Goal: Information Seeking & Learning: Learn about a topic

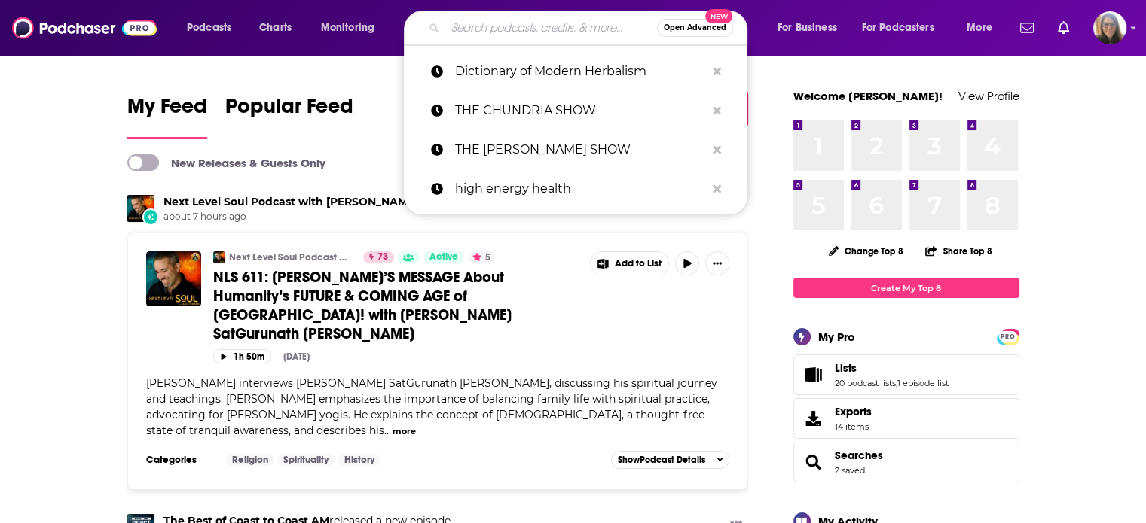
click at [521, 26] on input "Search podcasts, credits, & more..." at bounding box center [551, 28] width 212 height 24
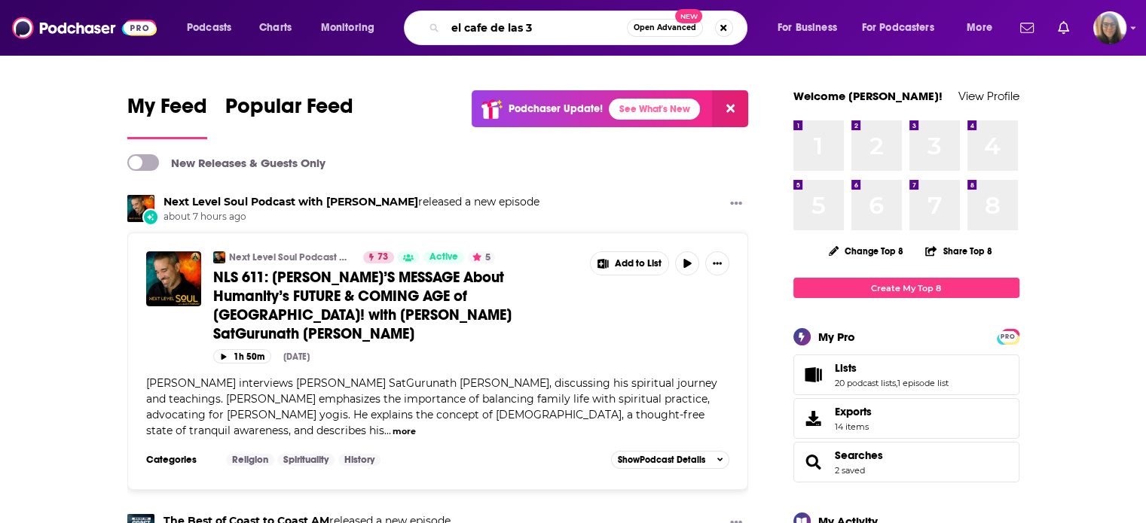
type input "el cafe de las 3"
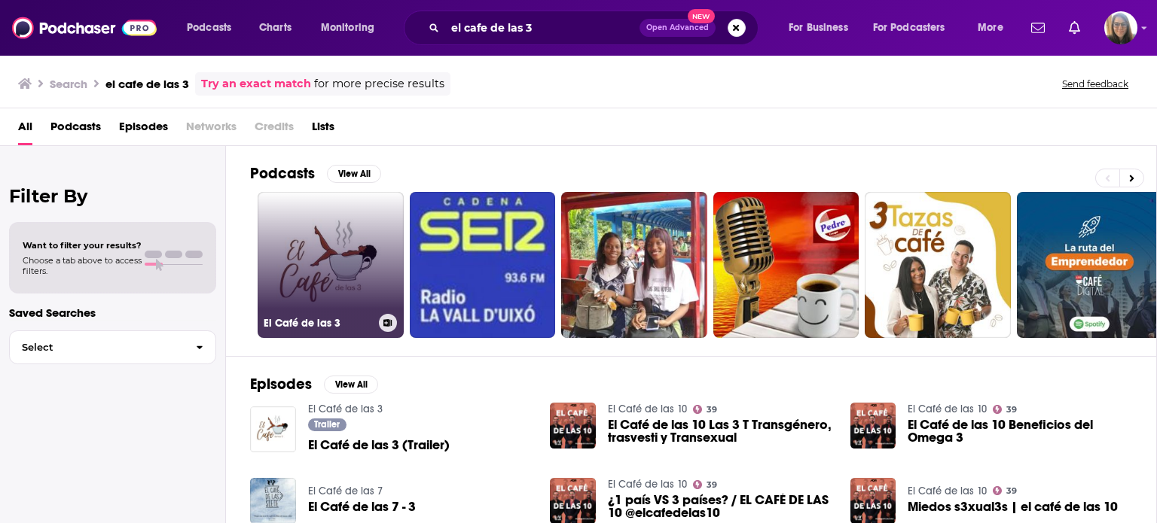
click at [368, 238] on link "El Café de las 3" at bounding box center [331, 265] width 146 height 146
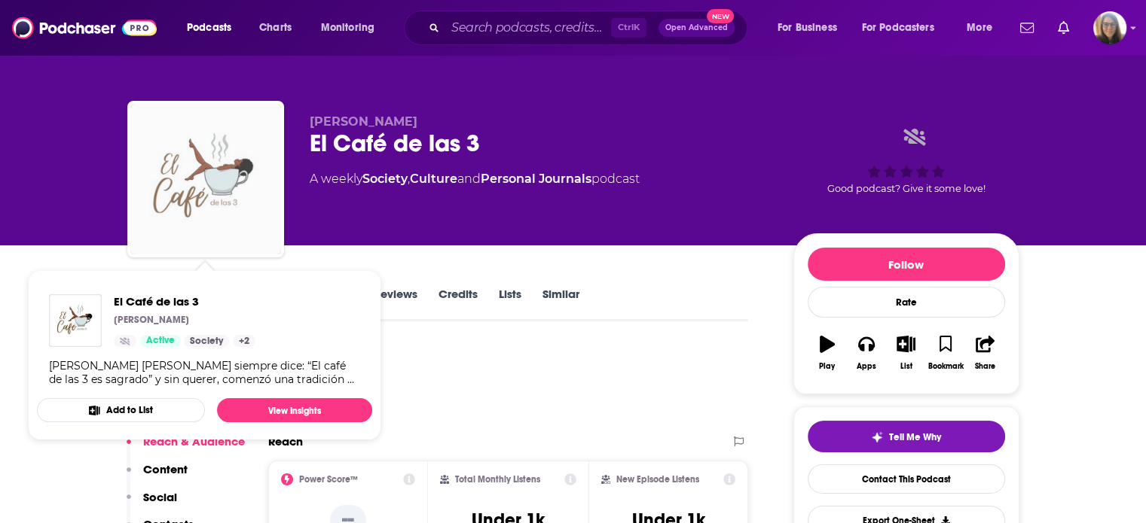
click at [229, 187] on img "El Café de las 3" at bounding box center [205, 179] width 151 height 151
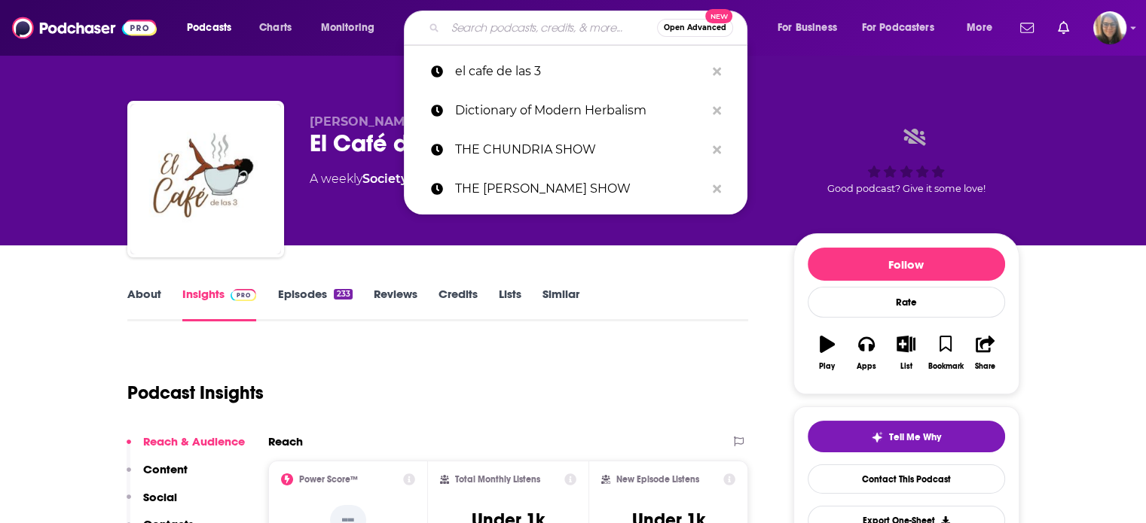
click at [463, 29] on input "Search podcasts, credits, & more..." at bounding box center [551, 28] width 212 height 24
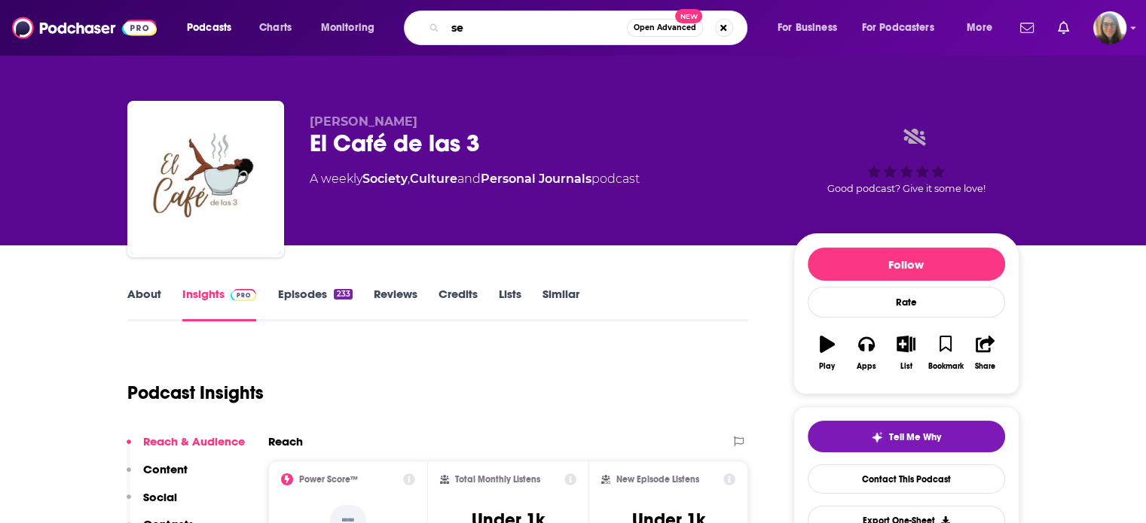
type input "s"
click at [507, 28] on input "Search podcasts, credits, & more..." at bounding box center [527, 28] width 164 height 24
type input "linaje ancestral"
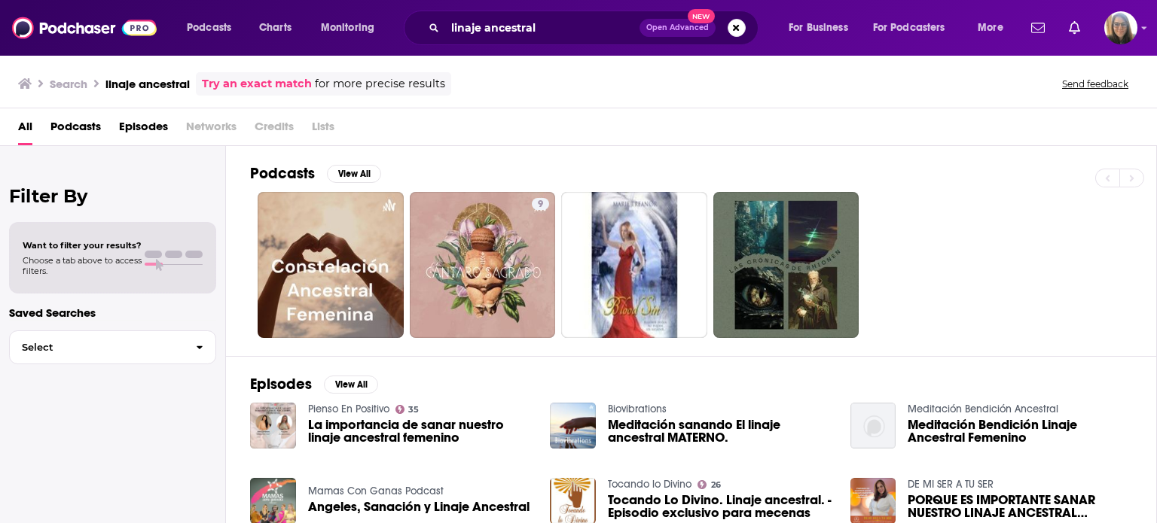
click at [344, 428] on span "La importancia de sanar nuestro linaje ancestral femenino" at bounding box center [420, 432] width 224 height 26
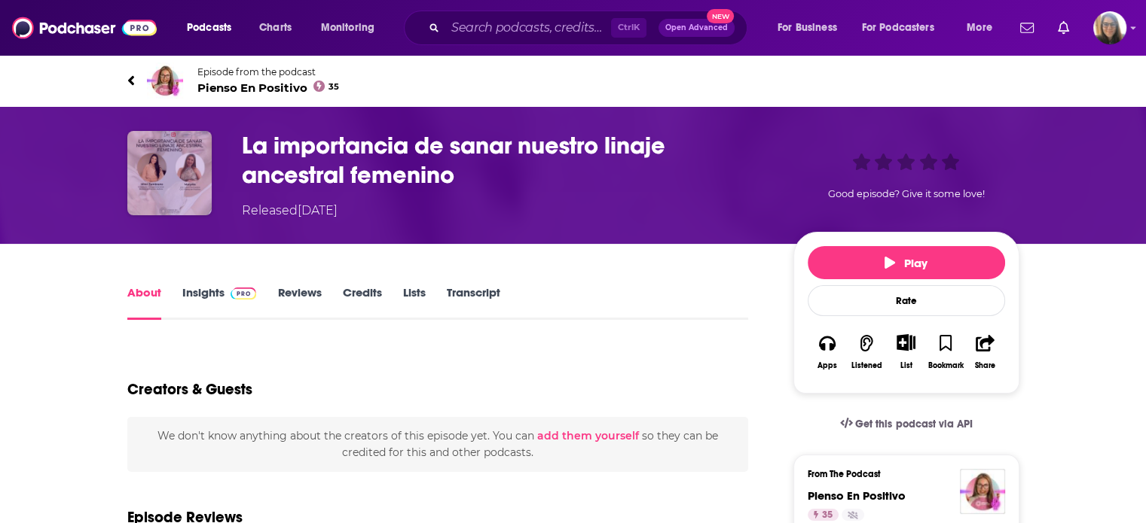
click at [199, 147] on img "La importancia de sanar nuestro linaje ancestral femenino" at bounding box center [169, 173] width 84 height 84
click at [267, 90] on span "Pienso En Positivo 35" at bounding box center [268, 88] width 142 height 14
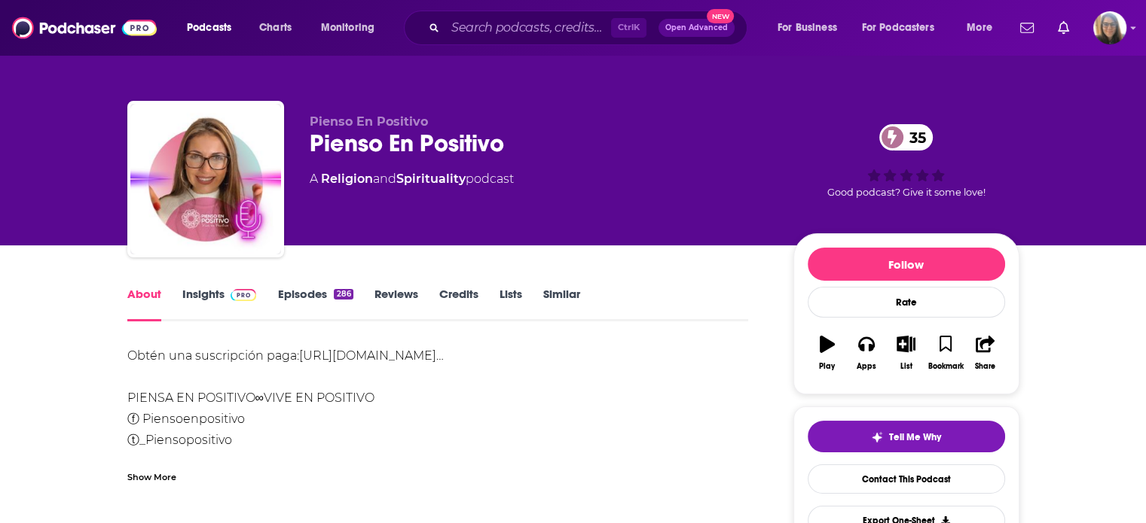
click at [416, 407] on div "Obtén una suscripción paga: https://podcasters.spotify.com/pod/show/pienso-en-……" at bounding box center [437, 430] width 621 height 169
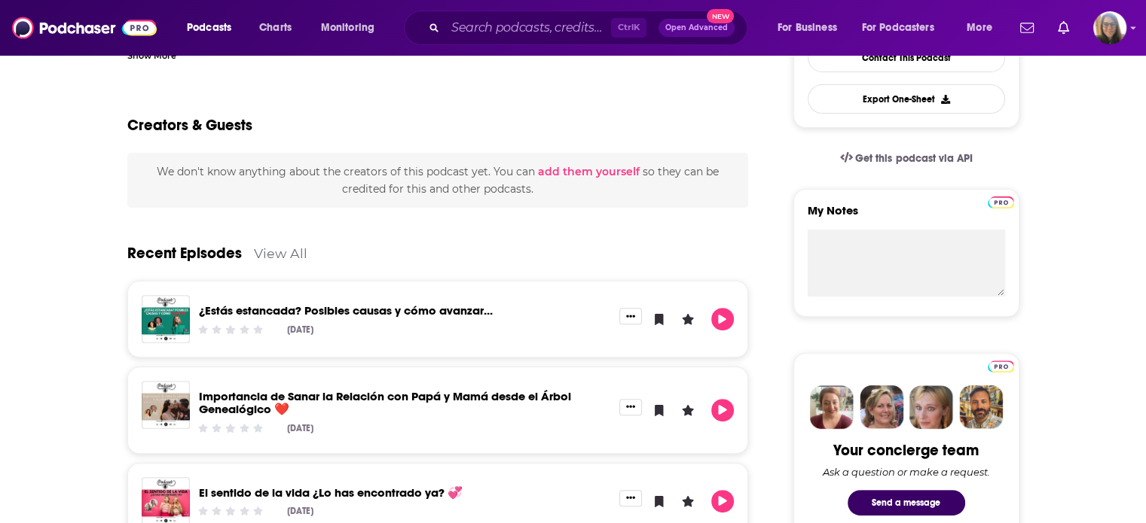
scroll to position [452, 0]
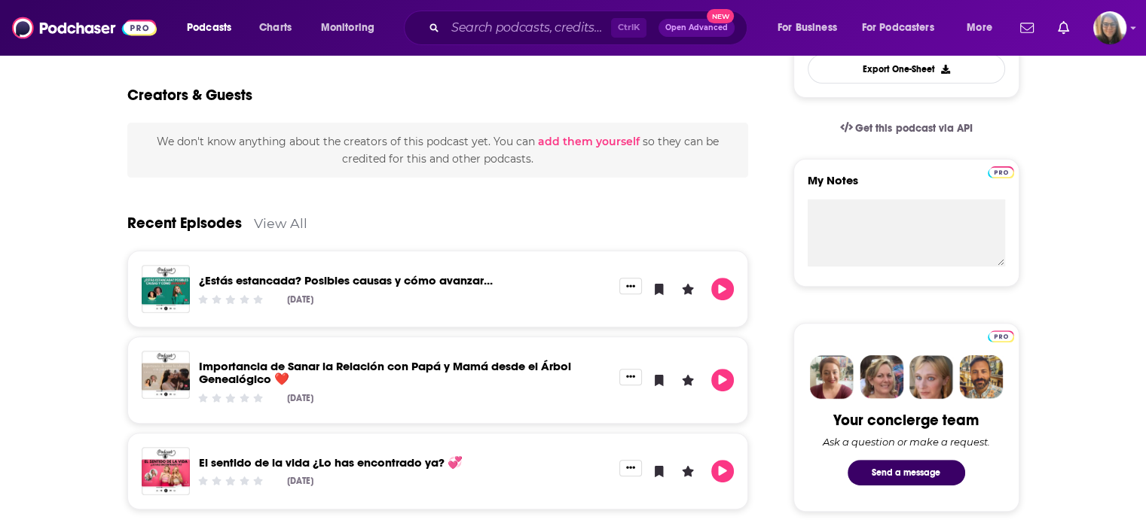
click at [399, 361] on link "Importancia de Sanar la Relación con Papá y Mamá desde el Árbol Genealógico ❤️" at bounding box center [385, 372] width 372 height 27
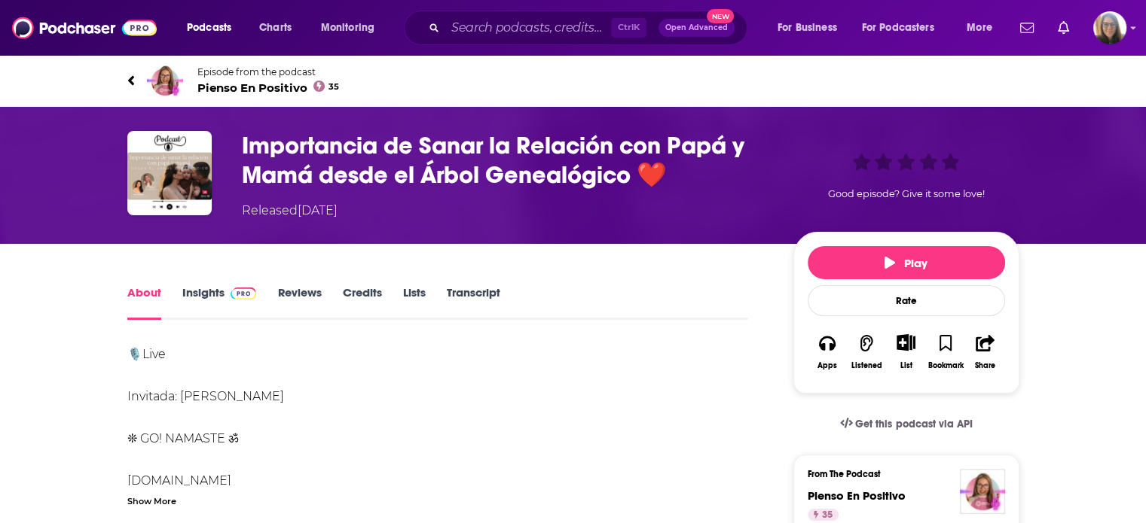
click at [194, 301] on link "Insights" at bounding box center [219, 302] width 75 height 35
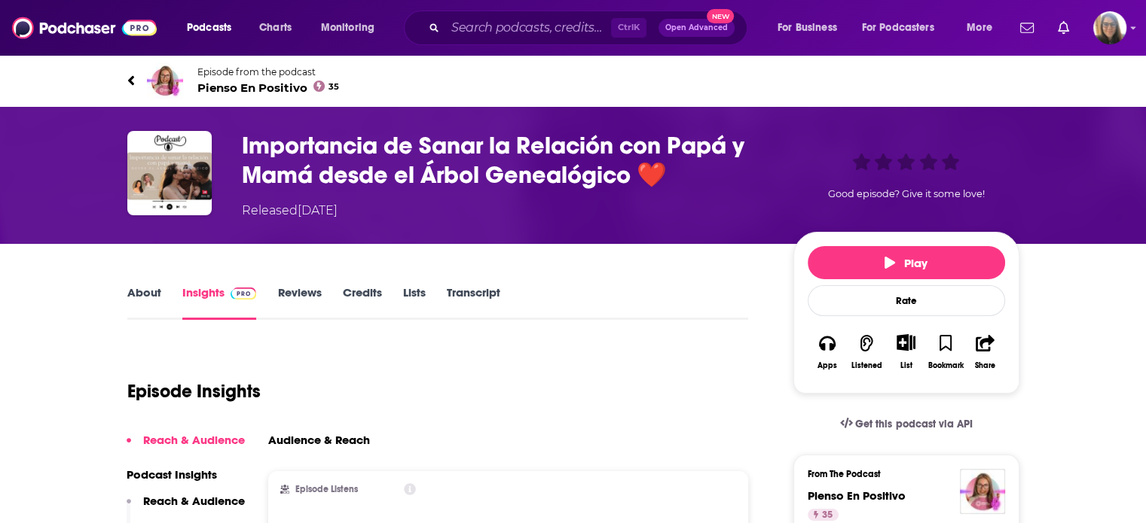
click at [301, 300] on link "Reviews" at bounding box center [299, 302] width 44 height 35
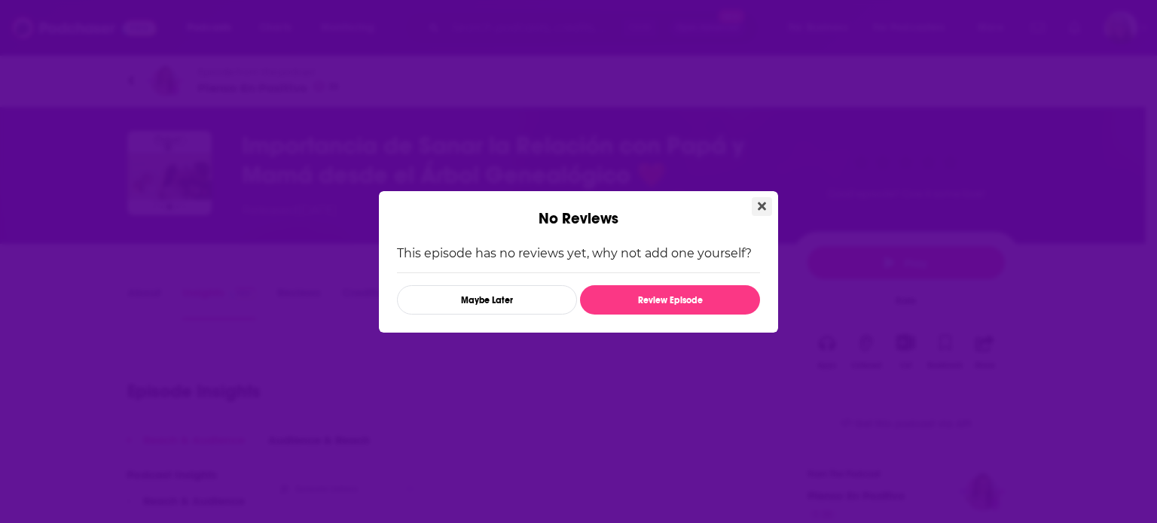
click at [768, 204] on button "Close" at bounding box center [762, 206] width 20 height 19
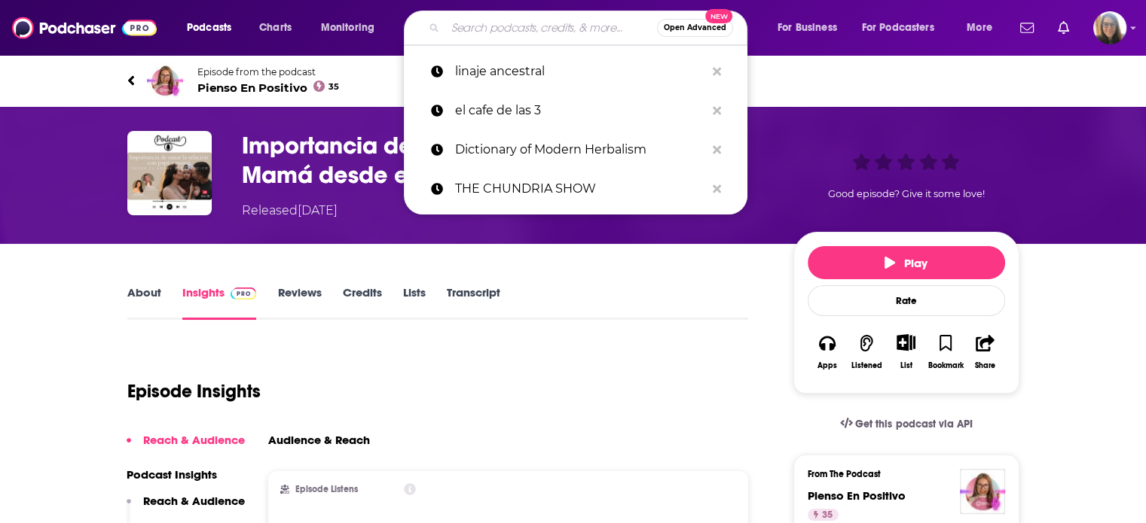
click at [513, 29] on input "Search podcasts, credits, & more..." at bounding box center [551, 28] width 212 height 24
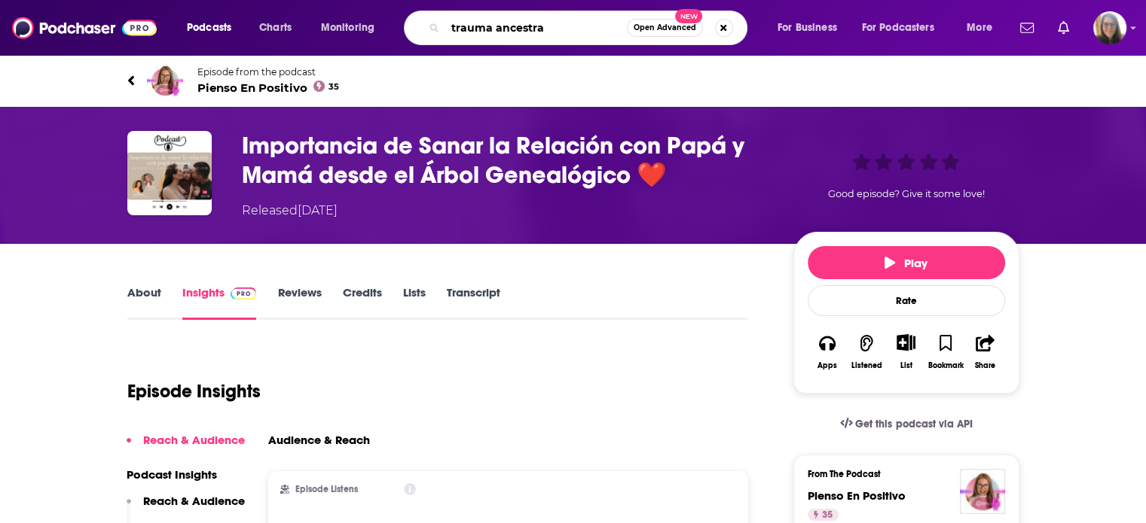
type input "trauma ancestral"
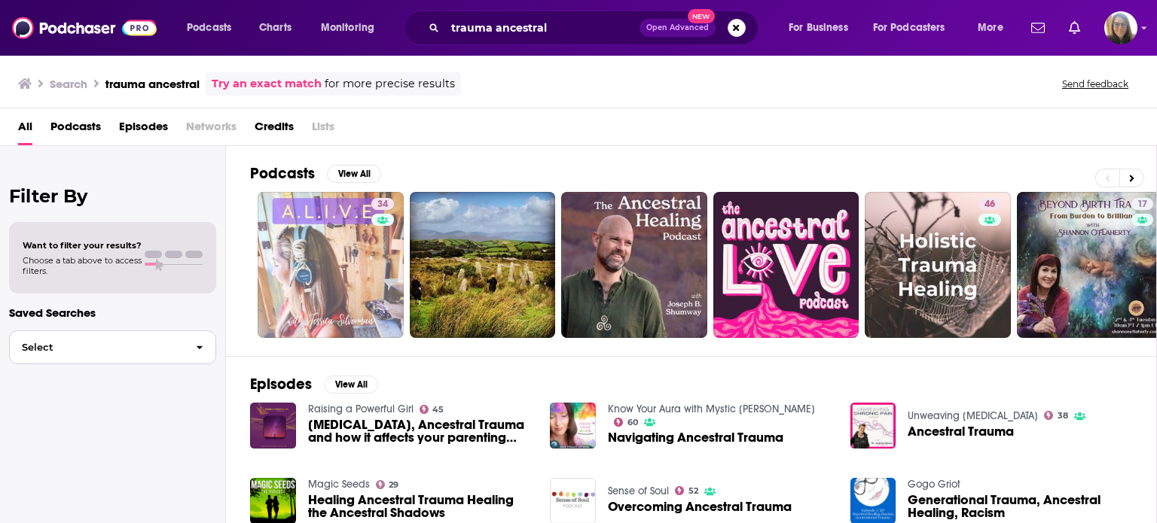
click at [203, 354] on span "button" at bounding box center [200, 347] width 32 height 32
click at [782, 465] on div "Raising a Powerful Girl 45 Birth Trauma, Ancestral Trauma and how it affects yo…" at bounding box center [691, 508] width 882 height 211
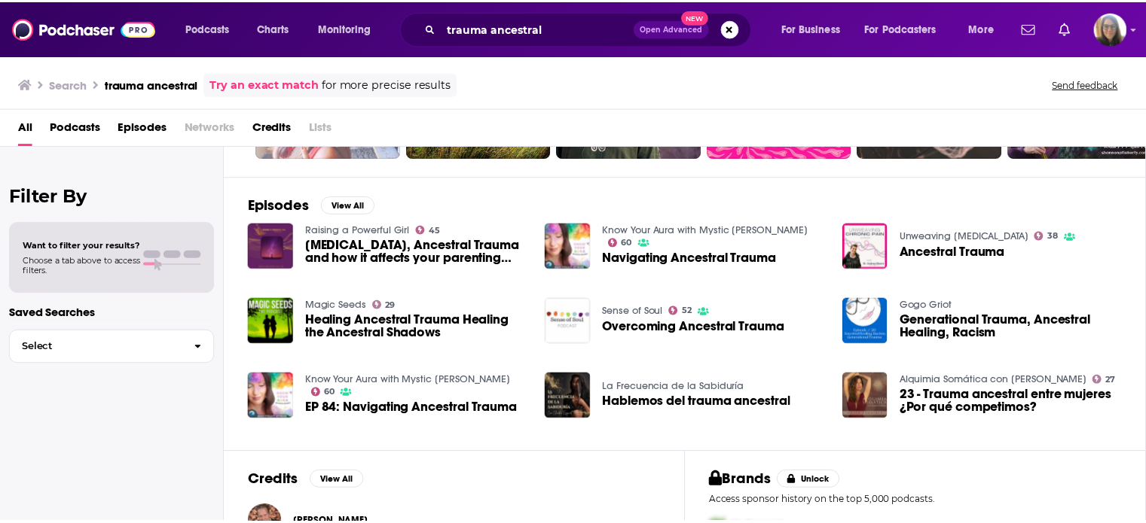
scroll to position [181, 0]
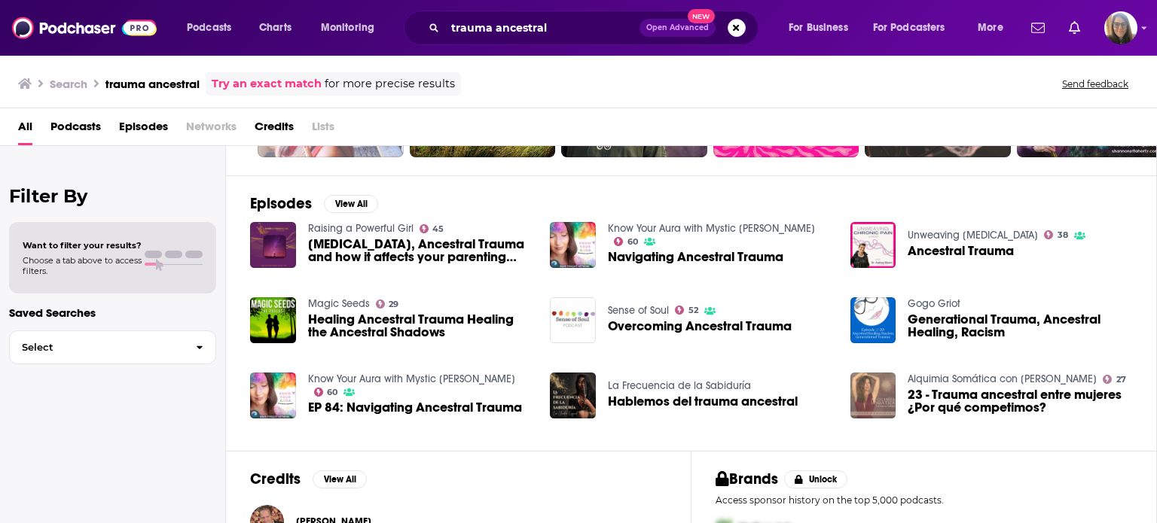
click at [873, 399] on img "23 - Trauma ancestral entre mujeres ¿Por qué competimos?" at bounding box center [873, 396] width 46 height 46
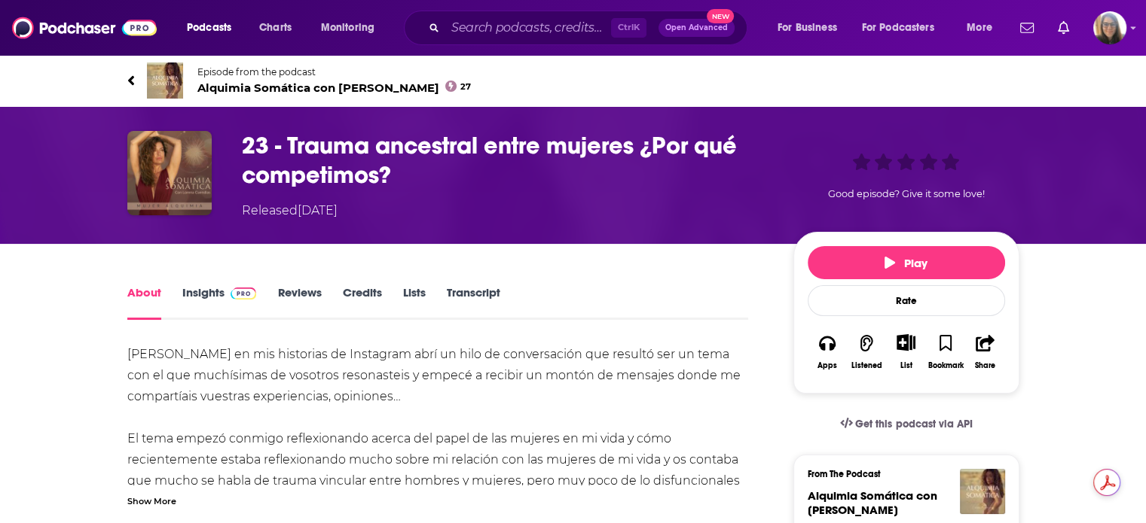
click at [200, 291] on link "Insights" at bounding box center [219, 302] width 75 height 35
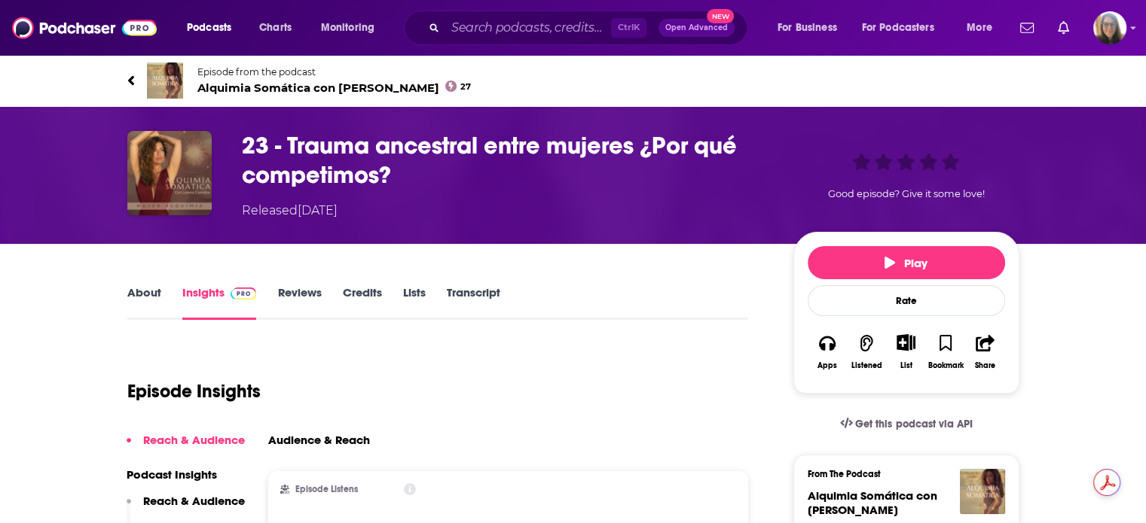
click at [415, 405] on div "Episode Insights" at bounding box center [437, 382] width 621 height 77
click at [133, 81] on icon at bounding box center [131, 80] width 8 height 15
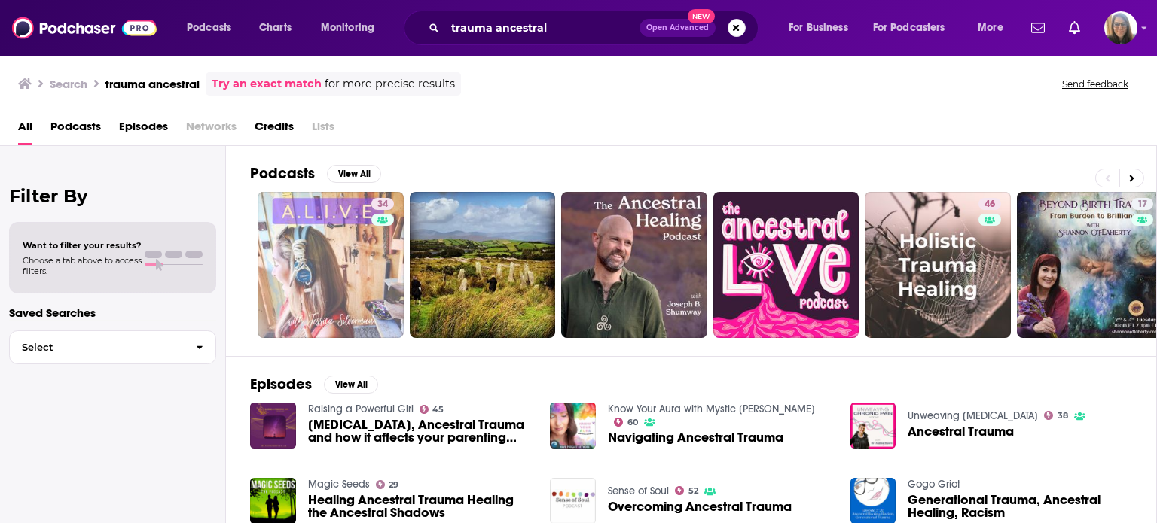
click at [90, 132] on span "Podcasts" at bounding box center [75, 129] width 50 height 31
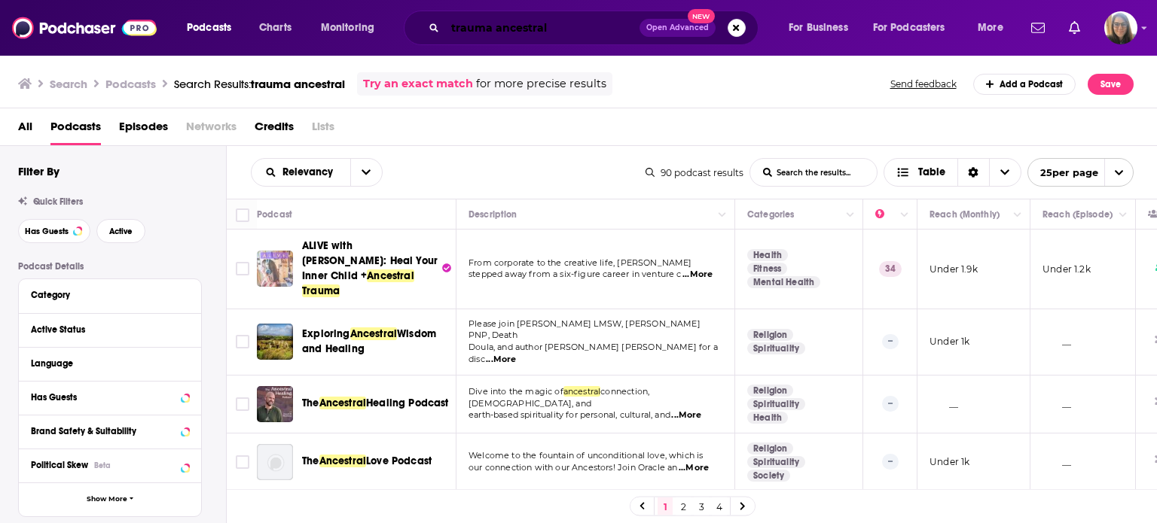
click at [560, 34] on input "trauma ancestral" at bounding box center [542, 28] width 194 height 24
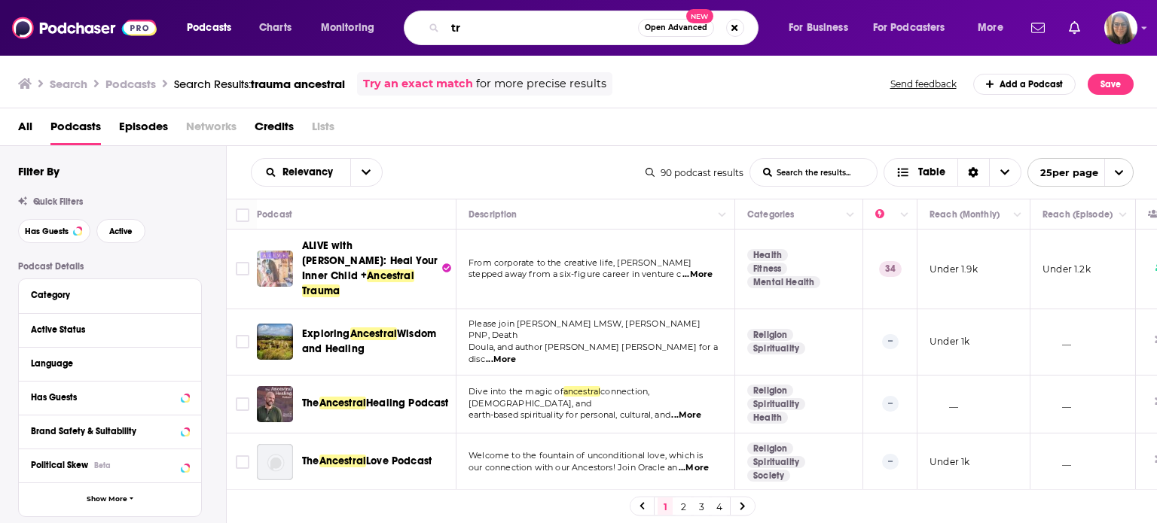
type input "t"
type input "linaje ancestral"
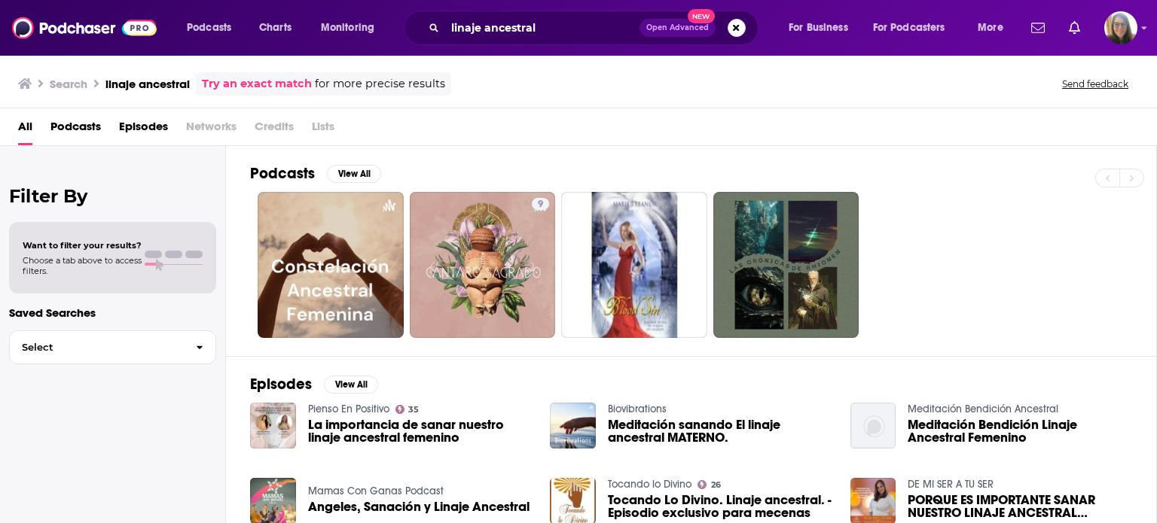
click at [77, 129] on span "Podcasts" at bounding box center [75, 129] width 50 height 31
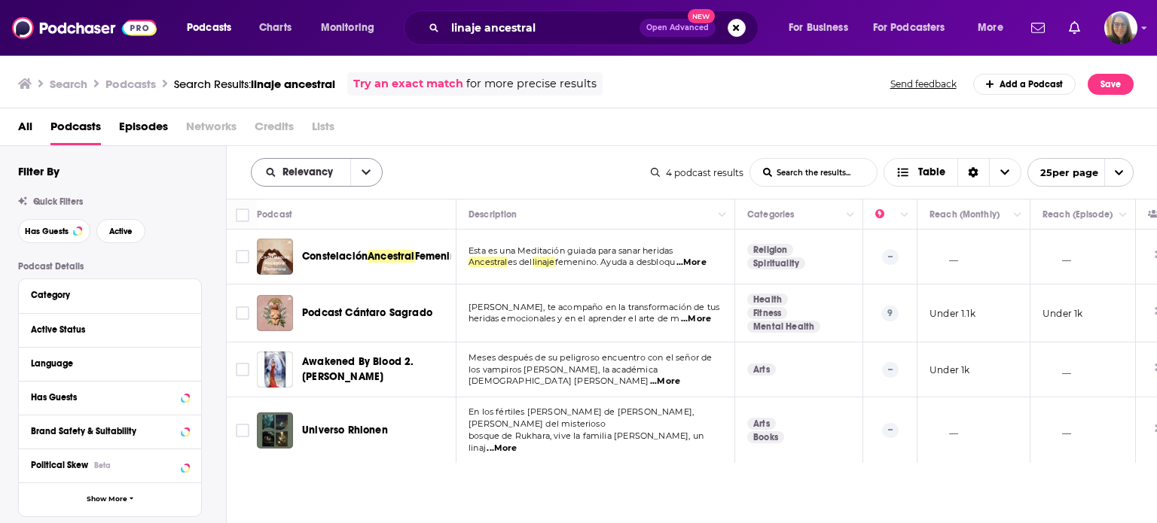
click at [363, 173] on icon "open menu" at bounding box center [366, 172] width 9 height 11
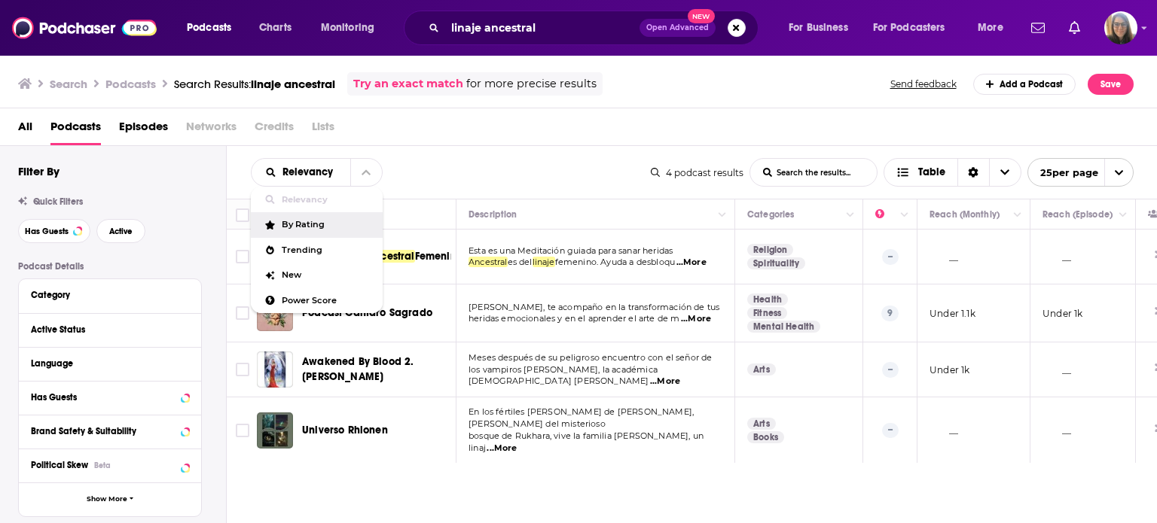
click at [334, 227] on span "By Rating" at bounding box center [326, 225] width 89 height 8
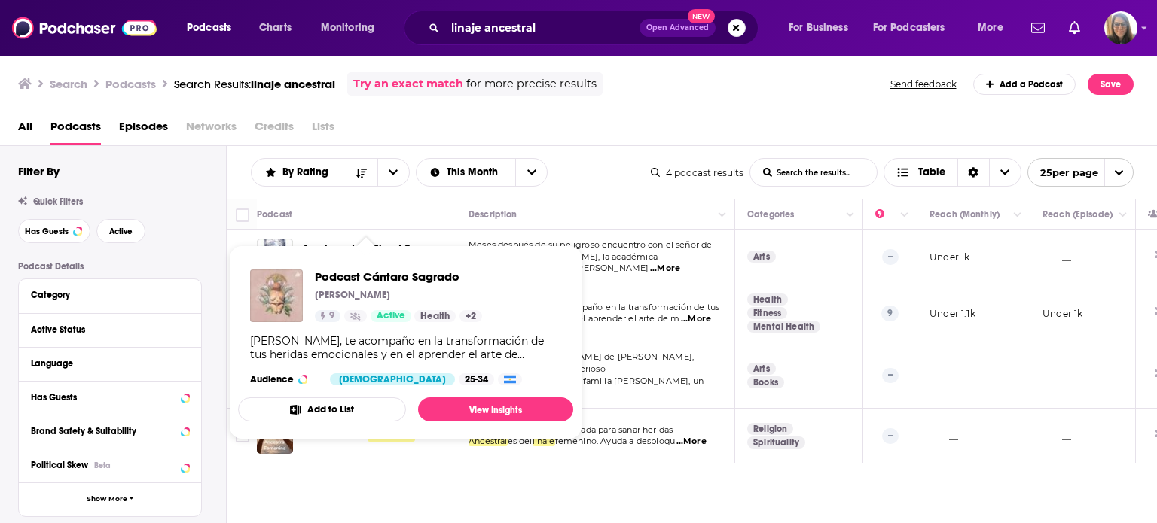
click at [291, 285] on img "Podcast Cántaro Sagrado" at bounding box center [276, 296] width 53 height 53
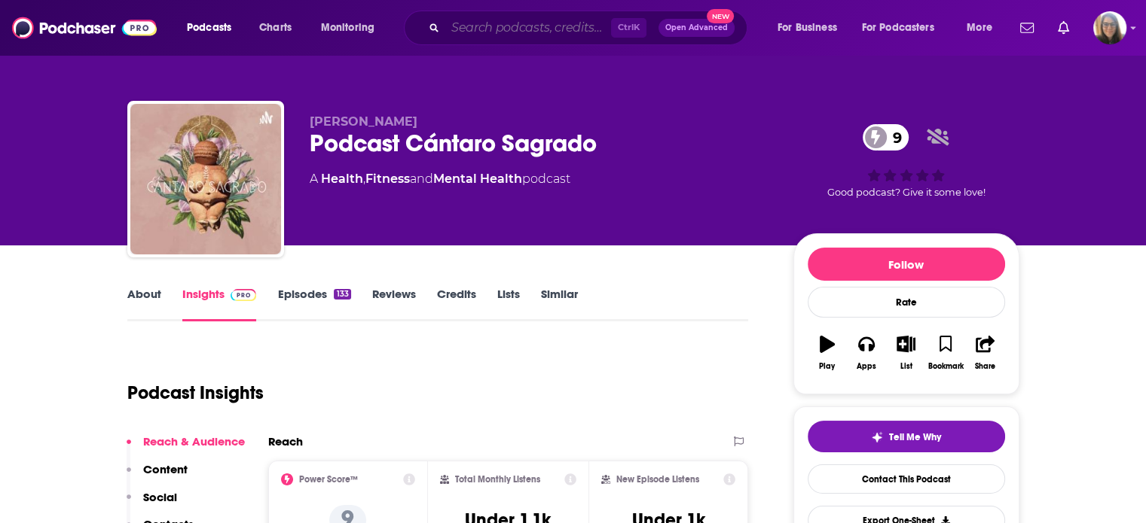
click at [469, 29] on input "Search podcasts, credits, & more..." at bounding box center [528, 28] width 166 height 24
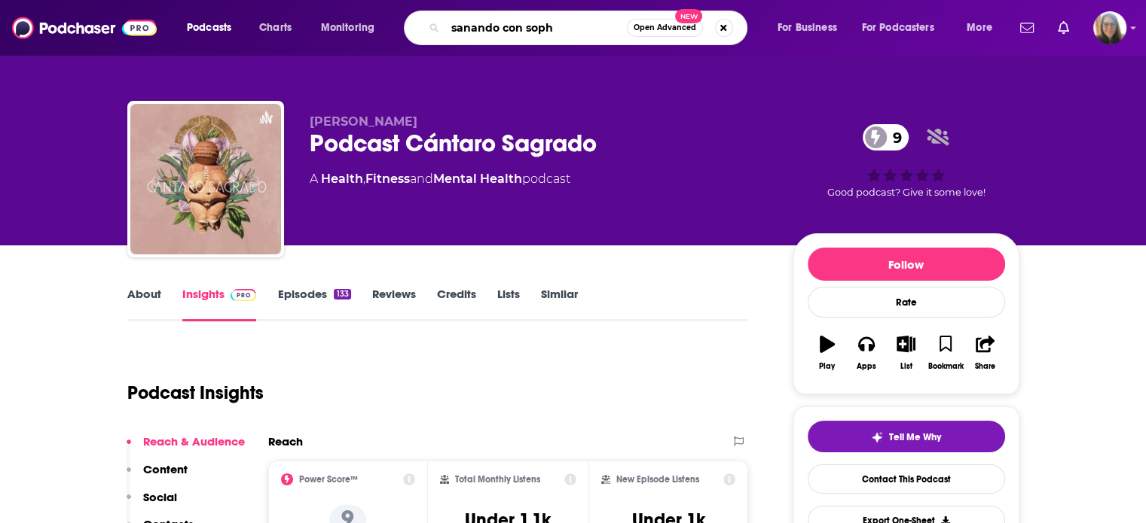
type input "sanando con sophy"
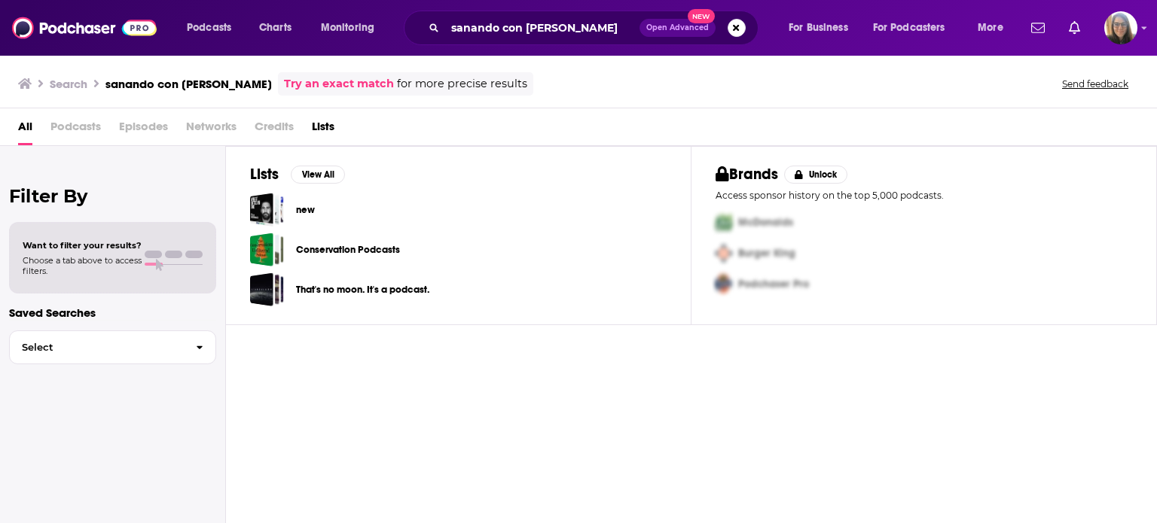
click at [23, 127] on span "All" at bounding box center [25, 129] width 14 height 31
click at [69, 130] on span "Podcasts" at bounding box center [75, 129] width 50 height 31
click at [74, 131] on span "Podcasts" at bounding box center [75, 129] width 50 height 31
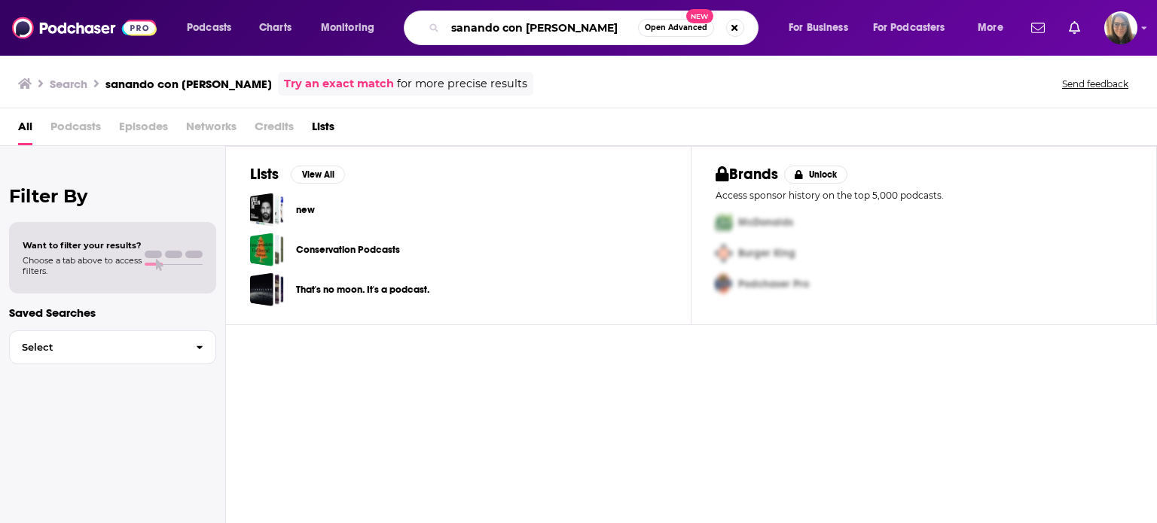
click at [569, 32] on input "sanando con sophy" at bounding box center [541, 28] width 193 height 24
type input "s"
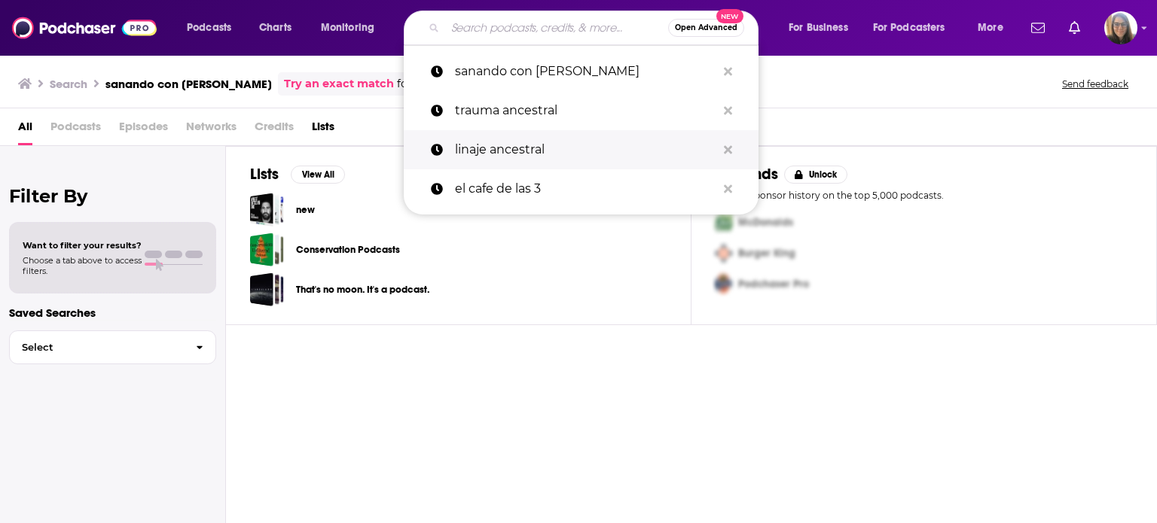
click at [543, 148] on p "linaje ancestral" at bounding box center [585, 149] width 261 height 39
type input "linaje ancestral"
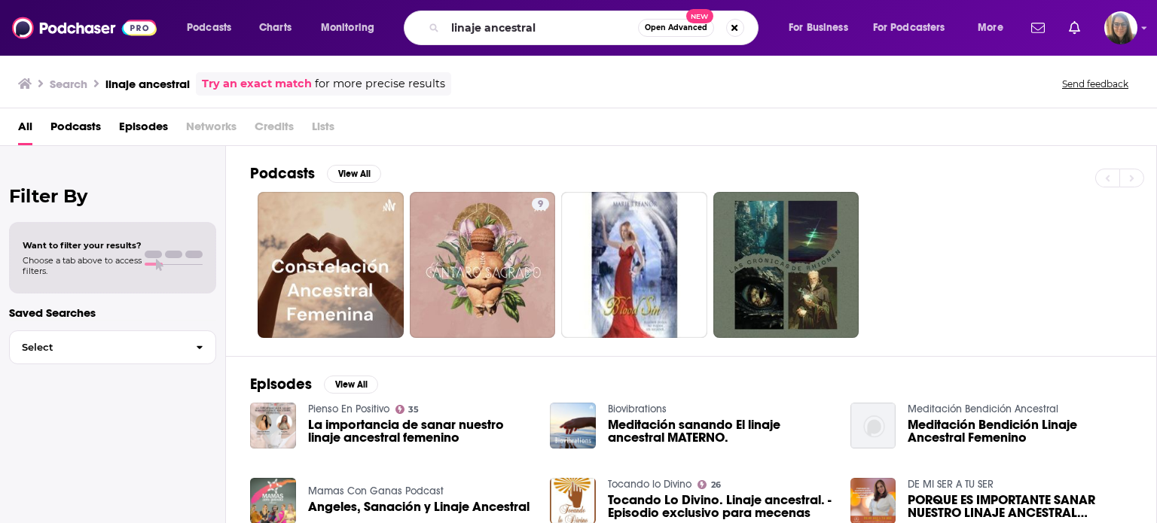
click at [969, 251] on div "9" at bounding box center [703, 265] width 906 height 146
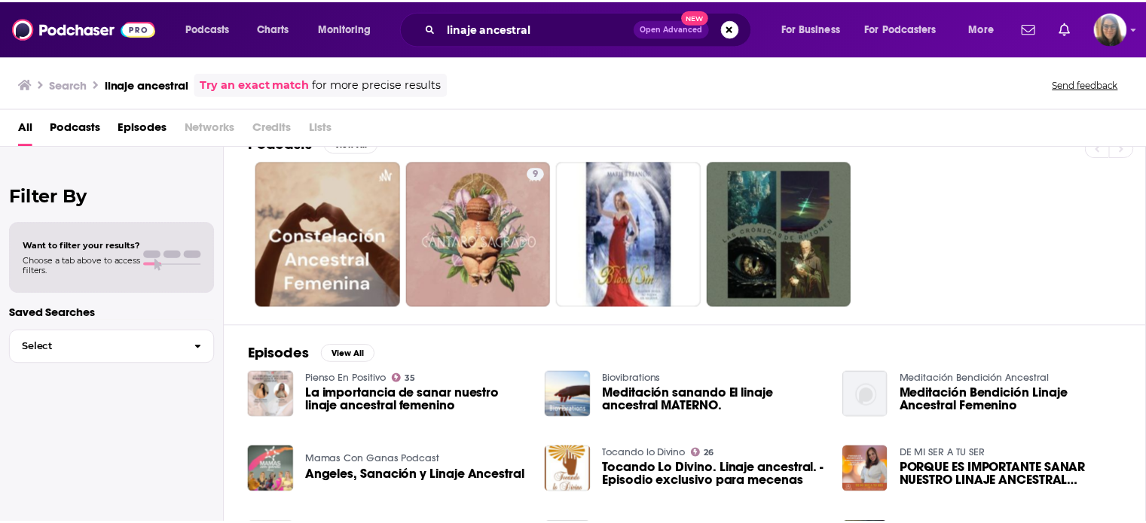
scroll to position [60, 0]
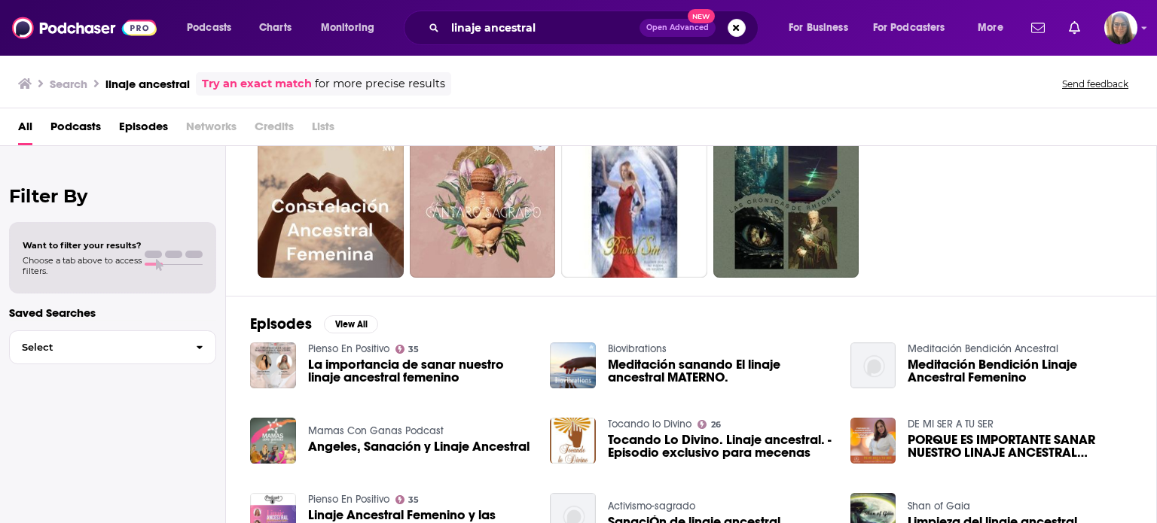
click at [346, 441] on span "Angeles, Sanación y Linaje Ancestral" at bounding box center [418, 447] width 221 height 13
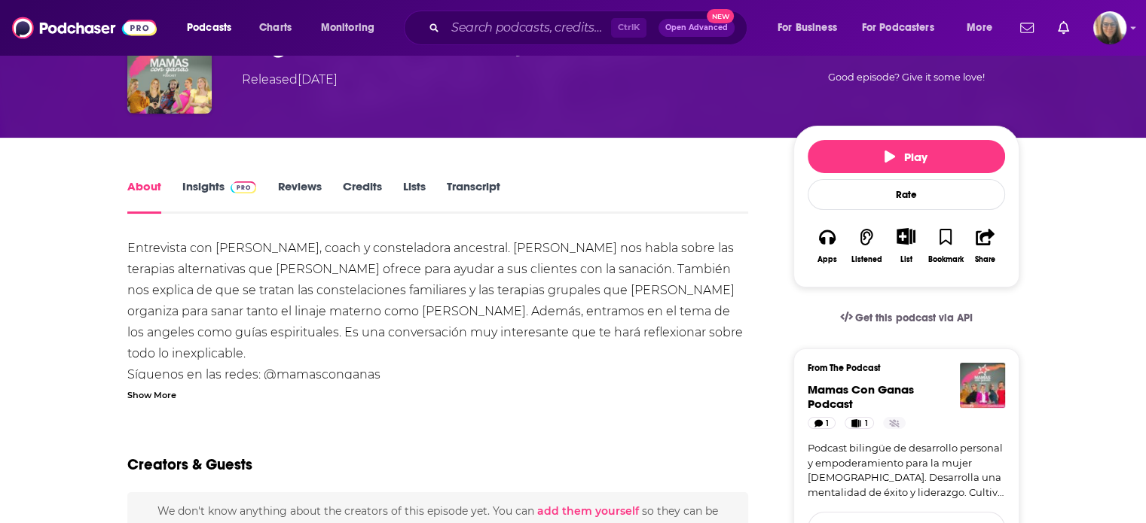
scroll to position [3, 0]
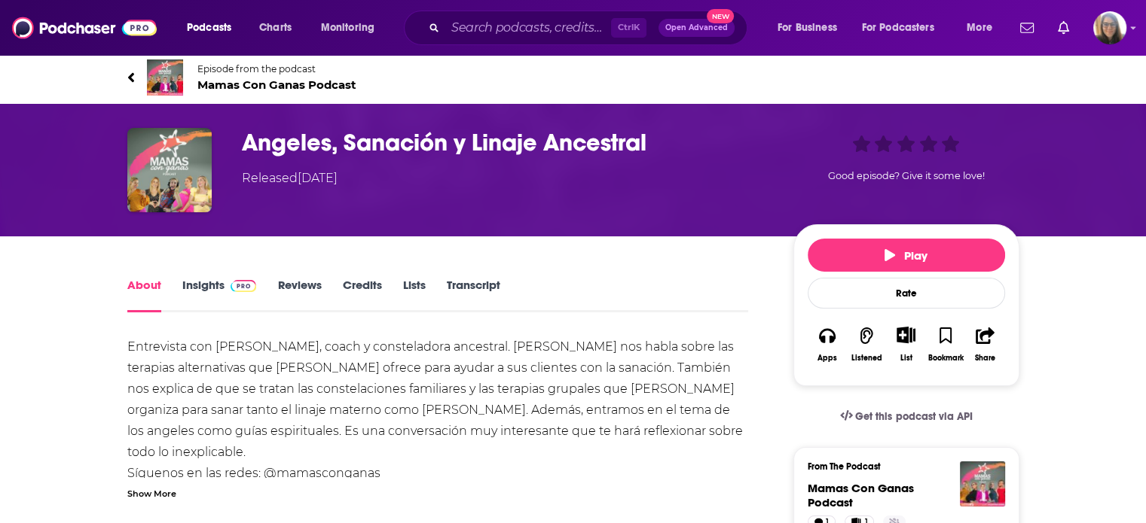
click at [220, 86] on span "Mamas Con Ganas Podcast" at bounding box center [276, 85] width 159 height 14
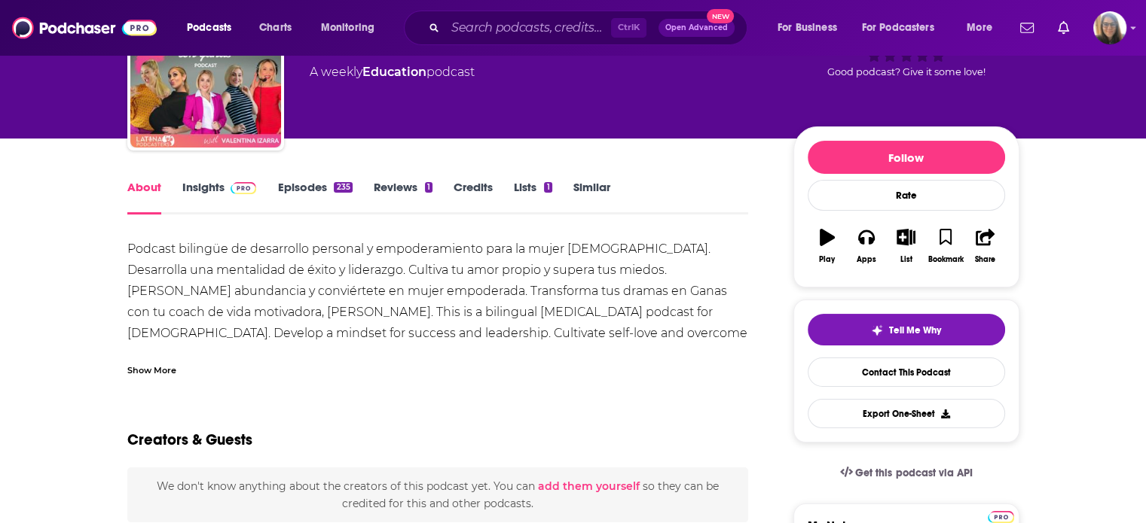
scroll to position [133, 0]
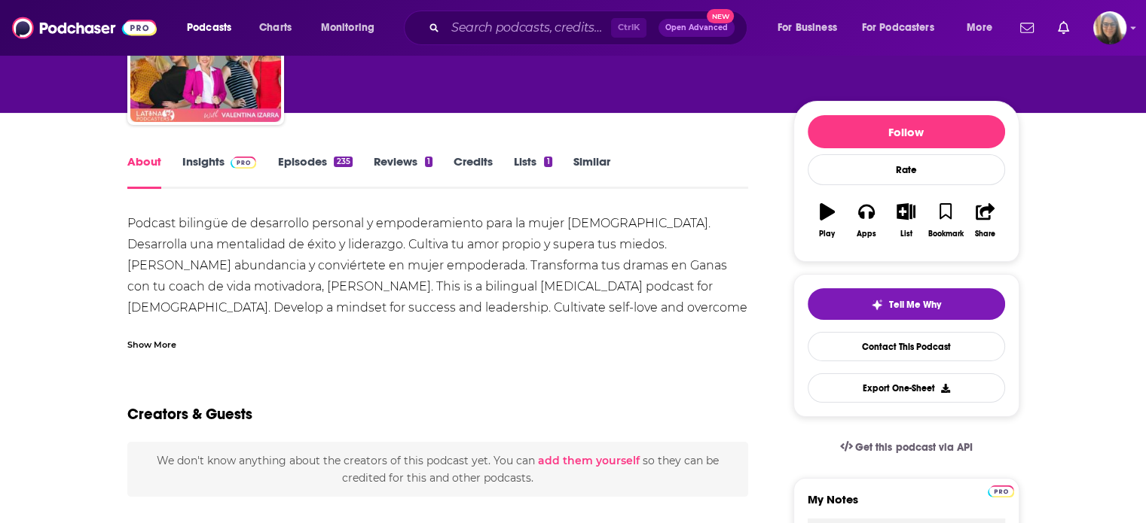
click at [322, 159] on link "Episodes 235" at bounding box center [314, 171] width 75 height 35
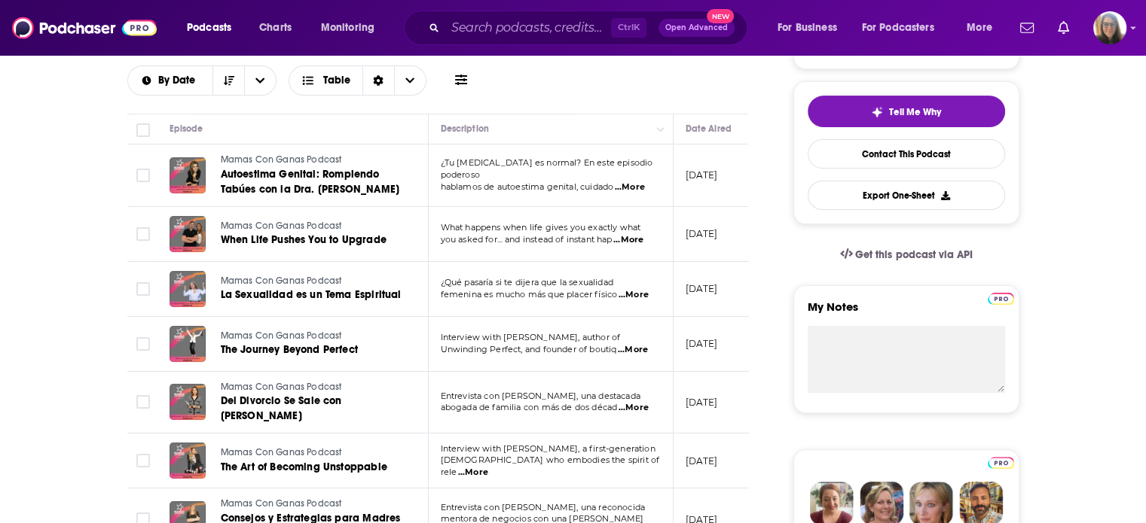
scroll to position [331, 0]
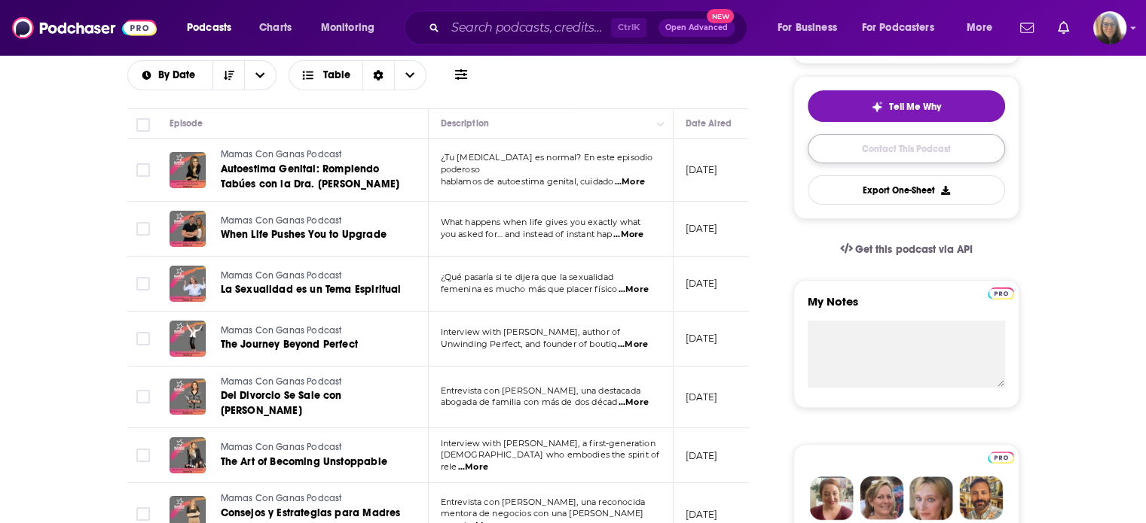
click at [930, 148] on link "Contact This Podcast" at bounding box center [905, 148] width 197 height 29
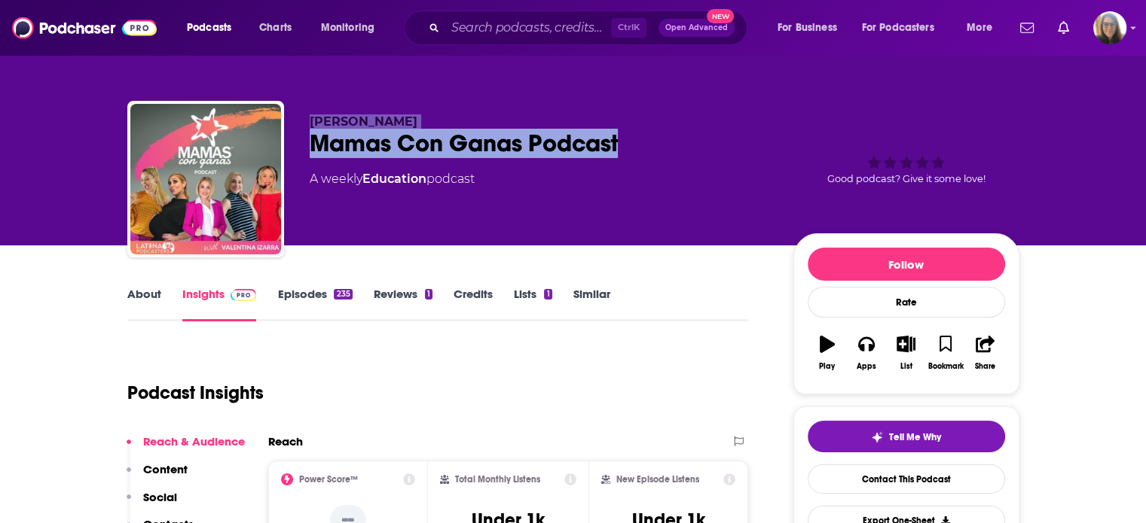
drag, startPoint x: 633, startPoint y: 147, endPoint x: 306, endPoint y: 118, distance: 328.1
click at [306, 118] on div "Maria Valentina Izarra Mamas Con Ganas Podcast A weekly Education podcast Good …" at bounding box center [573, 182] width 892 height 163
copy div "Maria Valentina Izarra Mamas Con Ganas Podcast"
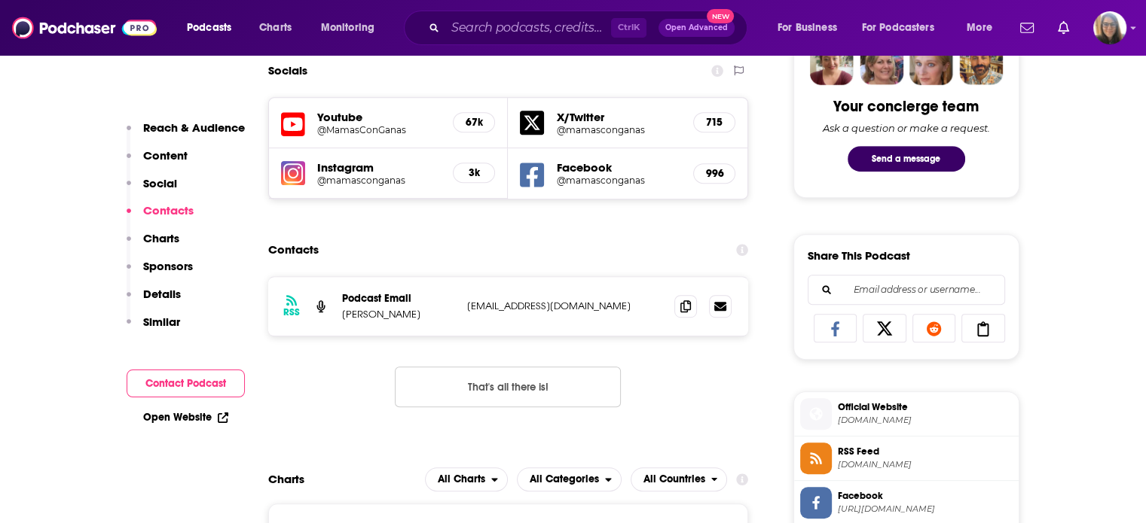
scroll to position [752, 0]
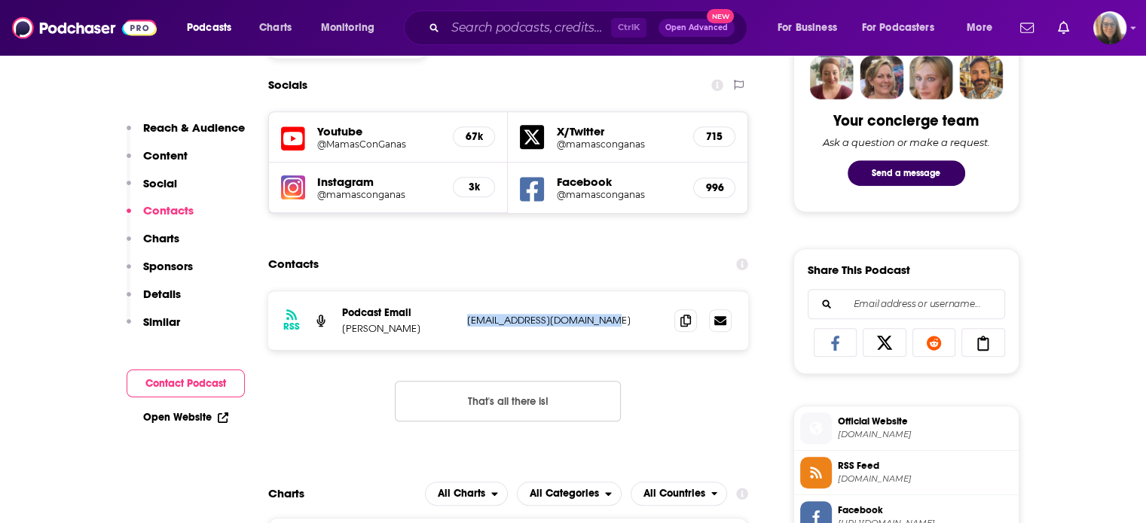
drag, startPoint x: 461, startPoint y: 322, endPoint x: 611, endPoint y: 319, distance: 149.9
click at [611, 319] on div "RSS Podcast Email Natasha Gonzales latinapodcasters@gmail.com latinapodcasters@…" at bounding box center [508, 320] width 481 height 59
copy p "latinapodcasters@gmail.com"
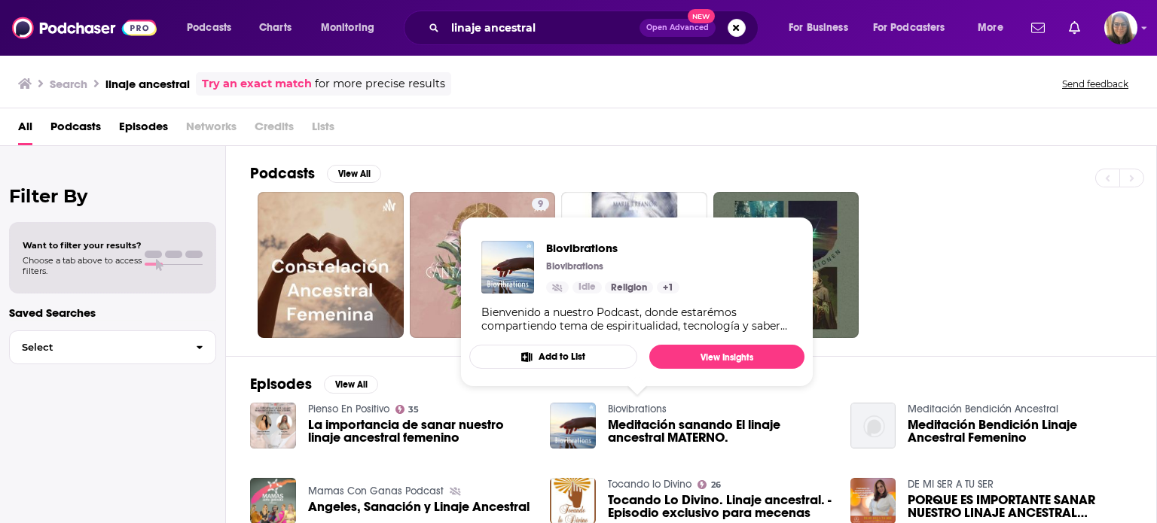
click at [645, 410] on link "Biovibrations" at bounding box center [637, 409] width 59 height 13
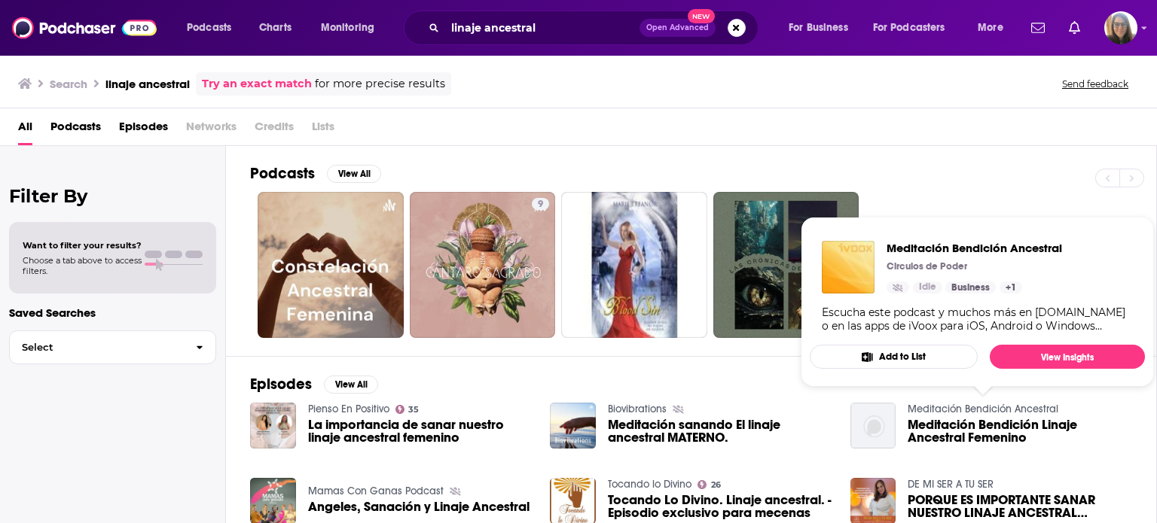
click at [944, 410] on link "Meditación Bendición Ancestral" at bounding box center [983, 409] width 151 height 13
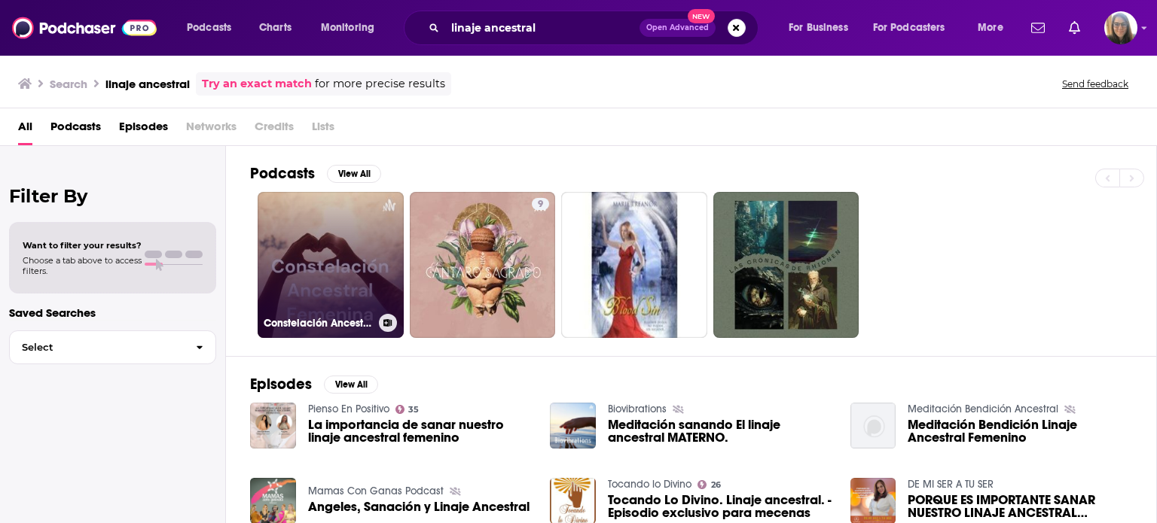
click at [325, 283] on link "Constelación Ancestral Femenina" at bounding box center [331, 265] width 146 height 146
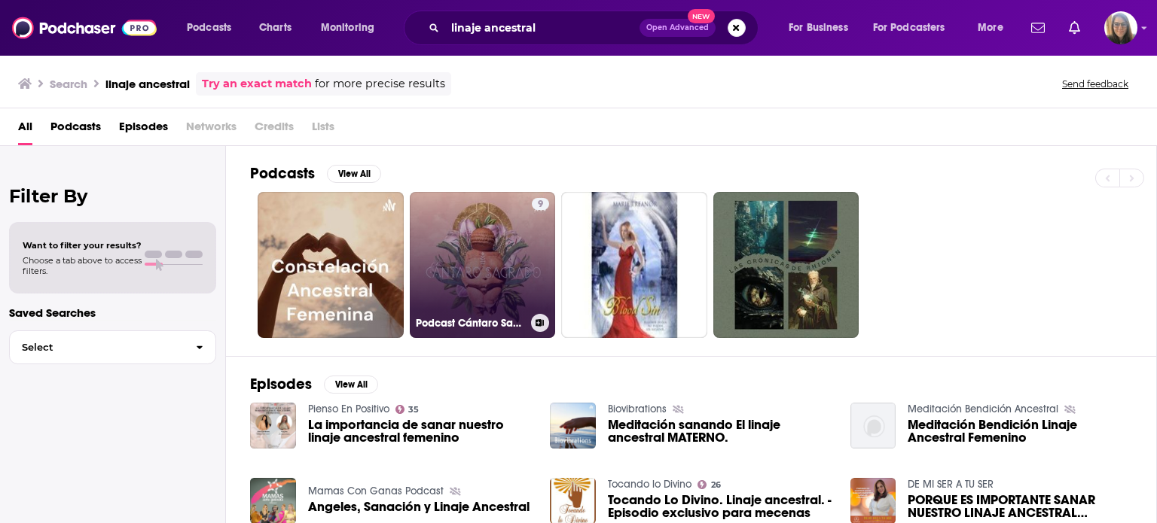
click at [483, 256] on link "9 Podcast Cántaro Sagrado" at bounding box center [483, 265] width 146 height 146
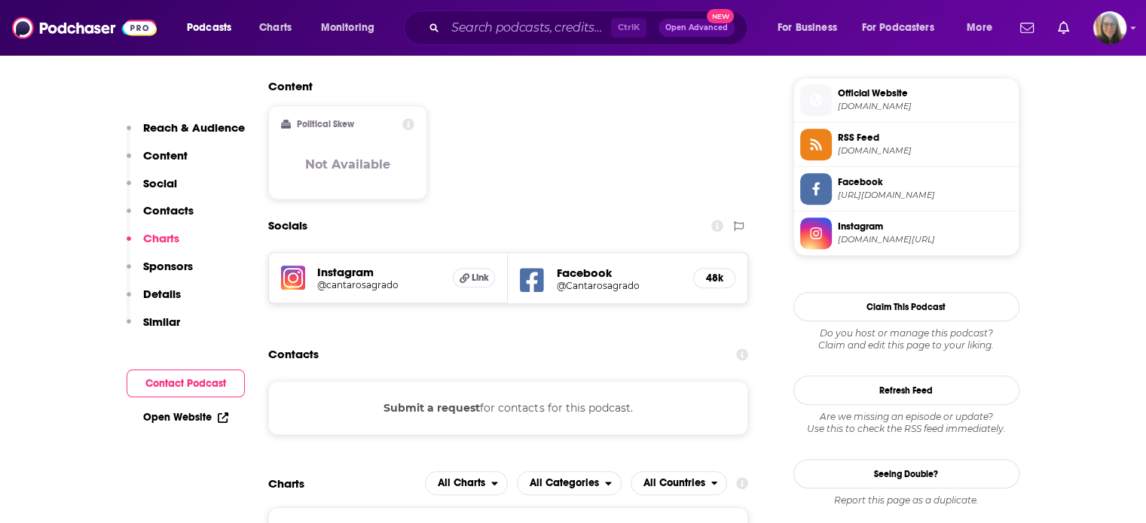
scroll to position [1538, 0]
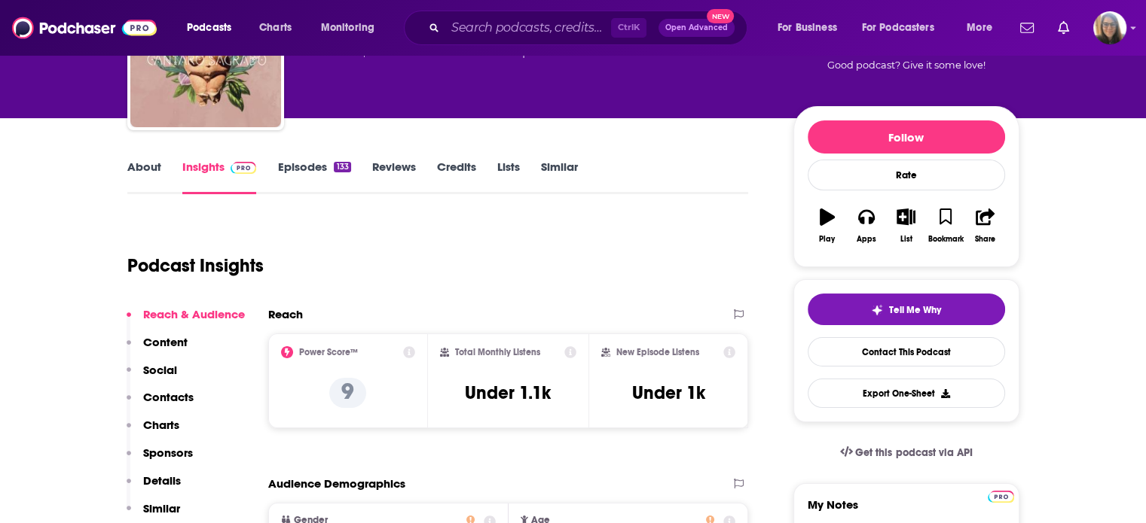
scroll to position [118, 0]
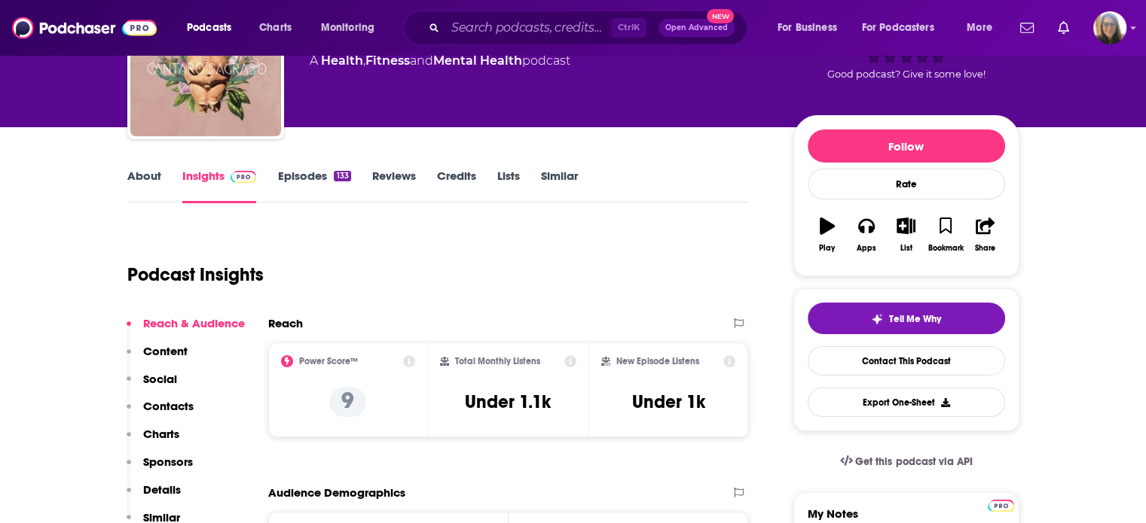
click at [304, 178] on link "Episodes 133" at bounding box center [313, 186] width 73 height 35
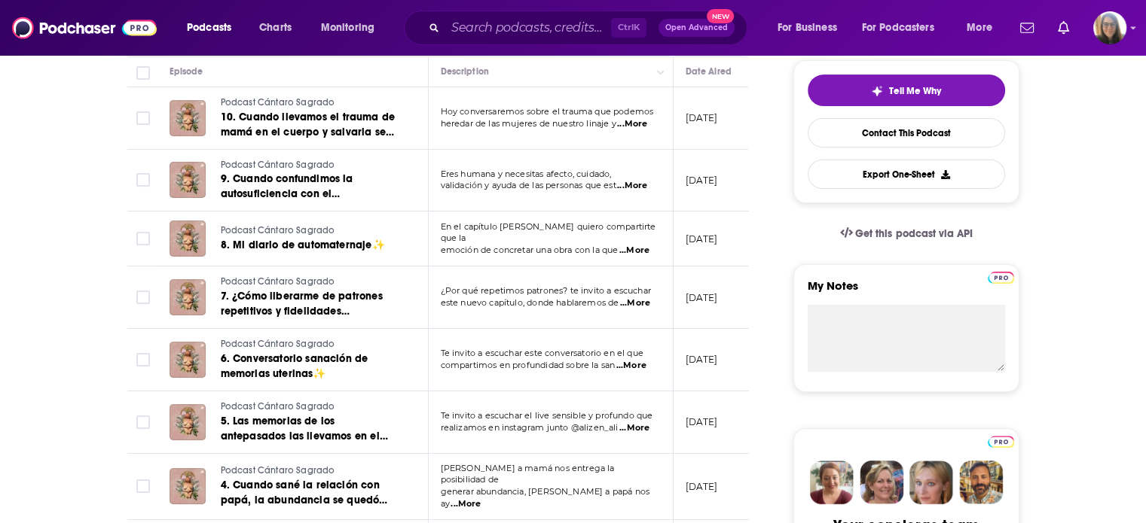
scroll to position [336, 0]
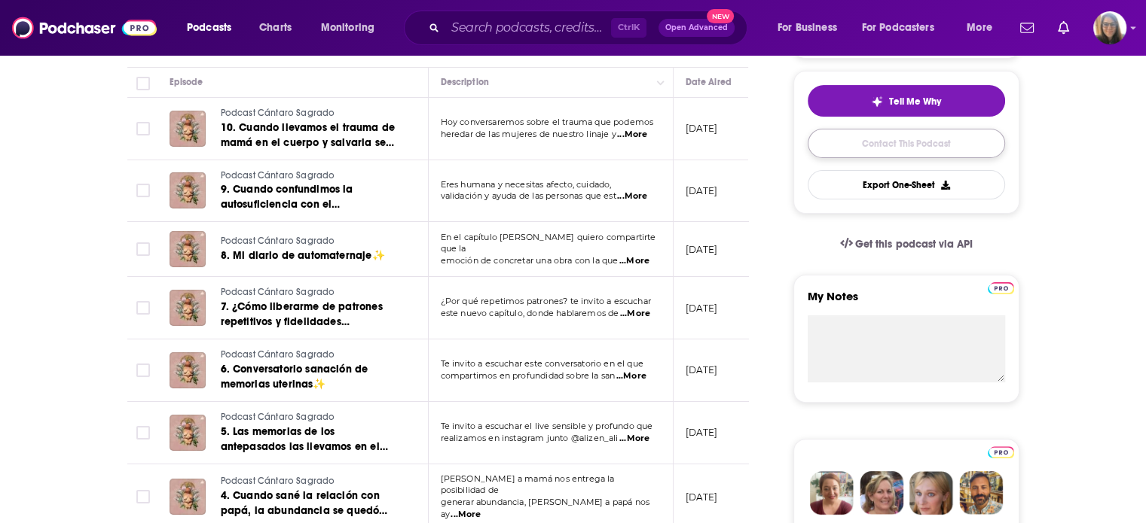
click at [904, 150] on link "Contact This Podcast" at bounding box center [905, 143] width 197 height 29
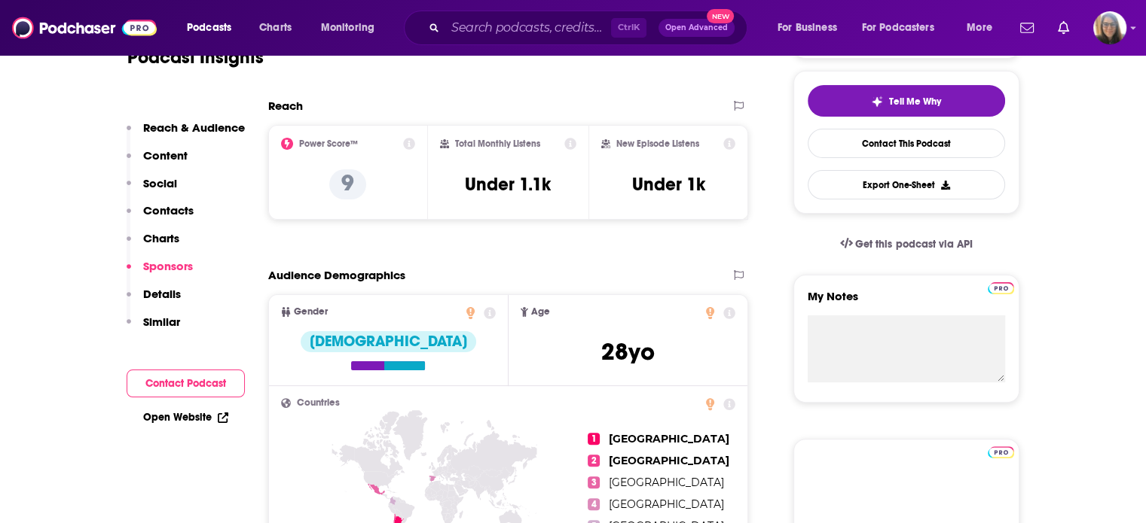
scroll to position [1368, 0]
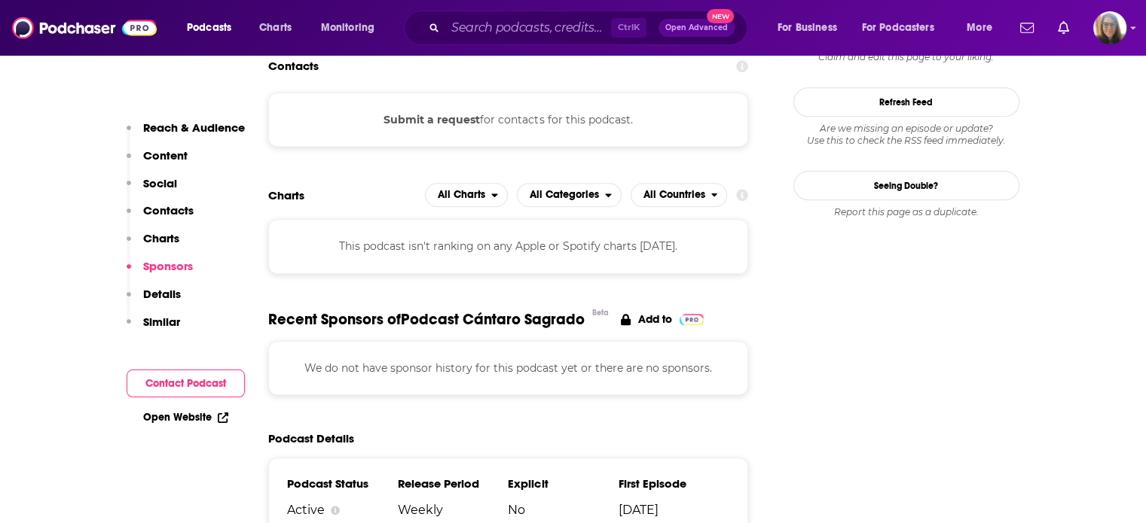
click at [179, 419] on link "Open Website" at bounding box center [185, 417] width 85 height 13
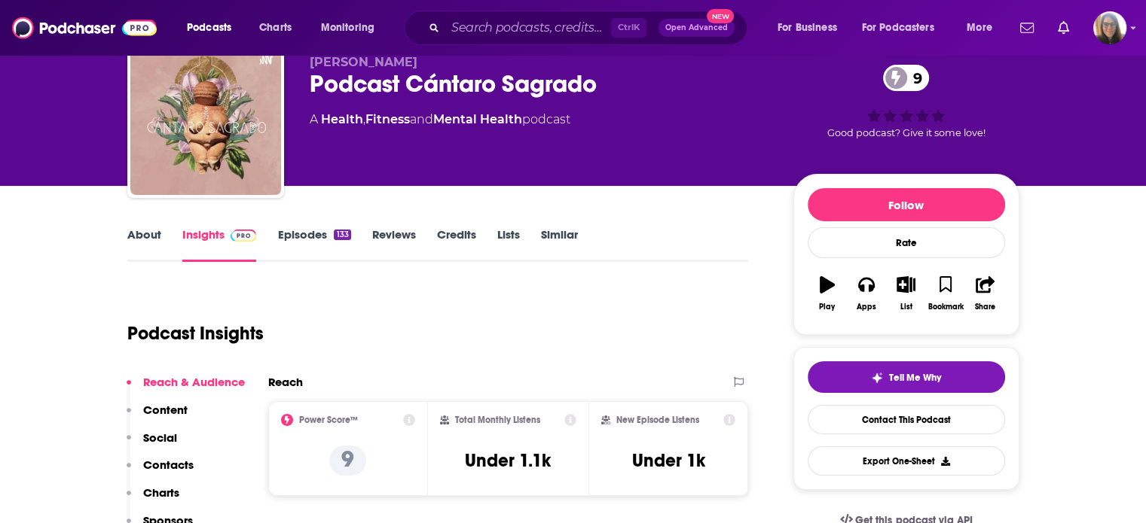
scroll to position [69, 0]
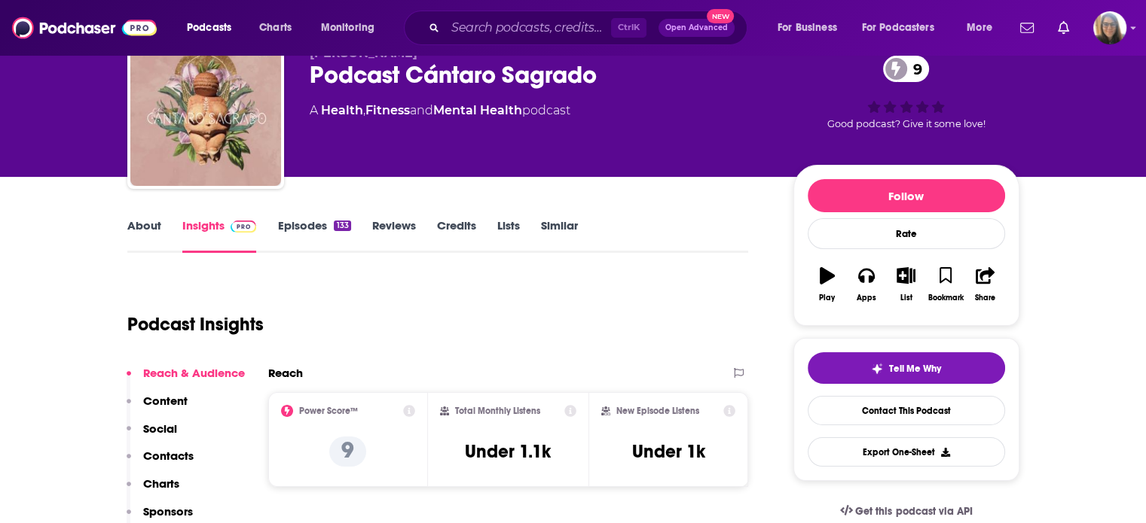
click at [310, 226] on link "Episodes 133" at bounding box center [313, 235] width 73 height 35
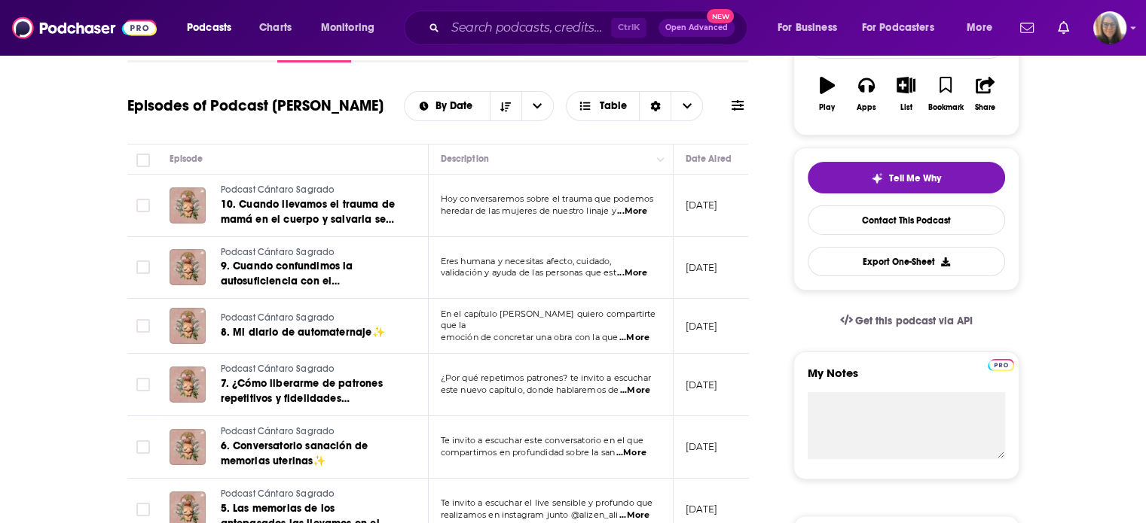
scroll to position [262, 0]
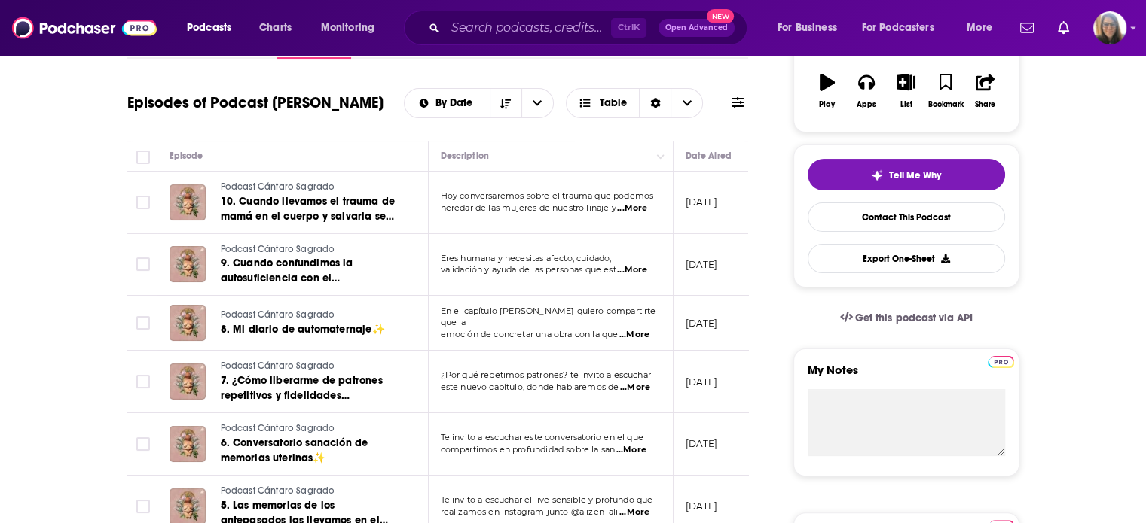
click at [644, 267] on span "...More" at bounding box center [632, 270] width 30 height 12
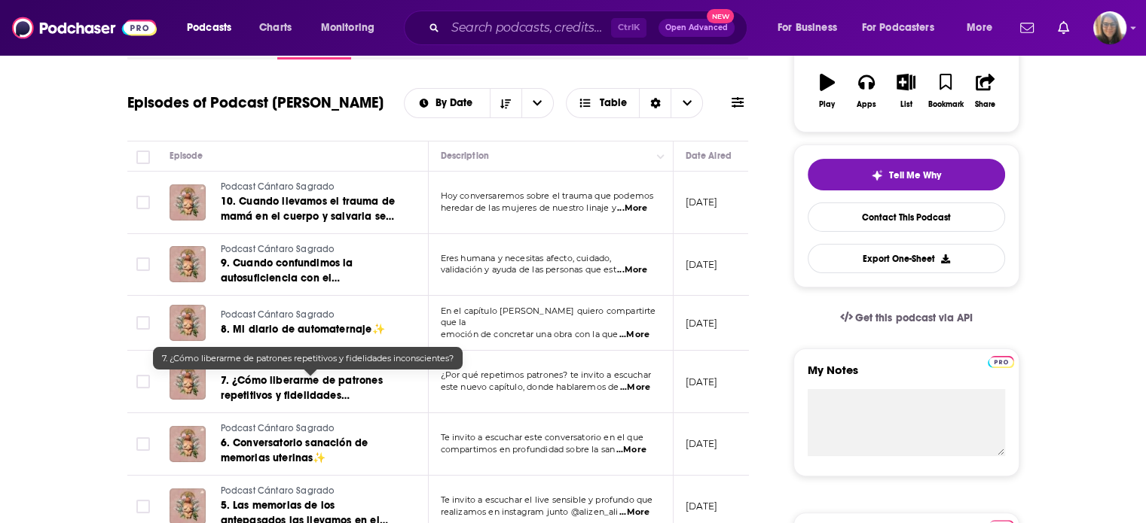
click at [300, 380] on span "7. ¿Cómo liberarme de patrones repetitivos y fidelidades inconscientes?" at bounding box center [302, 395] width 162 height 43
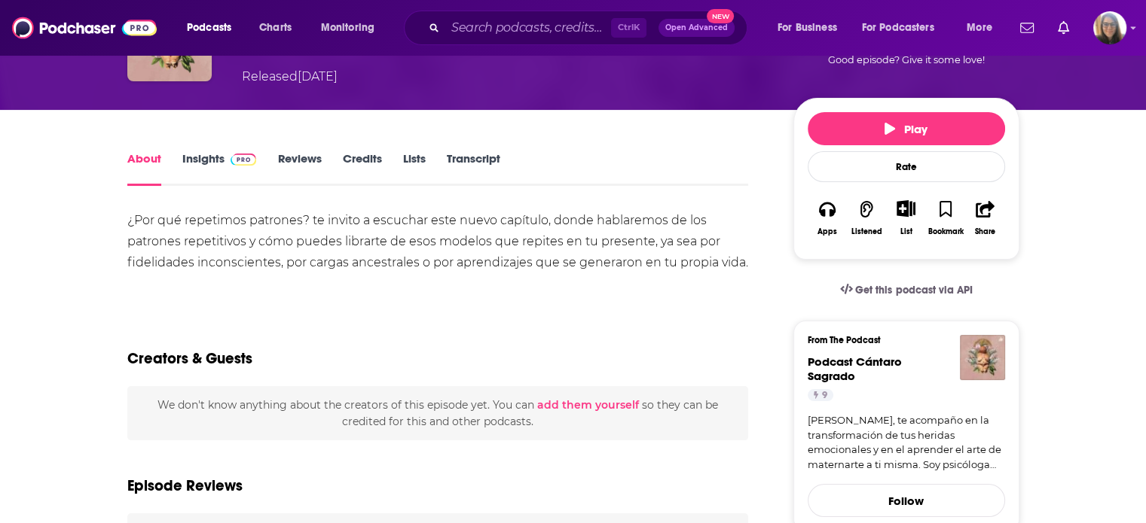
scroll to position [136, 0]
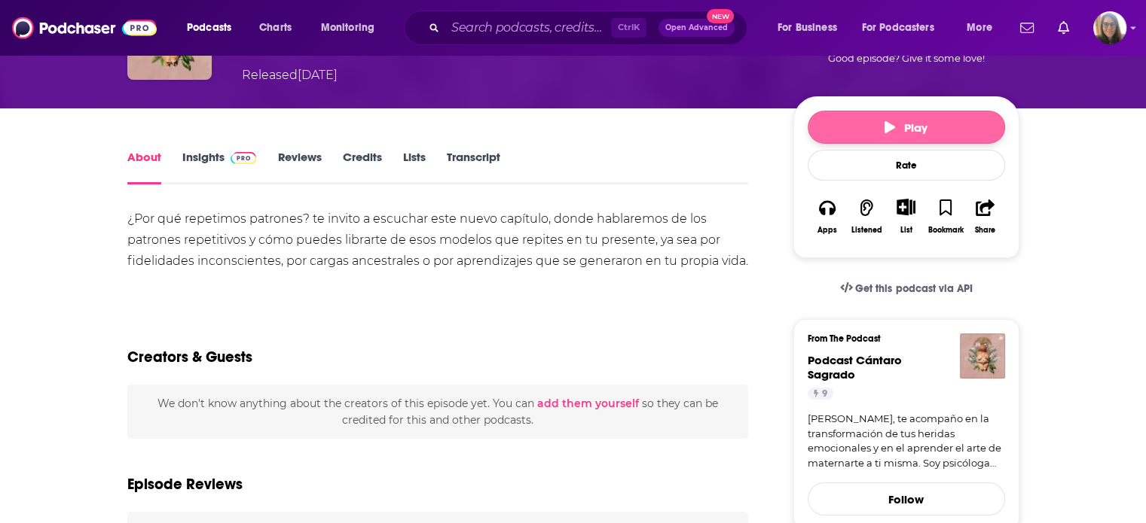
click at [825, 130] on button "Play" at bounding box center [905, 127] width 197 height 33
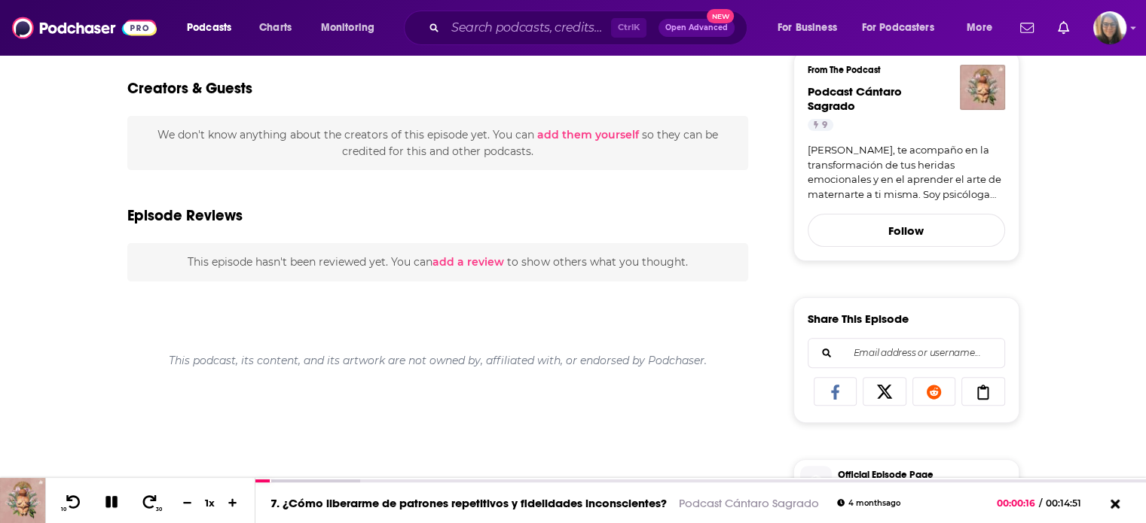
scroll to position [407, 0]
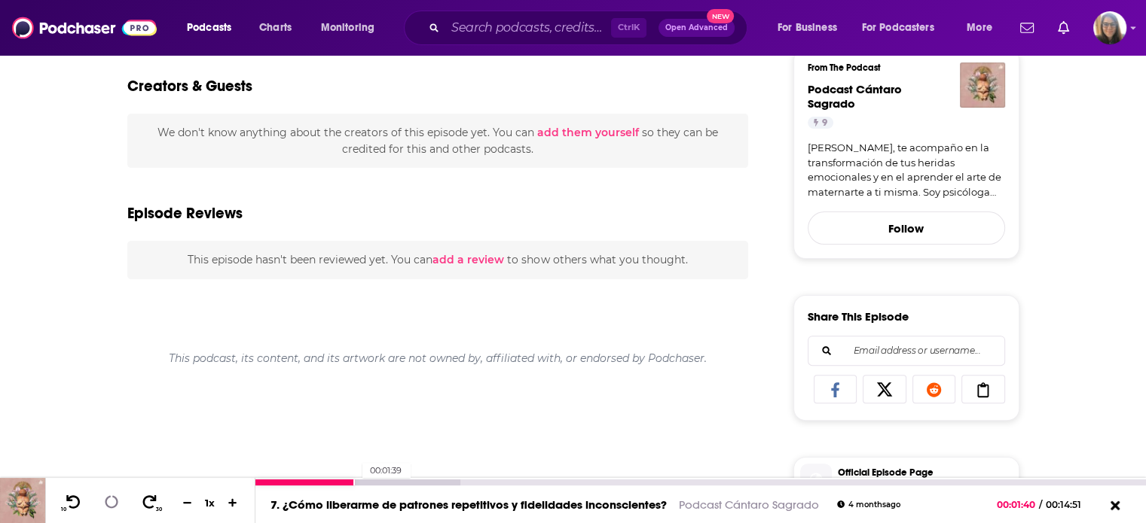
click at [355, 484] on div at bounding box center [357, 483] width 205 height 6
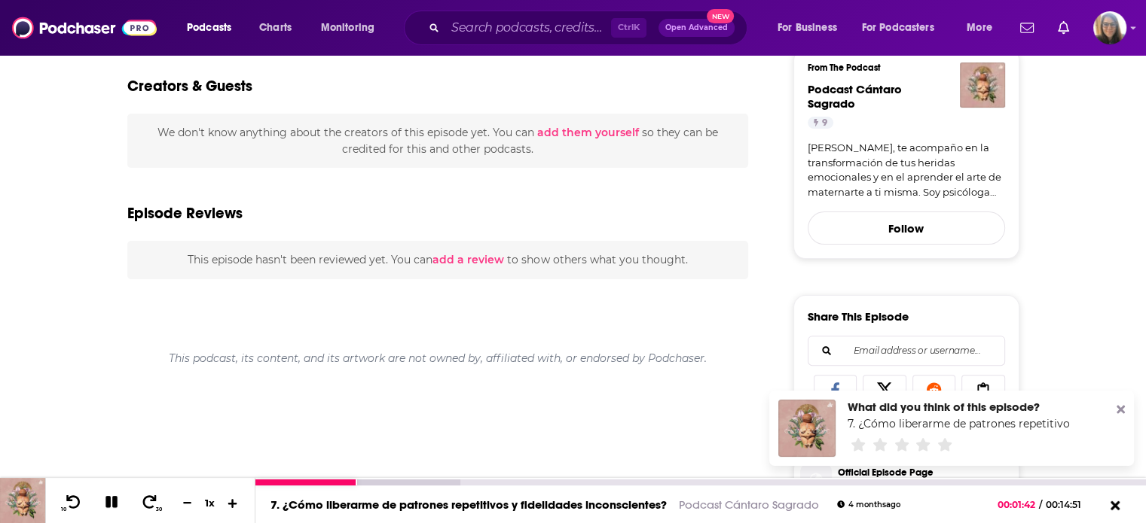
click at [226, 505] on button at bounding box center [232, 503] width 23 height 14
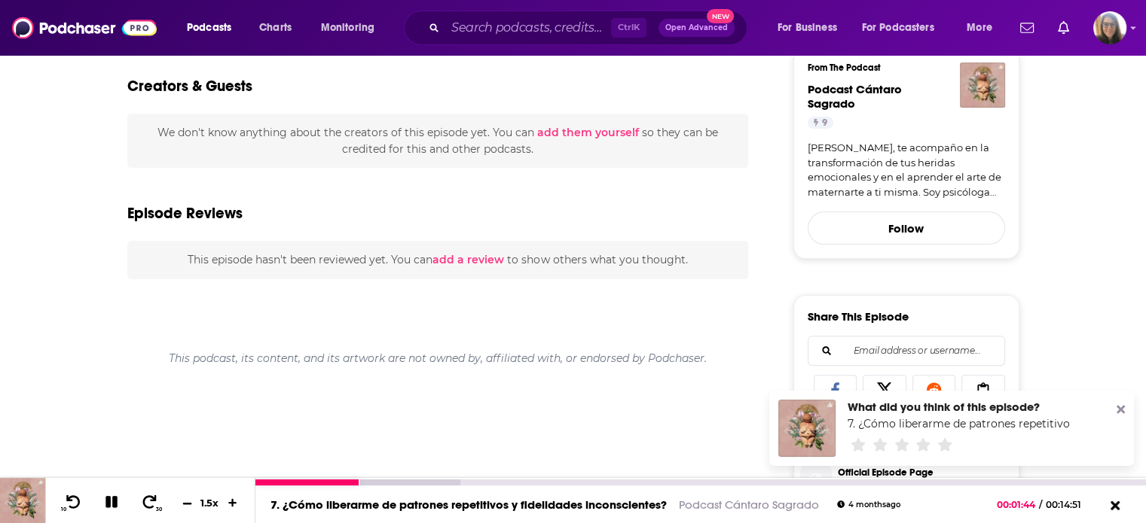
click at [187, 502] on icon at bounding box center [186, 503] width 9 height 2
click at [1036, 501] on span "00:01:51" at bounding box center [1018, 504] width 39 height 11
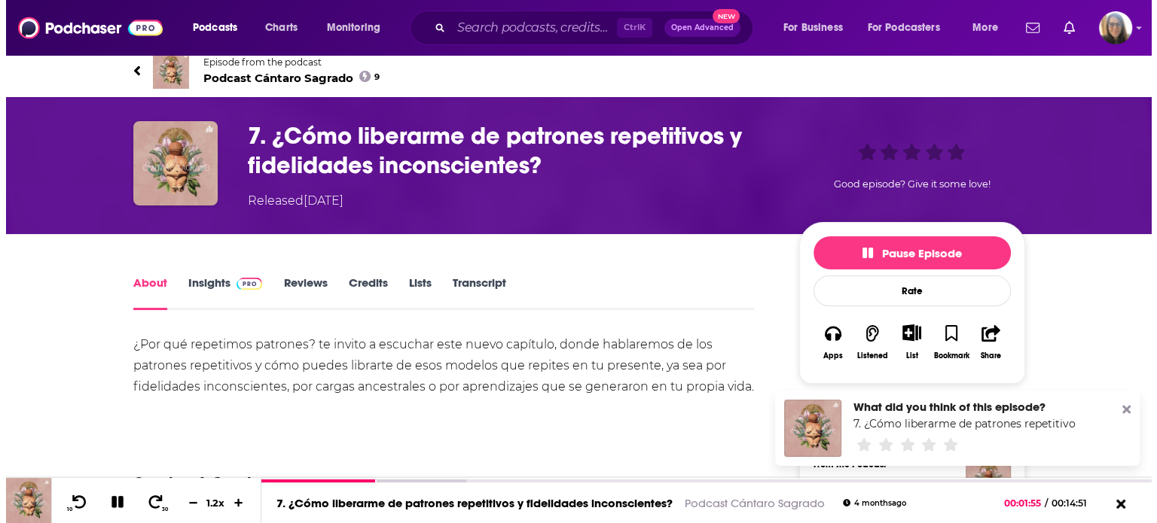
scroll to position [0, 0]
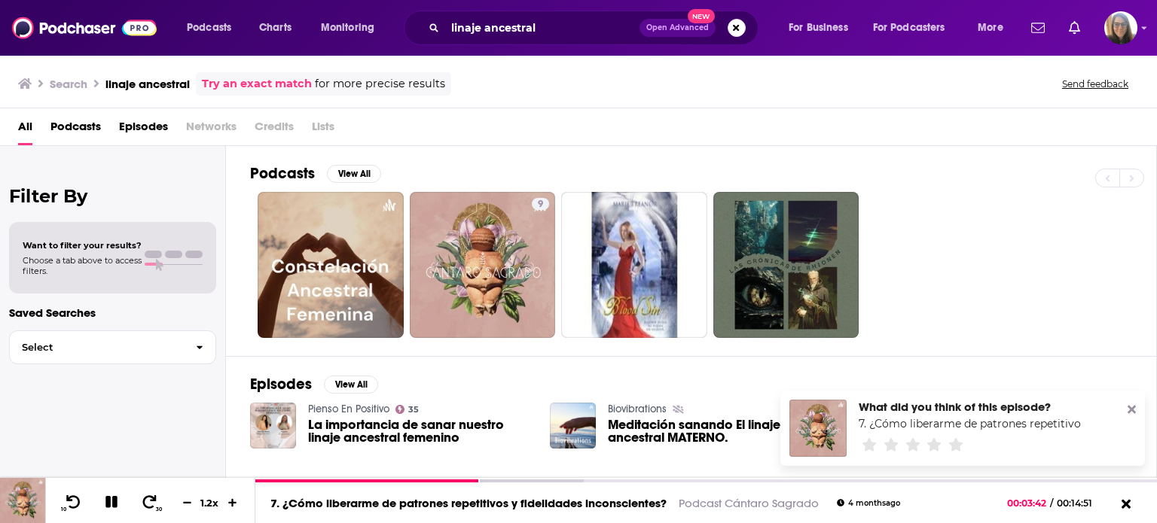
click at [1062, 240] on div "9" at bounding box center [703, 265] width 906 height 146
click at [1129, 505] on icon at bounding box center [1125, 506] width 19 height 15
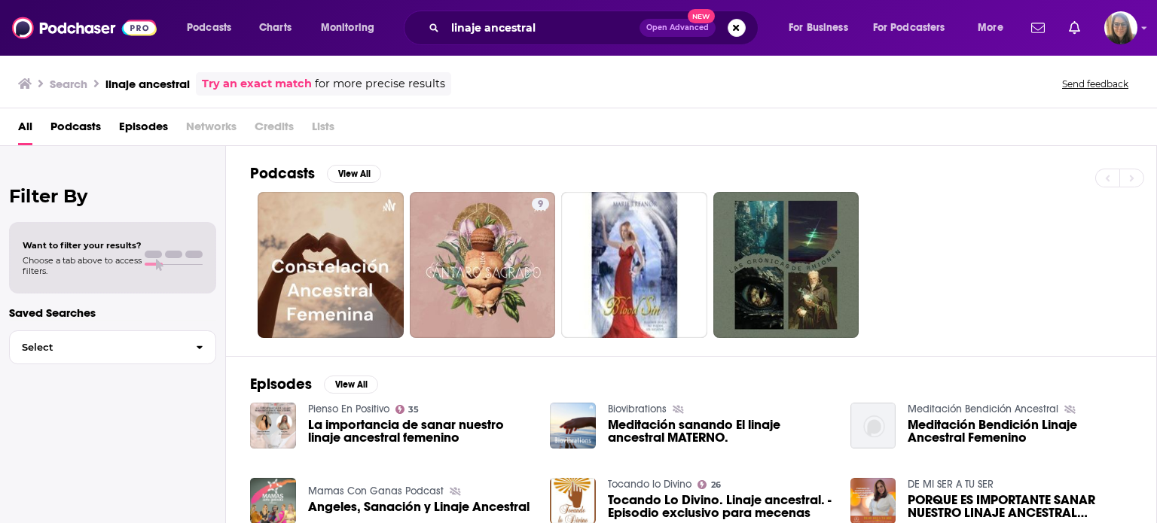
click at [1000, 307] on div "9" at bounding box center [703, 265] width 906 height 146
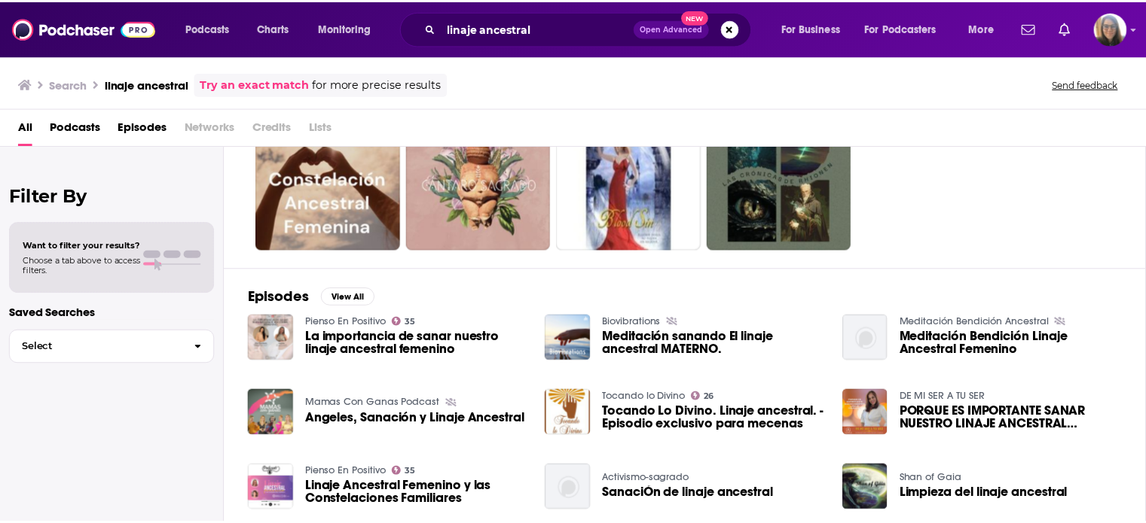
scroll to position [90, 0]
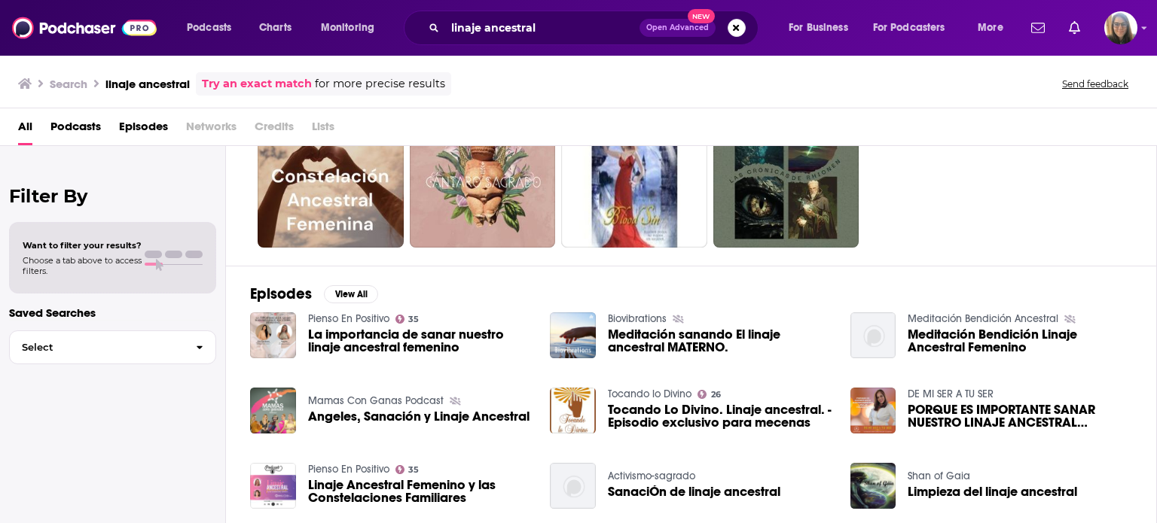
click at [973, 420] on span "PORQUE ES IMPORTANTE SANAR NUESTRO LINAJE ANCESTRAL FEMENINO" at bounding box center [1020, 417] width 224 height 26
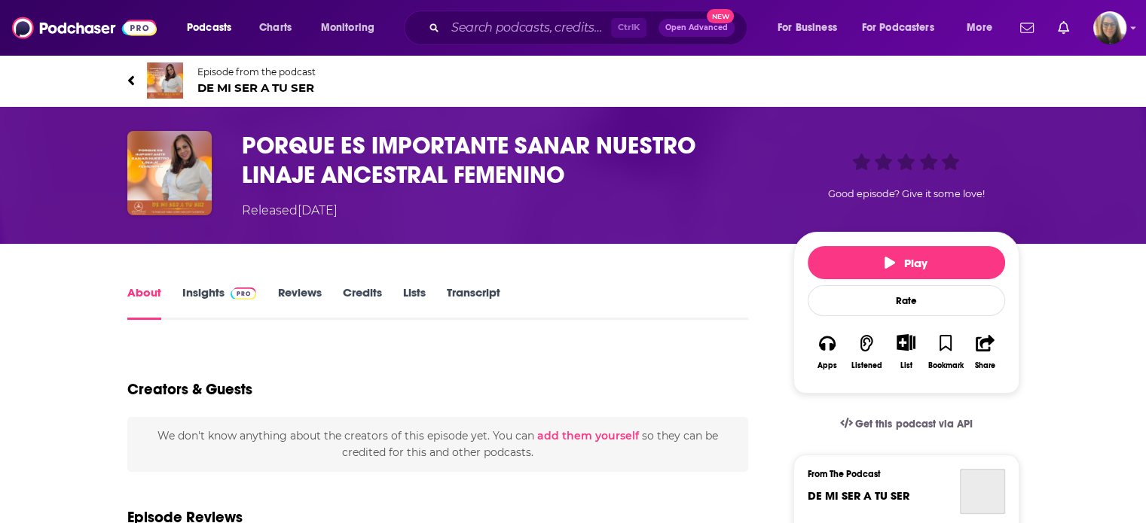
type input "https://www.podchaser.com/podcasts/de-mi-ser-a-tu-ser-1889391/episodes/porque-e…"
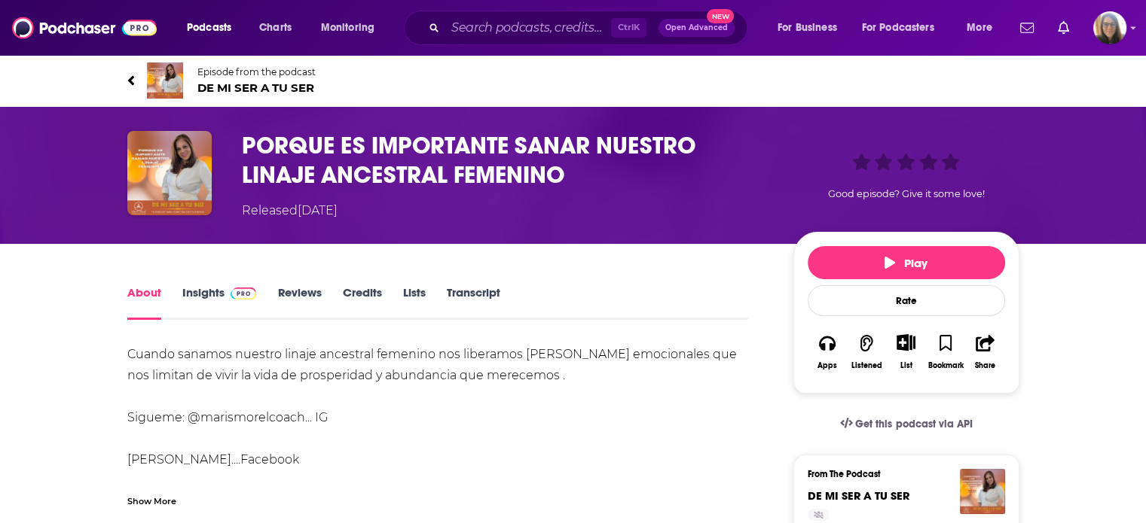
click at [202, 295] on link "Insights" at bounding box center [219, 302] width 75 height 35
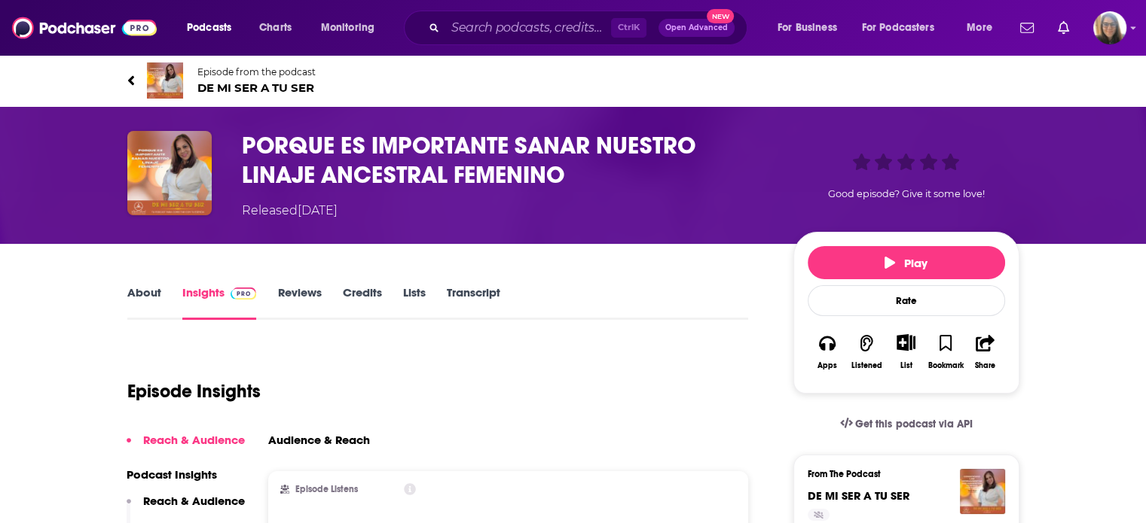
click at [310, 294] on link "Reviews" at bounding box center [299, 302] width 44 height 35
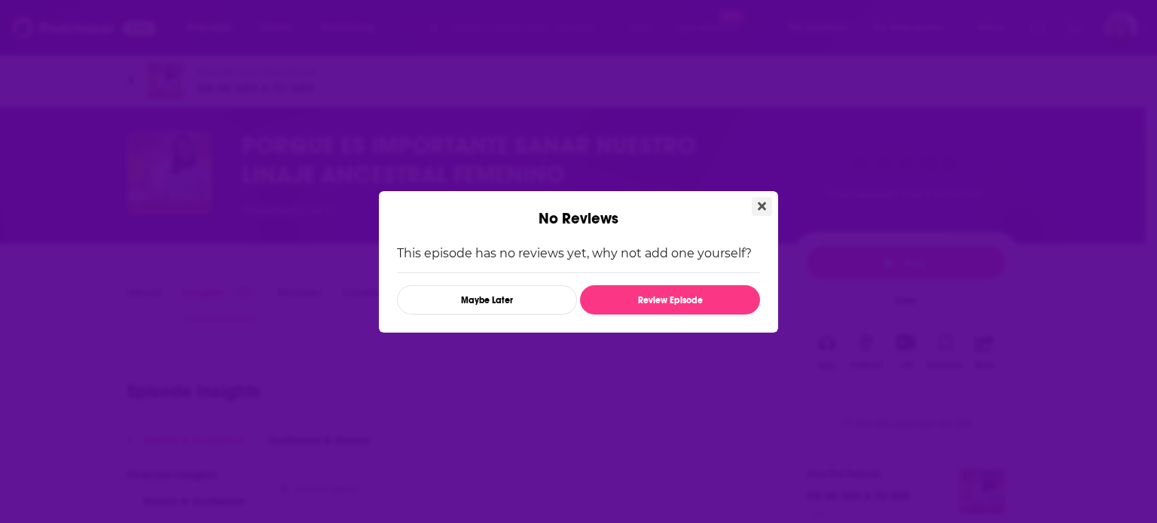
click at [765, 207] on icon "Close" at bounding box center [762, 206] width 8 height 12
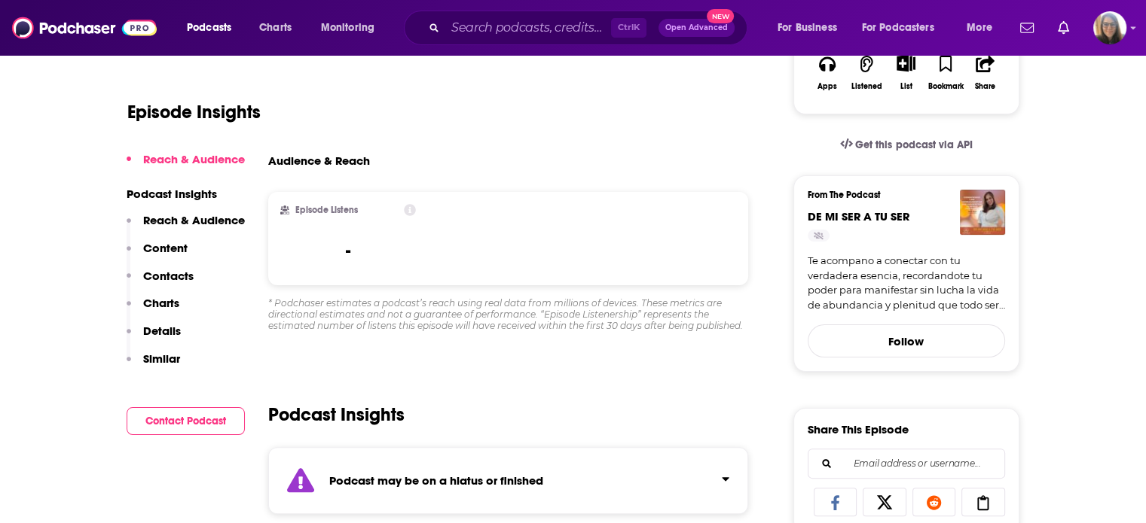
scroll to position [294, 0]
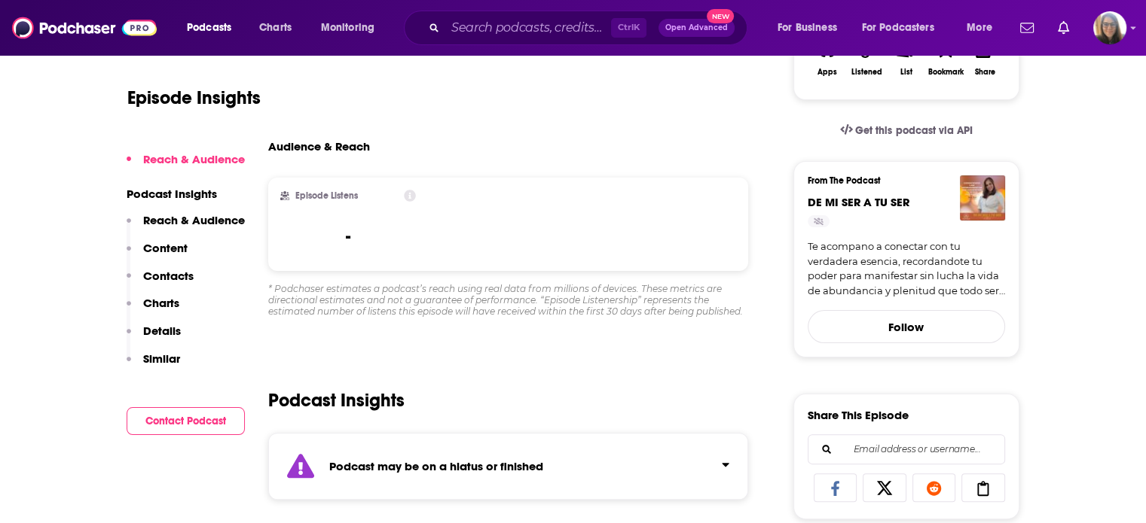
click at [187, 226] on p "Reach & Audience" at bounding box center [194, 220] width 102 height 14
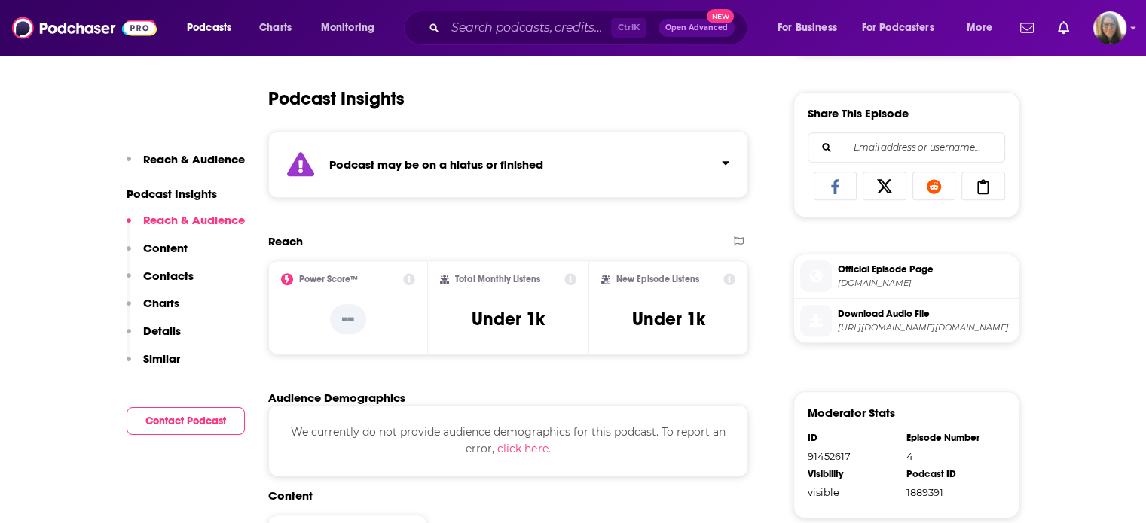
scroll to position [621, 0]
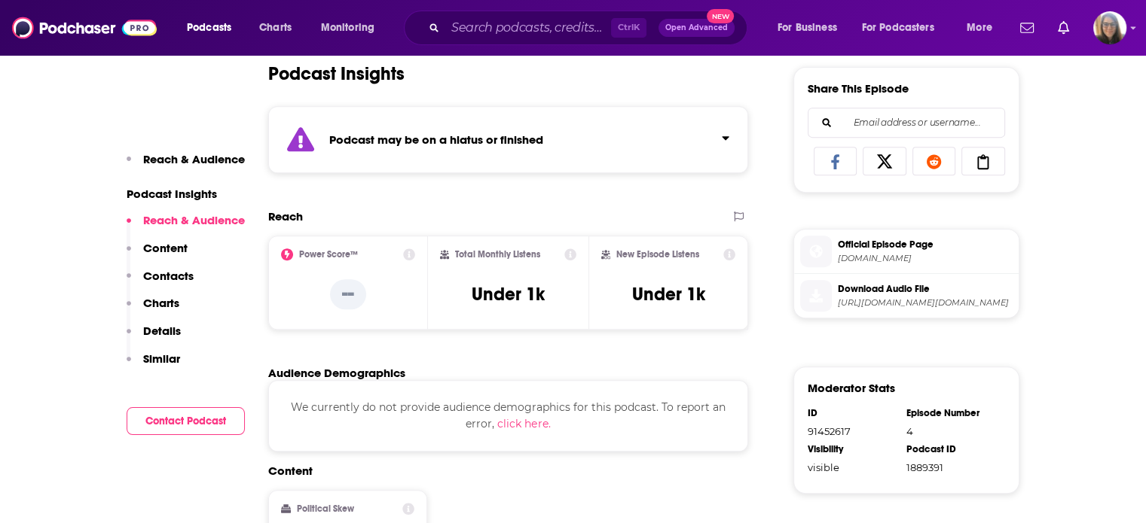
click at [175, 252] on p "Content" at bounding box center [165, 248] width 44 height 14
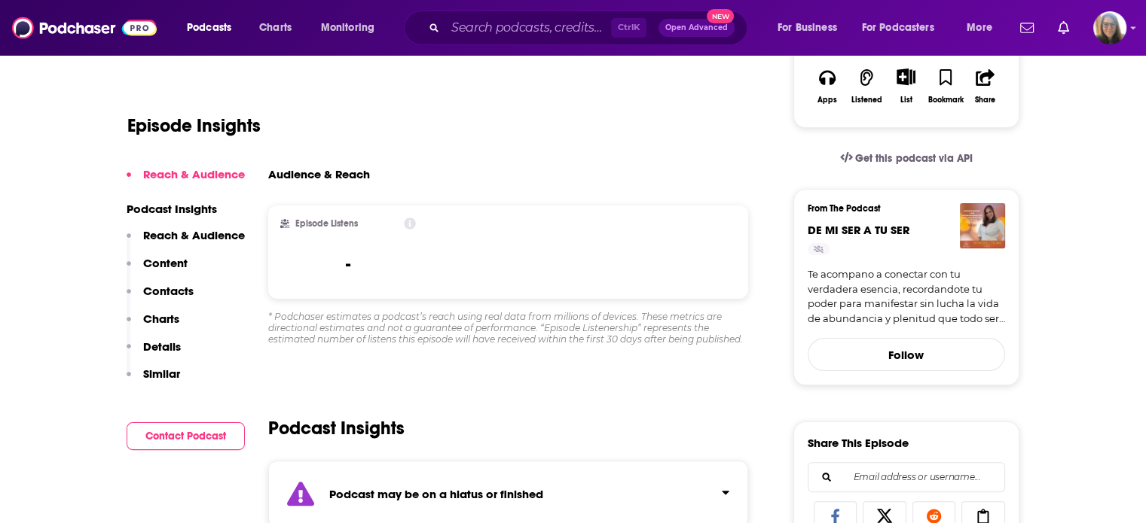
scroll to position [0, 0]
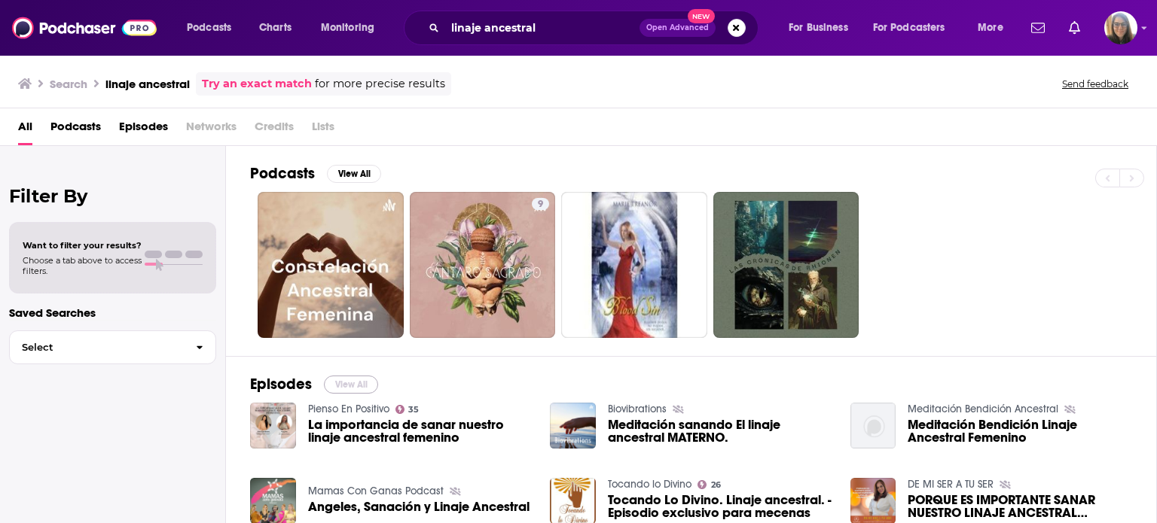
click at [365, 383] on button "View All" at bounding box center [351, 385] width 54 height 18
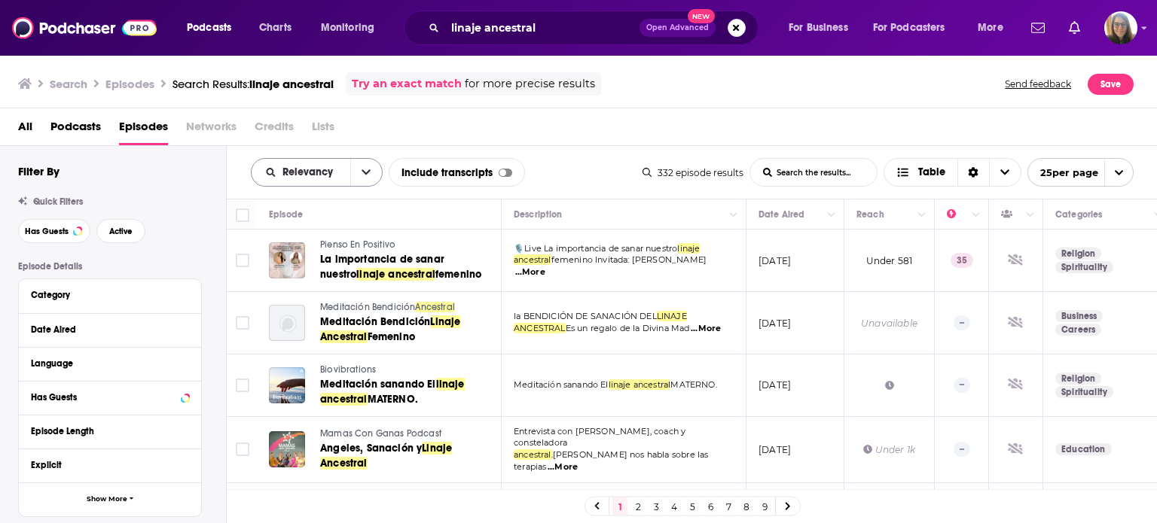
click at [367, 169] on icon "open menu" at bounding box center [366, 172] width 9 height 11
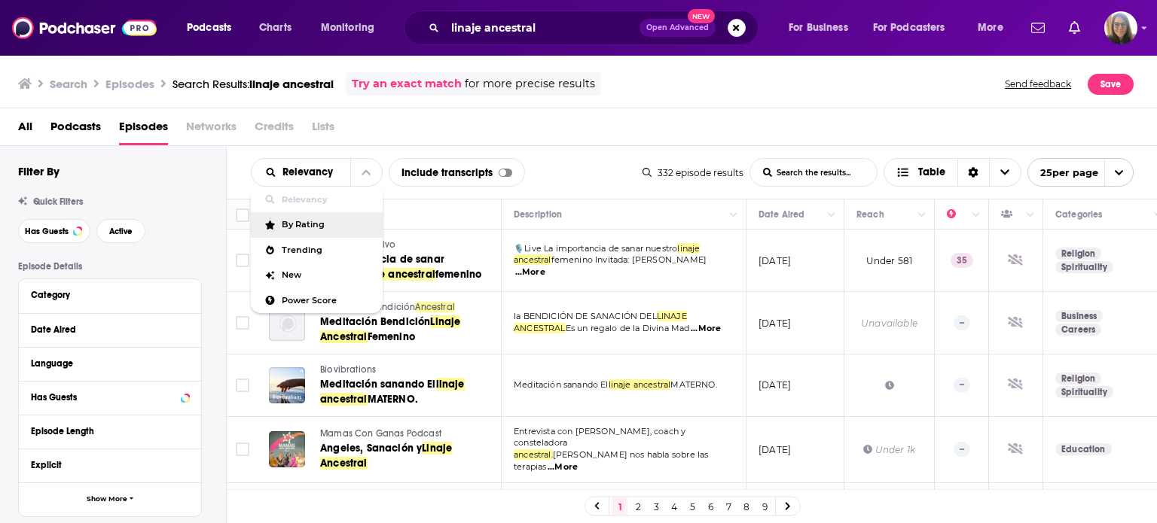
click at [313, 221] on span "By Rating" at bounding box center [326, 225] width 89 height 8
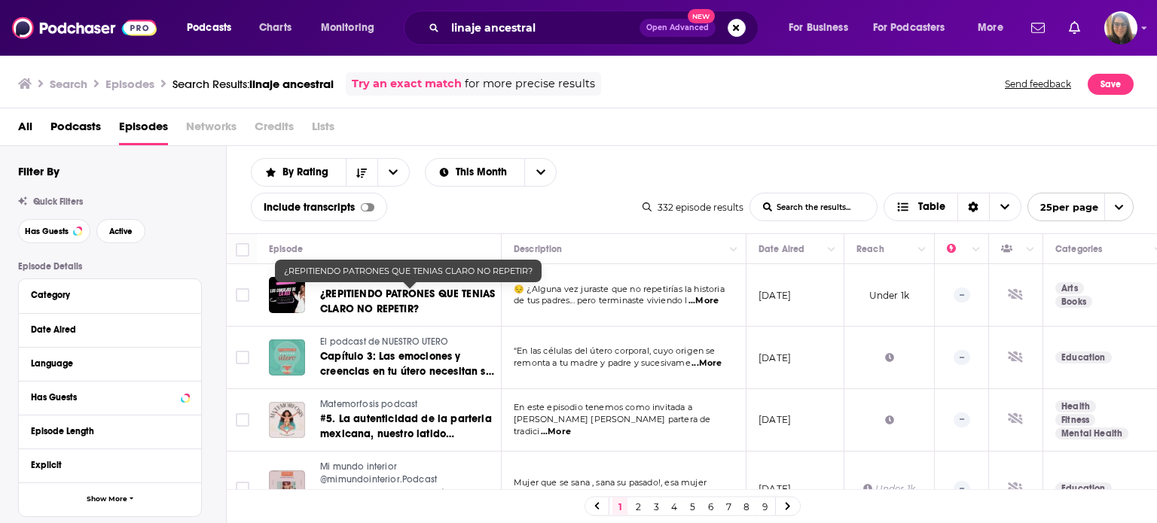
click at [384, 298] on span "¿REPITIENDO PATRONES QUE TENIAS CLARO NO REPETIR?" at bounding box center [407, 302] width 175 height 28
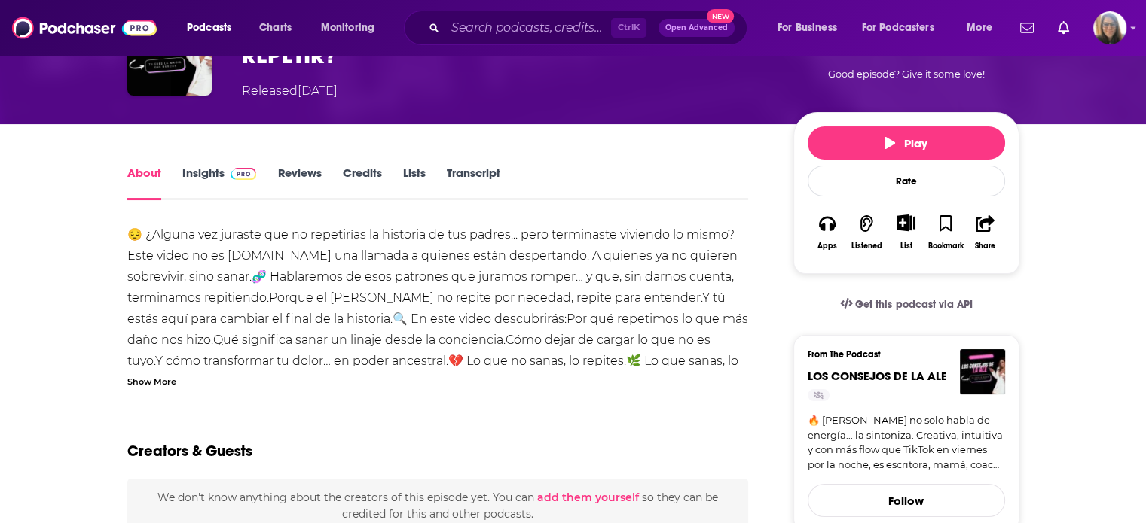
scroll to position [121, 0]
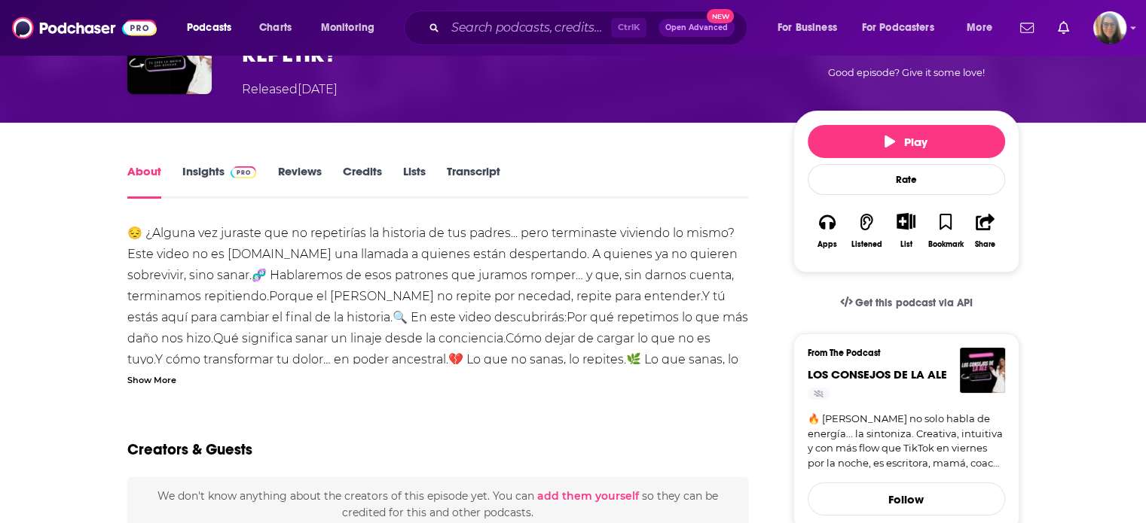
click at [290, 175] on link "Reviews" at bounding box center [299, 181] width 44 height 35
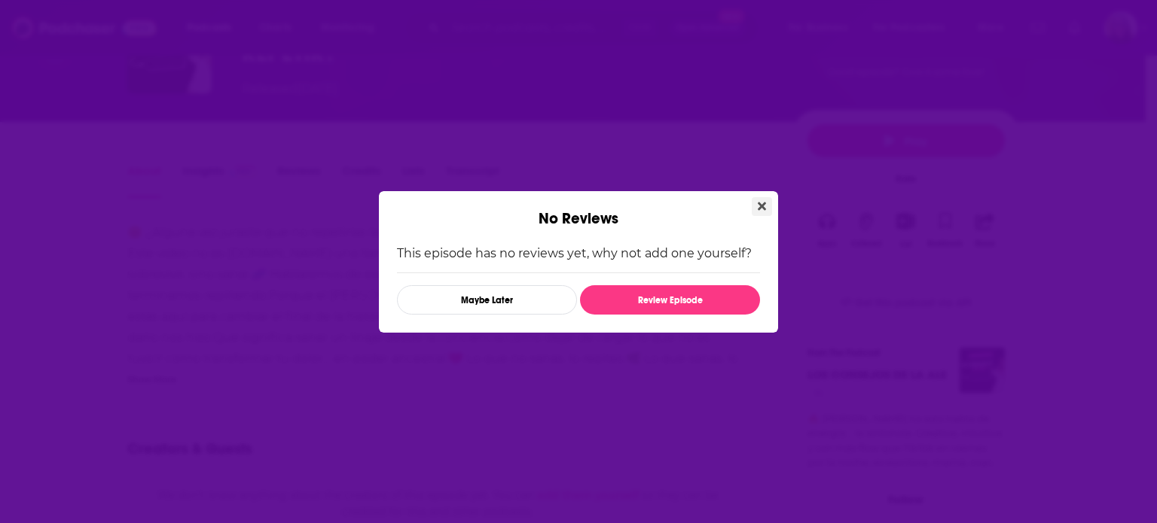
click at [762, 208] on icon "Close" at bounding box center [762, 206] width 8 height 8
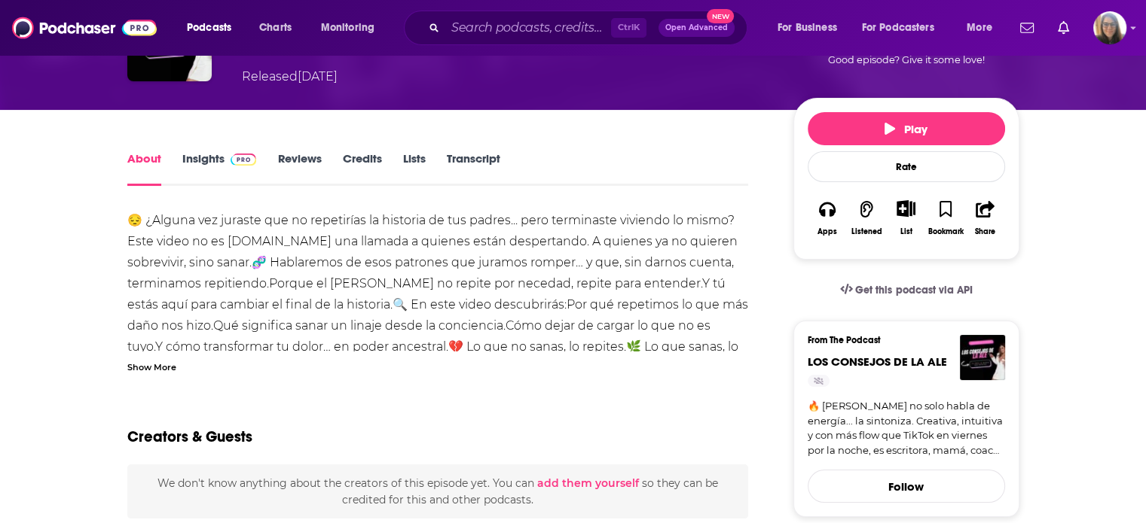
scroll to position [114, 0]
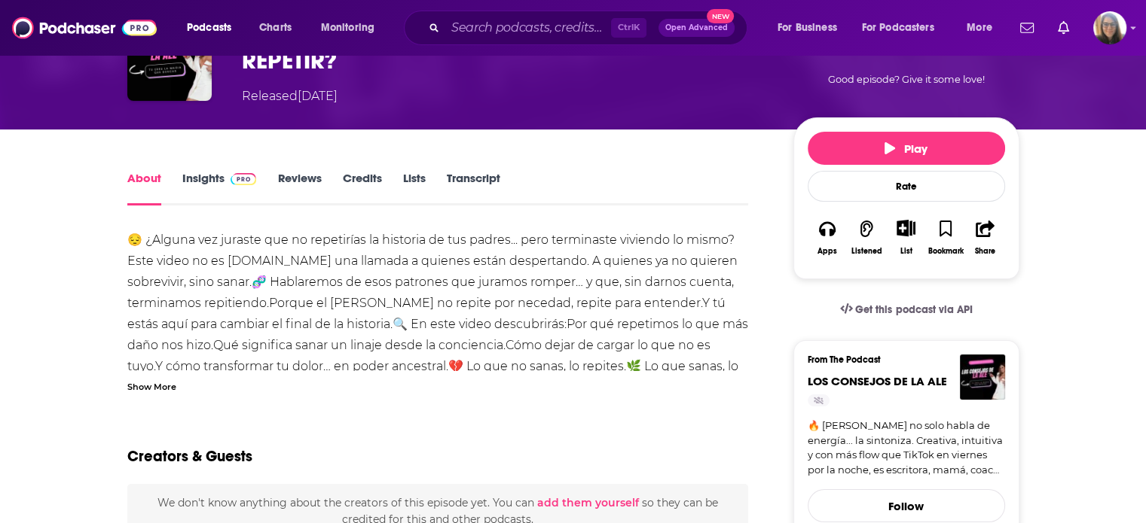
click at [203, 175] on link "Insights" at bounding box center [219, 188] width 75 height 35
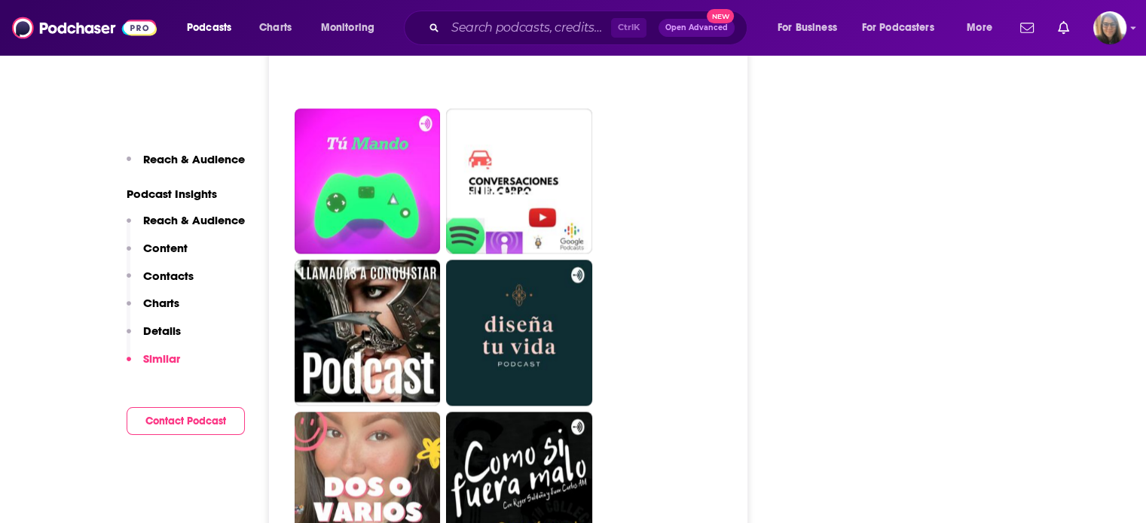
scroll to position [1914, 0]
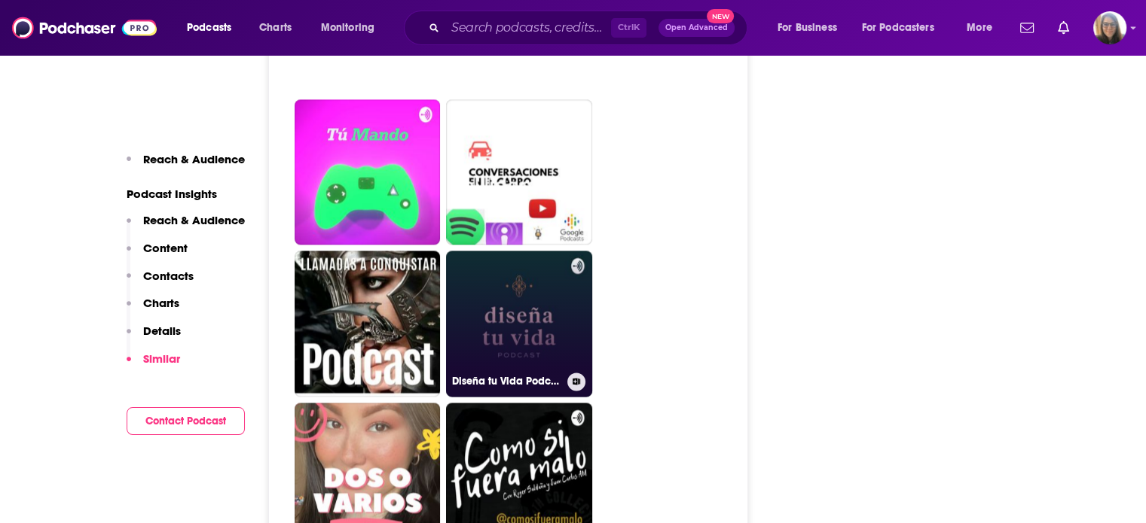
click at [499, 337] on link "Diseña tu Vida Podcast" at bounding box center [519, 324] width 146 height 146
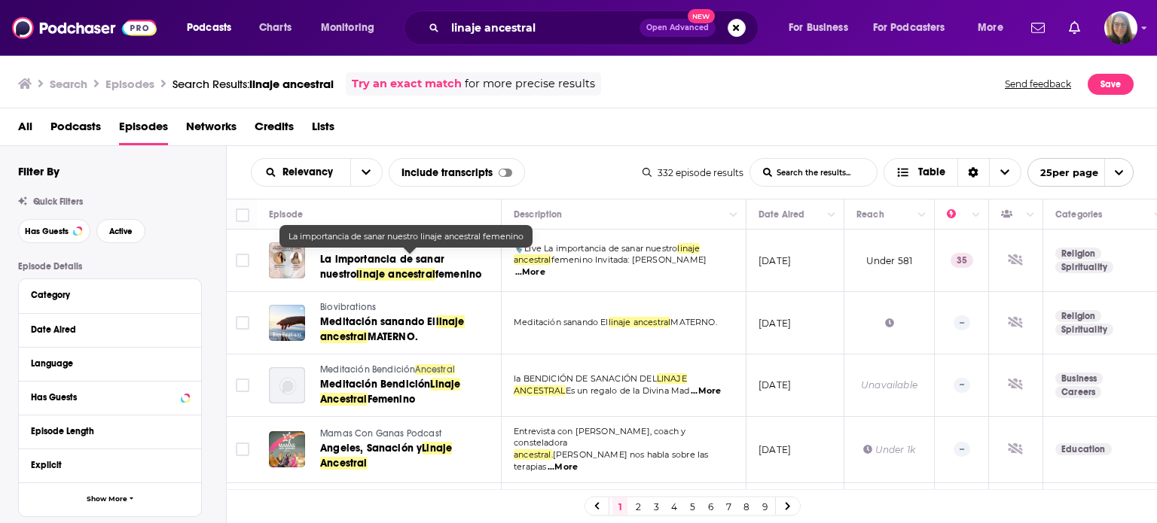
click at [355, 255] on span "La importancia de sanar nuestro" at bounding box center [382, 267] width 124 height 28
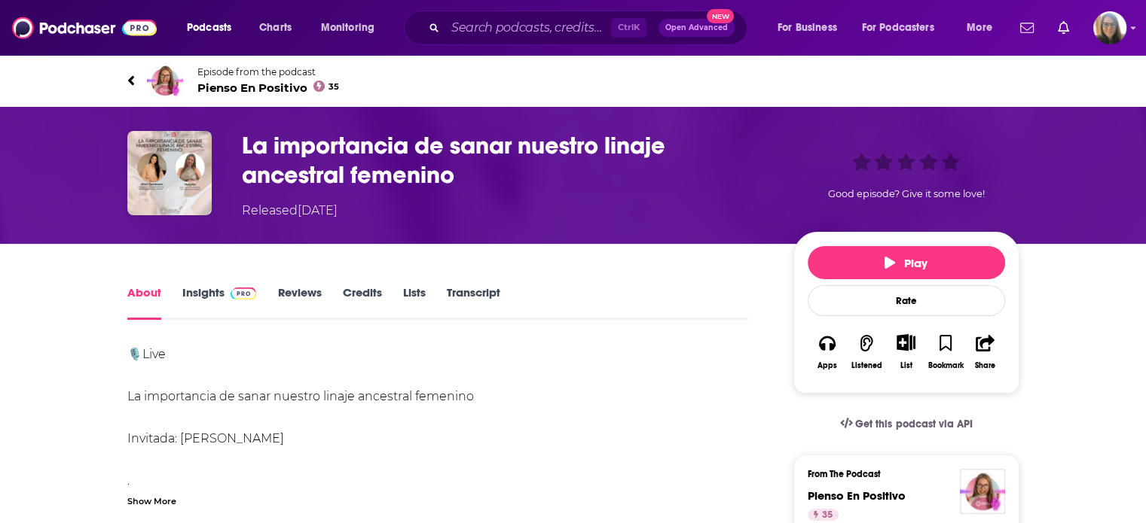
click at [196, 297] on link "Insights" at bounding box center [219, 302] width 75 height 35
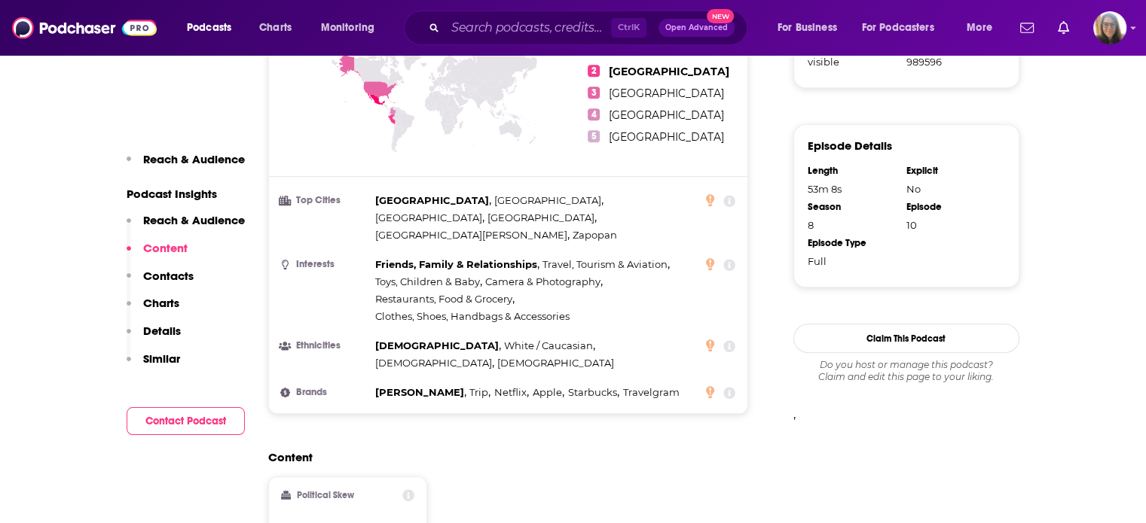
scroll to position [1045, 0]
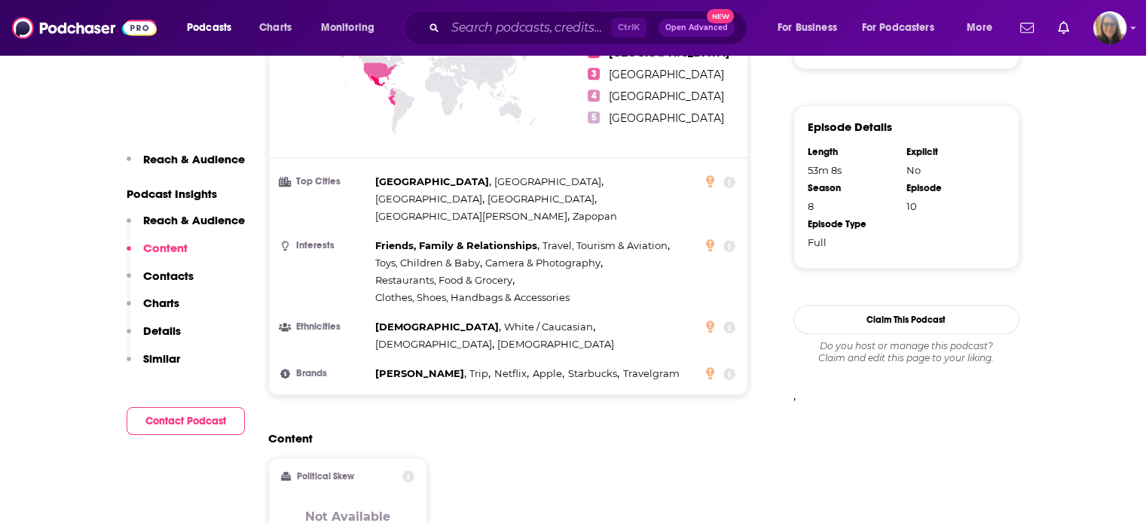
click at [597, 444] on div "Content Political Skew Not Available" at bounding box center [508, 498] width 481 height 133
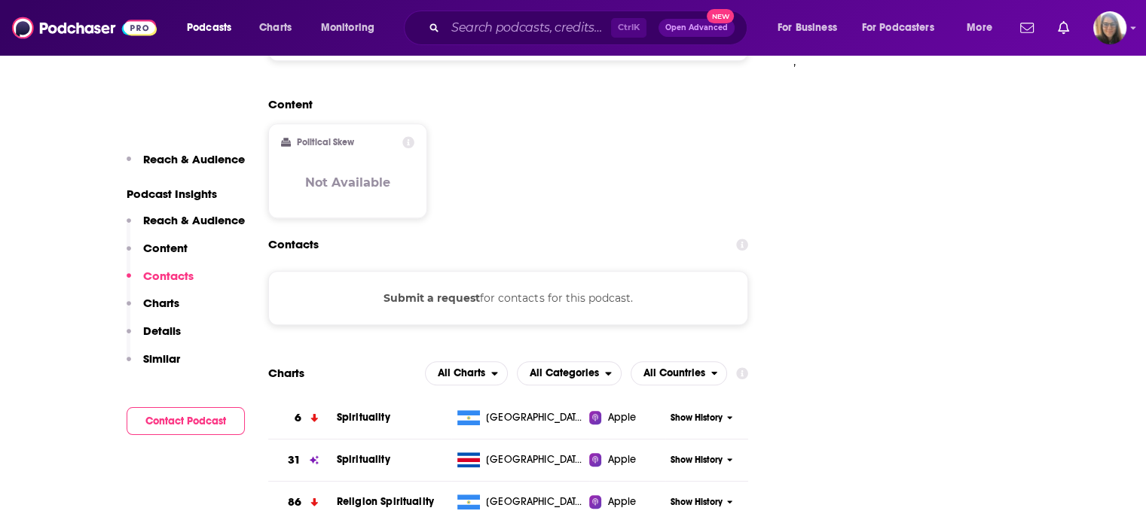
scroll to position [1377, 0]
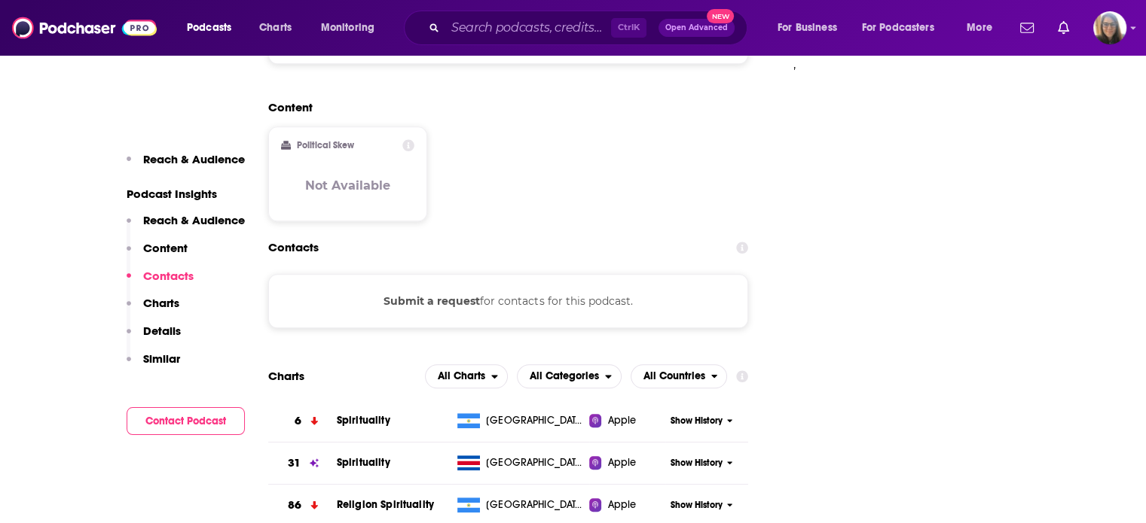
click at [197, 423] on button "Contact Podcast" at bounding box center [186, 421] width 118 height 28
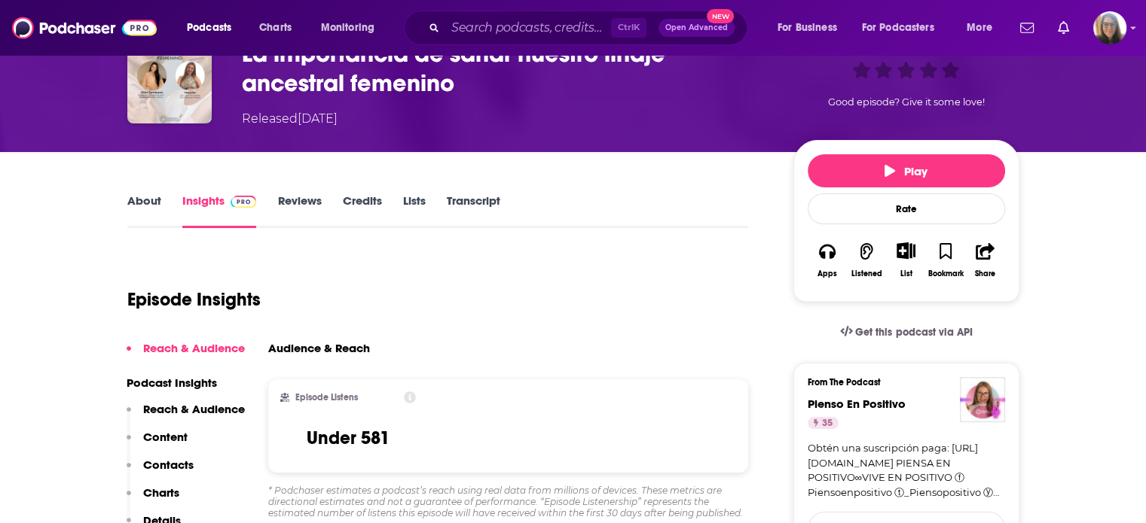
scroll to position [73, 0]
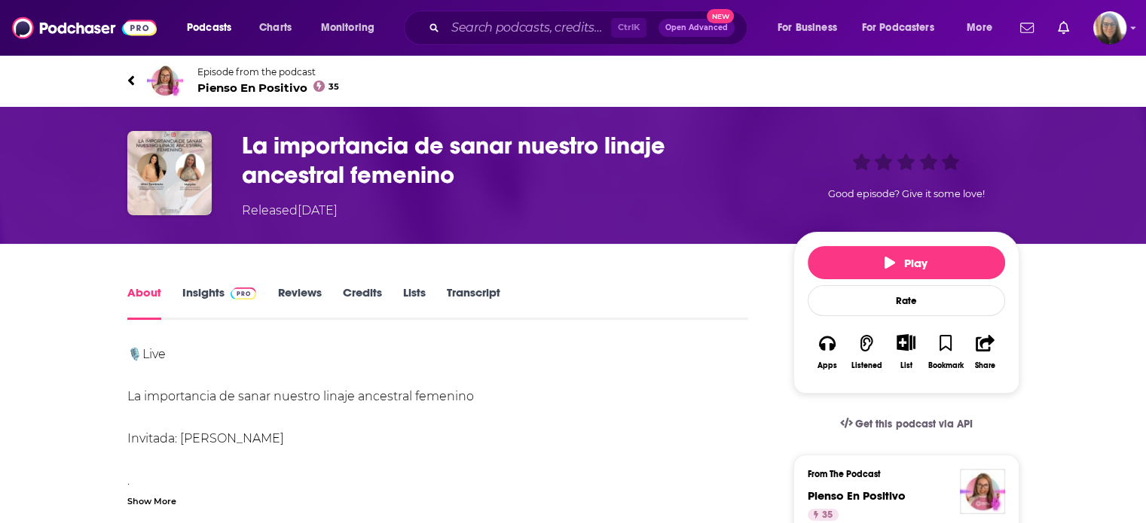
click at [202, 87] on span "Pienso En Positivo 35" at bounding box center [268, 88] width 142 height 14
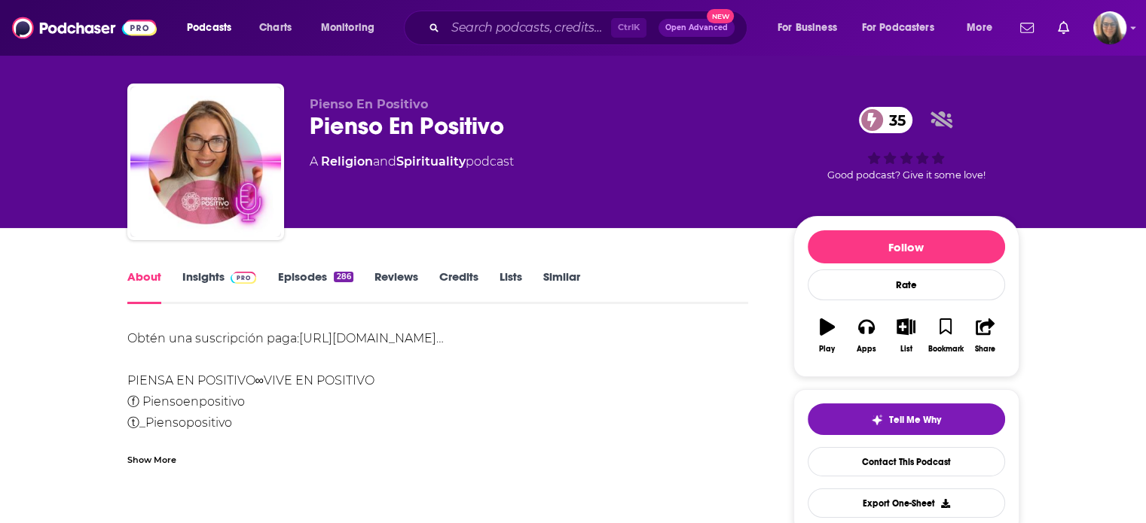
scroll to position [13, 0]
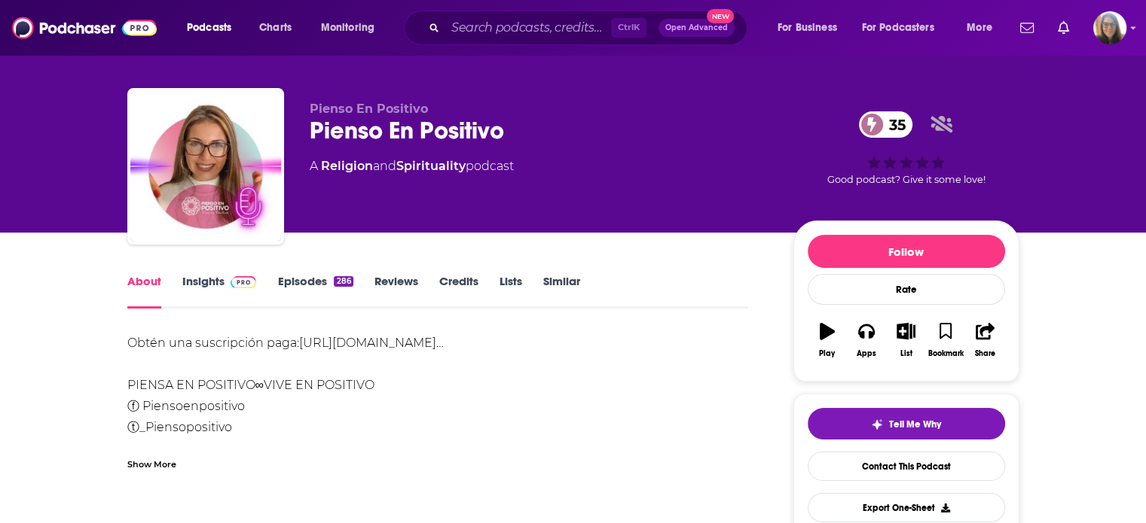
click at [172, 404] on div "Obtén una suscripción paga: https://podcasters.spotify.com/pod/show/pienso-en-……" at bounding box center [437, 417] width 621 height 169
drag, startPoint x: 1145, startPoint y: 132, endPoint x: 1152, endPoint y: 191, distance: 60.0
click at [1145, 191] on html "Podcasts Charts Monitoring Ctrl K Open Advanced New For Business For Podcasters…" at bounding box center [573, 248] width 1146 height 523
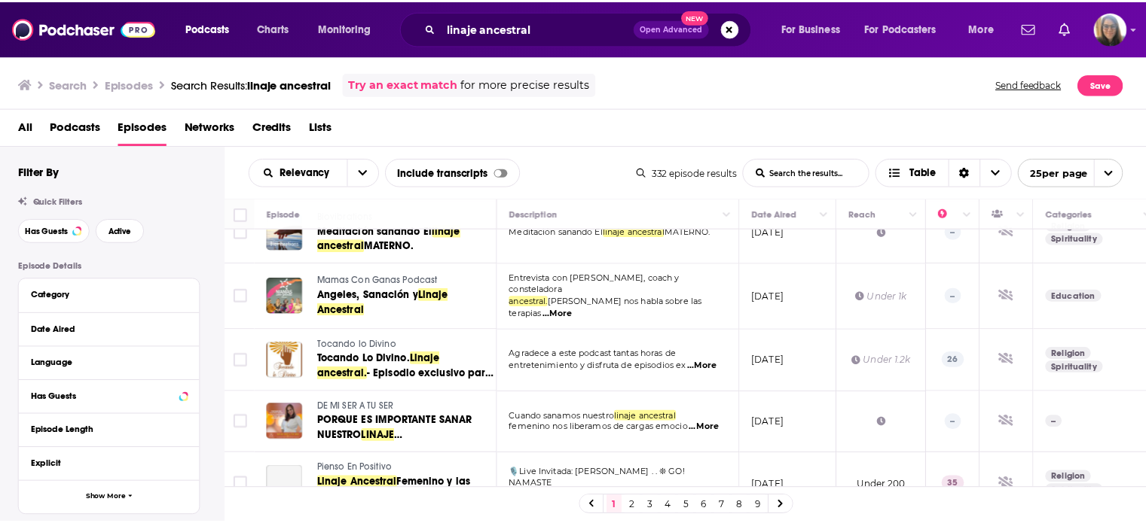
scroll to position [164, 0]
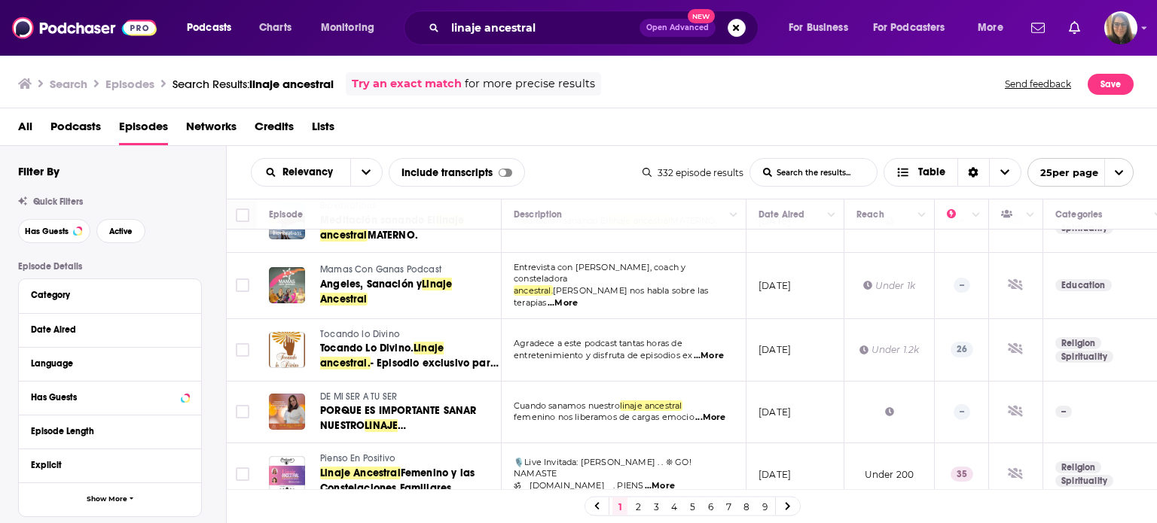
click at [352, 334] on span "Tocando lo Divino" at bounding box center [360, 334] width 80 height 11
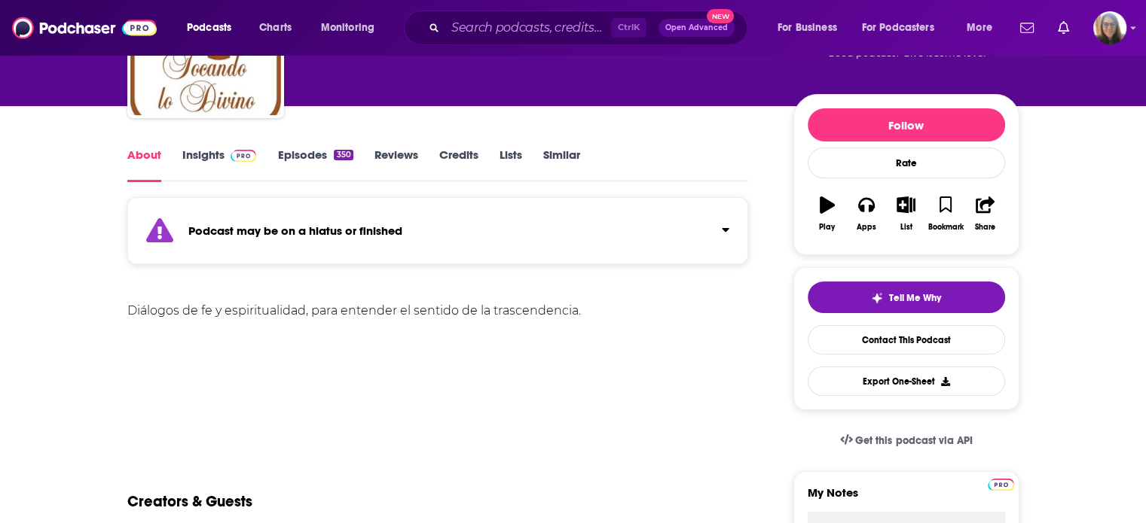
scroll to position [54, 0]
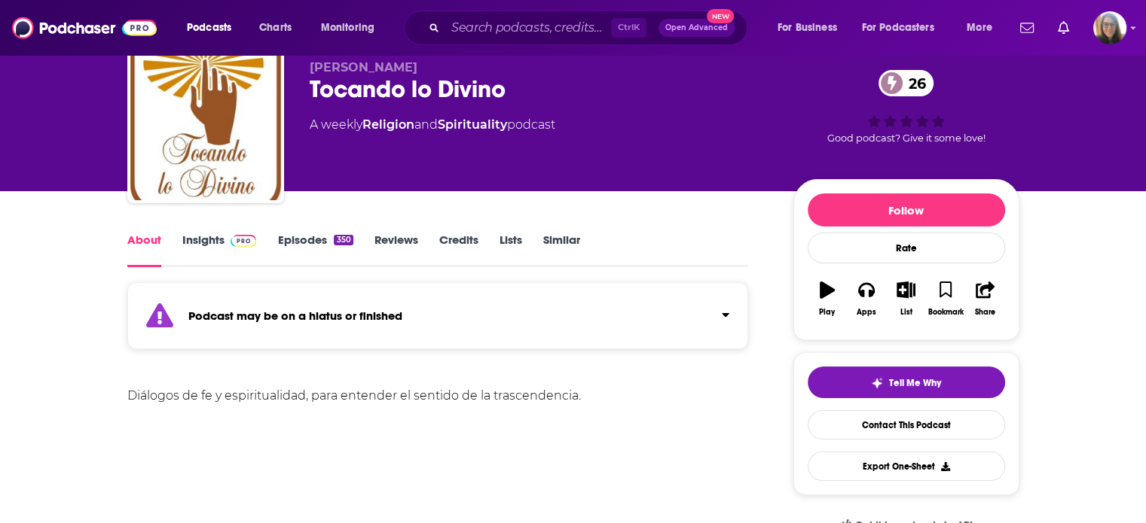
click at [216, 240] on link "Insights" at bounding box center [219, 250] width 75 height 35
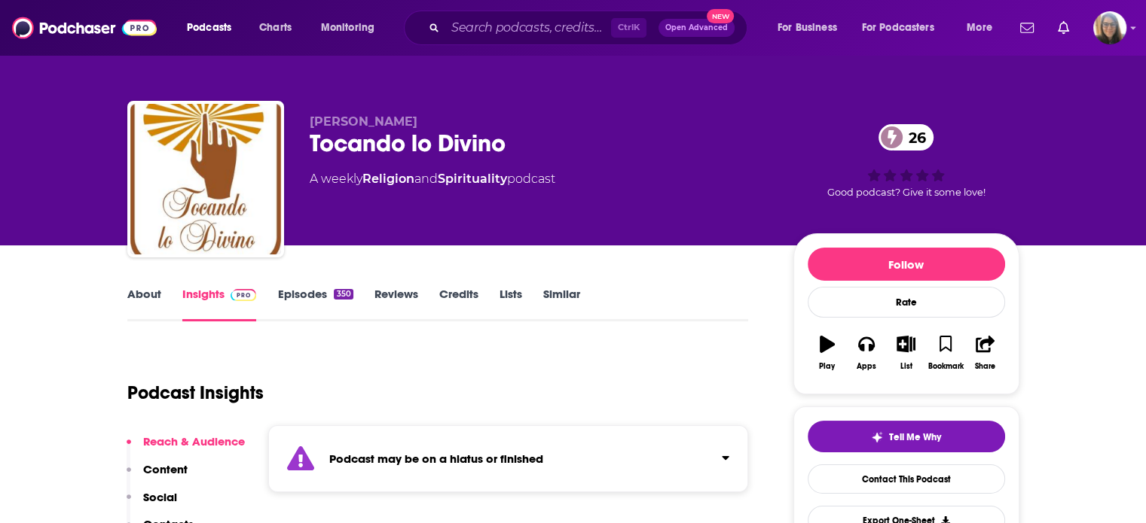
click at [328, 294] on link "Episodes 350" at bounding box center [314, 304] width 75 height 35
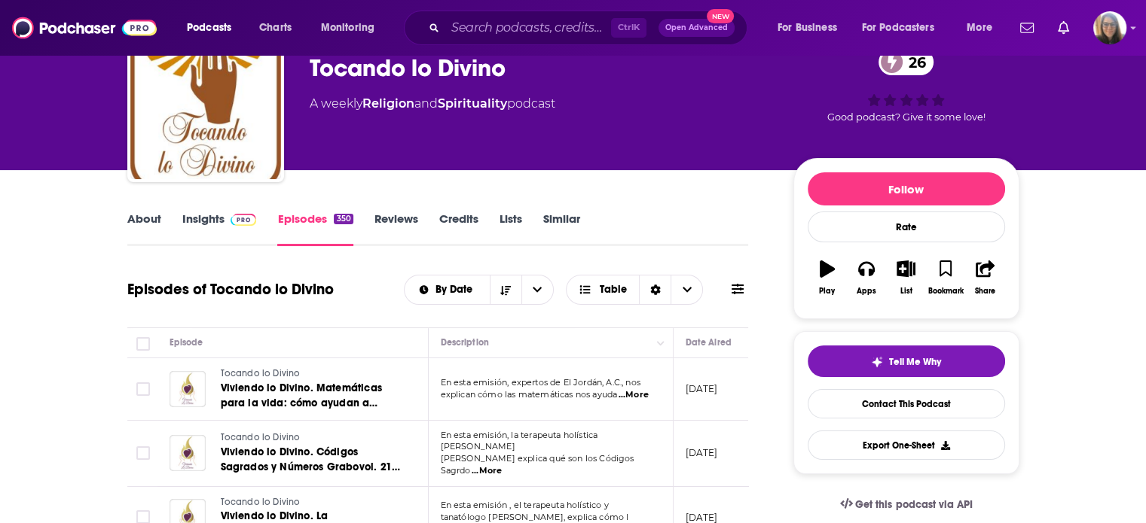
scroll to position [53, 0]
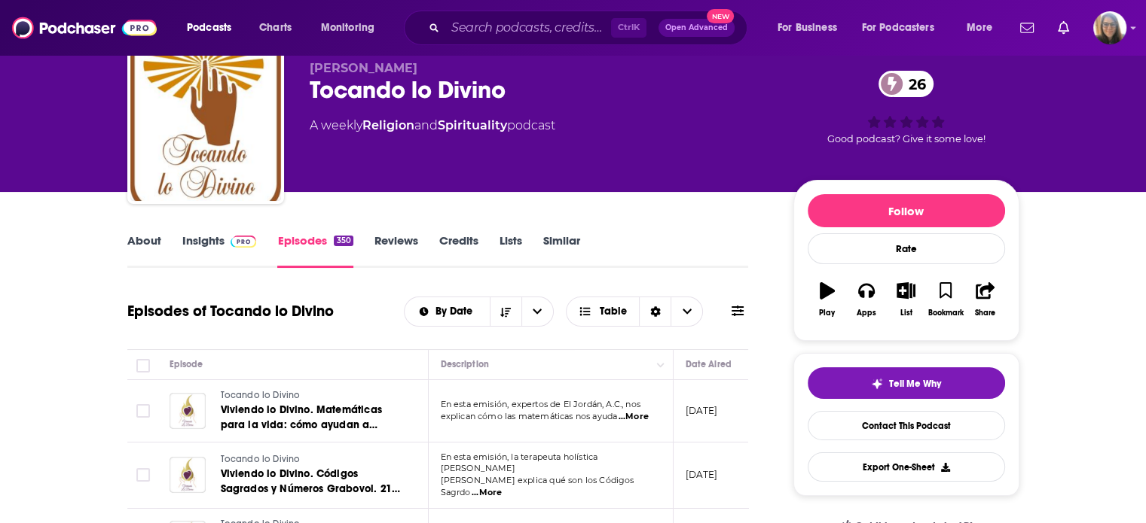
click at [386, 240] on link "Reviews" at bounding box center [396, 250] width 44 height 35
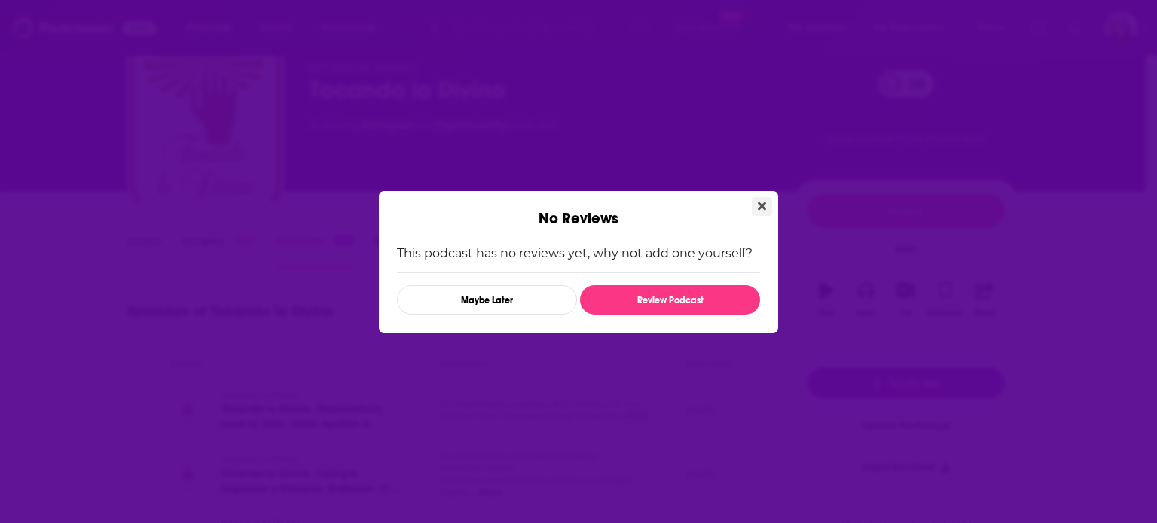
click at [765, 200] on icon "Close" at bounding box center [762, 206] width 8 height 12
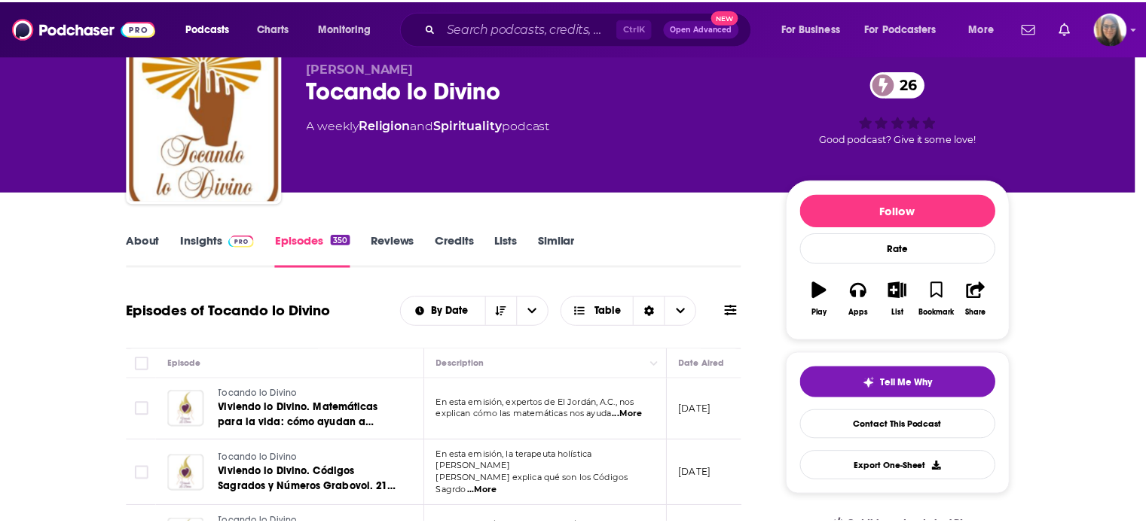
scroll to position [53, 0]
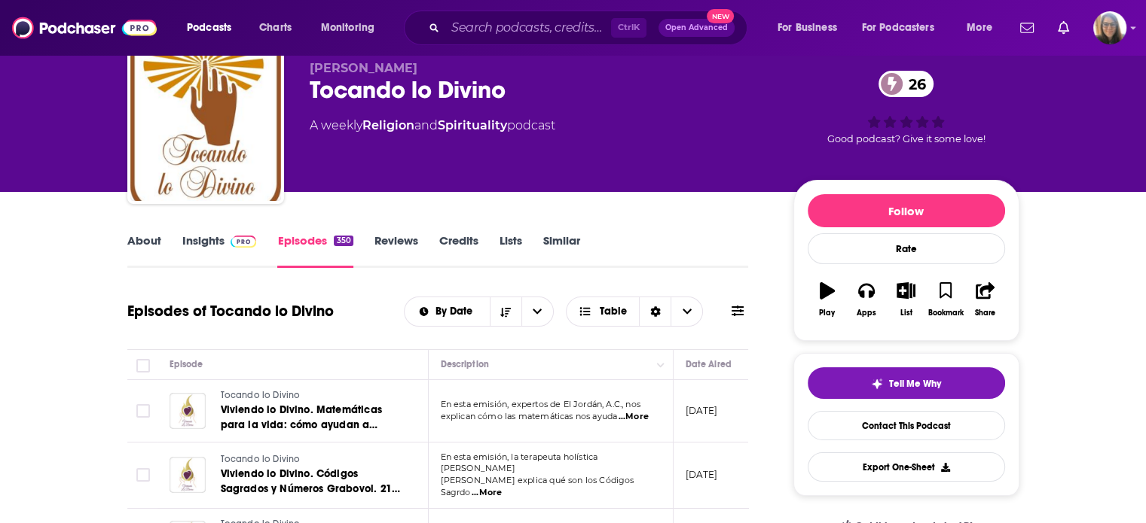
click at [453, 237] on link "Credits" at bounding box center [458, 250] width 39 height 35
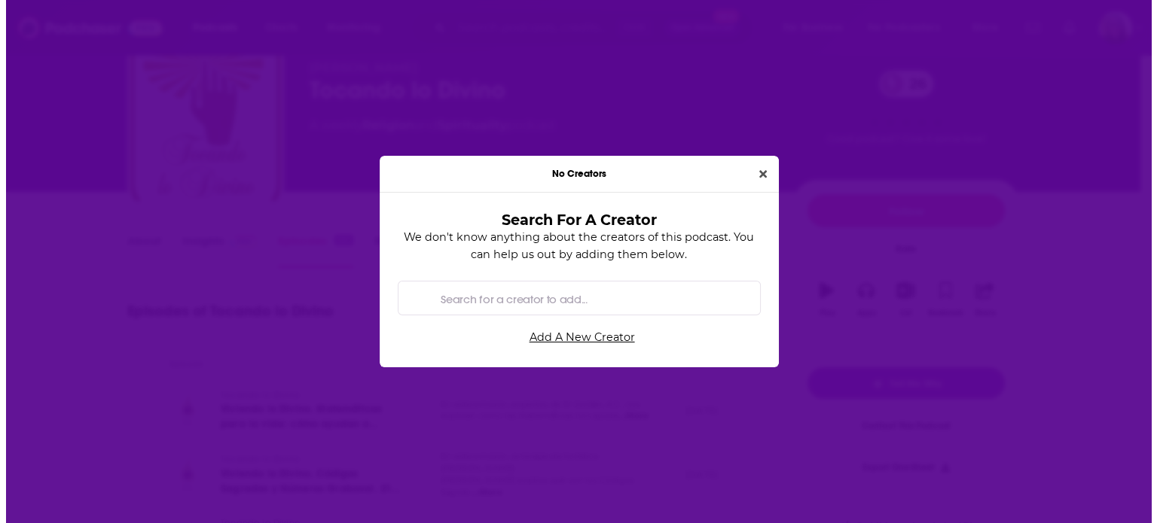
scroll to position [0, 0]
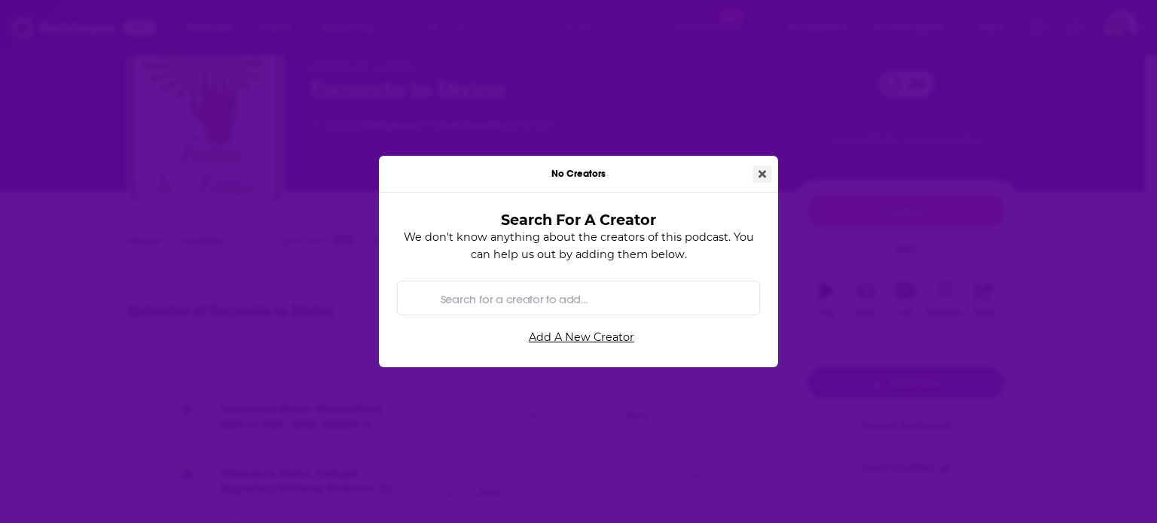
click at [758, 179] on icon "Close" at bounding box center [762, 174] width 8 height 11
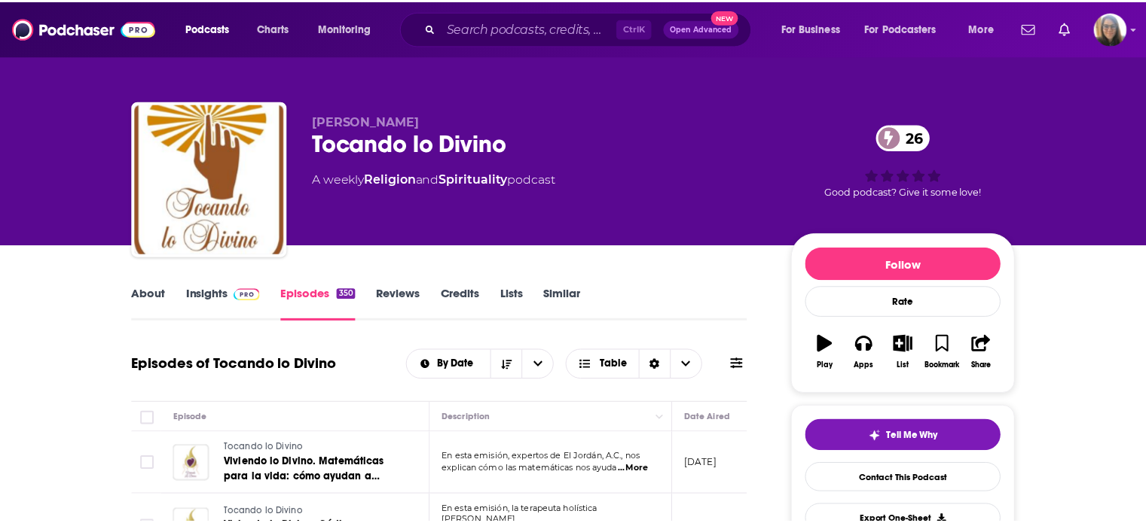
scroll to position [53, 0]
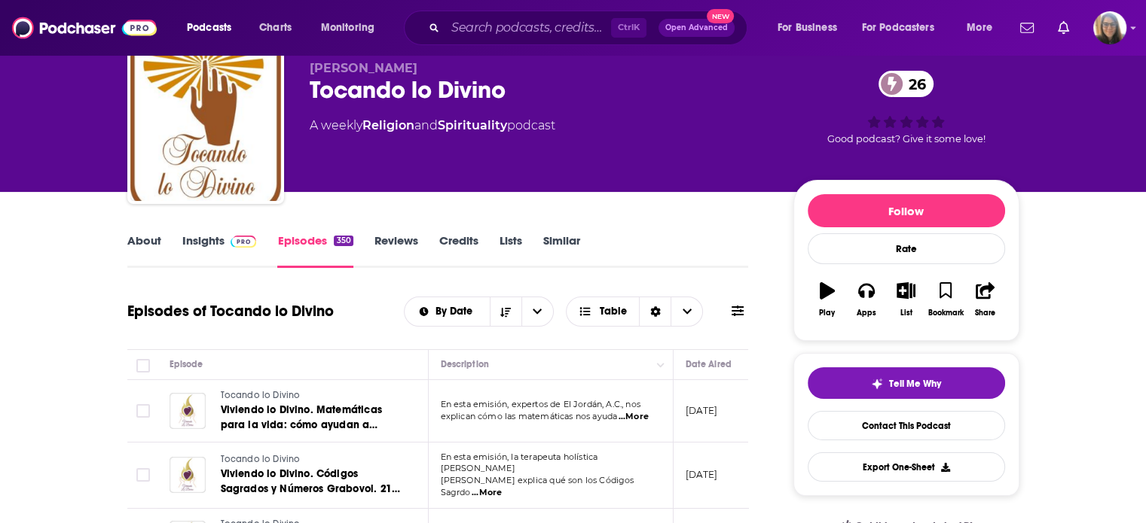
click at [149, 239] on link "About" at bounding box center [144, 250] width 34 height 35
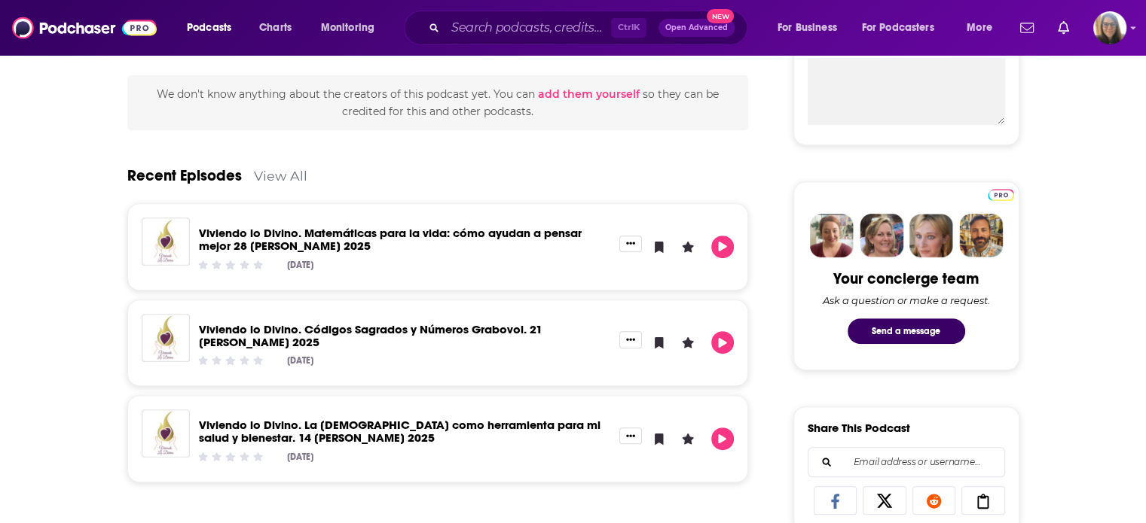
scroll to position [595, 0]
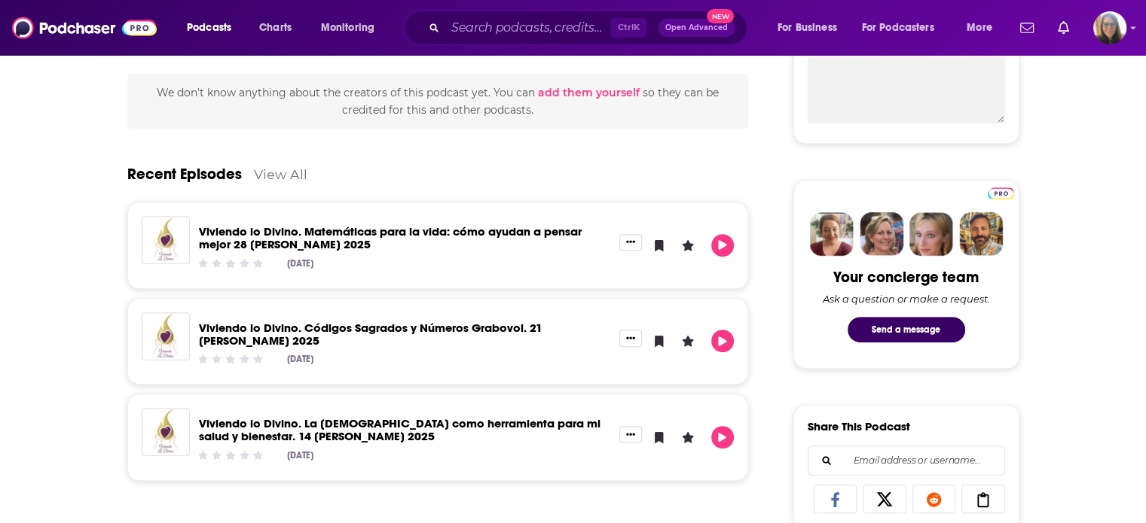
click at [440, 230] on link "Viviendo lo Divino. Matemáticas para la vida: cómo ayudan a pensar mejor 28 de …" at bounding box center [390, 237] width 383 height 27
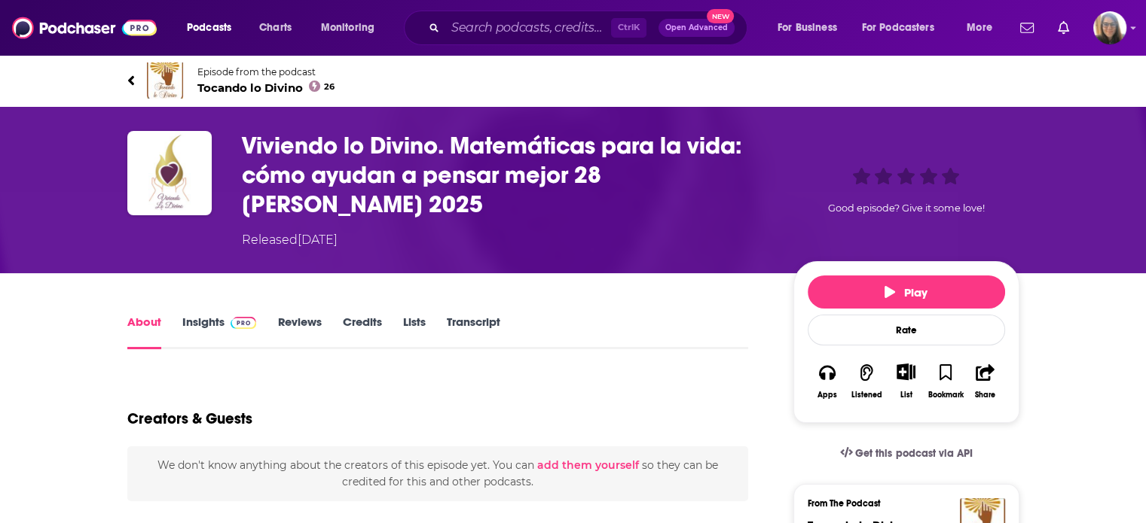
click at [206, 315] on link "Insights" at bounding box center [219, 332] width 75 height 35
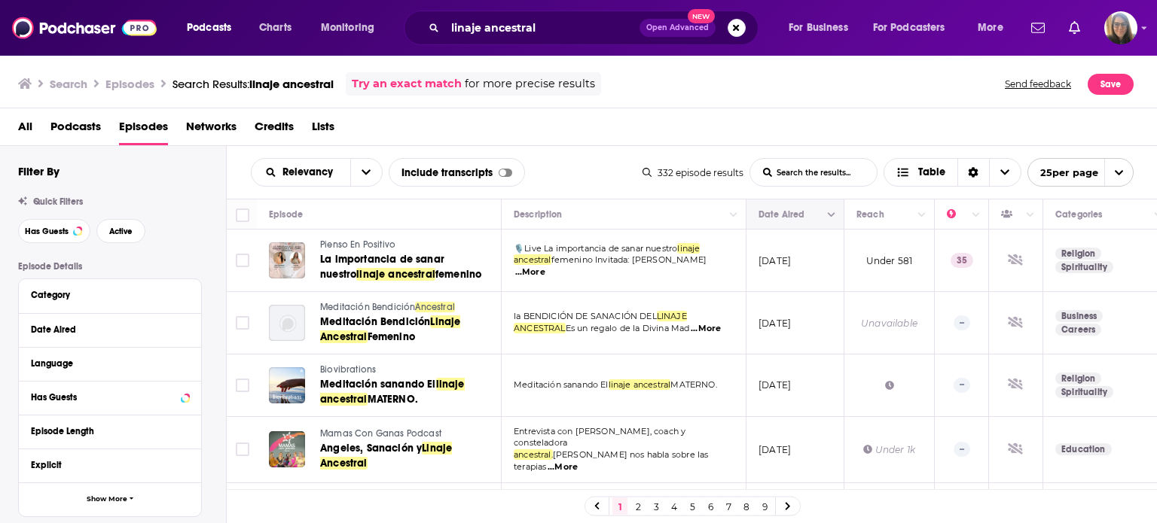
click at [837, 215] on button "Column Actions" at bounding box center [831, 215] width 18 height 18
click at [362, 172] on div at bounding box center [578, 261] width 1157 height 523
click at [362, 172] on icon "open menu" at bounding box center [366, 172] width 9 height 5
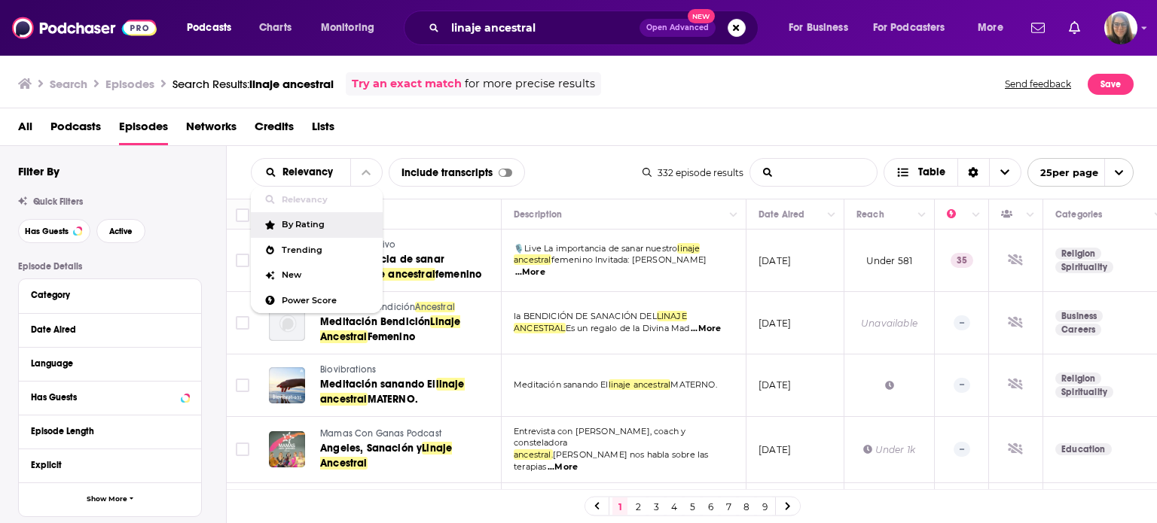
click at [765, 170] on ancestral-list-search-input "List Search Input" at bounding box center [813, 172] width 127 height 27
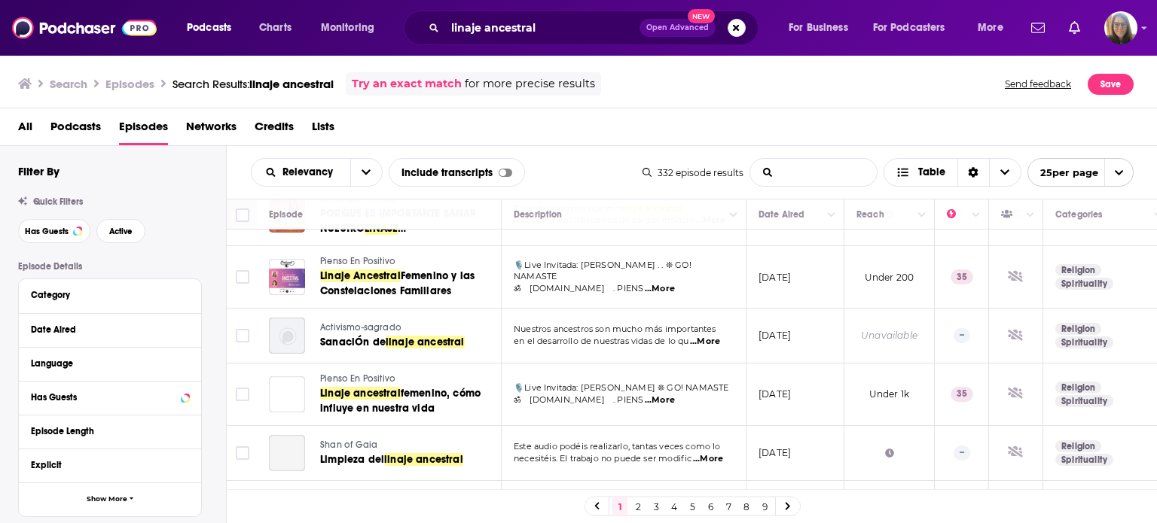
scroll to position [372, 0]
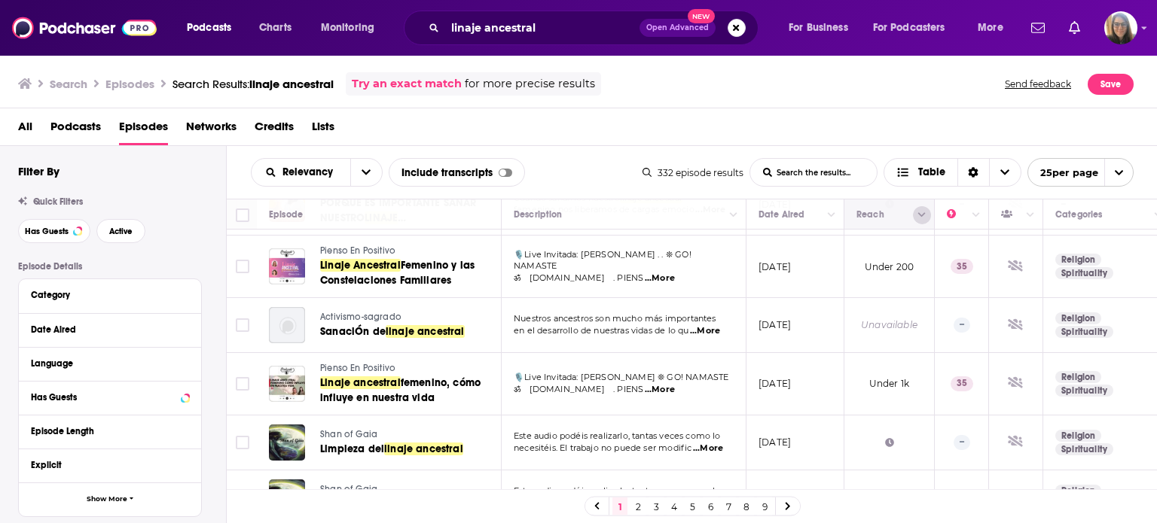
click at [924, 216] on icon "Column Actions" at bounding box center [922, 215] width 8 height 9
click at [1145, 293] on div at bounding box center [578, 261] width 1157 height 523
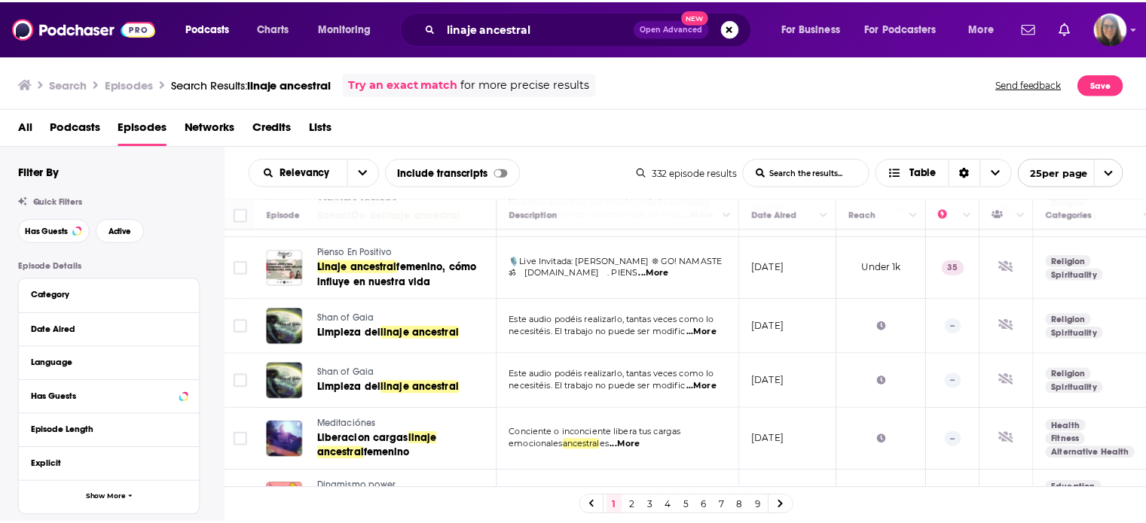
scroll to position [492, 0]
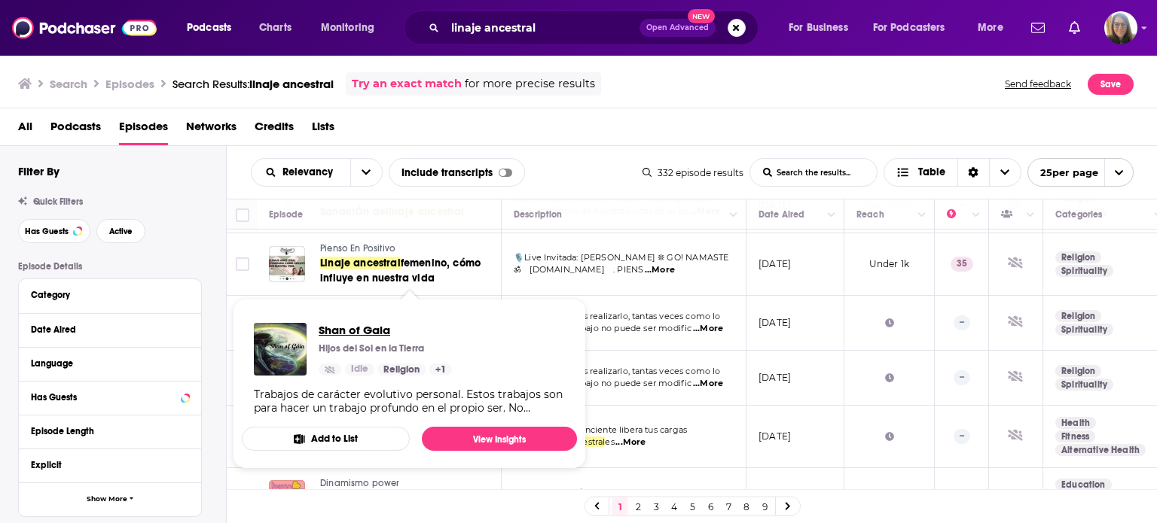
click at [362, 334] on span "Shan of Gaia" at bounding box center [385, 330] width 133 height 14
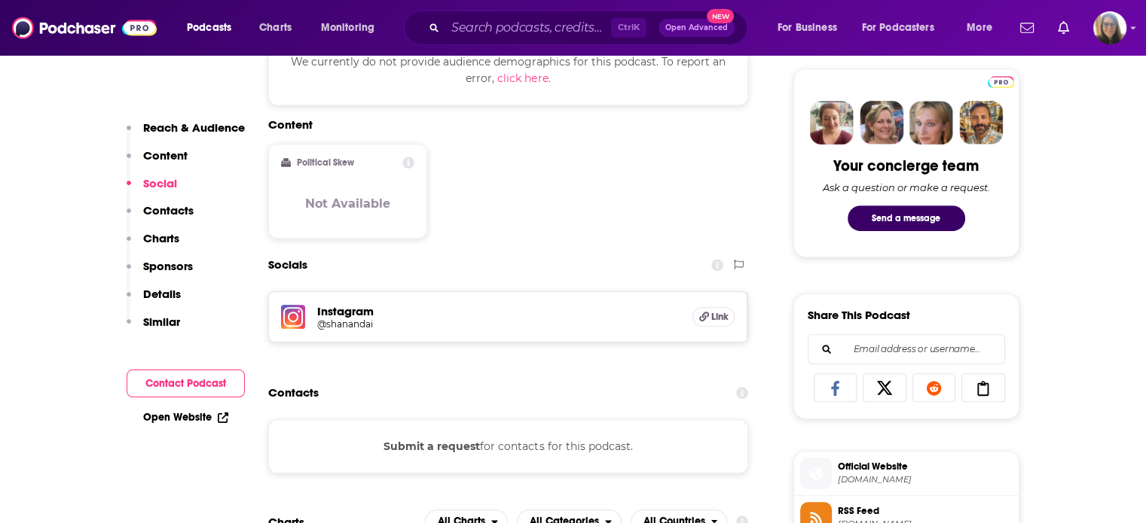
scroll to position [716, 0]
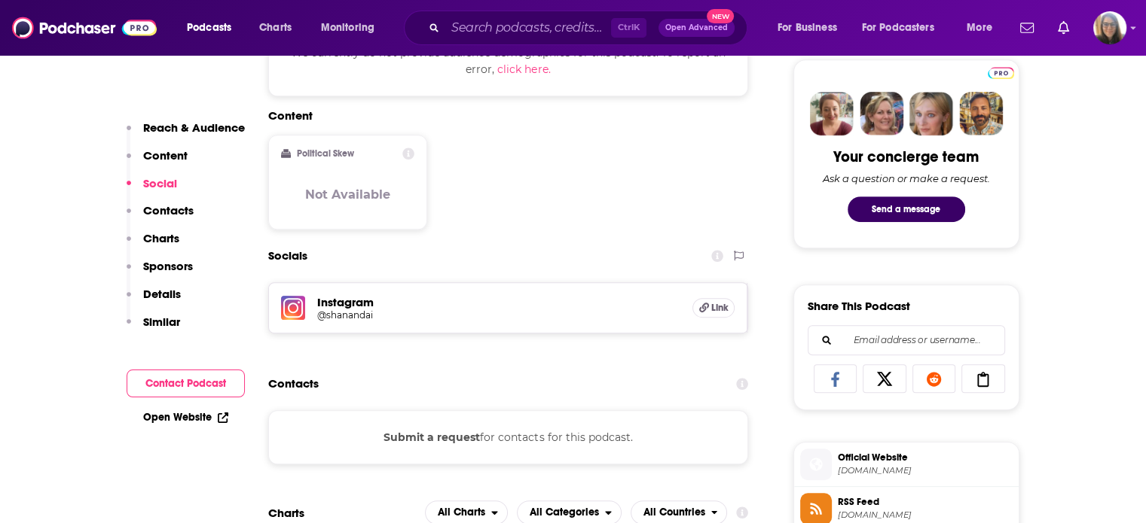
click at [342, 316] on h5 "@shanandai" at bounding box center [437, 315] width 241 height 11
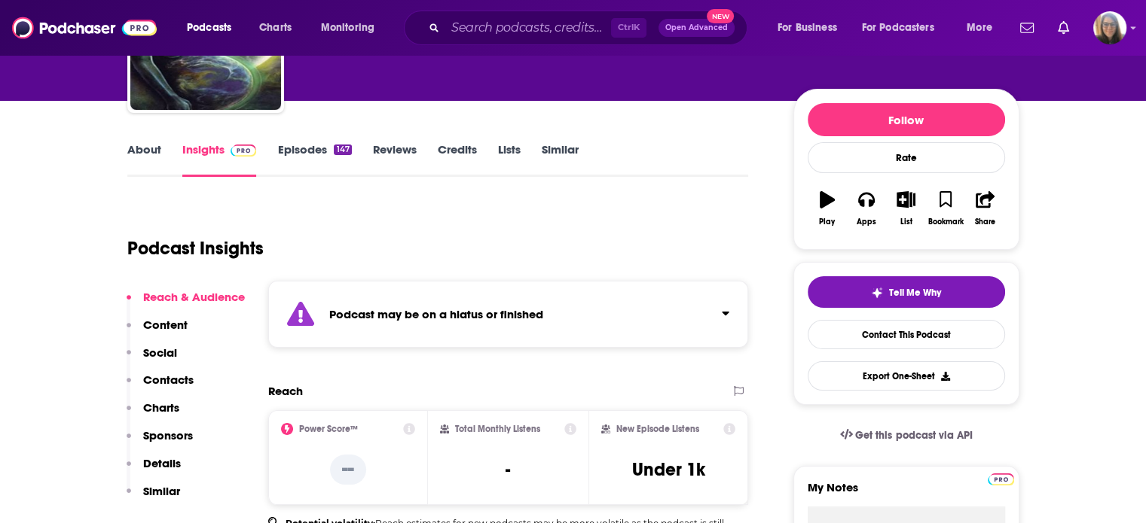
scroll to position [48, 0]
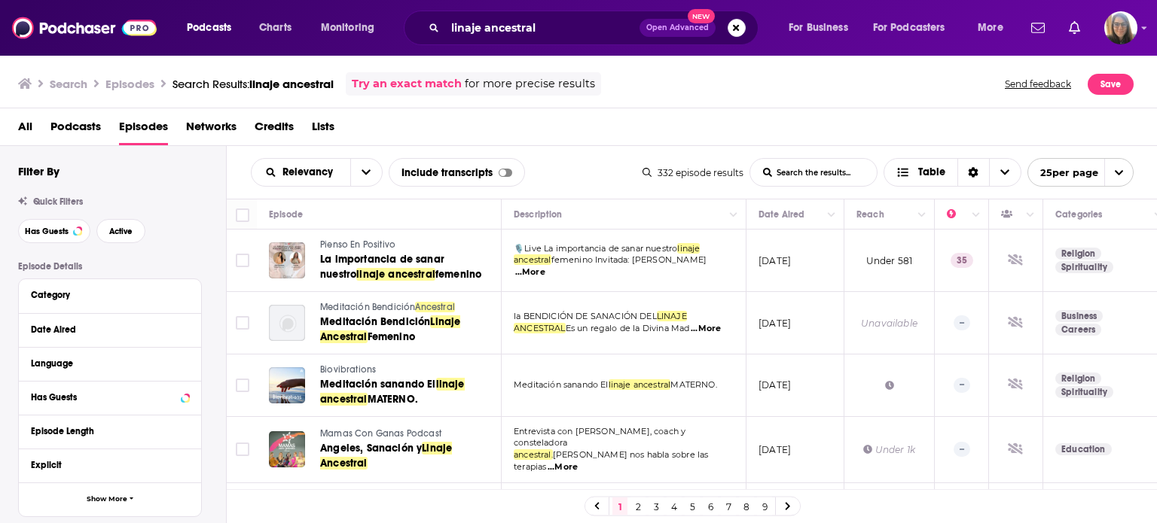
click at [1114, 171] on icon "open menu" at bounding box center [1119, 173] width 10 height 10
click at [1072, 251] on button "100 per page" at bounding box center [1080, 248] width 105 height 23
click at [834, 209] on button "Column Actions" at bounding box center [831, 215] width 18 height 18
click at [834, 209] on div at bounding box center [578, 261] width 1157 height 523
click at [118, 231] on span "Active" at bounding box center [120, 231] width 23 height 8
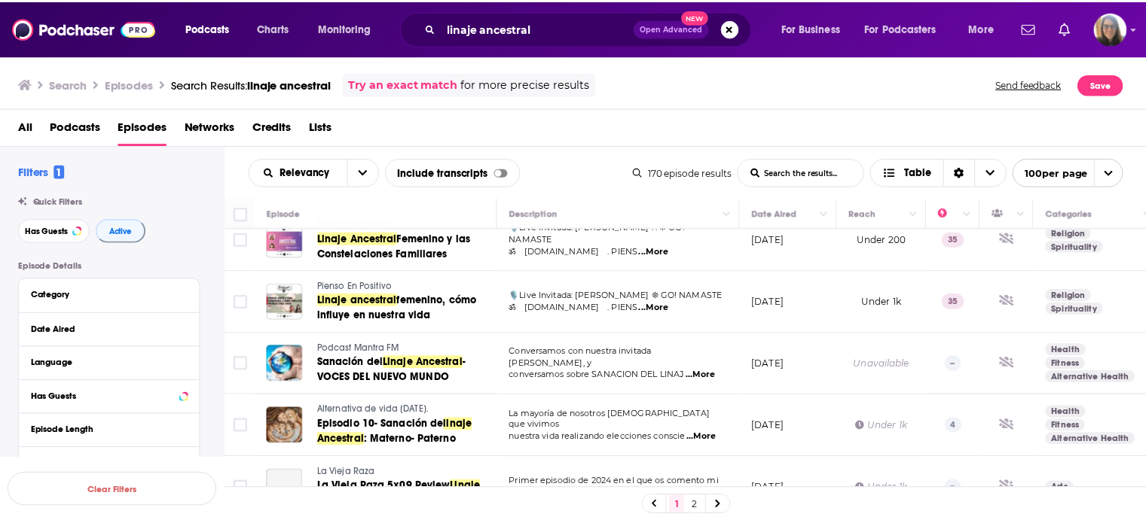
scroll to position [241, 0]
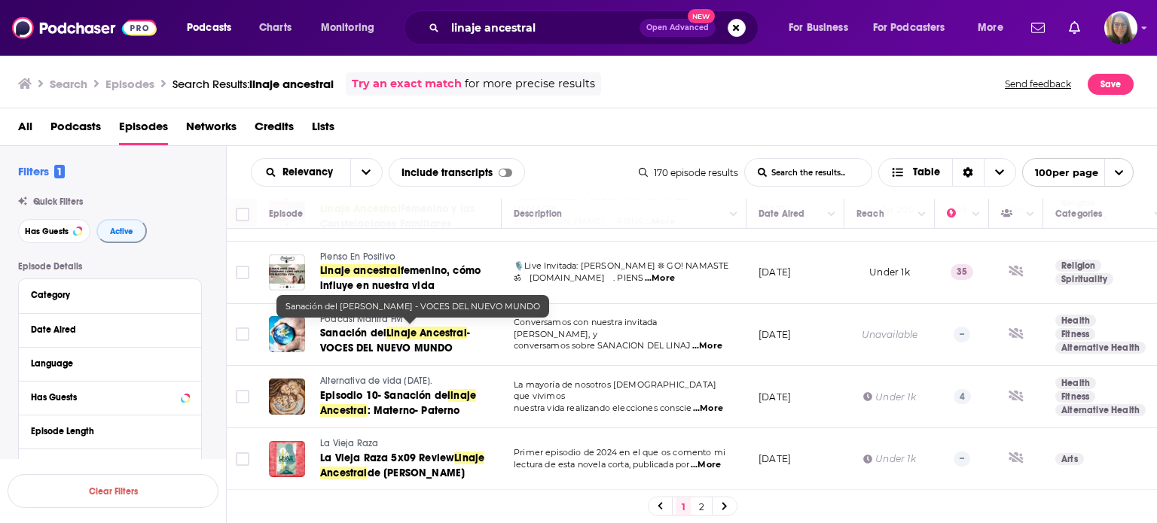
click at [344, 327] on span "Sanación del" at bounding box center [353, 333] width 66 height 13
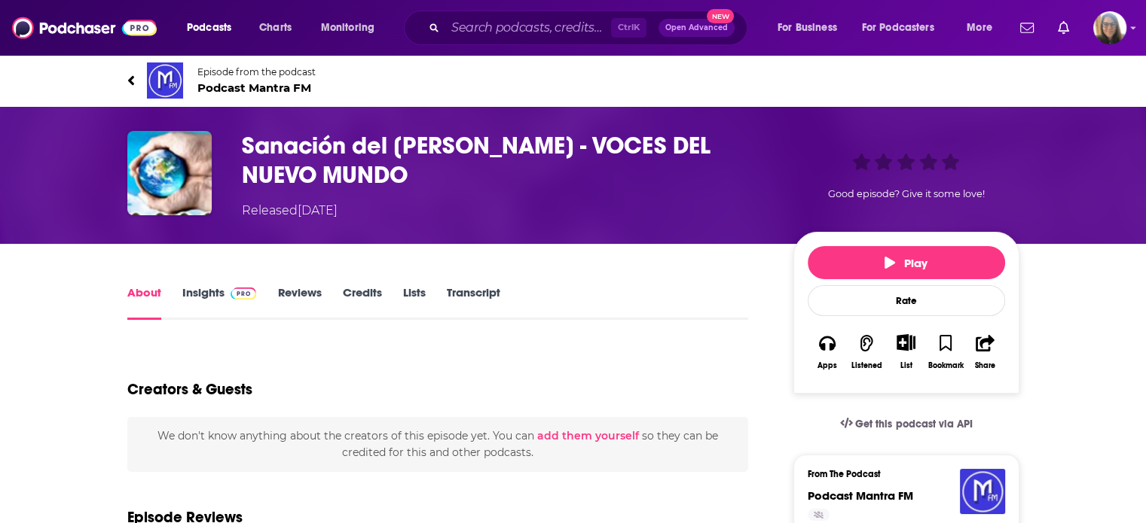
click at [209, 291] on link "Insights" at bounding box center [219, 302] width 75 height 35
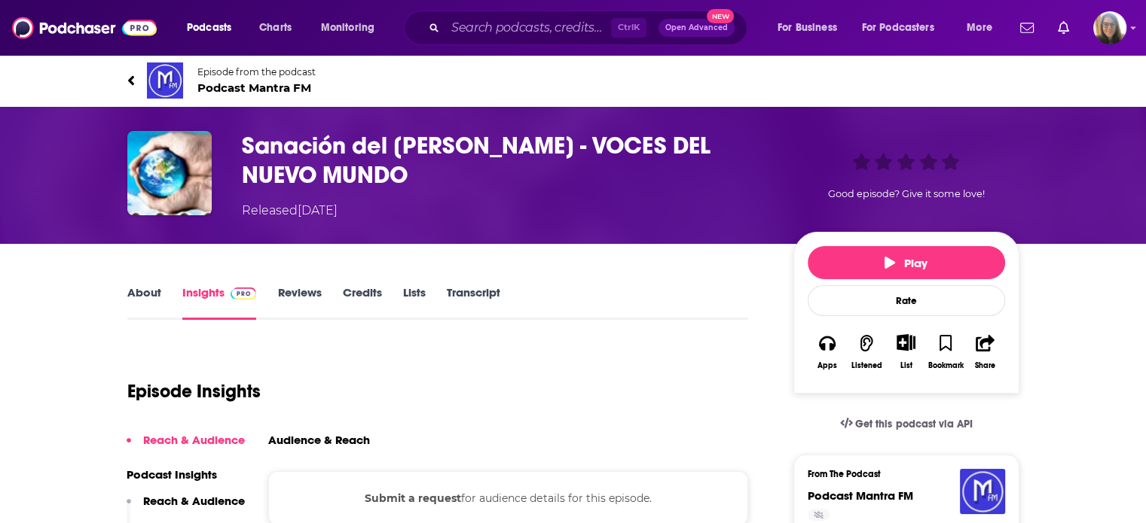
click at [533, 359] on div "Episode Insights" at bounding box center [437, 382] width 621 height 77
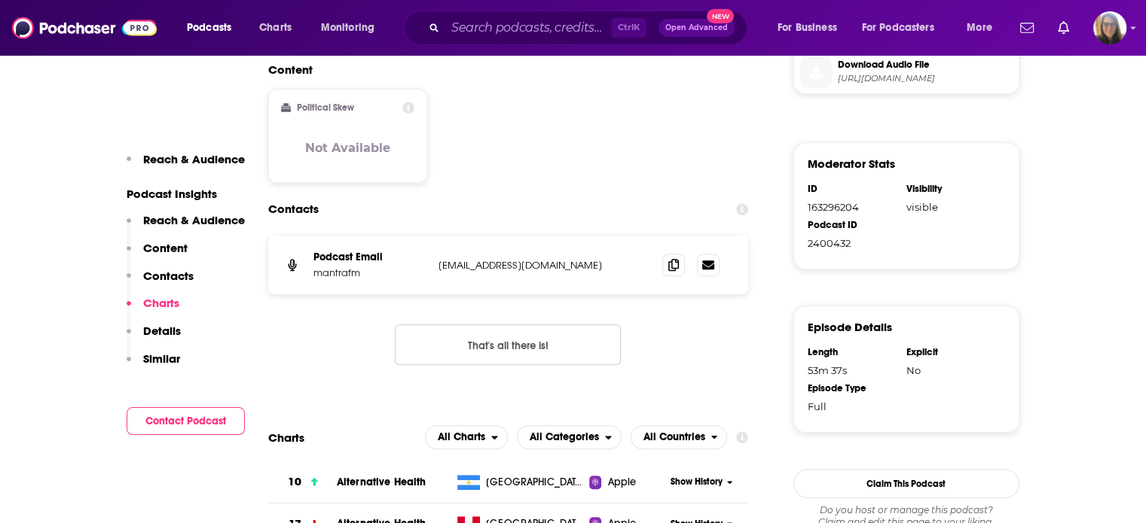
scroll to position [844, 0]
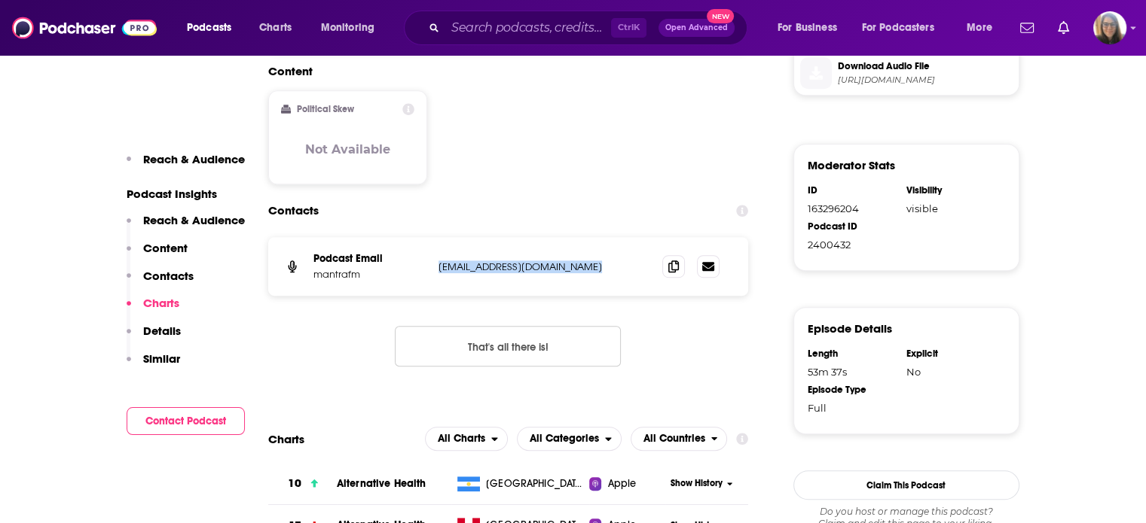
drag, startPoint x: 436, startPoint y: 267, endPoint x: 600, endPoint y: 270, distance: 164.2
click at [600, 270] on div "Podcast Email mantrafm [EMAIL_ADDRESS][DOMAIN_NAME] [EMAIL_ADDRESS][DOMAIN_NAME]" at bounding box center [508, 266] width 481 height 59
copy p "[EMAIL_ADDRESS][DOMAIN_NAME]"
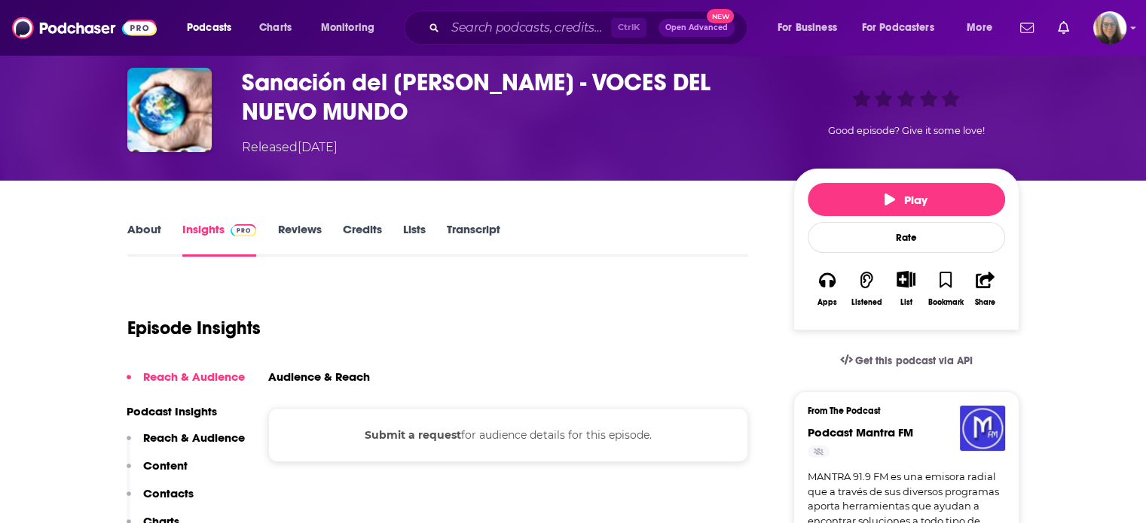
scroll to position [54, 0]
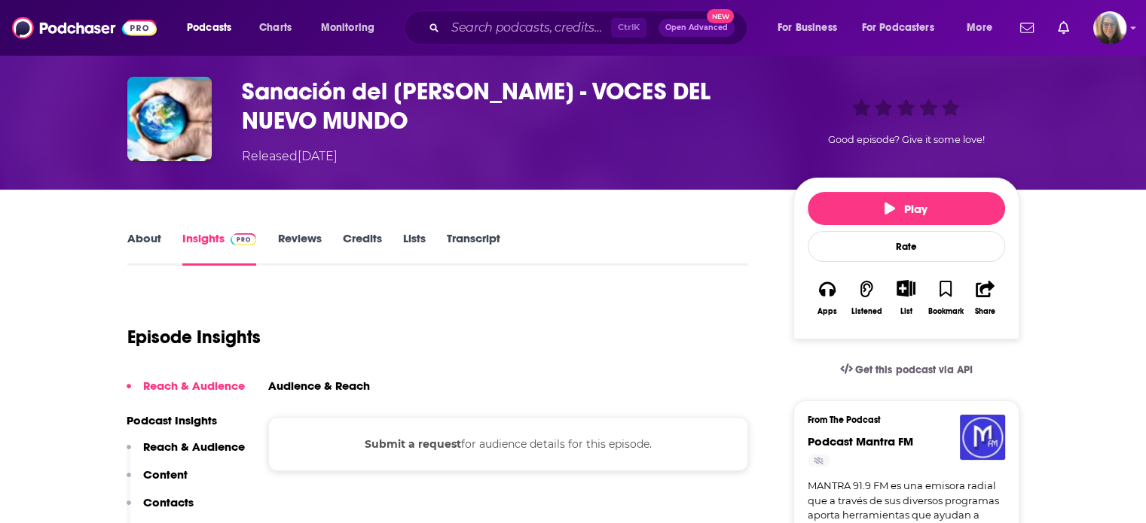
click at [301, 242] on link "Reviews" at bounding box center [299, 248] width 44 height 35
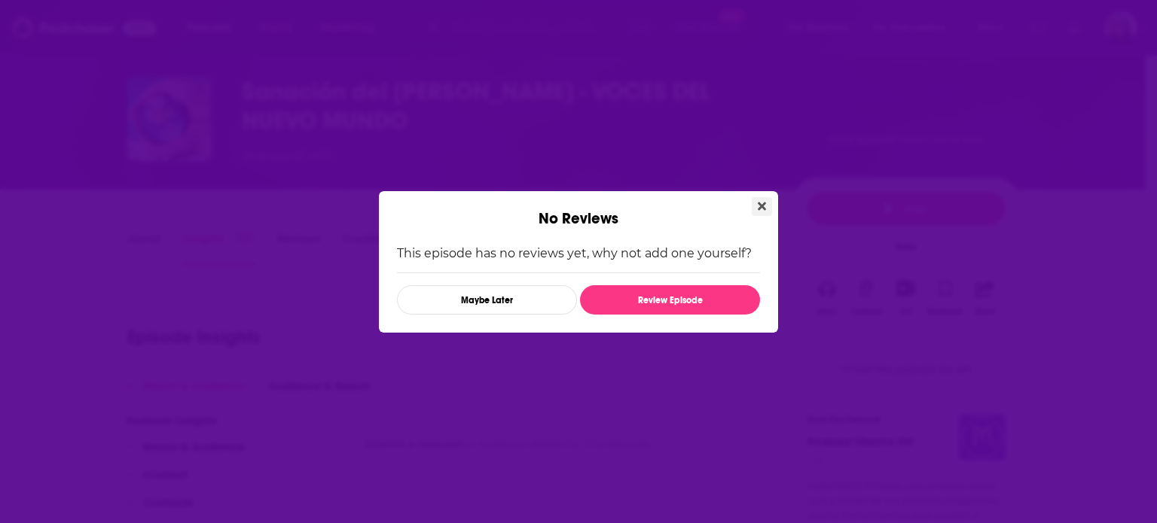
click at [763, 203] on icon "Close" at bounding box center [762, 206] width 8 height 8
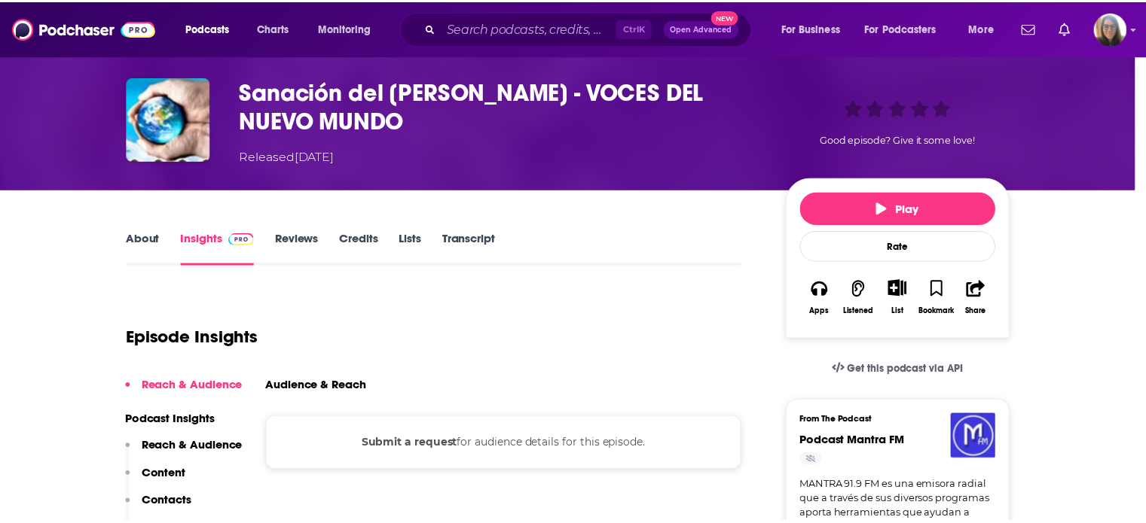
scroll to position [54, 0]
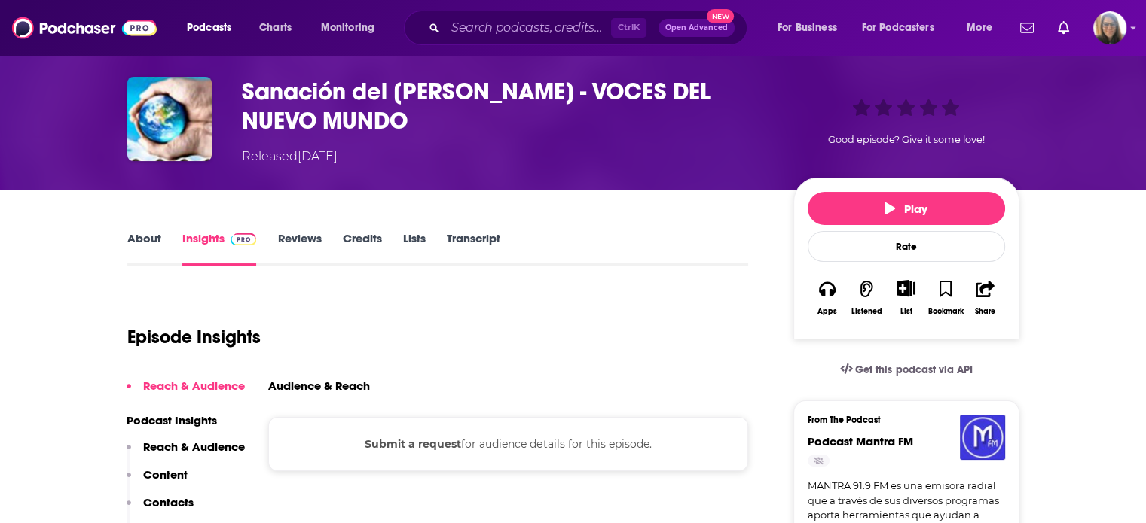
click at [153, 240] on link "About" at bounding box center [144, 248] width 34 height 35
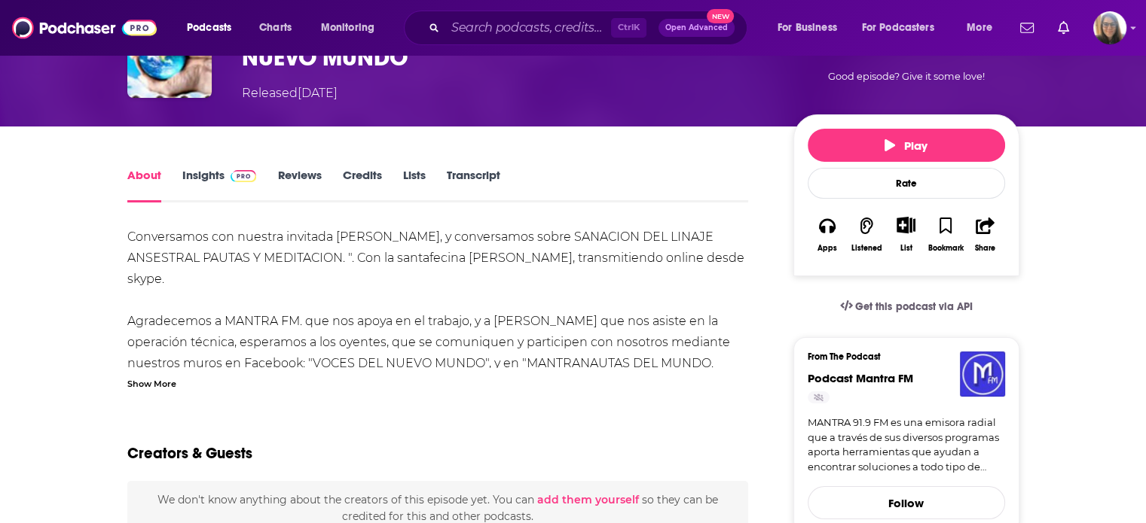
scroll to position [113, 0]
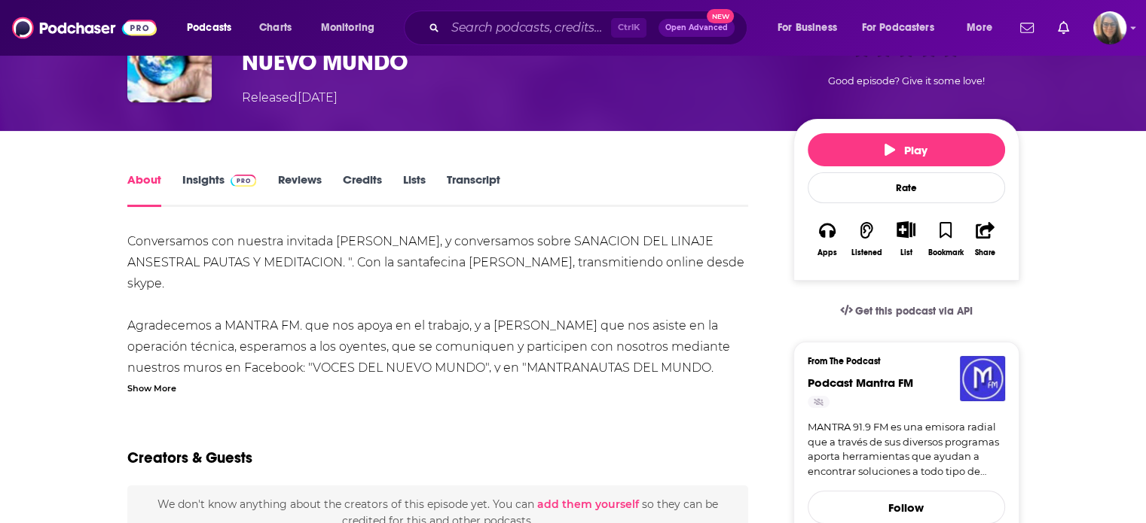
click at [148, 177] on link "About" at bounding box center [144, 189] width 34 height 35
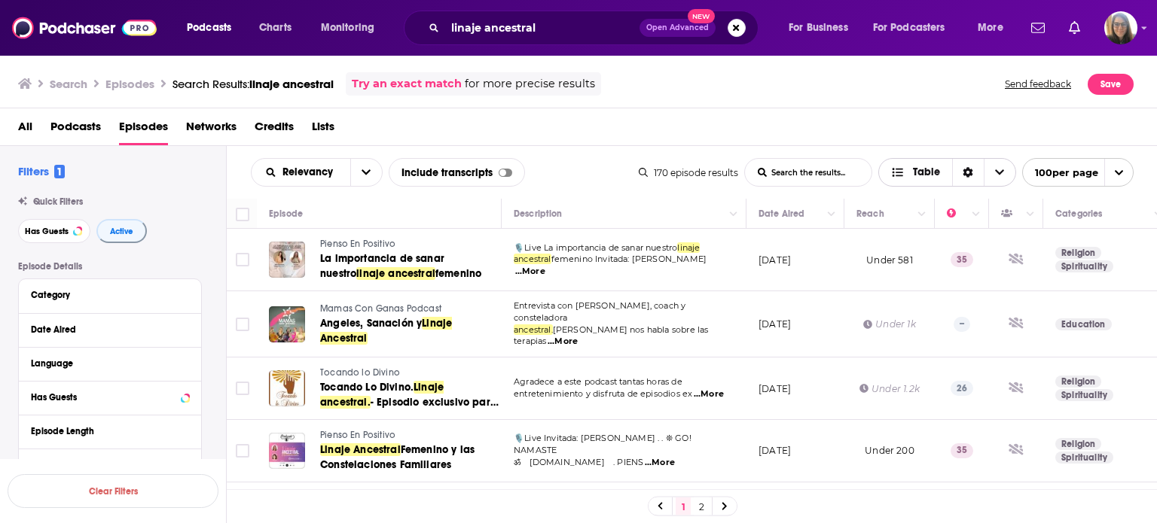
click at [923, 174] on span "Table" at bounding box center [926, 172] width 27 height 11
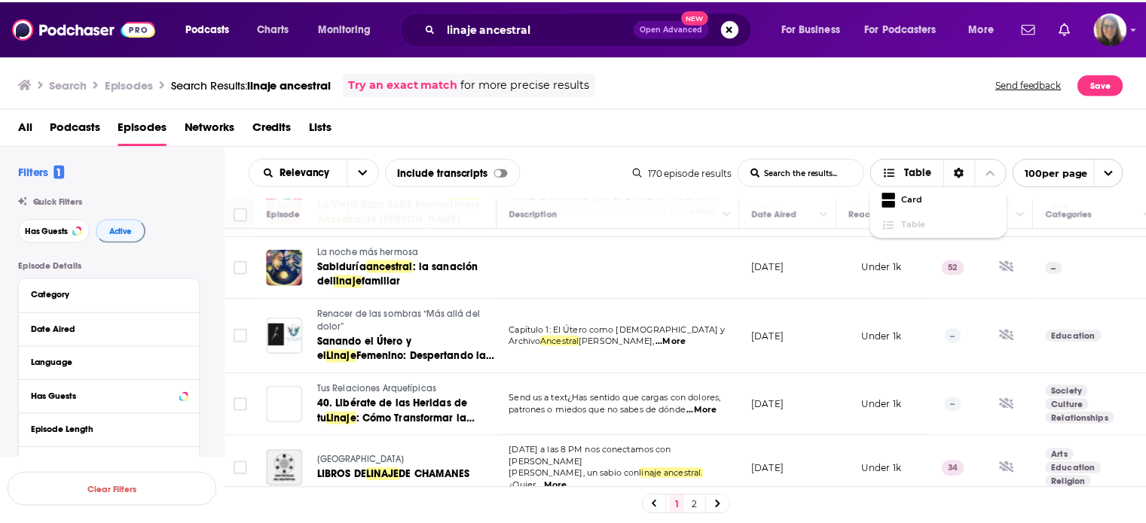
scroll to position [510, 0]
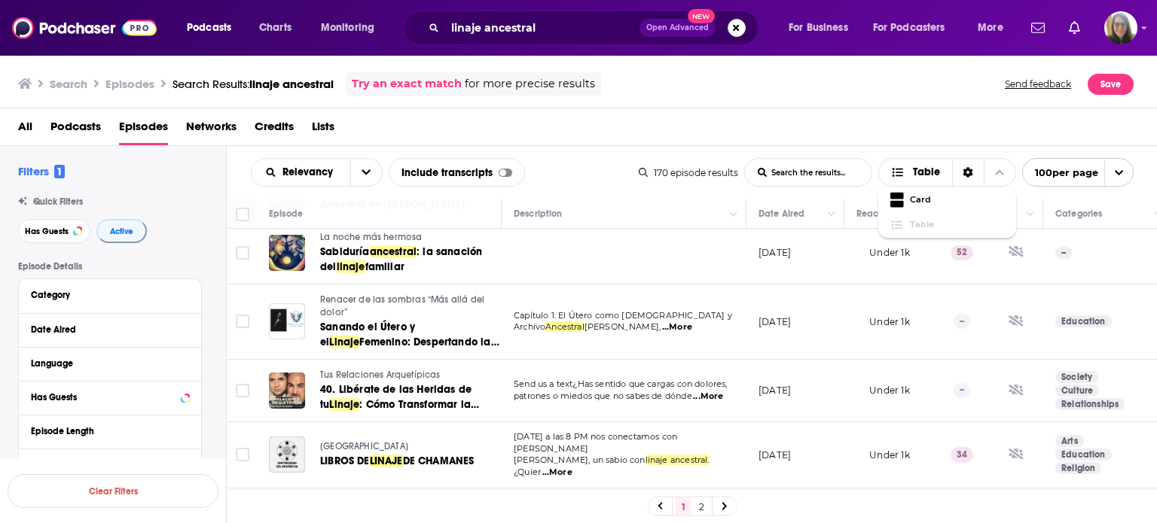
click at [371, 294] on span "Renacer de las sombras “Más allá del dolor”" at bounding box center [402, 306] width 164 height 24
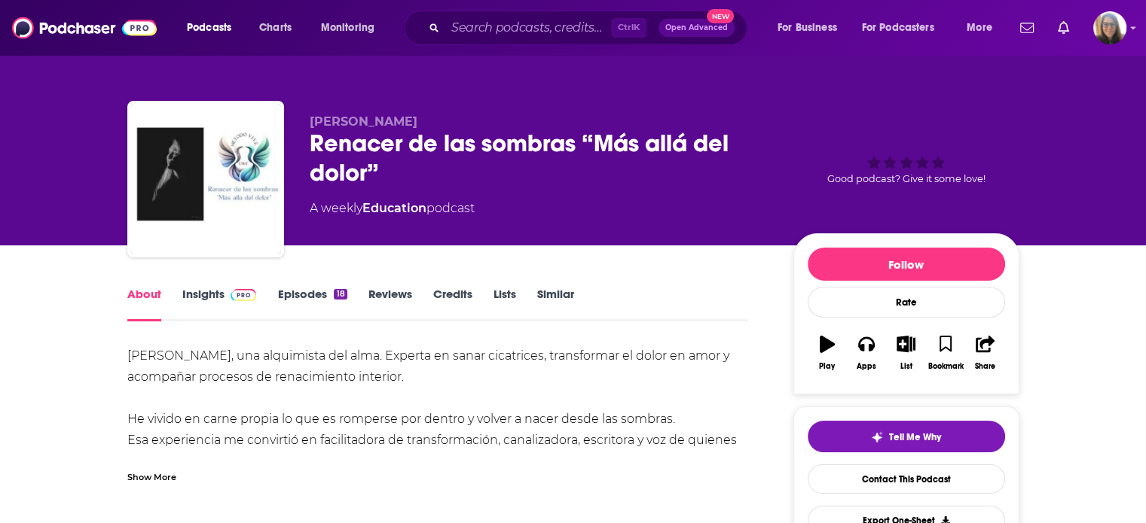
click at [316, 298] on link "Episodes 18" at bounding box center [311, 304] width 69 height 35
click at [307, 297] on link "Episodes 18" at bounding box center [311, 304] width 69 height 35
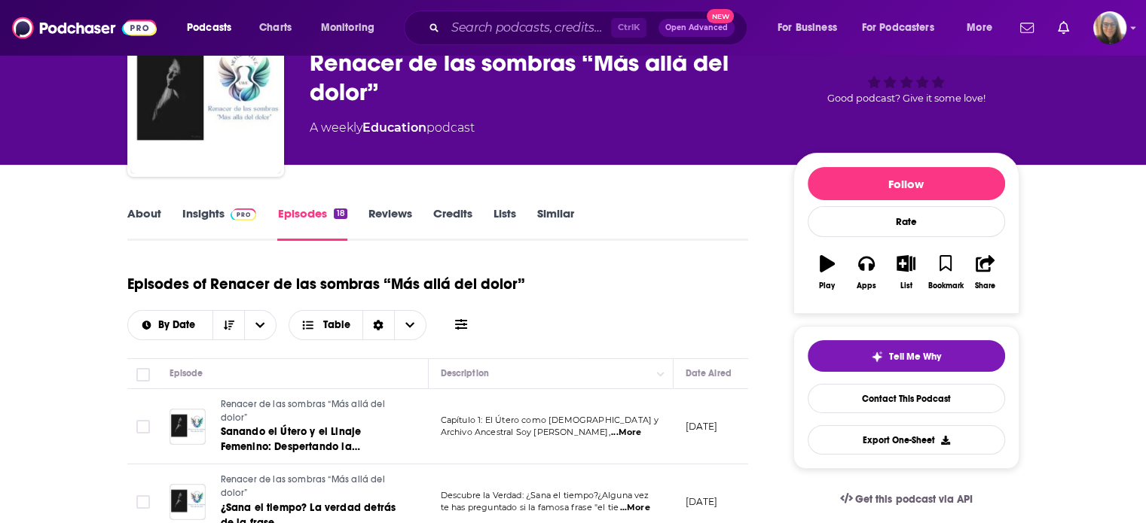
scroll to position [86, 0]
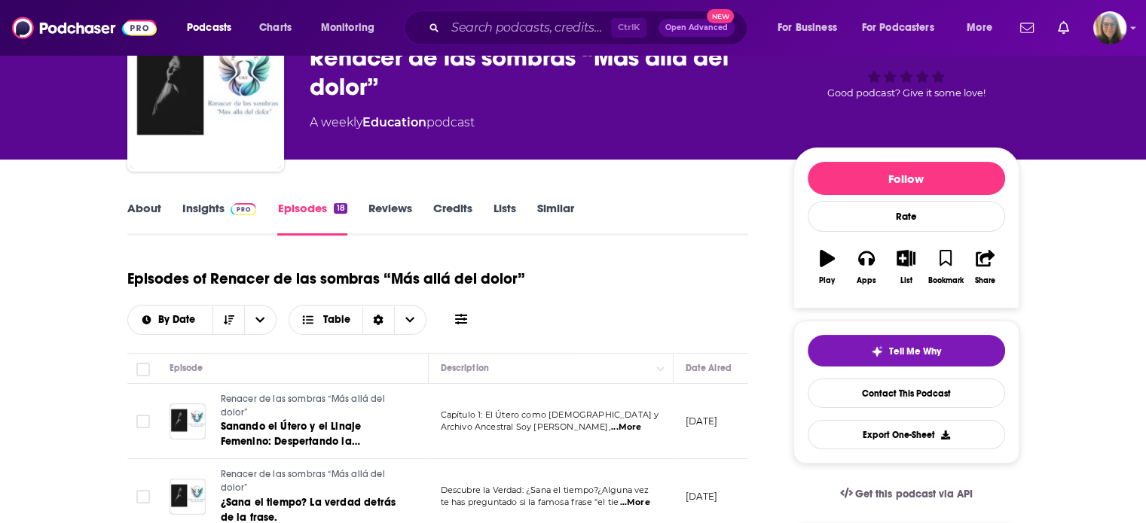
click at [200, 208] on link "Insights" at bounding box center [219, 218] width 75 height 35
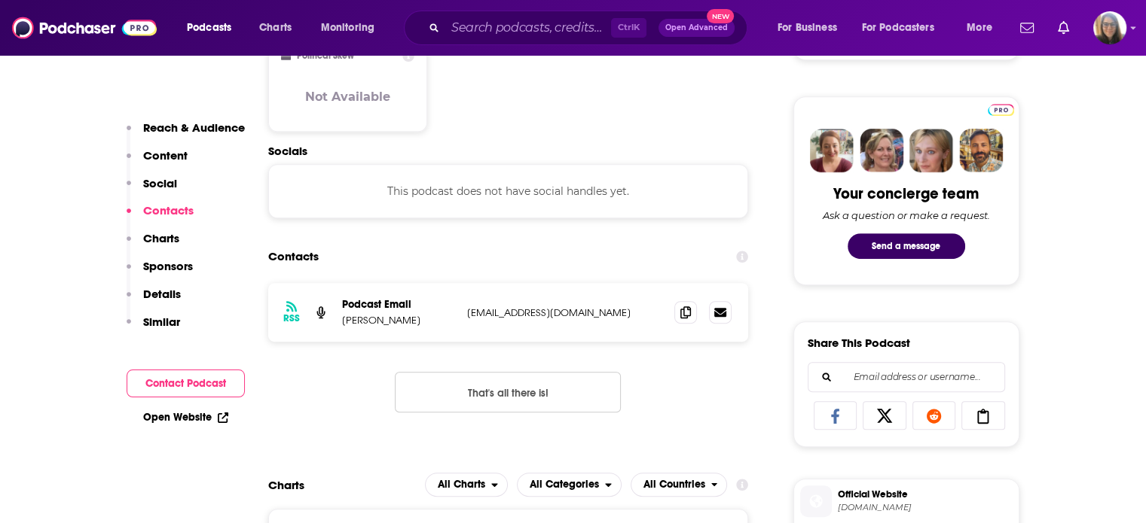
scroll to position [693, 0]
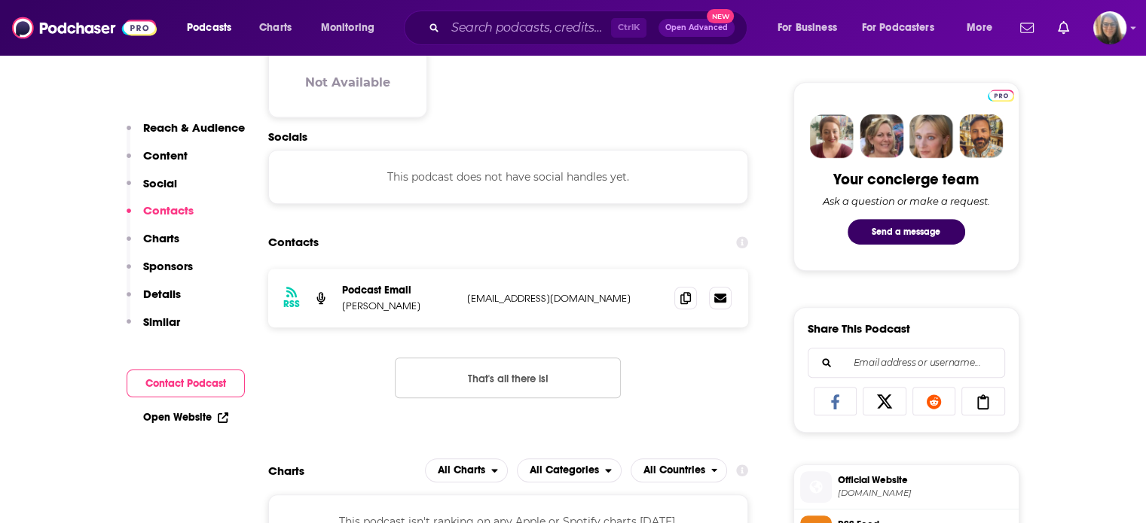
drag, startPoint x: 456, startPoint y: 295, endPoint x: 639, endPoint y: 298, distance: 183.8
click at [639, 298] on div "RSS Podcast Email [PERSON_NAME] [EMAIL_ADDRESS][DOMAIN_NAME] [EMAIL_ADDRESS][DO…" at bounding box center [508, 298] width 481 height 59
click at [471, 311] on div "RSS Podcast Email [PERSON_NAME] [EMAIL_ADDRESS][DOMAIN_NAME] [EMAIL_ADDRESS][DO…" at bounding box center [508, 298] width 481 height 59
drag, startPoint x: 464, startPoint y: 298, endPoint x: 623, endPoint y: 307, distance: 159.1
click at [623, 307] on div "RSS Podcast Email [PERSON_NAME] [EMAIL_ADDRESS][DOMAIN_NAME] [EMAIL_ADDRESS][DO…" at bounding box center [508, 298] width 481 height 59
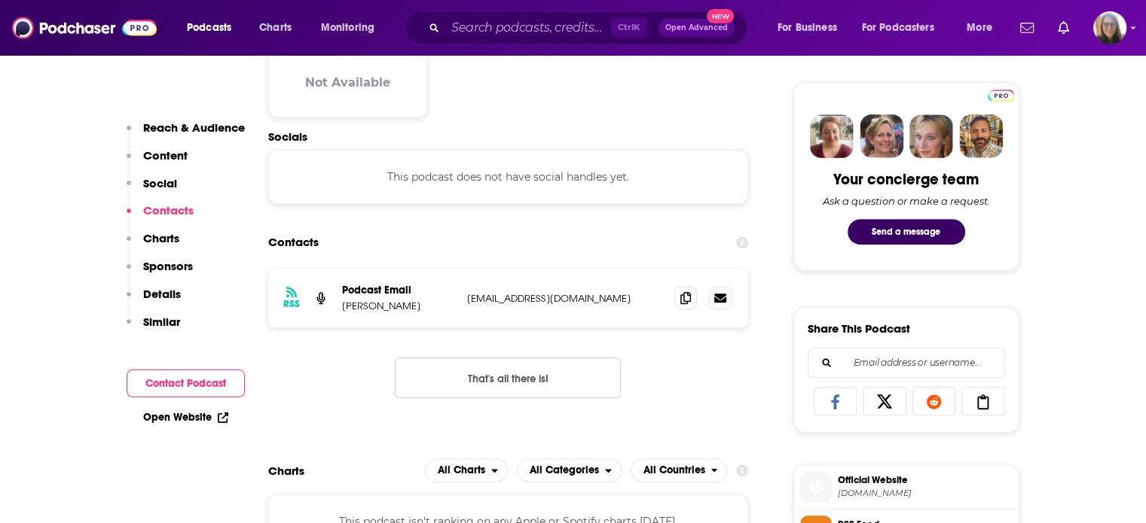
copy p "[EMAIL_ADDRESS][DOMAIN_NAME]"
click at [708, 375] on div "RSS Podcast Email [PERSON_NAME] [EMAIL_ADDRESS][DOMAIN_NAME] [EMAIL_ADDRESS][DO…" at bounding box center [508, 346] width 481 height 154
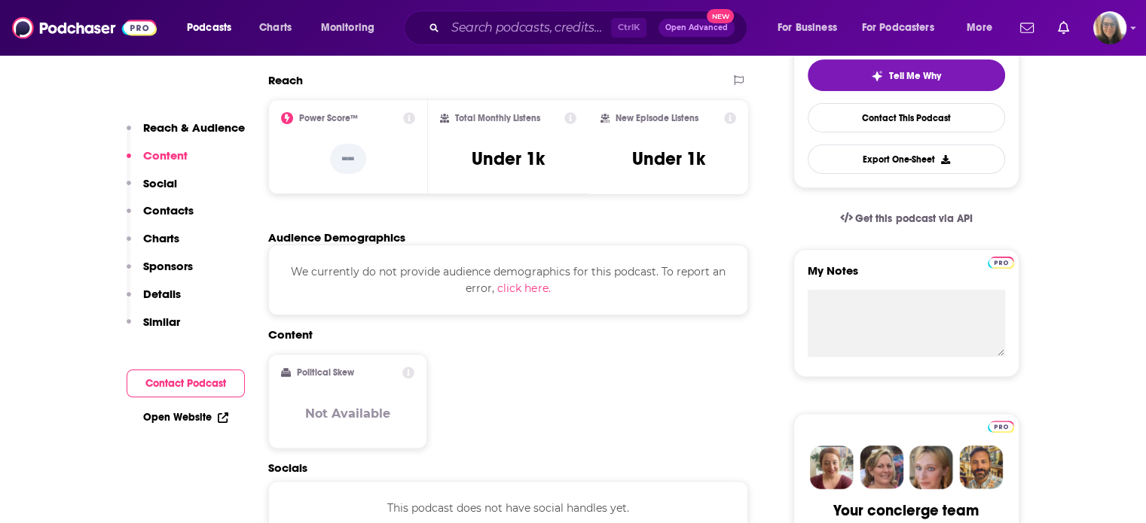
scroll to position [355, 0]
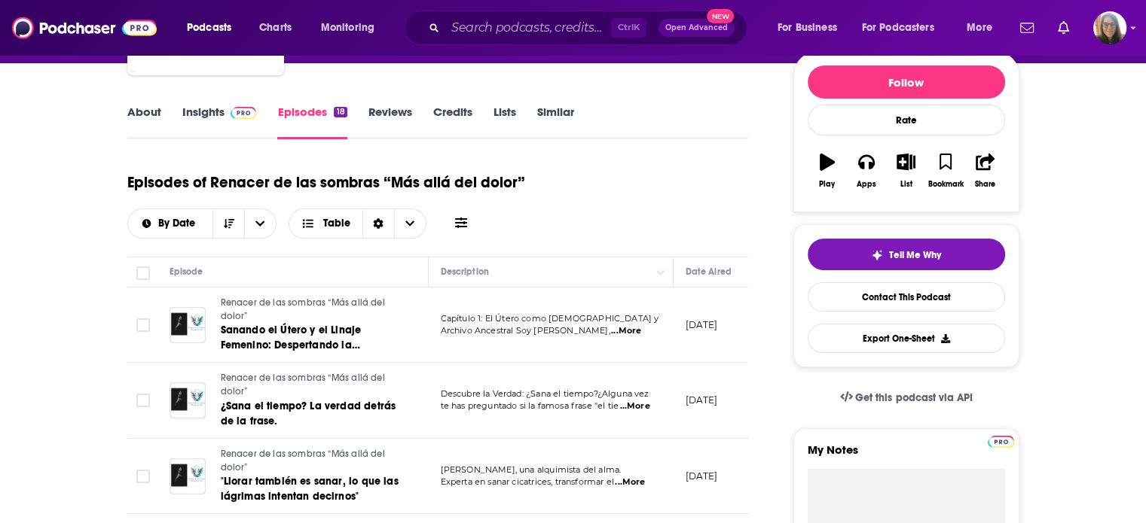
scroll to position [188, 0]
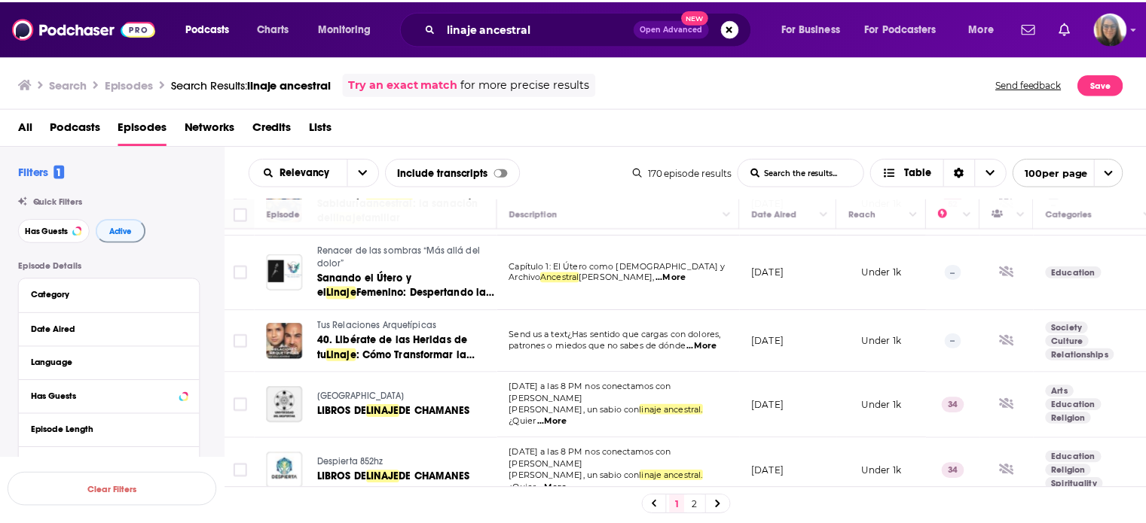
scroll to position [589, 0]
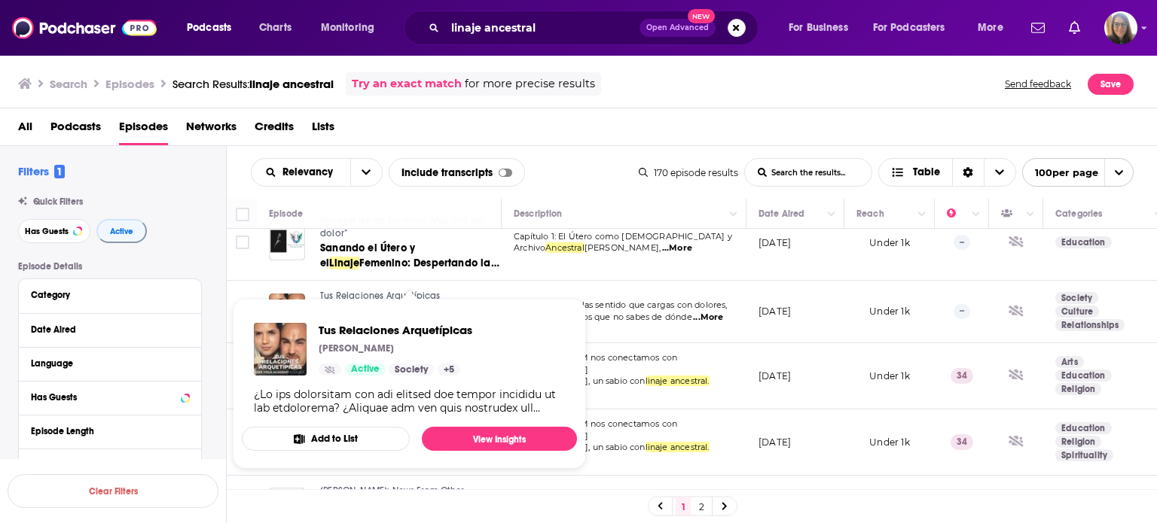
click at [385, 291] on span "Tus Relaciones Arquetípicas [PERSON_NAME] Active Society + 5 Add to List View I…" at bounding box center [409, 384] width 353 height 188
click at [380, 331] on span "Tus Relaciones Arquetípicas" at bounding box center [396, 330] width 154 height 14
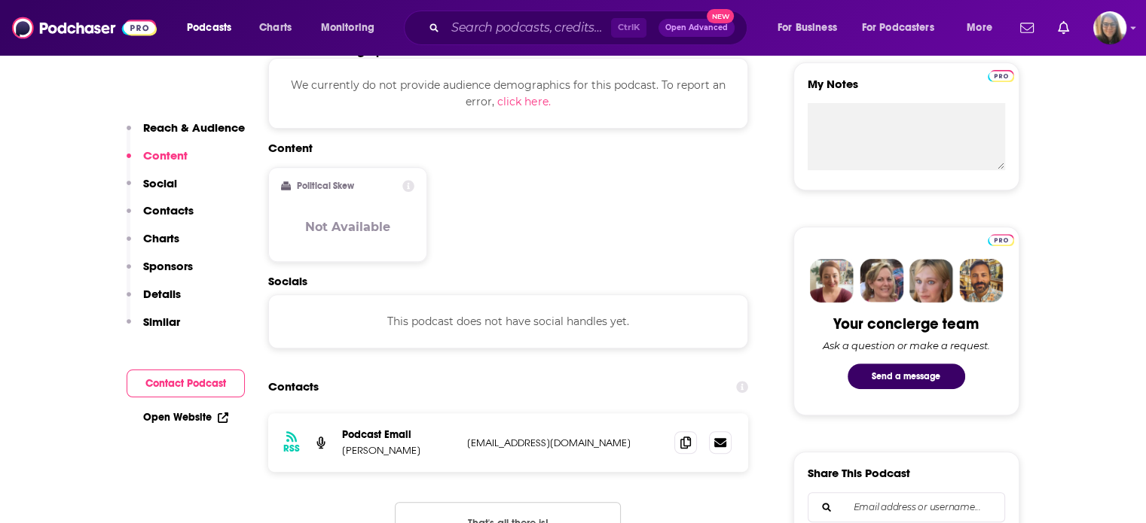
scroll to position [557, 0]
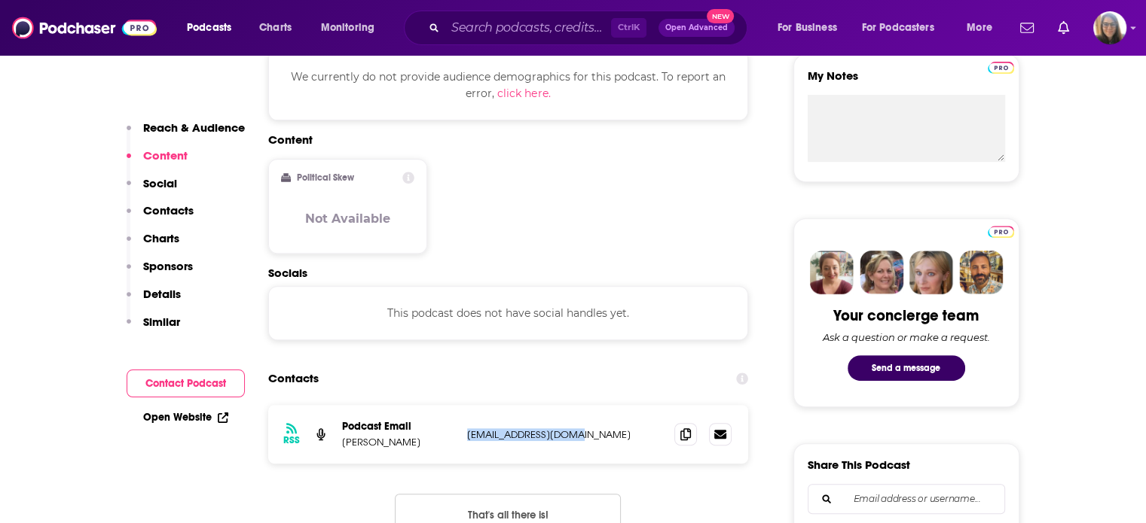
drag, startPoint x: 465, startPoint y: 434, endPoint x: 578, endPoint y: 435, distance: 113.7
click at [578, 435] on div "RSS Podcast Email [PERSON_NAME] [EMAIL_ADDRESS][DOMAIN_NAME] [EMAIL_ADDRESS][DO…" at bounding box center [508, 434] width 481 height 59
copy p "[EMAIL_ADDRESS][DOMAIN_NAME]"
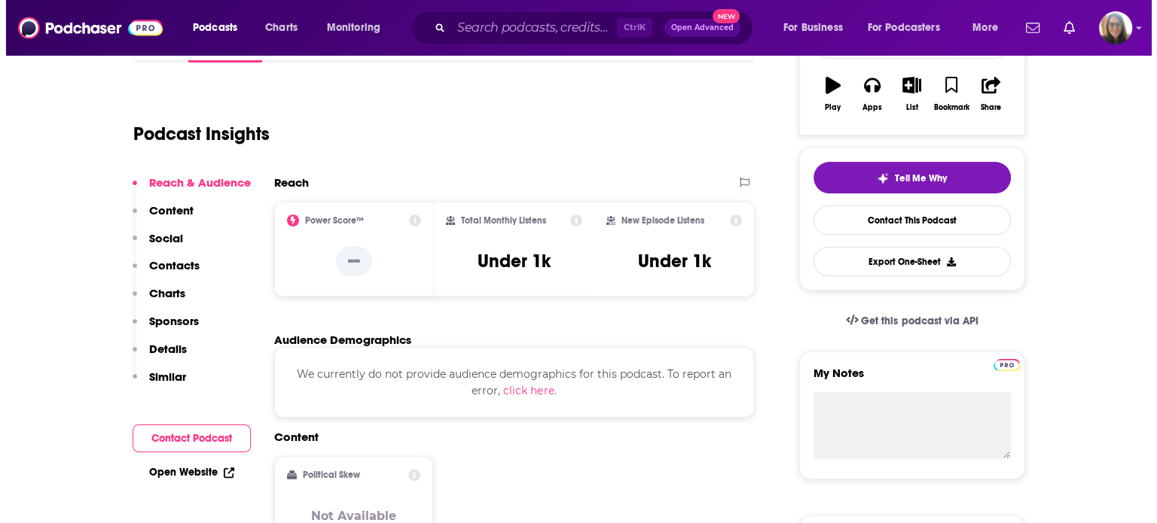
scroll to position [0, 0]
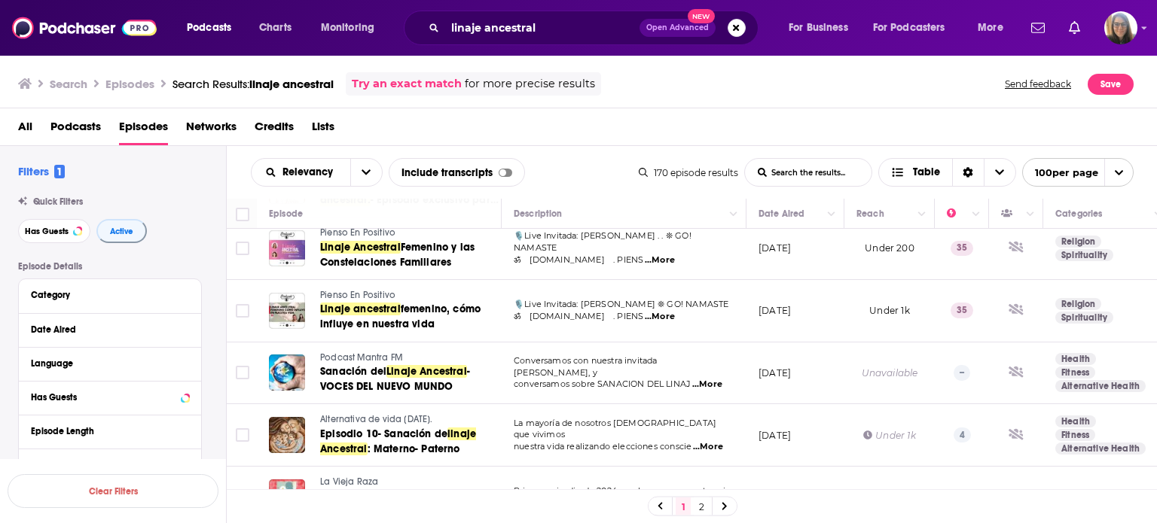
scroll to position [221, 0]
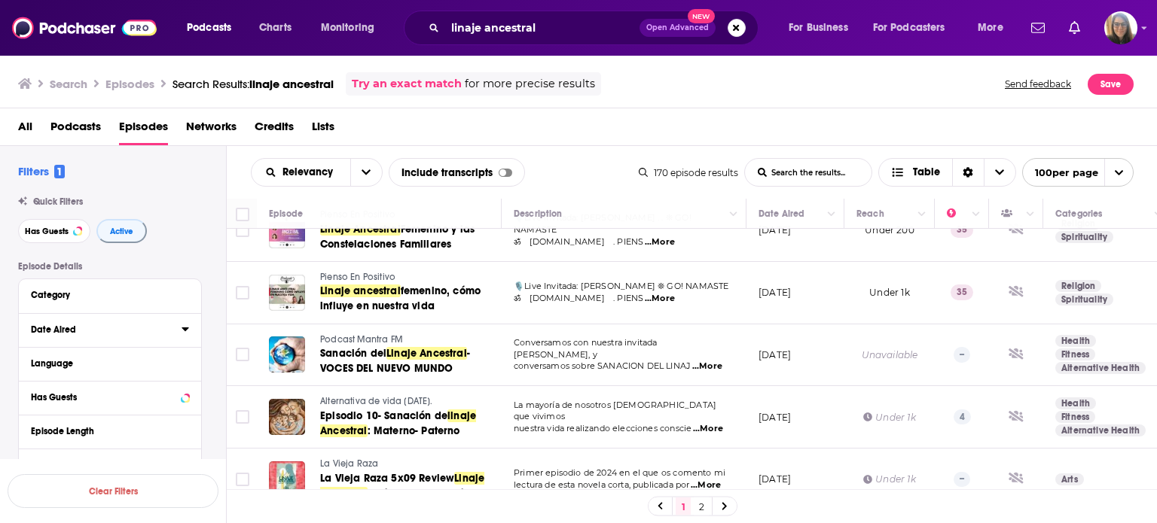
click at [45, 333] on div "Date Aired" at bounding box center [101, 330] width 141 height 11
click at [141, 359] on button "3M" at bounding box center [141, 357] width 26 height 24
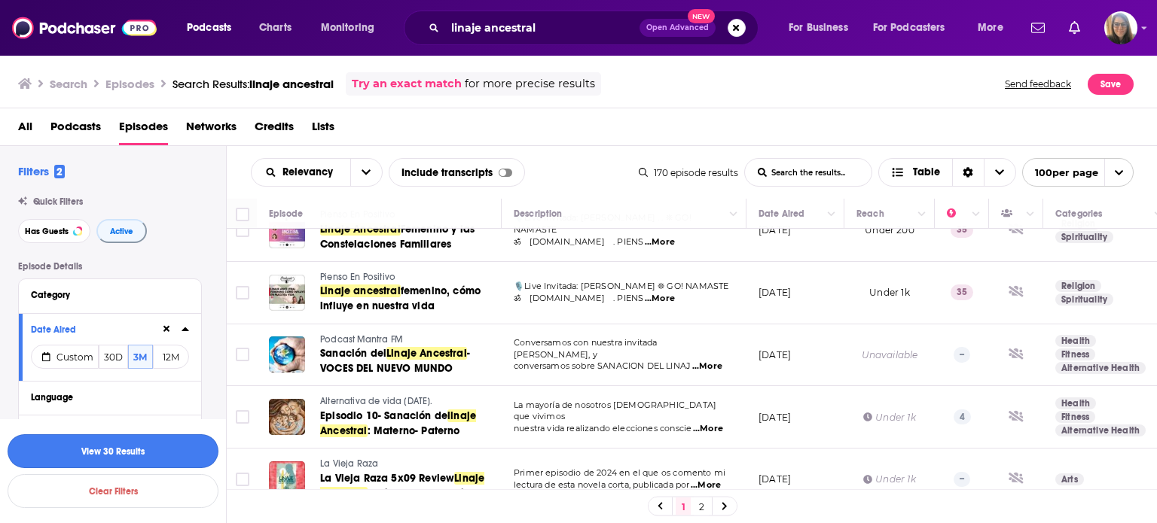
click at [130, 453] on button "View 30 Results" at bounding box center [113, 452] width 211 height 34
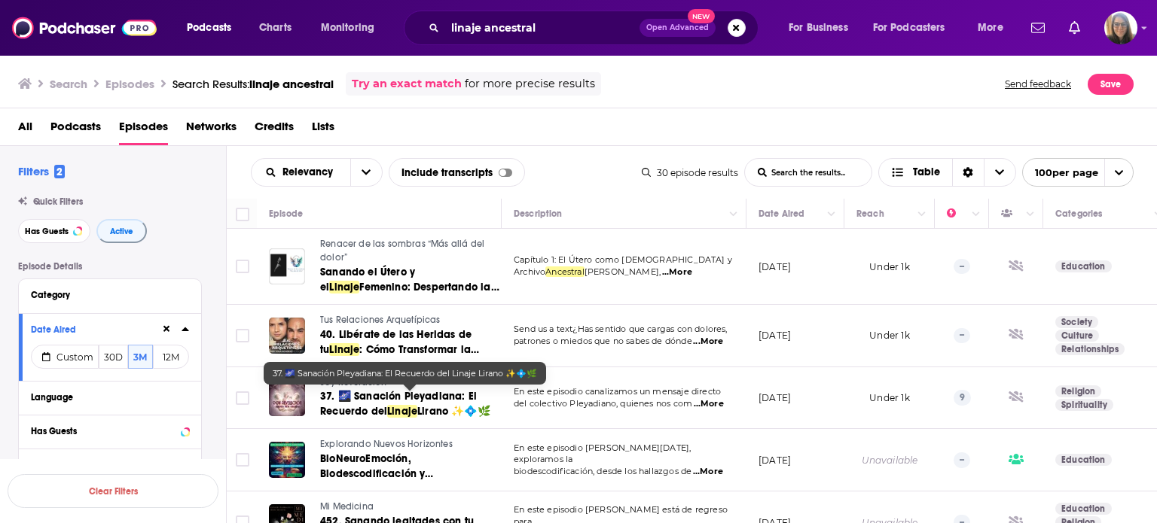
click at [359, 392] on span "37. 🌌 Sanación Pleyadiana: El Recuerdo del" at bounding box center [398, 404] width 157 height 28
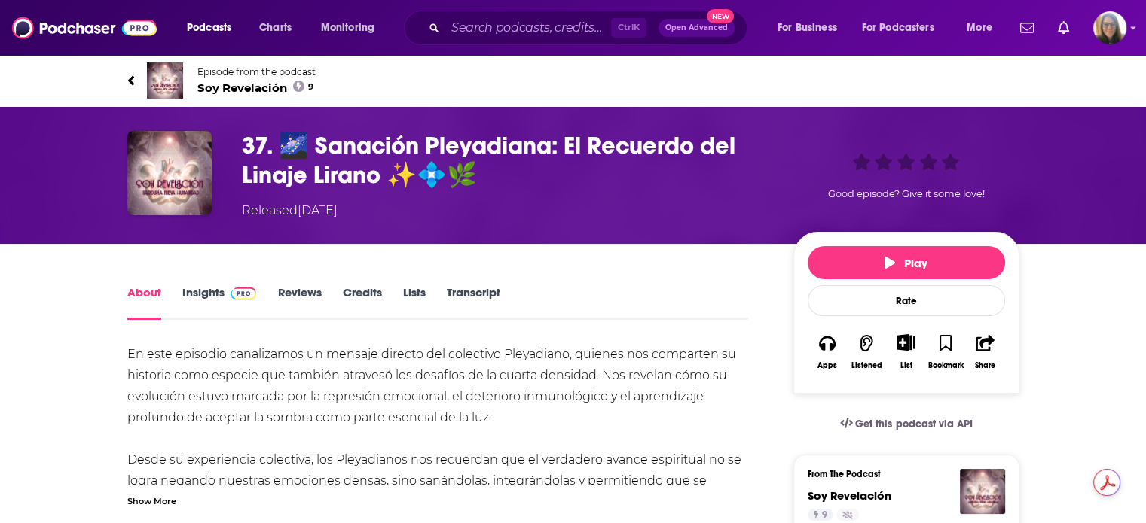
click at [221, 299] on link "Insights" at bounding box center [219, 302] width 75 height 35
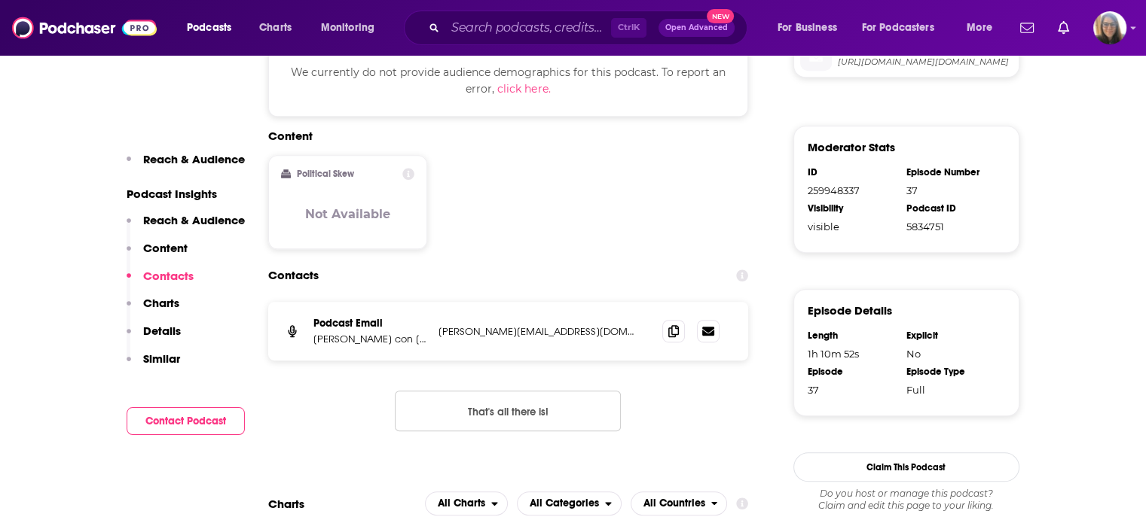
scroll to position [879, 0]
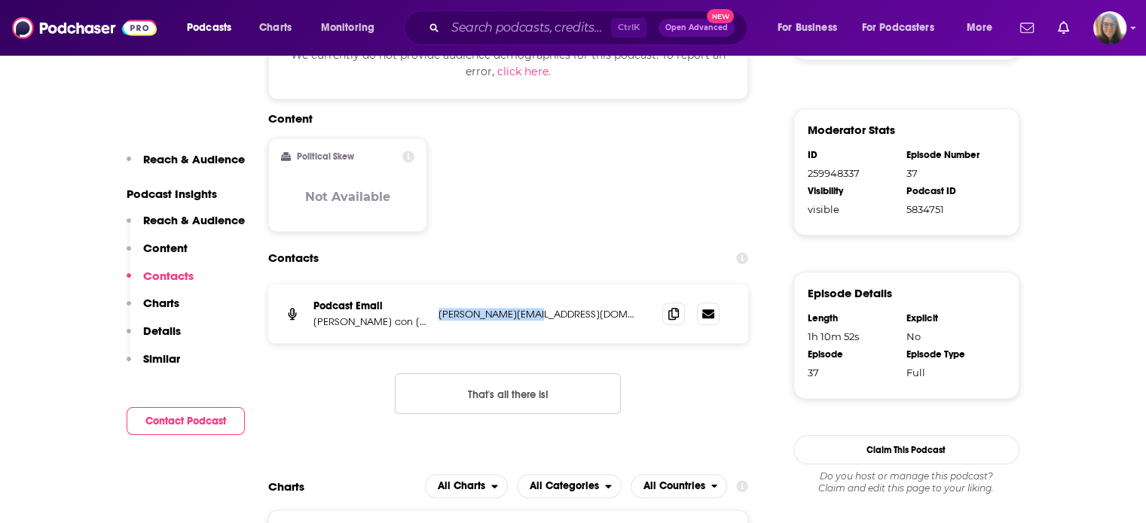
drag, startPoint x: 437, startPoint y: 323, endPoint x: 536, endPoint y: 321, distance: 99.4
click at [536, 321] on div "Podcast Email [PERSON_NAME] con Alessa Esteban [EMAIL_ADDRESS][DOMAIN_NAME] [PE…" at bounding box center [508, 314] width 481 height 59
copy p "[PERSON_NAME][EMAIL_ADDRESS][DOMAIN_NAME]"
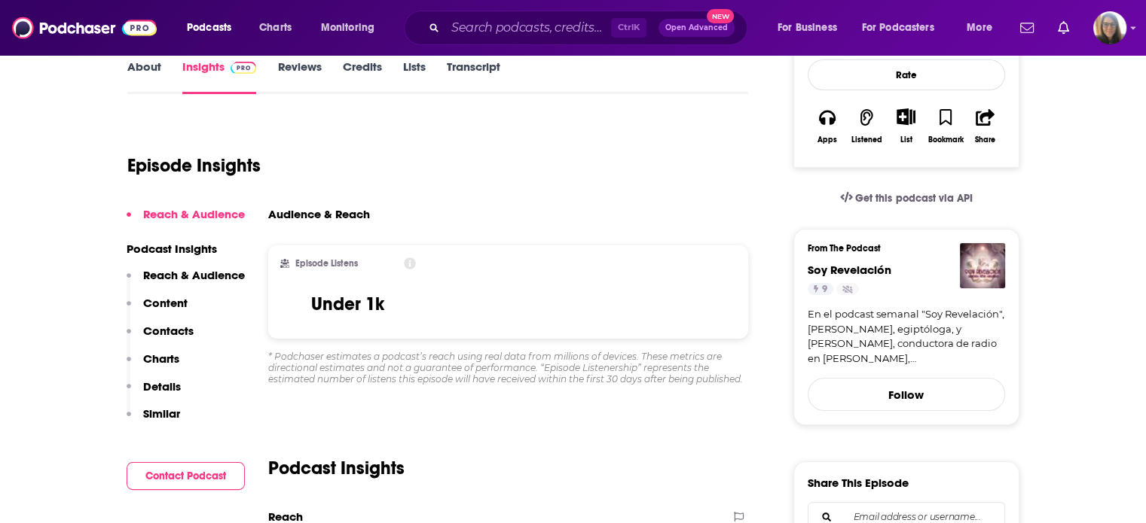
scroll to position [172, 0]
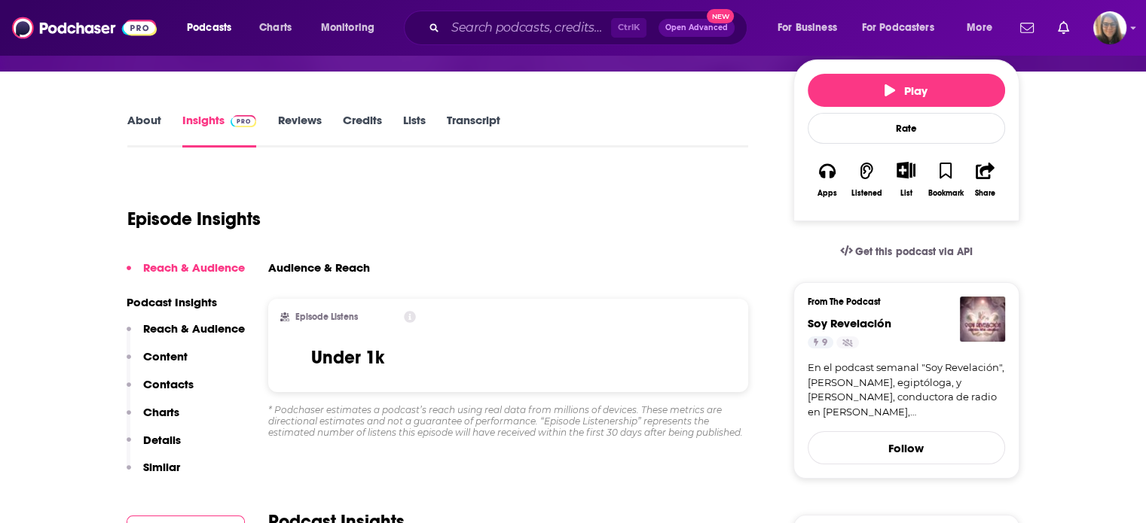
click at [142, 121] on link "About" at bounding box center [144, 130] width 34 height 35
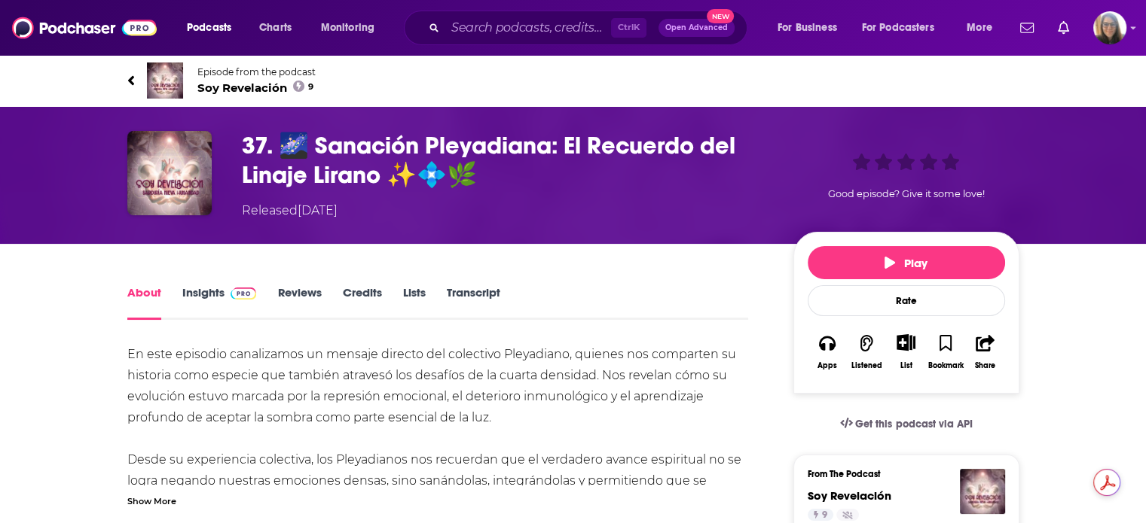
click at [255, 87] on span "Soy Revelación 9" at bounding box center [256, 88] width 118 height 14
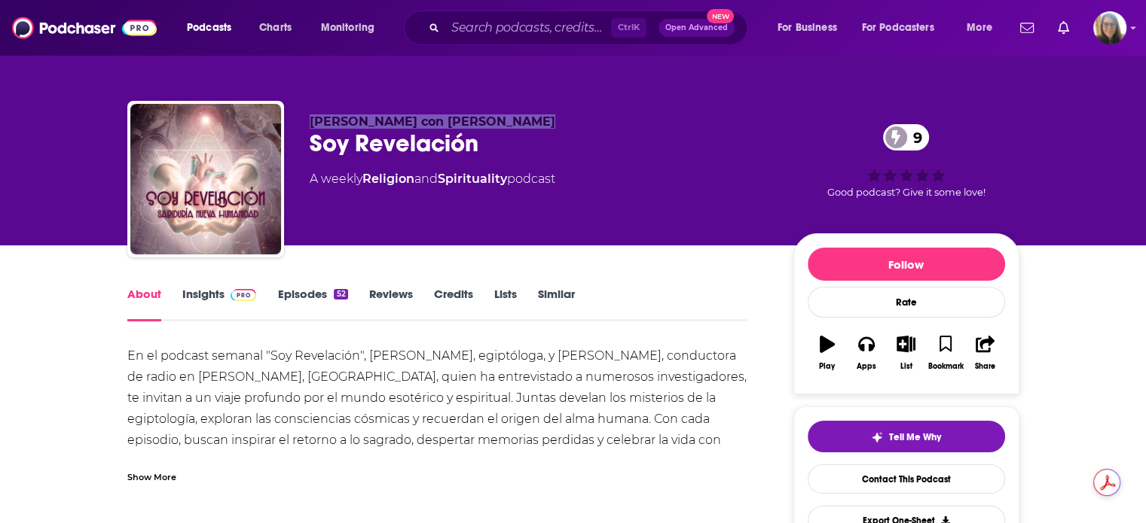
drag, startPoint x: 514, startPoint y: 120, endPoint x: 297, endPoint y: 127, distance: 217.8
click at [297, 127] on div "[PERSON_NAME] con [PERSON_NAME] Revelación 9 A weekly Religion and Spirituality…" at bounding box center [573, 182] width 892 height 163
copy span "[PERSON_NAME] con [PERSON_NAME]"
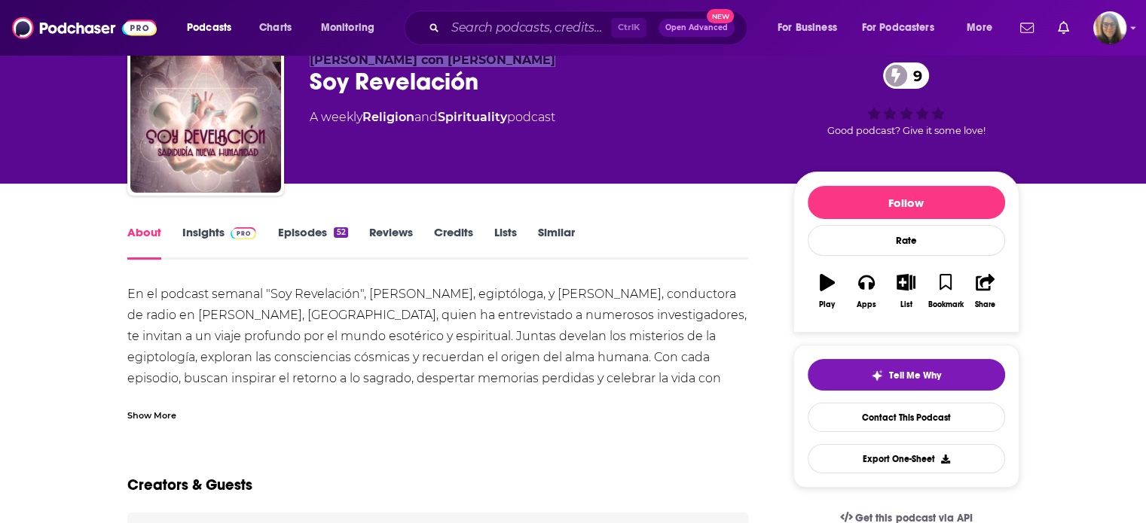
scroll to position [71, 0]
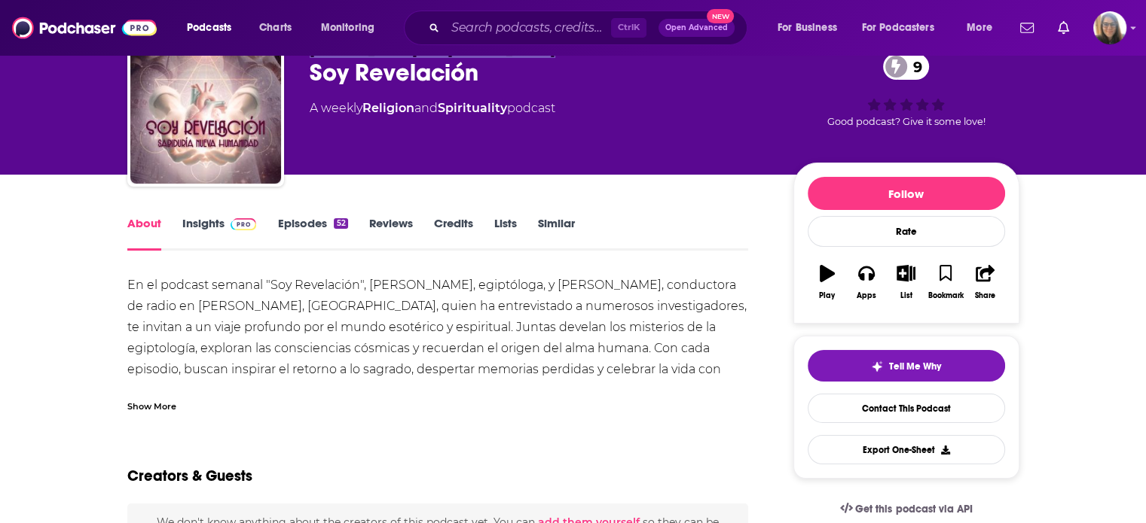
click at [317, 221] on link "Episodes 52" at bounding box center [312, 233] width 70 height 35
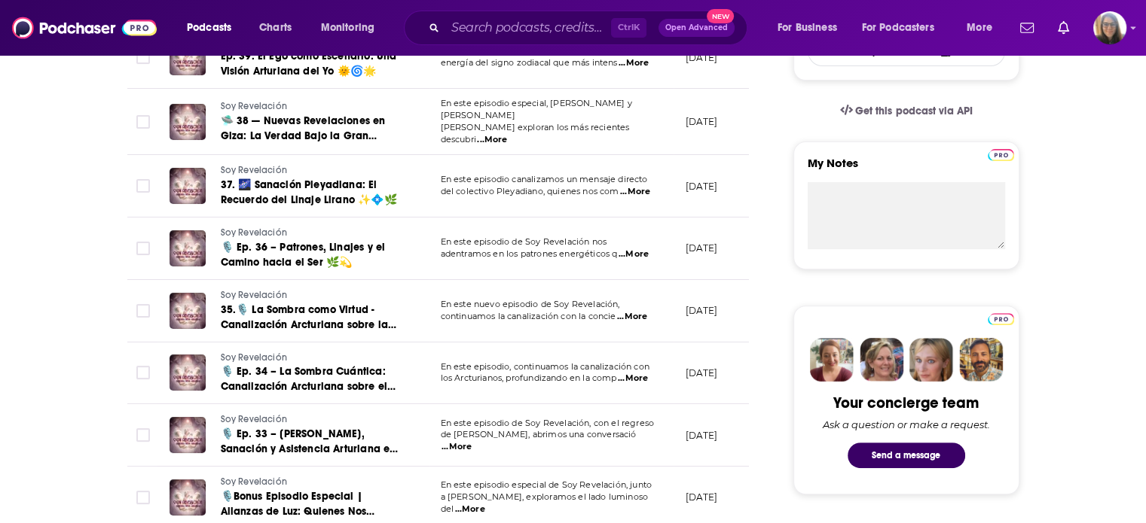
scroll to position [473, 0]
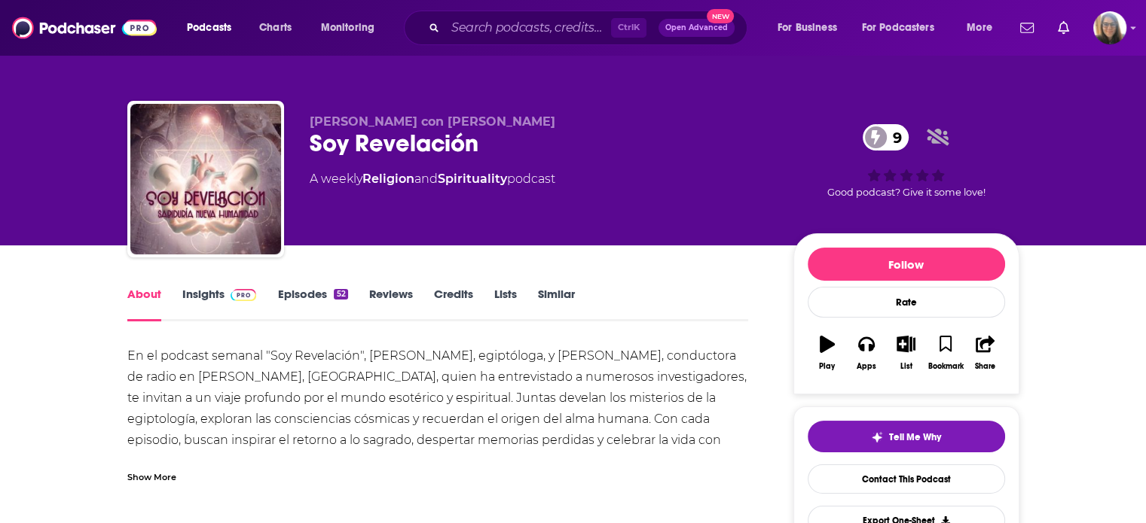
click at [204, 288] on link "Insights" at bounding box center [219, 304] width 75 height 35
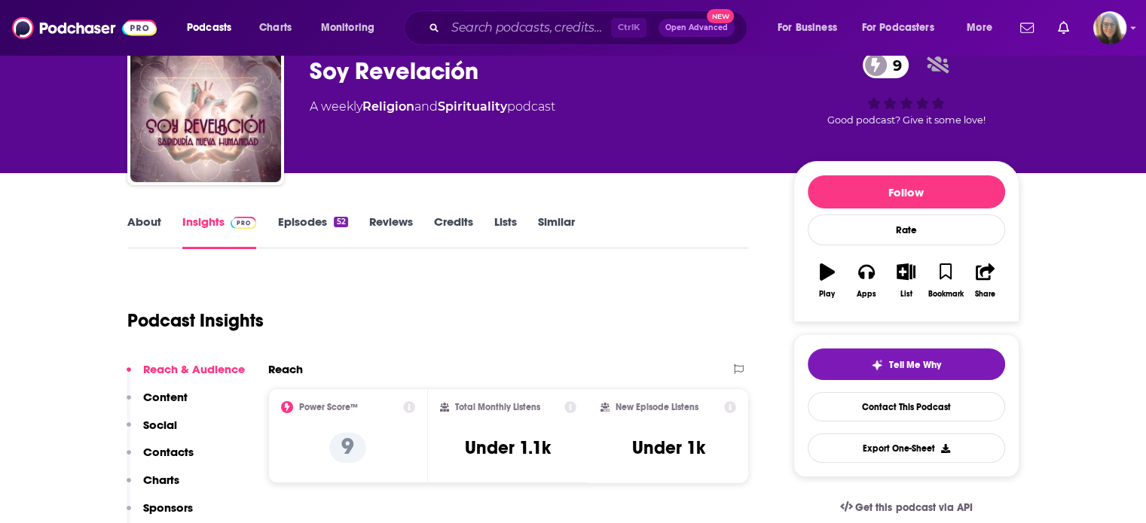
scroll to position [2, 0]
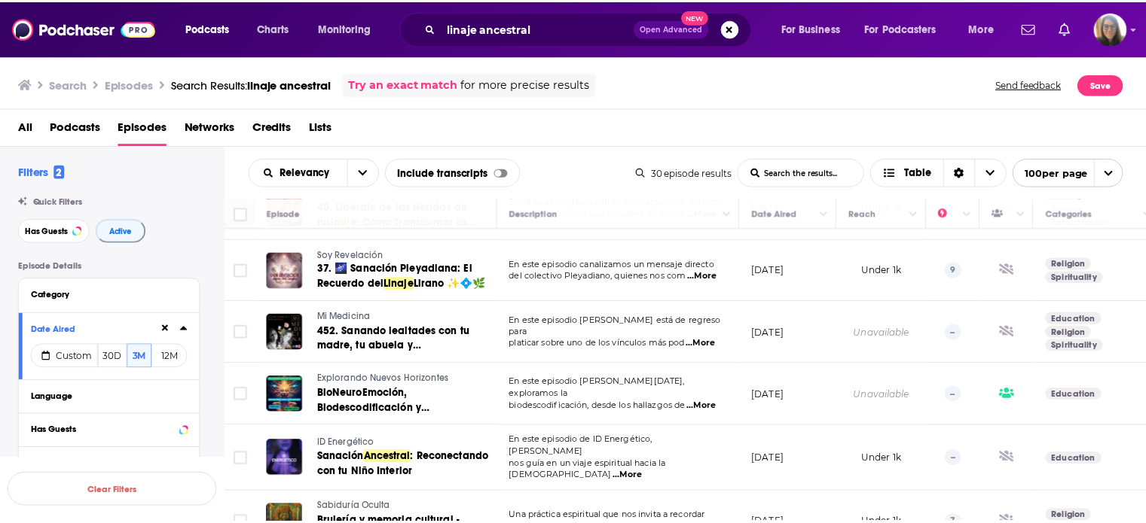
scroll to position [132, 0]
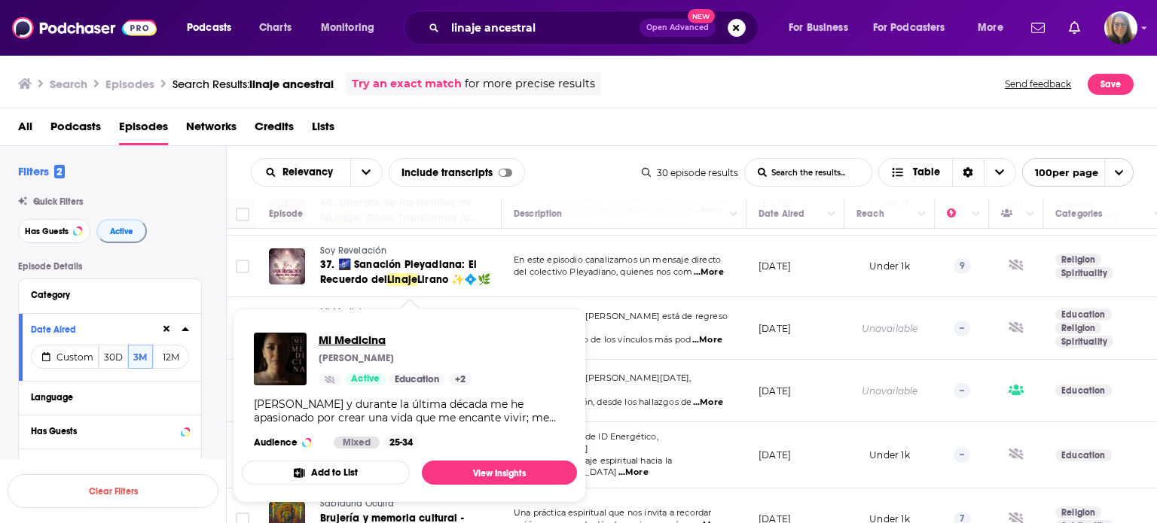
click at [355, 341] on span "Mi Medicina" at bounding box center [395, 340] width 153 height 14
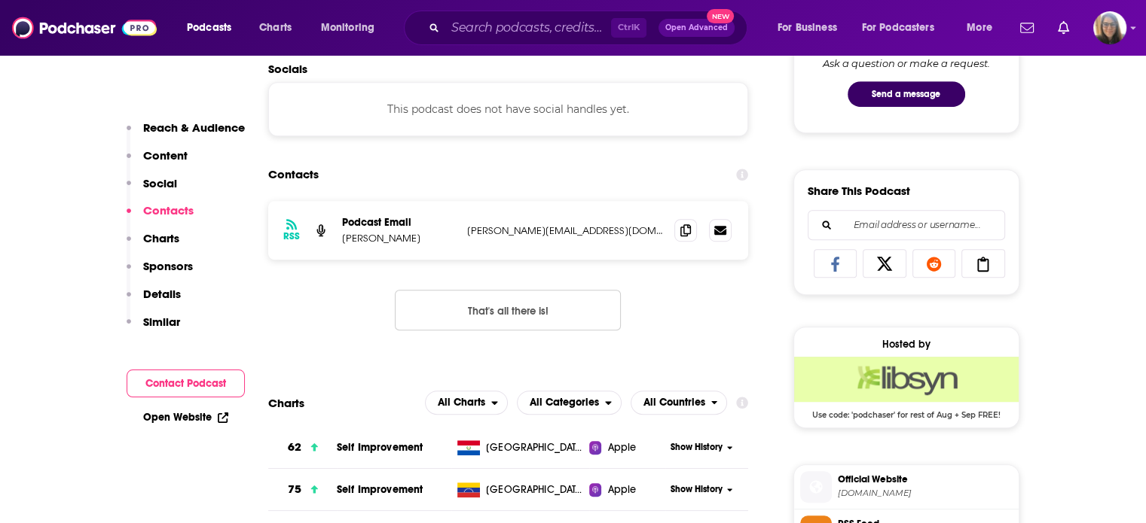
scroll to position [840, 0]
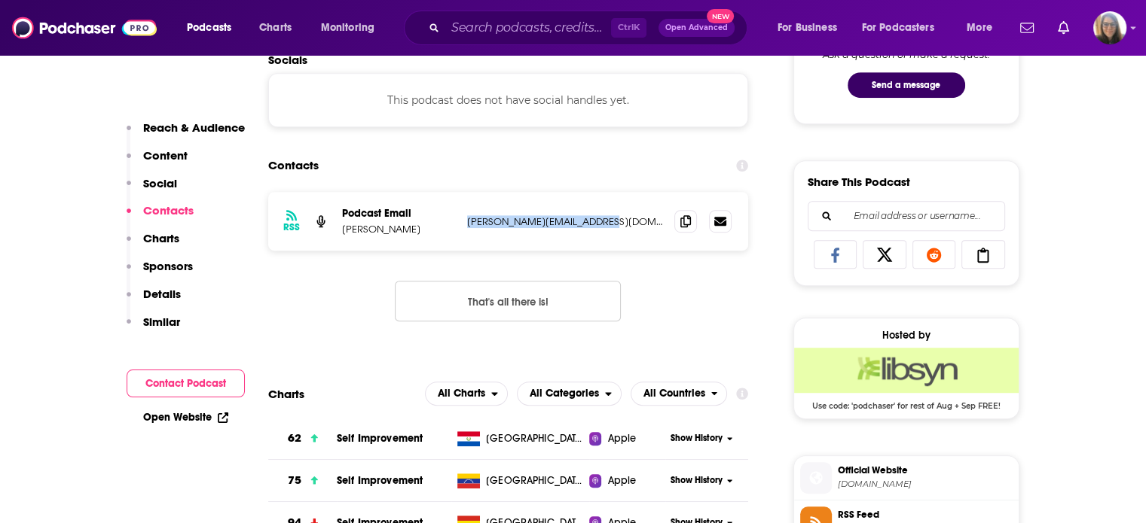
drag, startPoint x: 465, startPoint y: 222, endPoint x: 618, endPoint y: 225, distance: 152.9
click at [618, 225] on div "RSS Podcast Email Esther Iturralde [EMAIL_ADDRESS][DOMAIN_NAME] [PERSON_NAME][E…" at bounding box center [508, 221] width 481 height 59
copy p "[PERSON_NAME][EMAIL_ADDRESS][DOMAIN_NAME]"
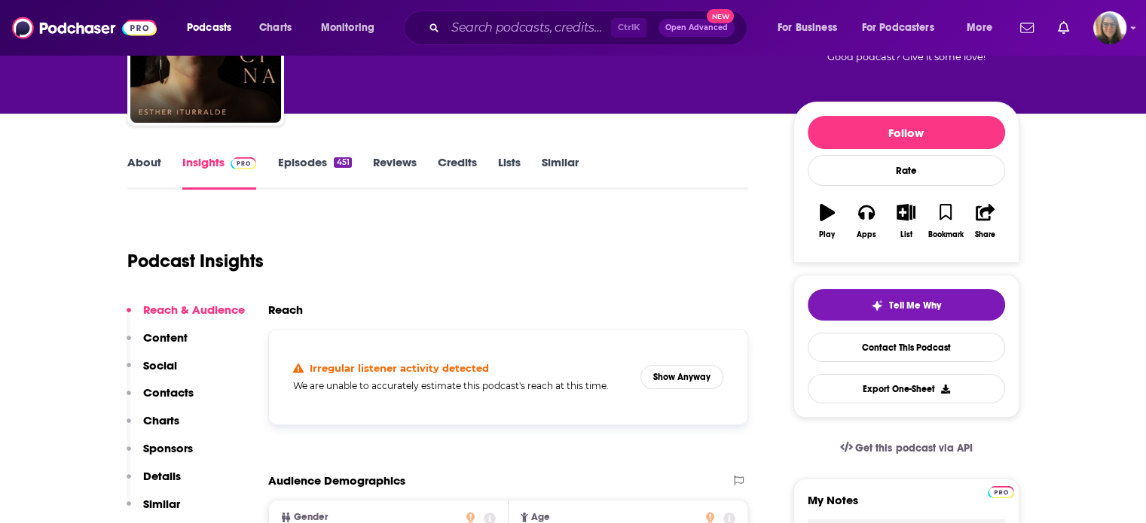
scroll to position [123, 0]
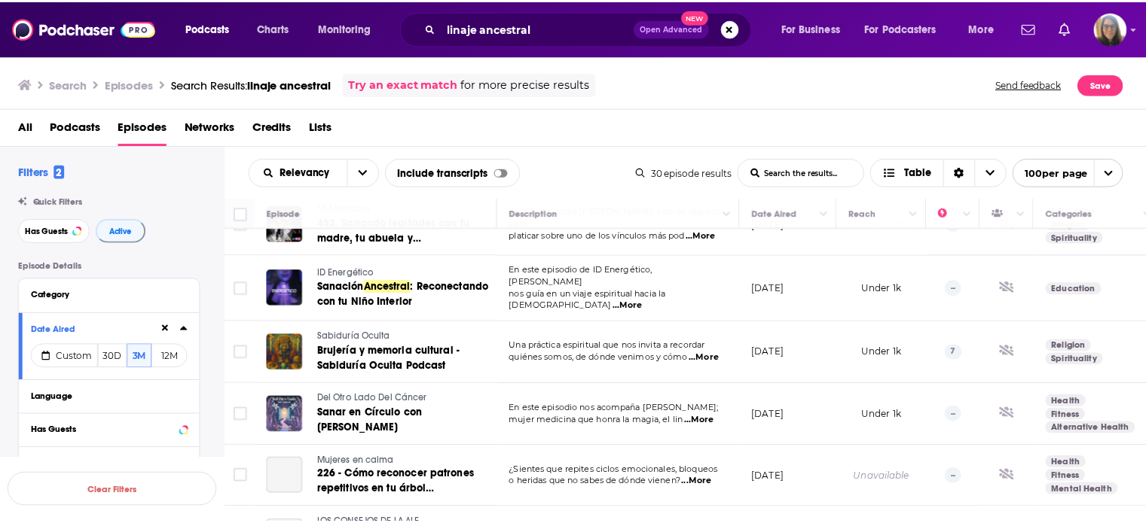
scroll to position [318, 0]
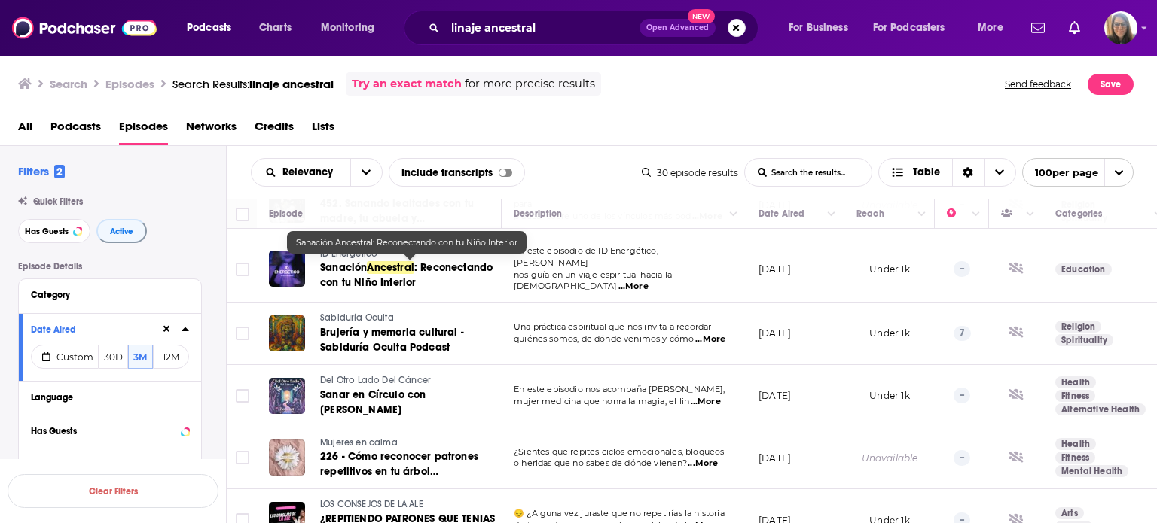
click at [350, 264] on span "Sanación" at bounding box center [343, 267] width 47 height 13
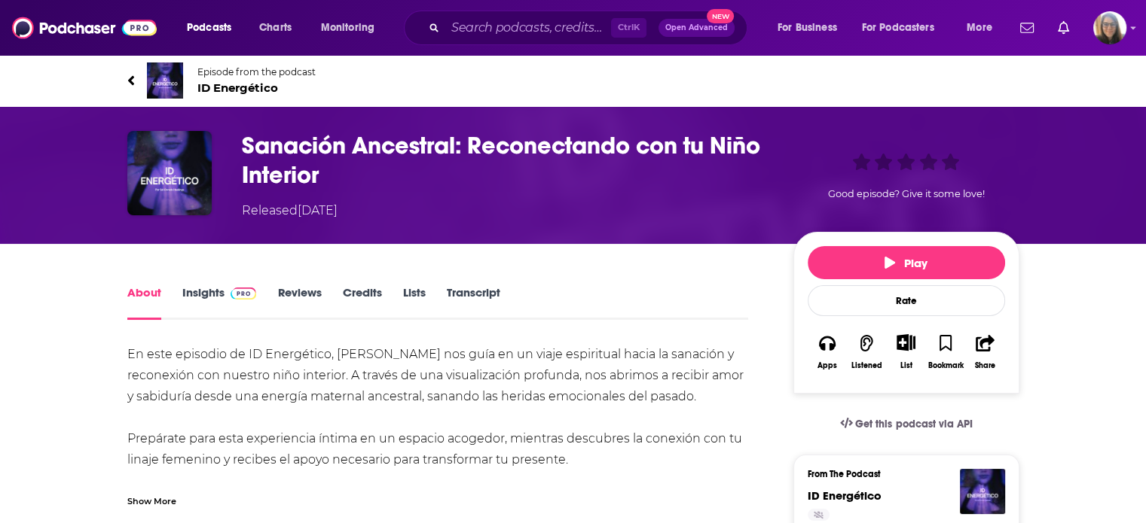
click at [239, 87] on span "ID Energético" at bounding box center [256, 88] width 118 height 14
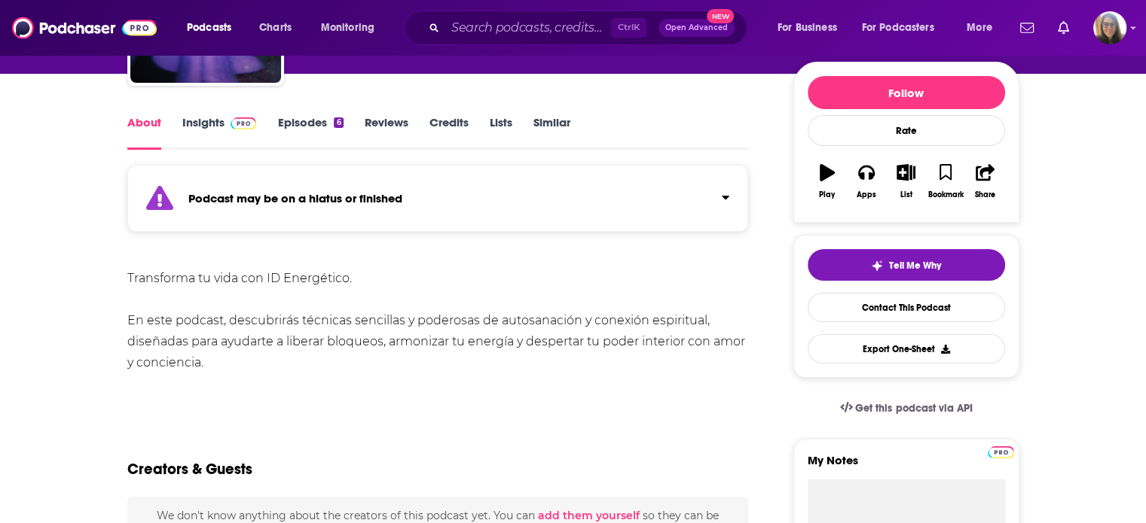
scroll to position [170, 0]
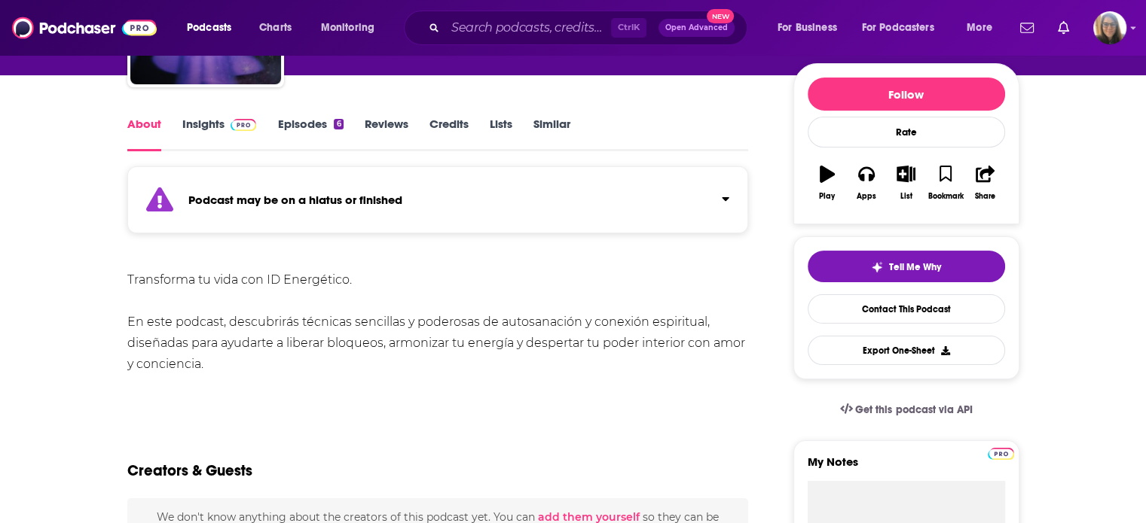
click at [221, 123] on link "Insights" at bounding box center [219, 134] width 75 height 35
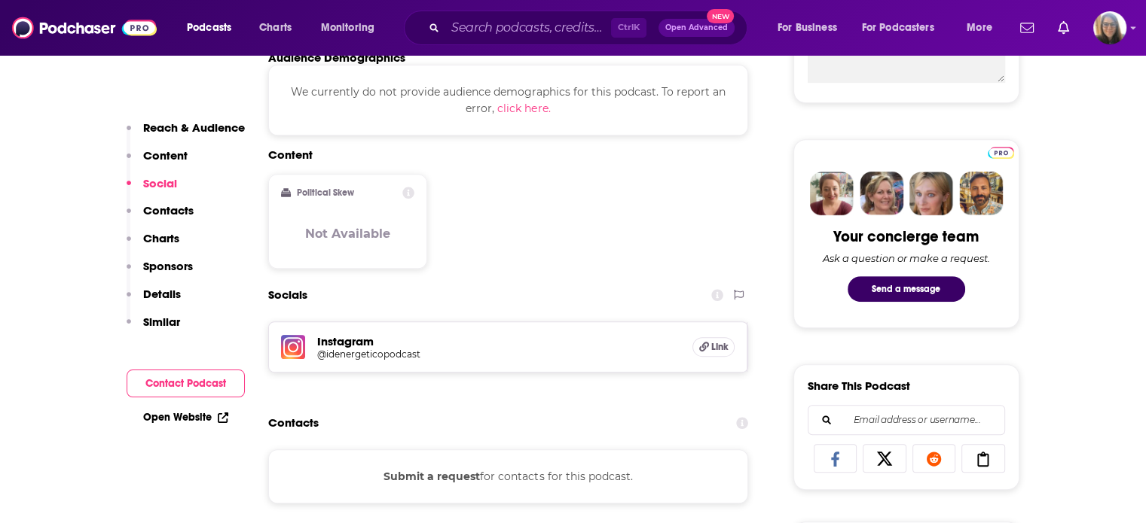
scroll to position [651, 0]
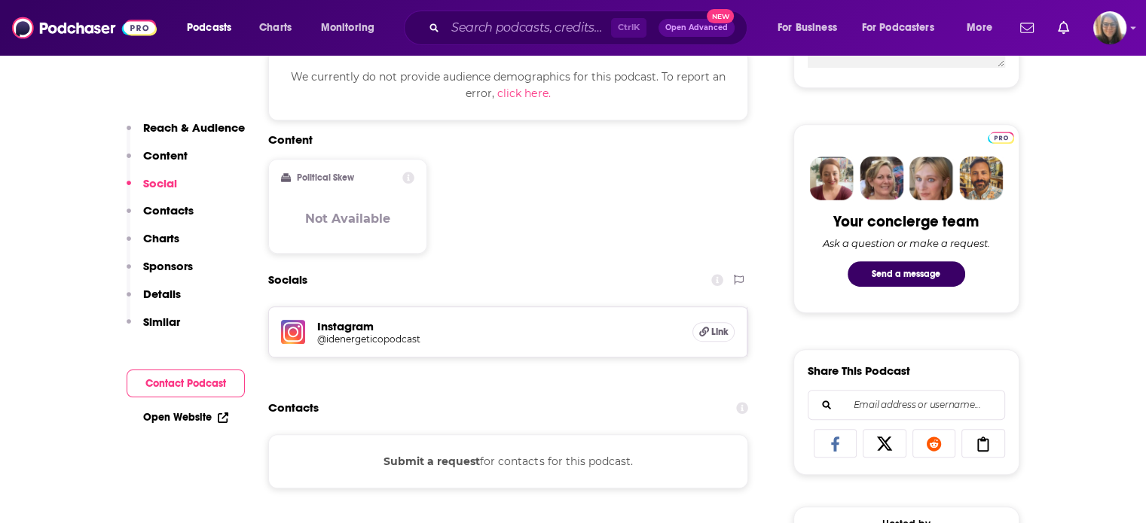
click at [410, 340] on h5 "@idenergeticopodcast" at bounding box center [437, 339] width 241 height 11
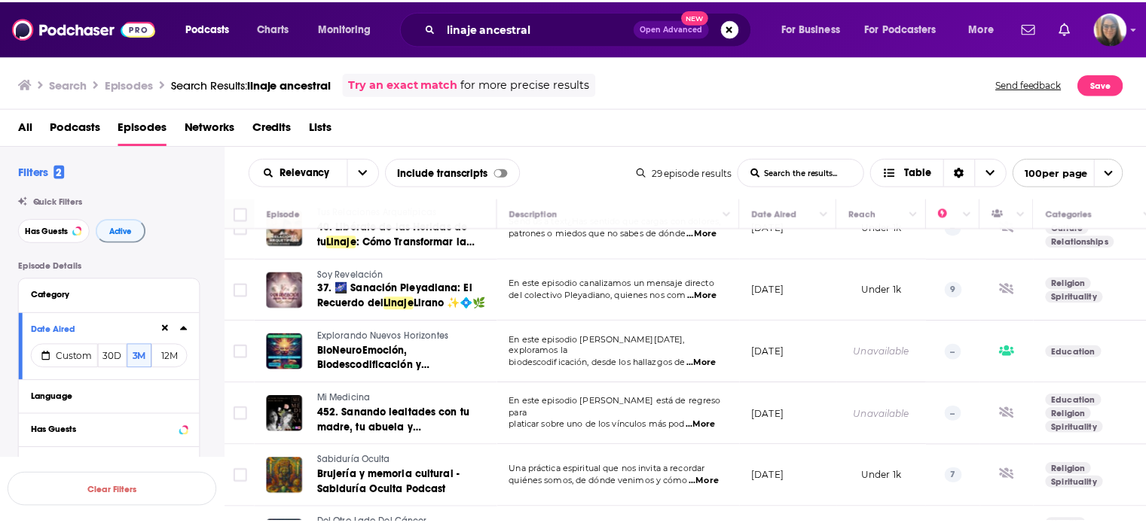
scroll to position [111, 0]
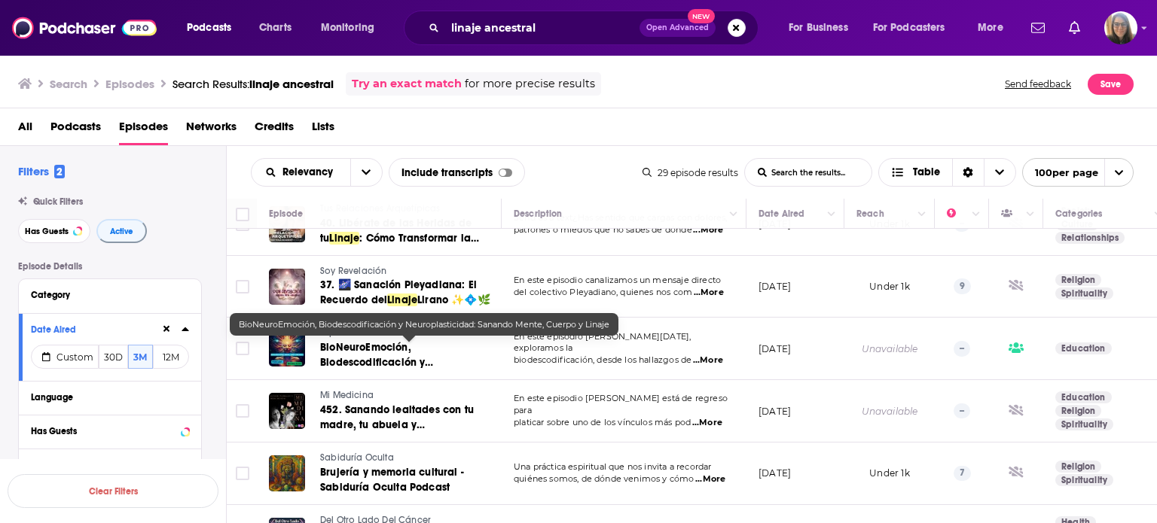
click at [368, 346] on span "BioNeuroEmoción, Biodescodificación y Neuroplasticidad: Sanando Mente, Cuerpo y" at bounding box center [407, 370] width 175 height 58
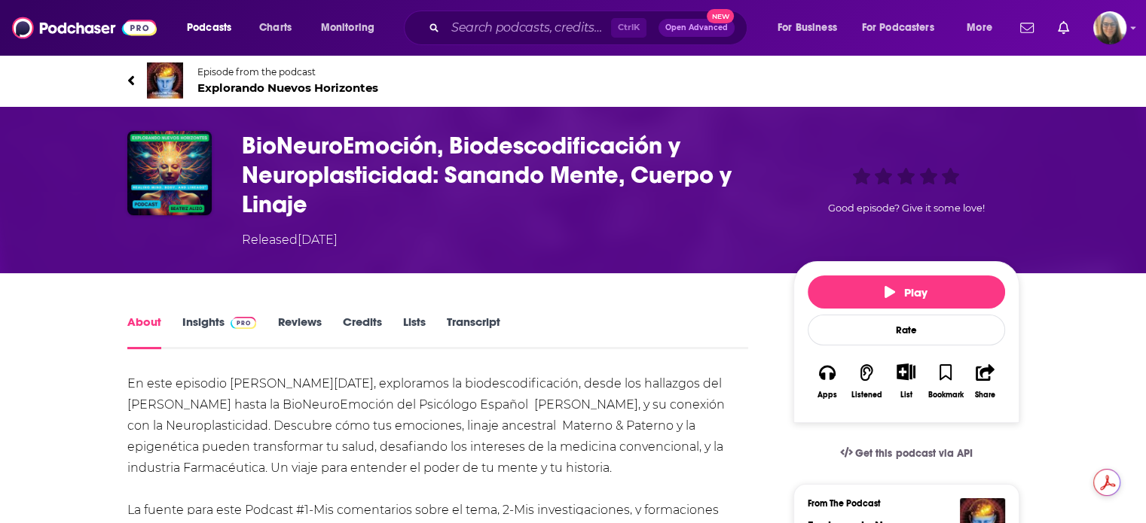
click at [298, 86] on span "Explorando Nuevos Horizontes" at bounding box center [287, 88] width 181 height 14
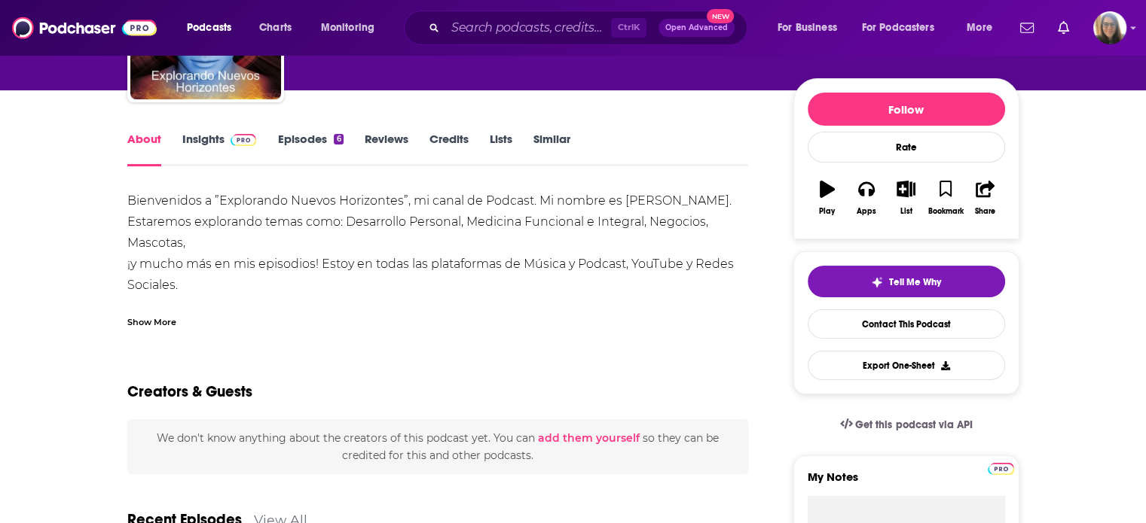
scroll to position [132, 0]
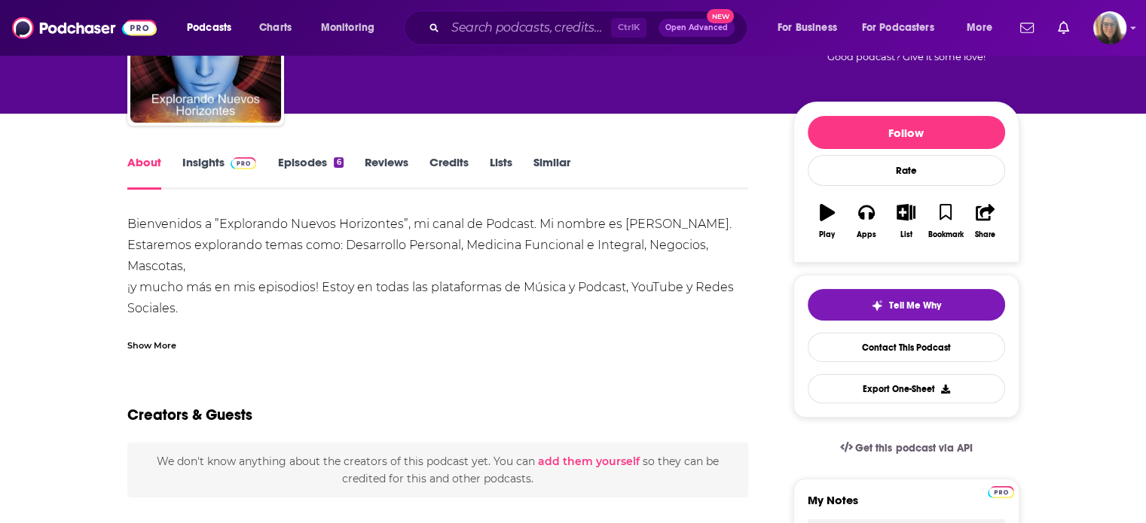
click at [325, 169] on link "Episodes 6" at bounding box center [310, 172] width 66 height 35
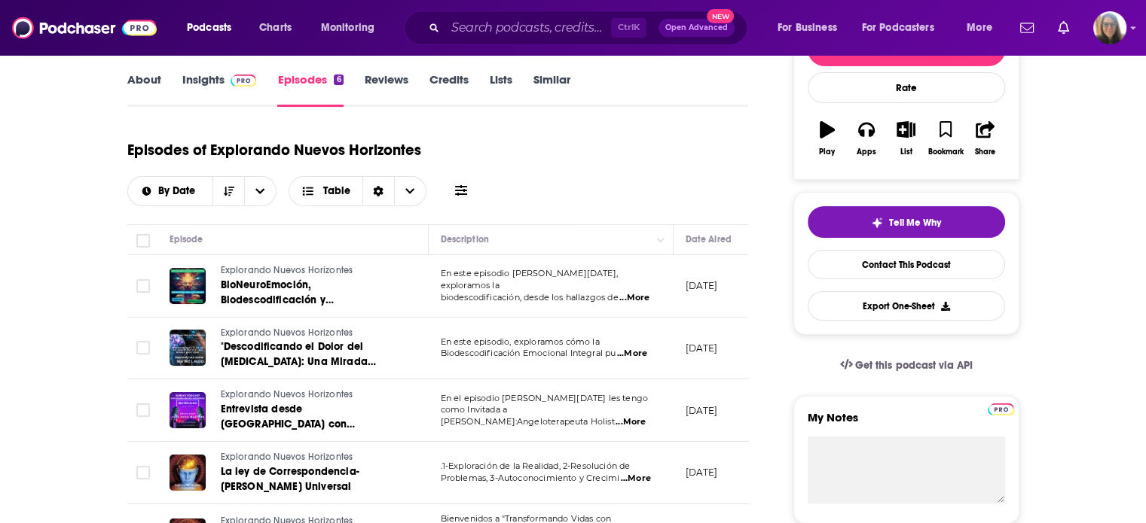
scroll to position [185, 0]
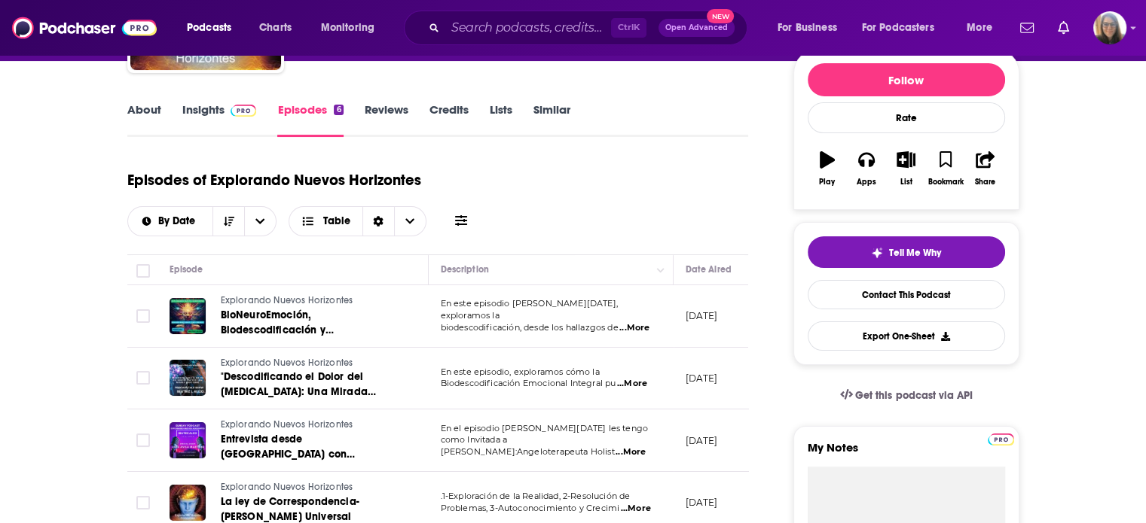
click at [197, 105] on link "Insights" at bounding box center [219, 119] width 75 height 35
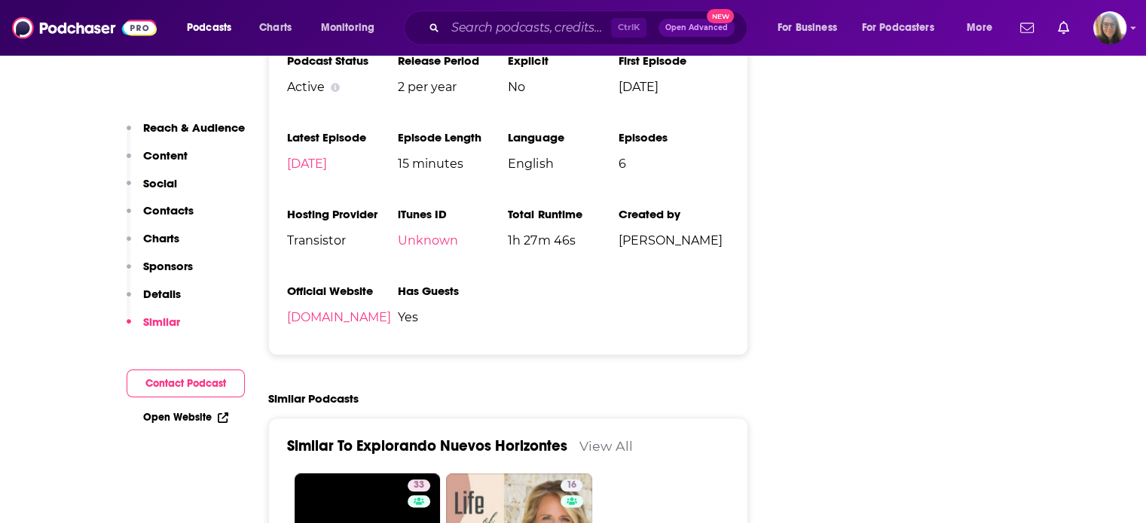
scroll to position [1643, 0]
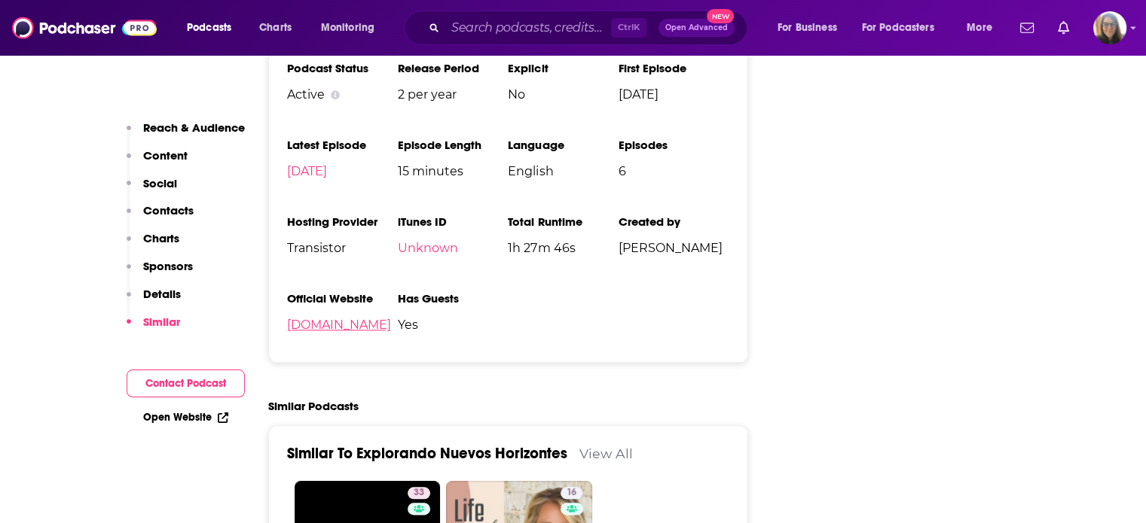
click at [294, 326] on link "[DOMAIN_NAME]" at bounding box center [339, 325] width 104 height 14
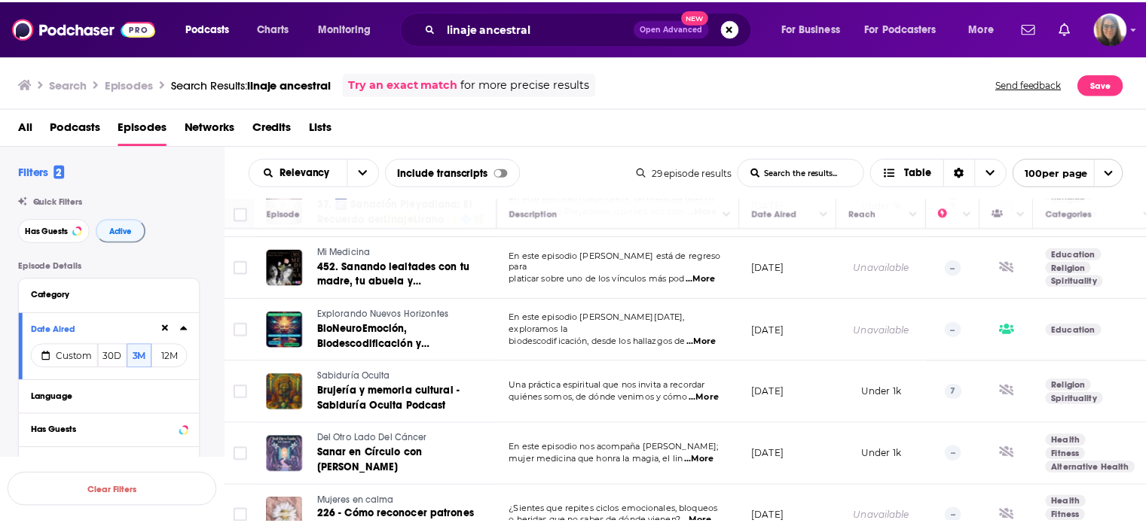
scroll to position [200, 0]
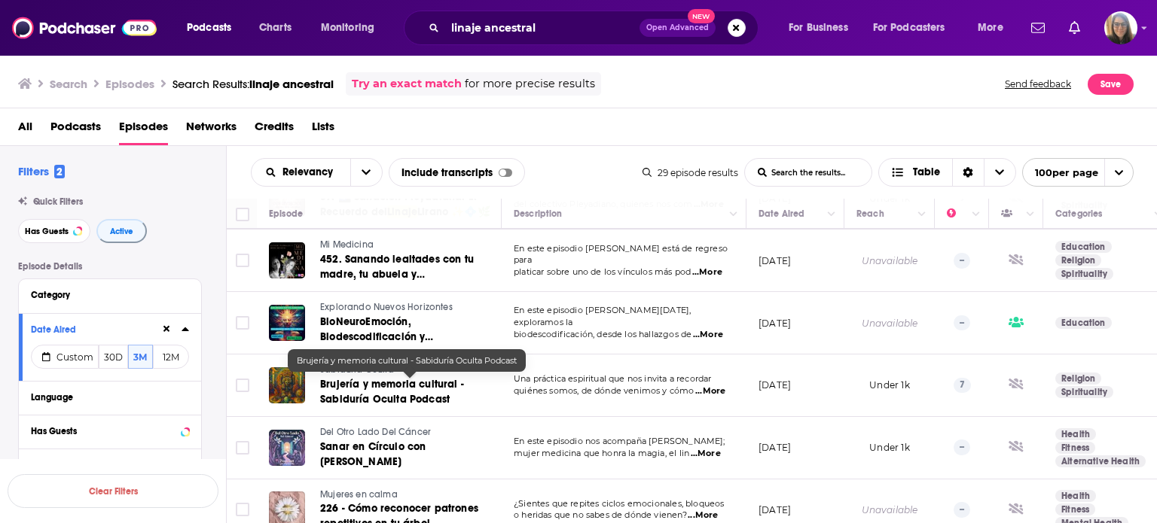
click at [335, 382] on span "Brujería y memoria cultural - Sabiduría Oculta Podcast" at bounding box center [392, 392] width 144 height 28
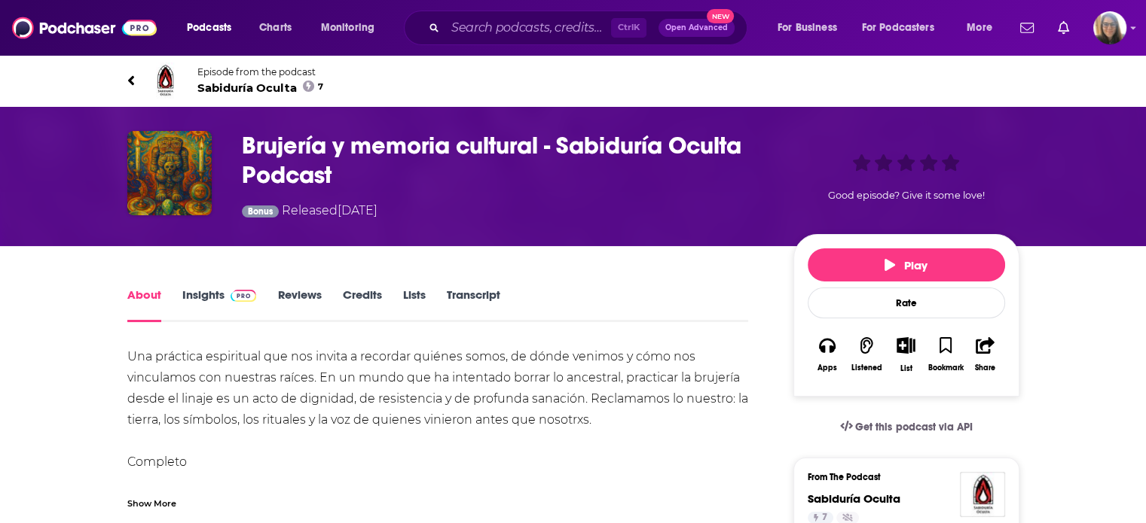
click at [224, 87] on span "Sabiduría Oculta 7" at bounding box center [260, 88] width 127 height 14
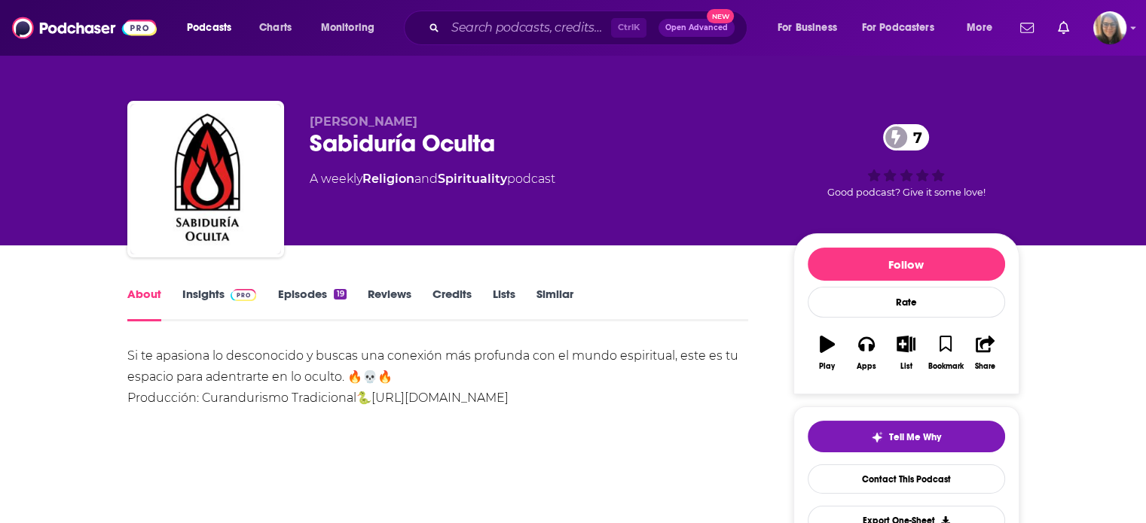
click at [311, 298] on link "Episodes 19" at bounding box center [311, 304] width 69 height 35
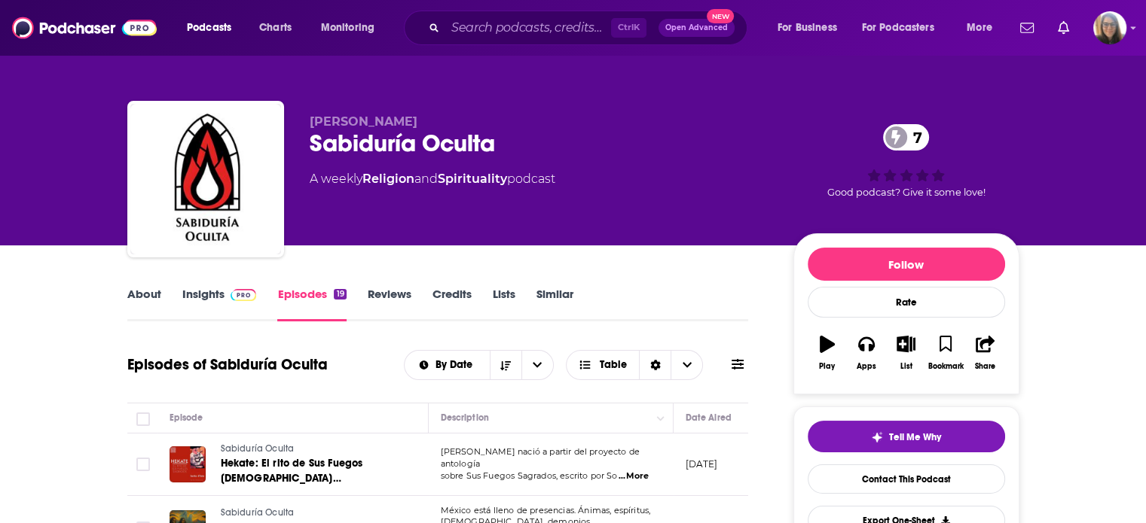
click at [208, 297] on link "Insights" at bounding box center [219, 304] width 75 height 35
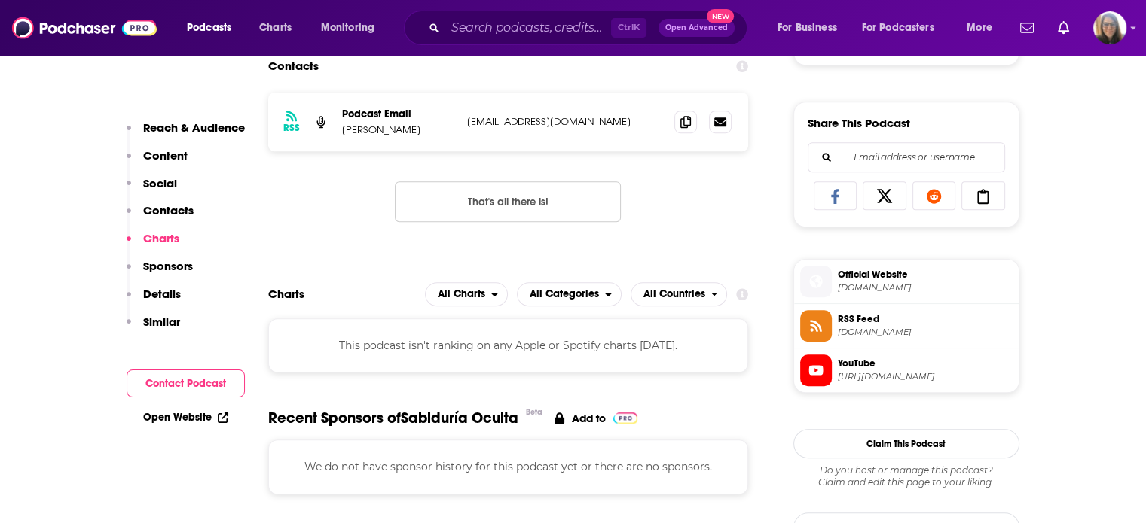
scroll to position [917, 0]
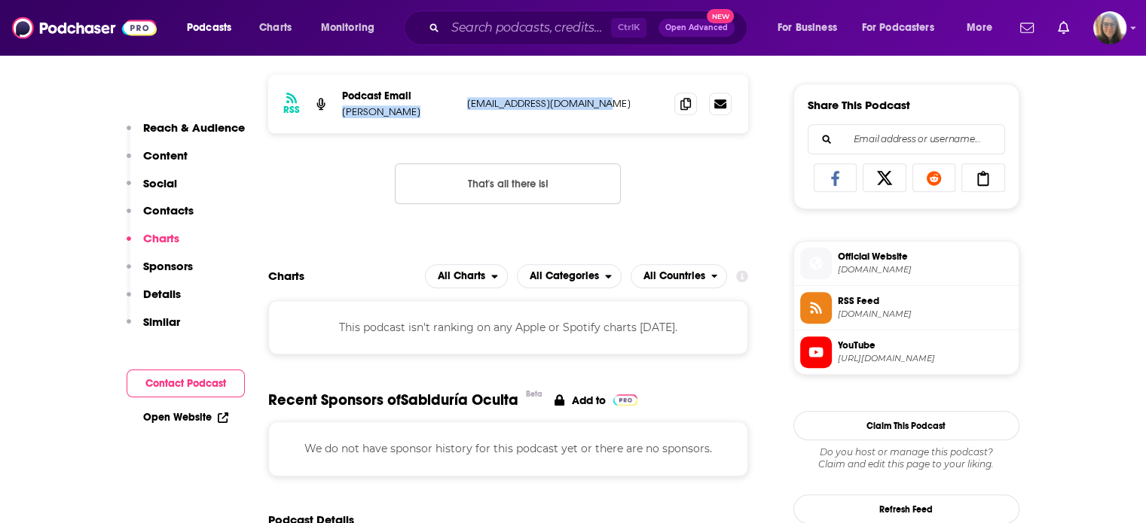
drag, startPoint x: 450, startPoint y: 102, endPoint x: 645, endPoint y: 105, distance: 195.1
click at [0, 0] on div "Podcast Email [PERSON_NAME] [EMAIL_ADDRESS][DOMAIN_NAME] [EMAIL_ADDRESS][DOMAIN…" at bounding box center [0, 0] width 0 height 0
click at [590, 117] on div "RSS Podcast Email [PERSON_NAME] [EMAIL_ADDRESS][DOMAIN_NAME] [EMAIL_ADDRESS][DO…" at bounding box center [508, 104] width 481 height 59
drag, startPoint x: 466, startPoint y: 103, endPoint x: 627, endPoint y: 96, distance: 161.4
click at [627, 96] on div "RSS Podcast Email [PERSON_NAME] [EMAIL_ADDRESS][DOMAIN_NAME] [EMAIL_ADDRESS][DO…" at bounding box center [508, 104] width 481 height 59
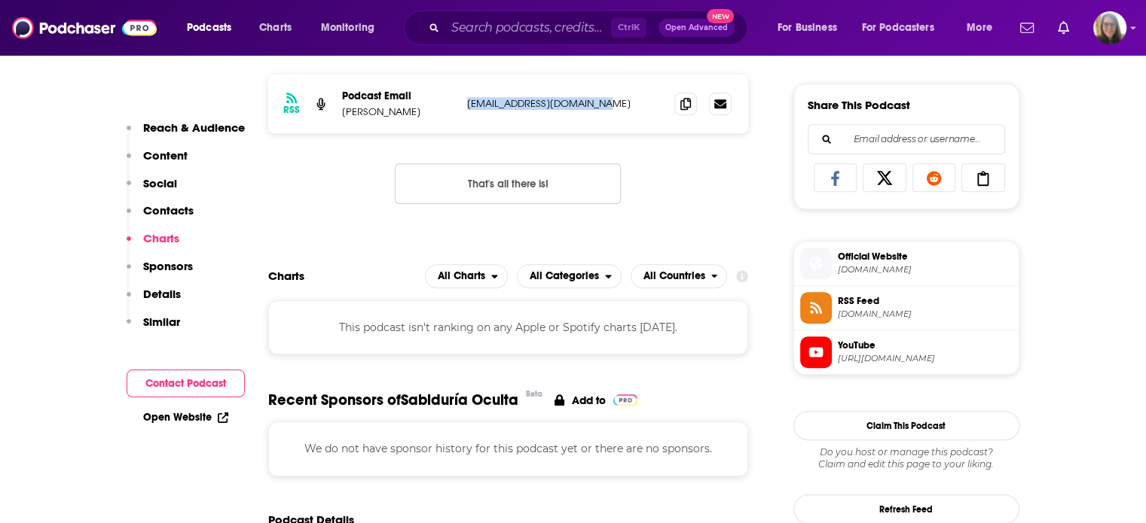
copy p "[EMAIL_ADDRESS][DOMAIN_NAME]"
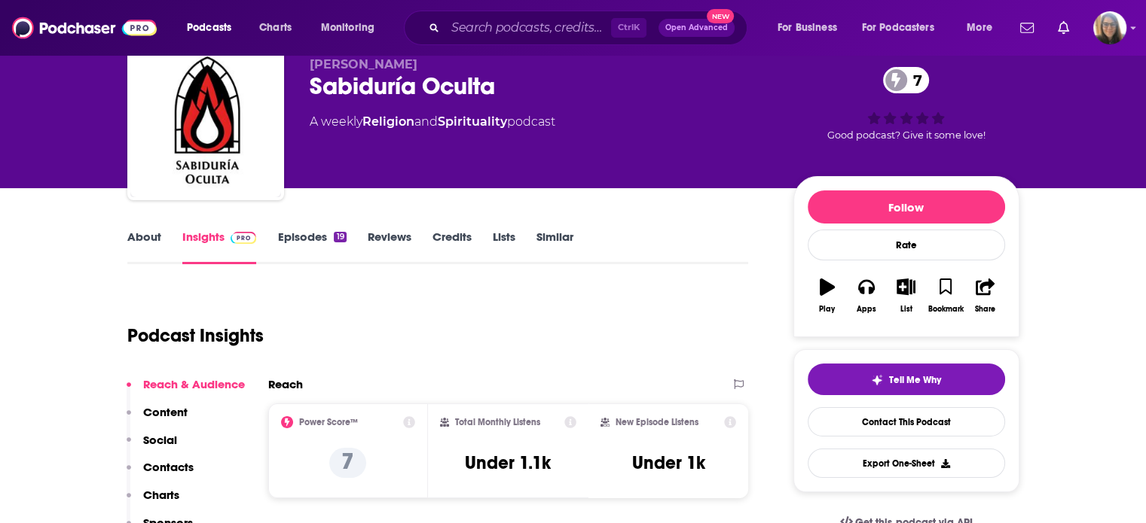
scroll to position [39, 0]
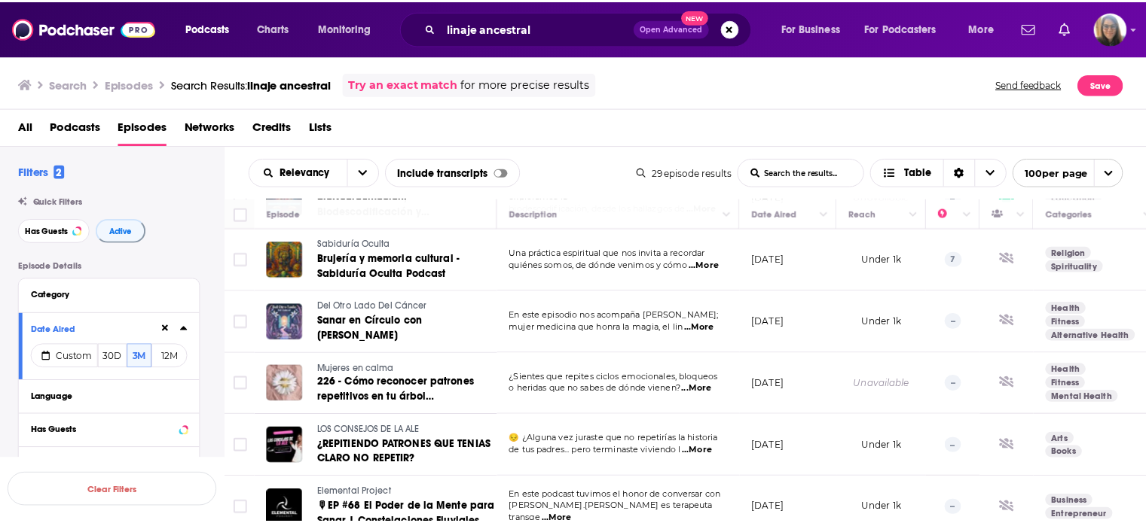
scroll to position [329, 0]
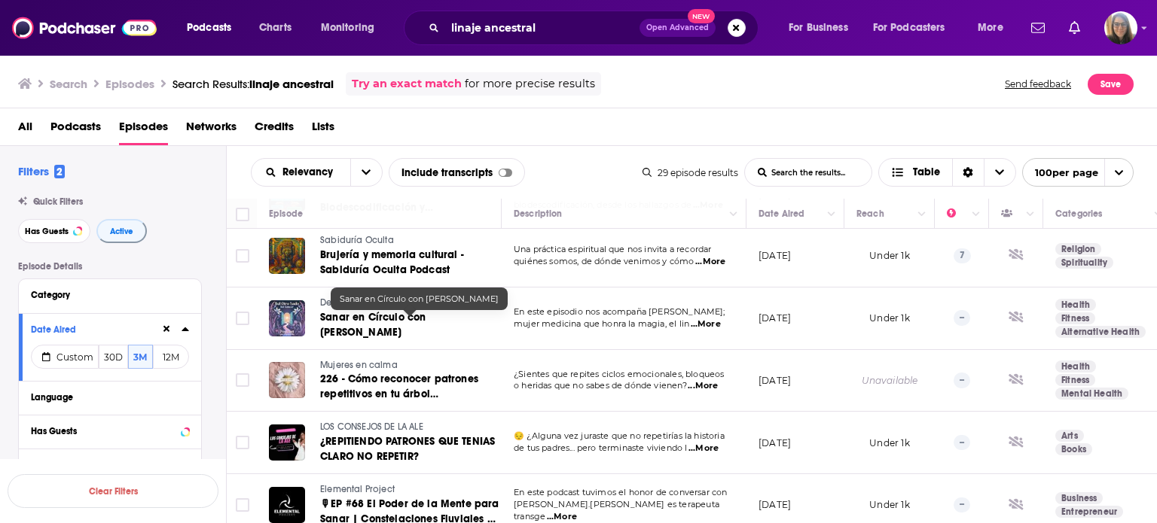
click at [359, 316] on span "Sanar en Círculo con [PERSON_NAME]" at bounding box center [372, 325] width 105 height 28
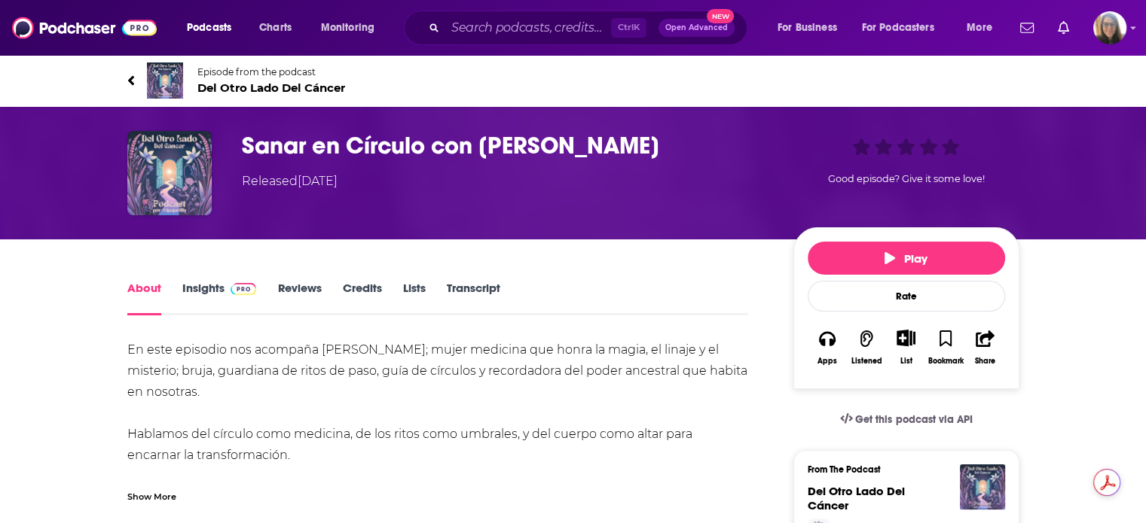
click at [216, 295] on link "Insights" at bounding box center [219, 298] width 75 height 35
click at [226, 88] on span "Del Otro Lado Del Cáncer" at bounding box center [271, 88] width 148 height 14
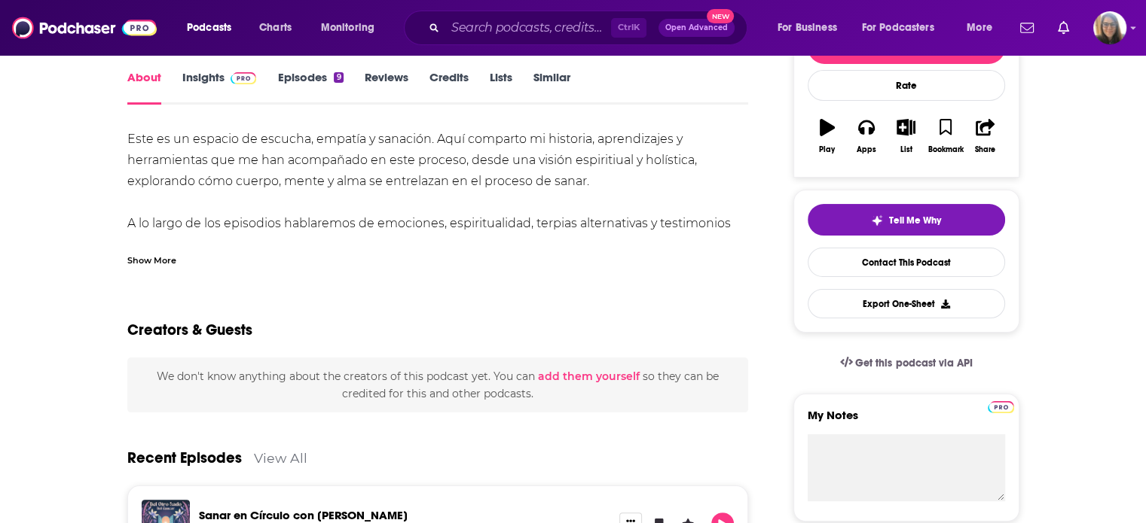
scroll to position [196, 0]
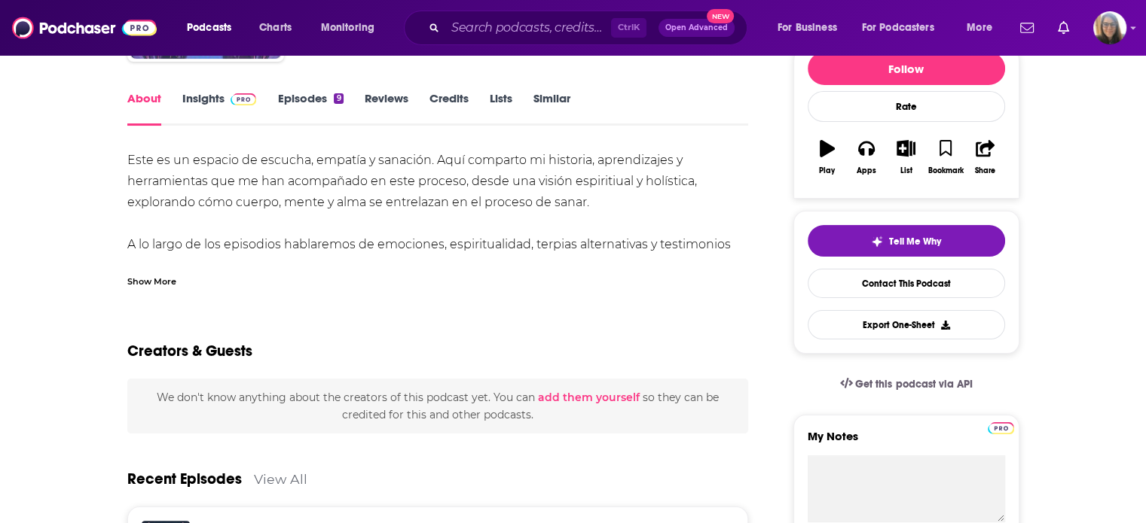
click at [310, 97] on link "Episodes 9" at bounding box center [310, 108] width 66 height 35
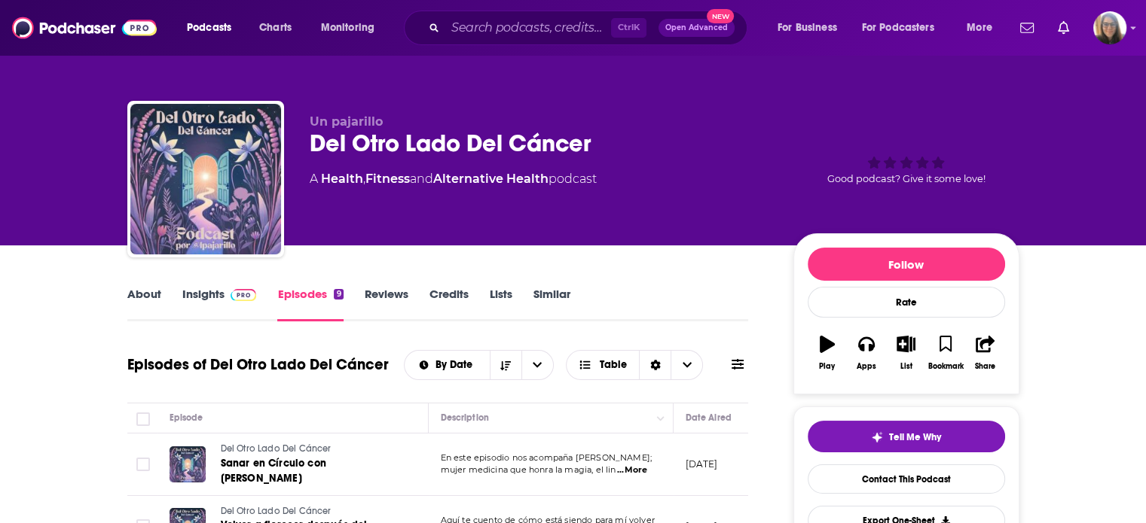
click at [639, 468] on span "...More" at bounding box center [632, 471] width 30 height 12
click at [228, 295] on span at bounding box center [240, 294] width 32 height 14
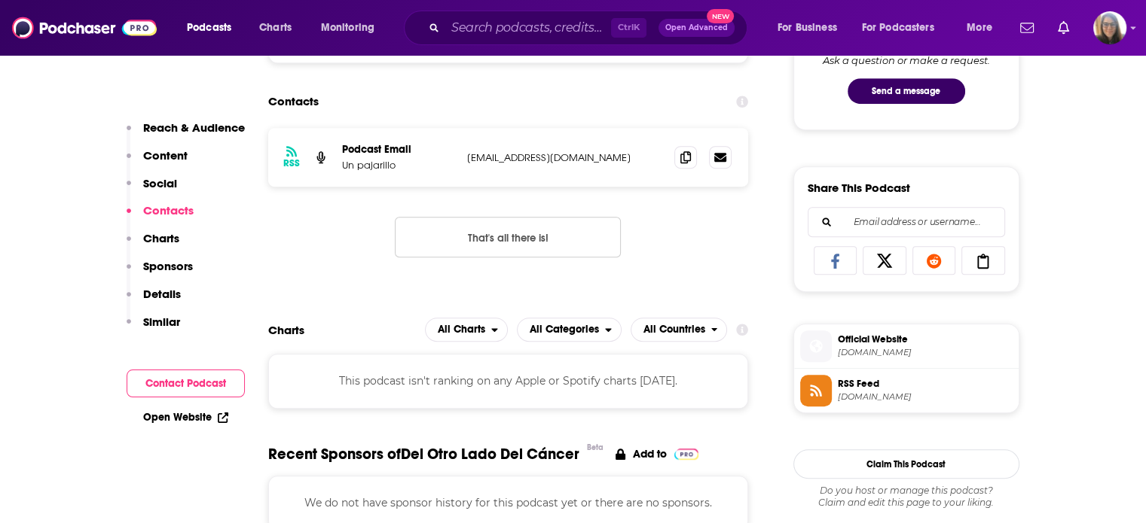
scroll to position [860, 0]
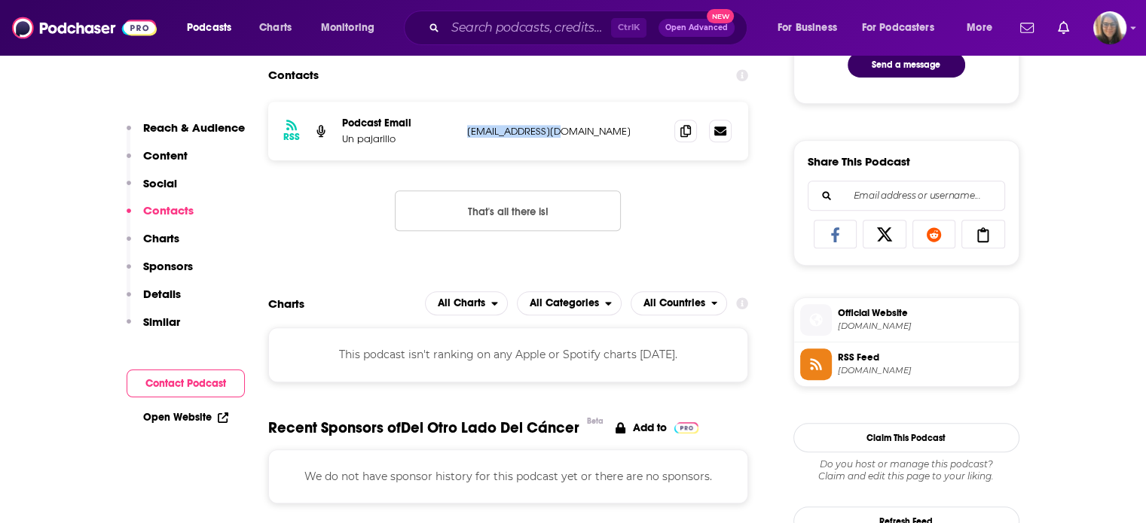
drag, startPoint x: 461, startPoint y: 133, endPoint x: 570, endPoint y: 129, distance: 109.3
click at [570, 129] on div "RSS Podcast Email Un pajarillo [EMAIL_ADDRESS][DOMAIN_NAME] [EMAIL_ADDRESS][DOM…" at bounding box center [508, 131] width 481 height 59
copy p "[EMAIL_ADDRESS][DOMAIN_NAME]"
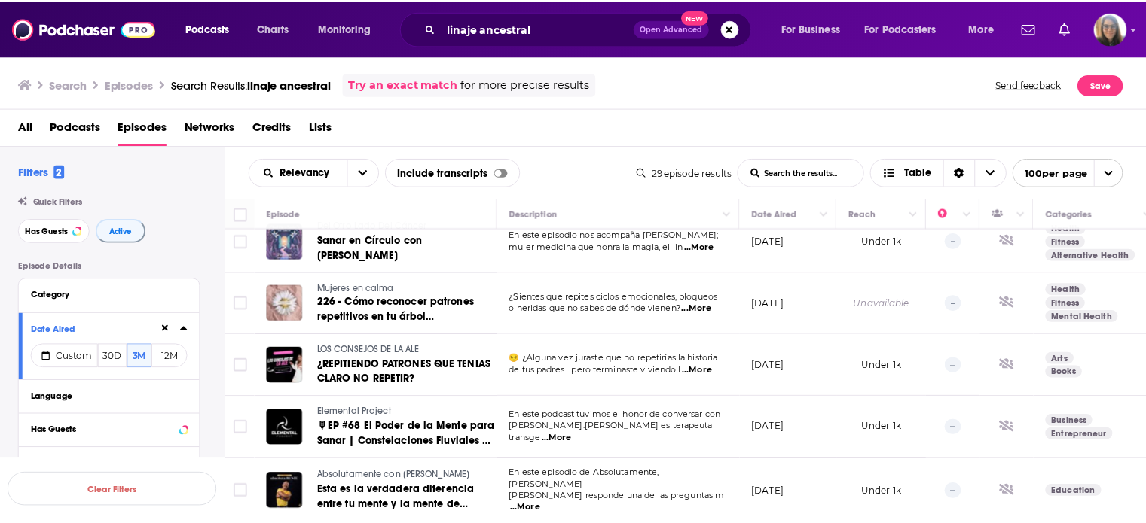
scroll to position [410, 0]
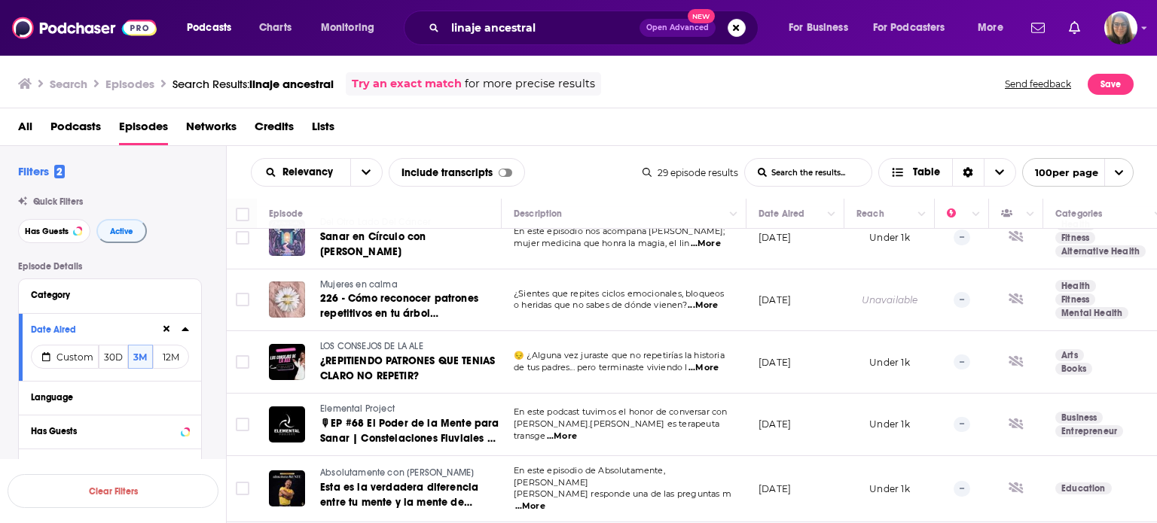
click at [350, 282] on span "Mujeres en calma" at bounding box center [359, 284] width 78 height 11
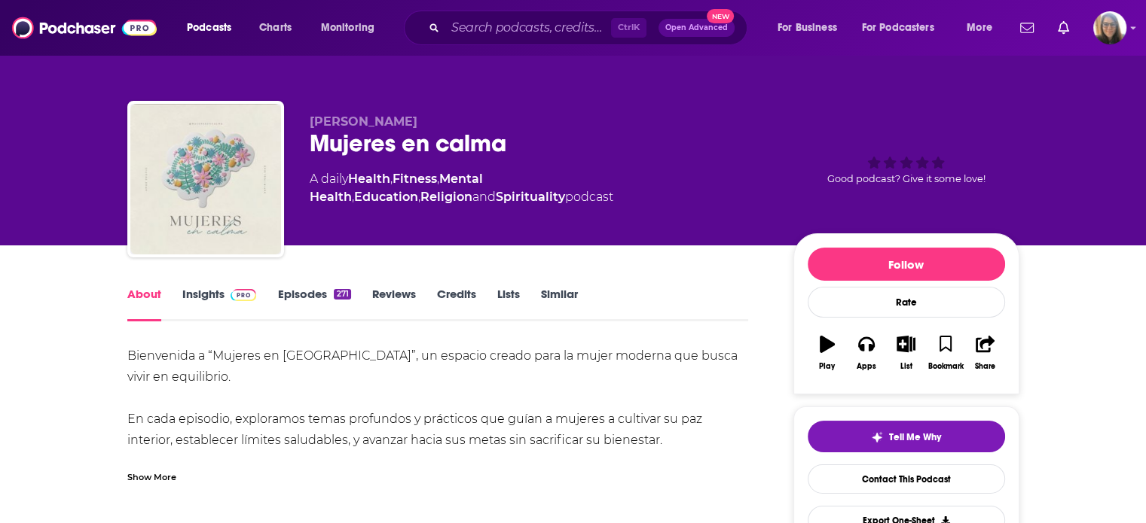
click at [226, 295] on span at bounding box center [240, 294] width 32 height 14
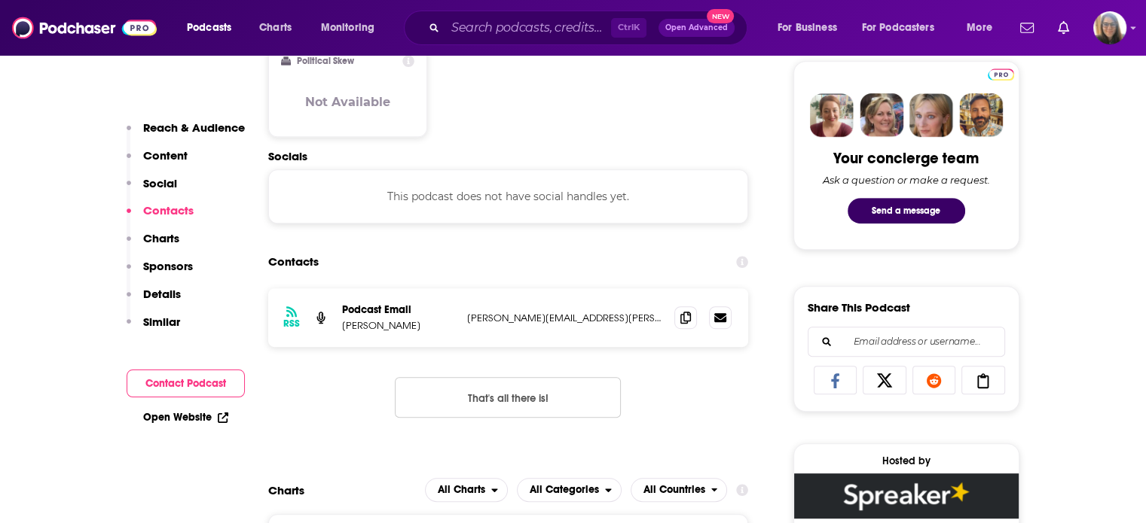
scroll to position [749, 0]
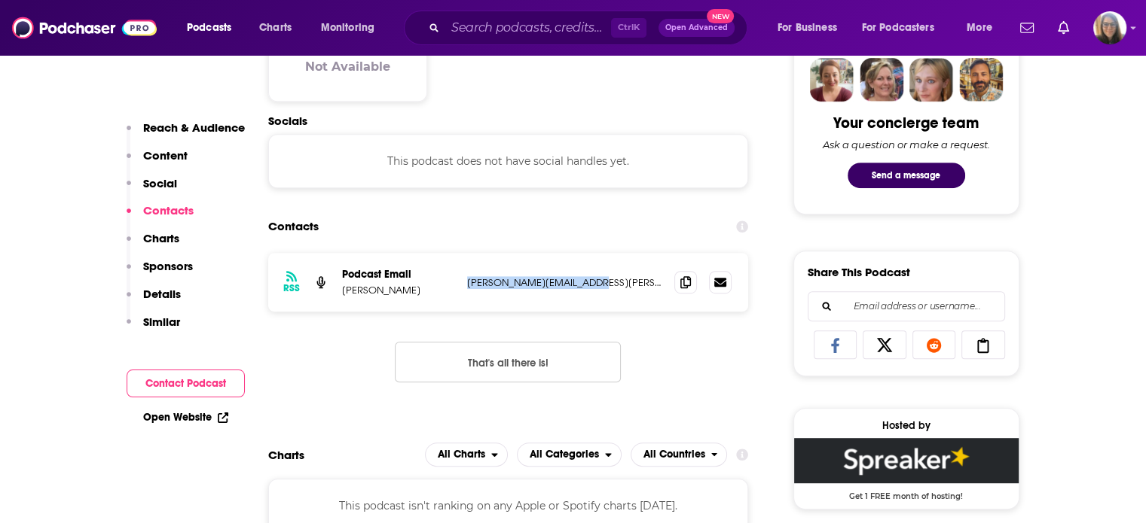
drag, startPoint x: 461, startPoint y: 282, endPoint x: 603, endPoint y: 282, distance: 141.6
click at [603, 282] on div "RSS Podcast Email [PERSON_NAME] [PERSON_NAME][EMAIL_ADDRESS][PERSON_NAME][DOMAI…" at bounding box center [508, 282] width 481 height 59
copy p "[PERSON_NAME][EMAIL_ADDRESS][PERSON_NAME][DOMAIN_NAME]"
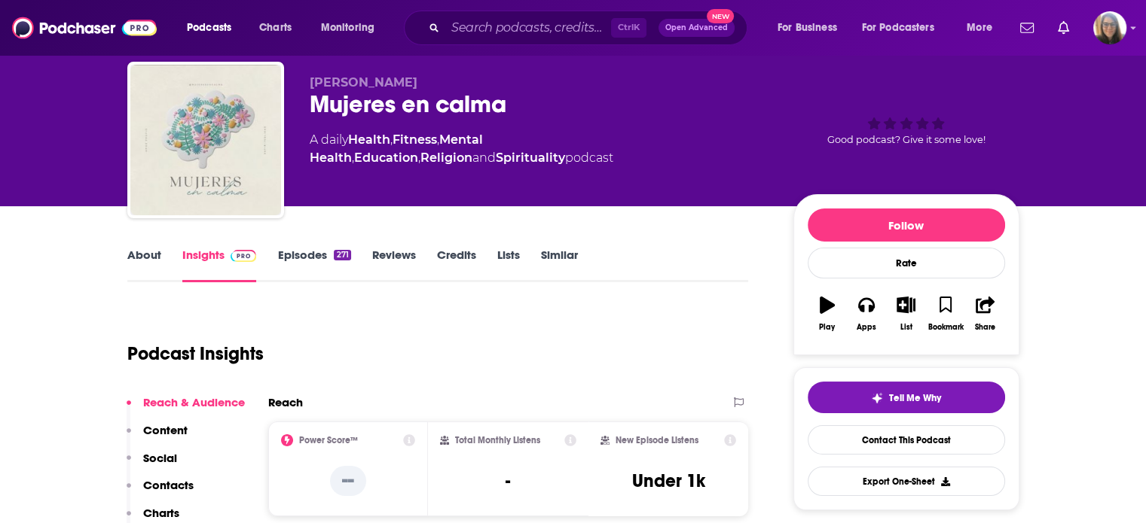
scroll to position [30, 0]
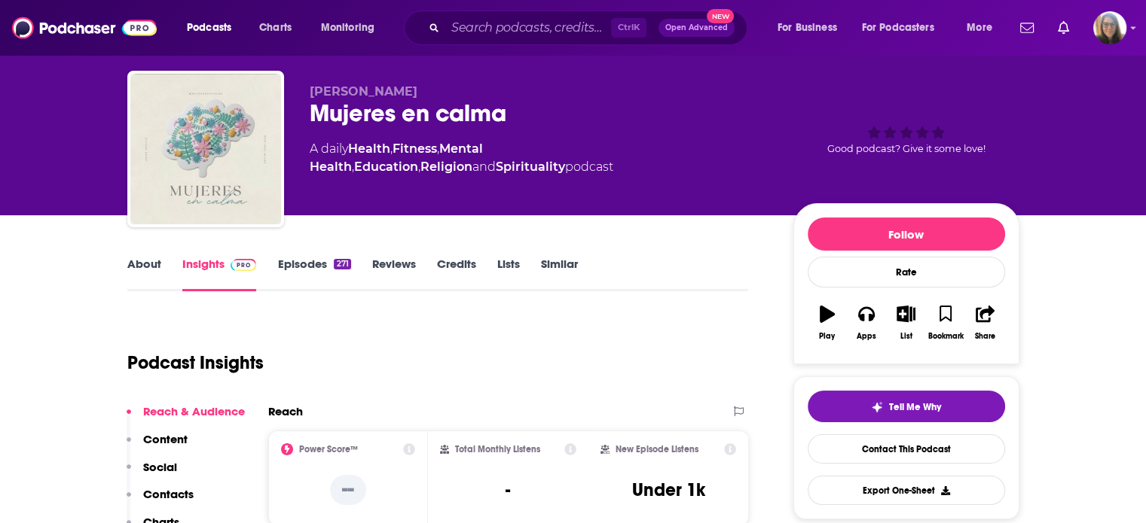
click at [308, 264] on link "Episodes 271" at bounding box center [313, 274] width 73 height 35
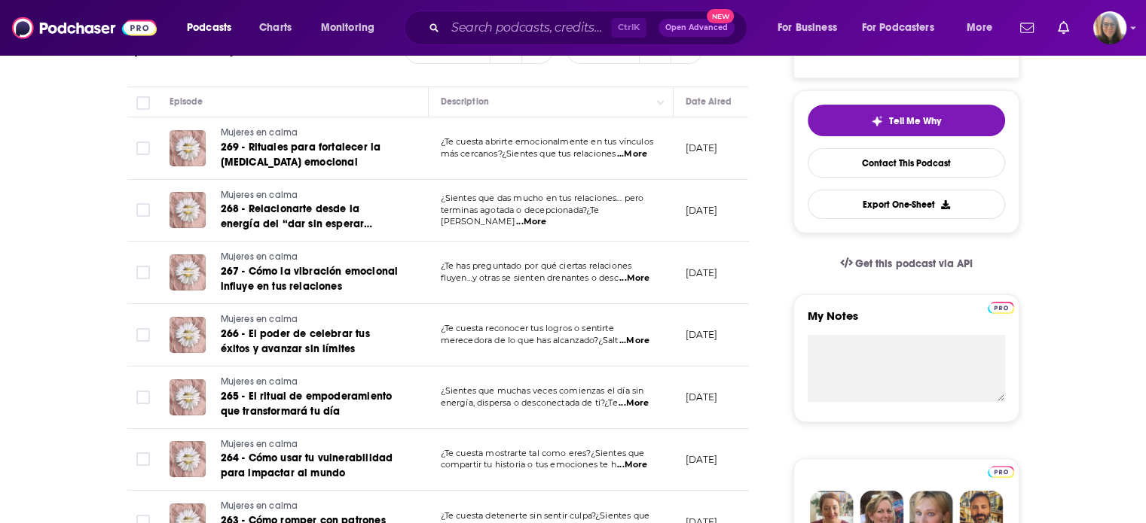
scroll to position [286, 0]
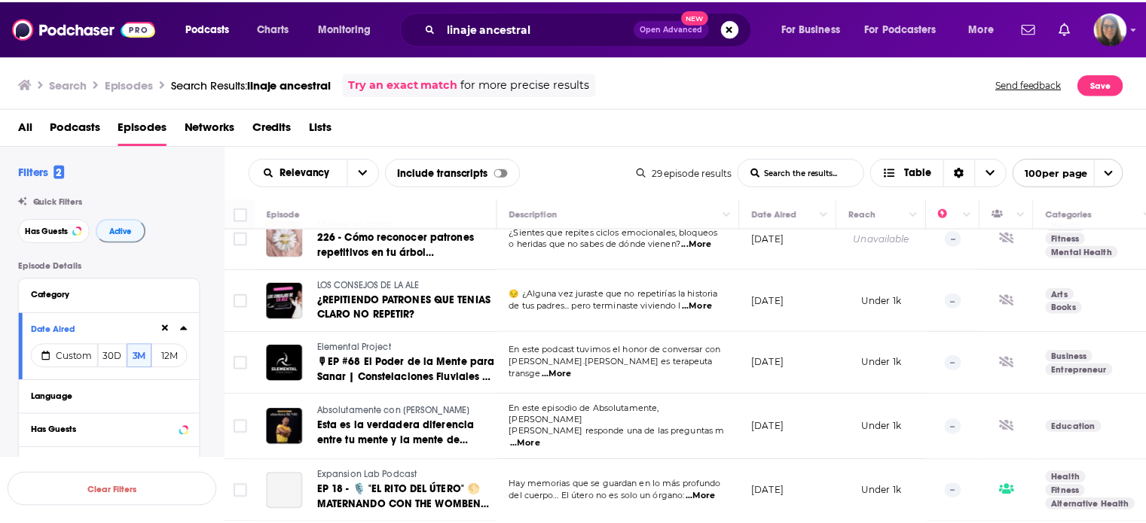
scroll to position [474, 0]
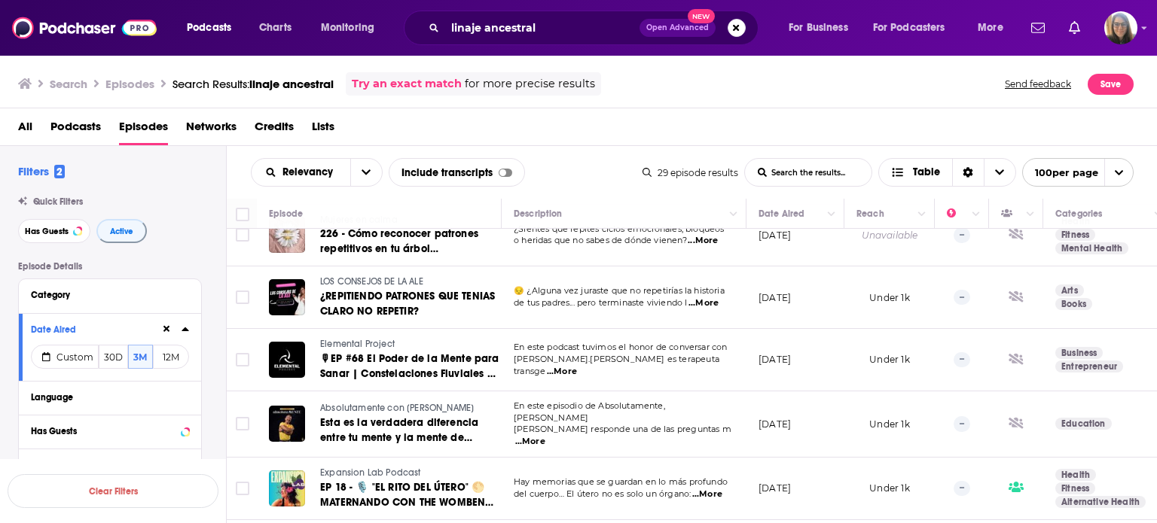
click at [372, 279] on span "LOS CONSEJOS DE LA ALE" at bounding box center [371, 281] width 103 height 11
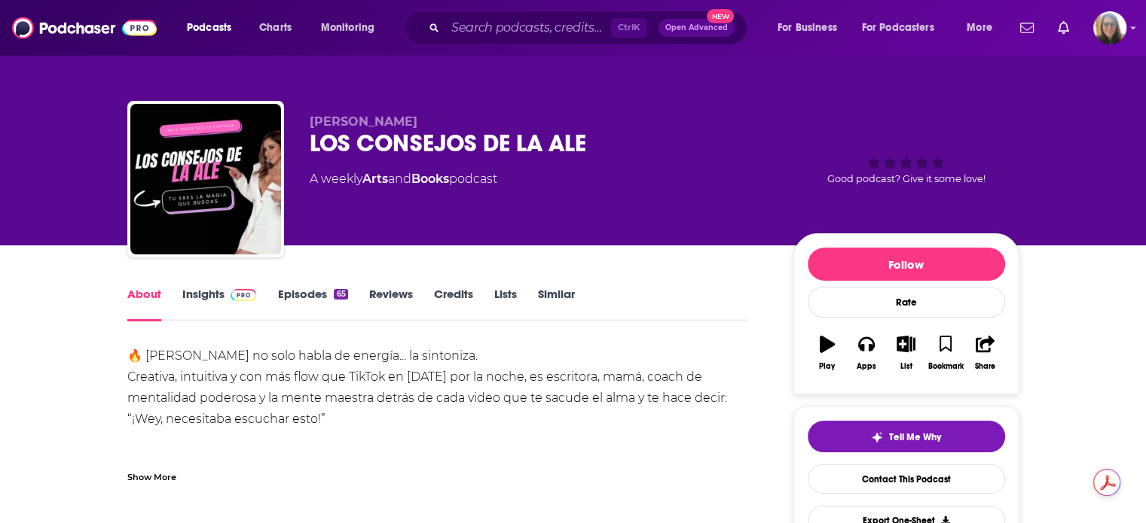
click at [332, 300] on link "Episodes 65" at bounding box center [312, 304] width 70 height 35
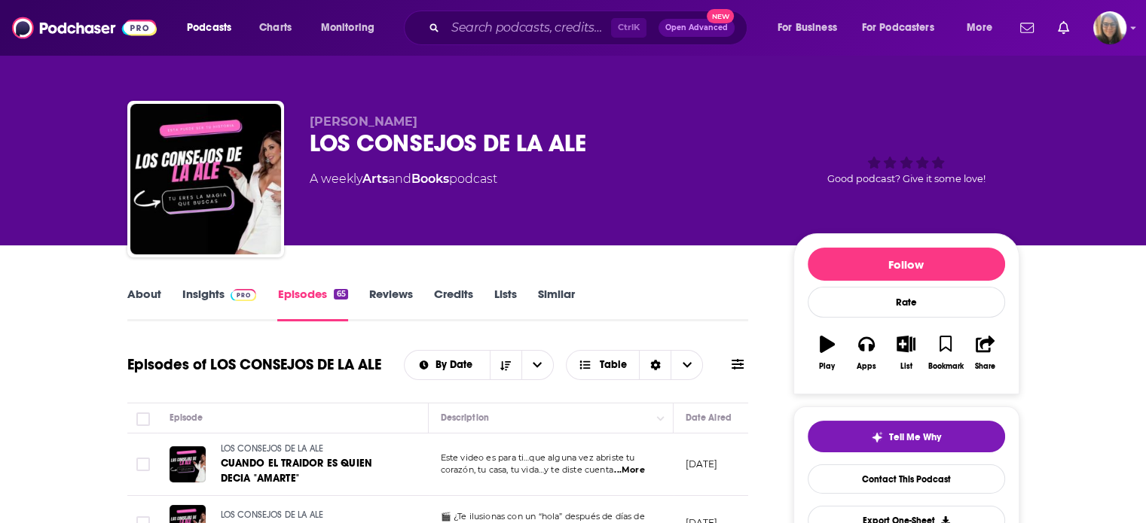
click at [212, 297] on link "Insights" at bounding box center [219, 304] width 75 height 35
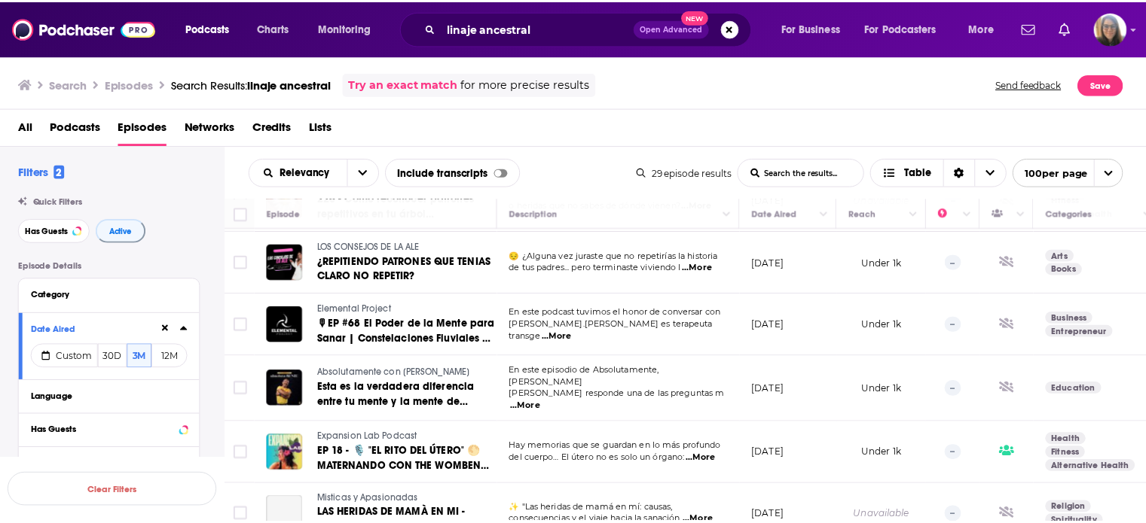
scroll to position [517, 0]
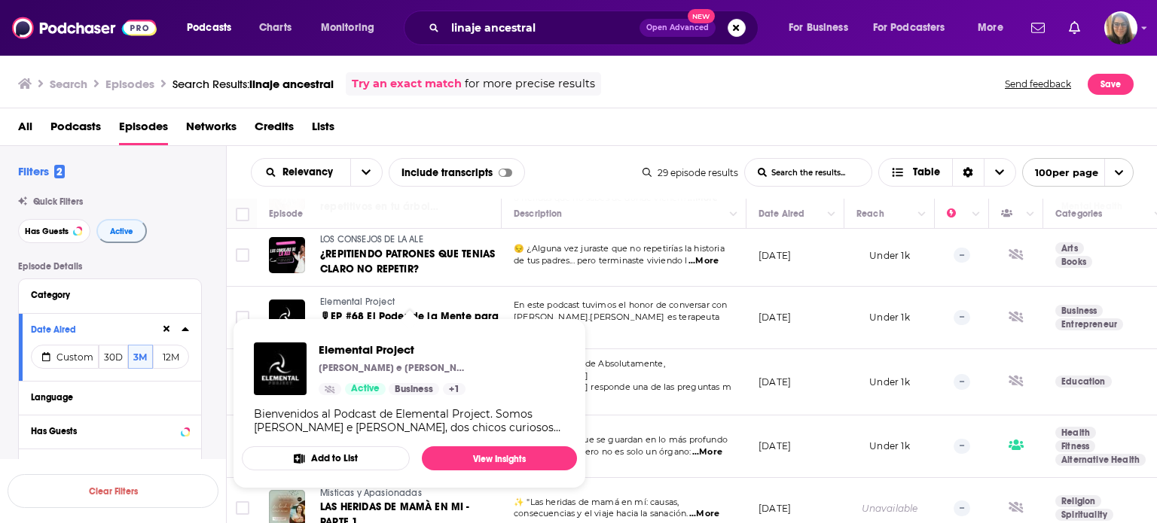
click at [355, 301] on span "Elemental Project" at bounding box center [357, 302] width 75 height 11
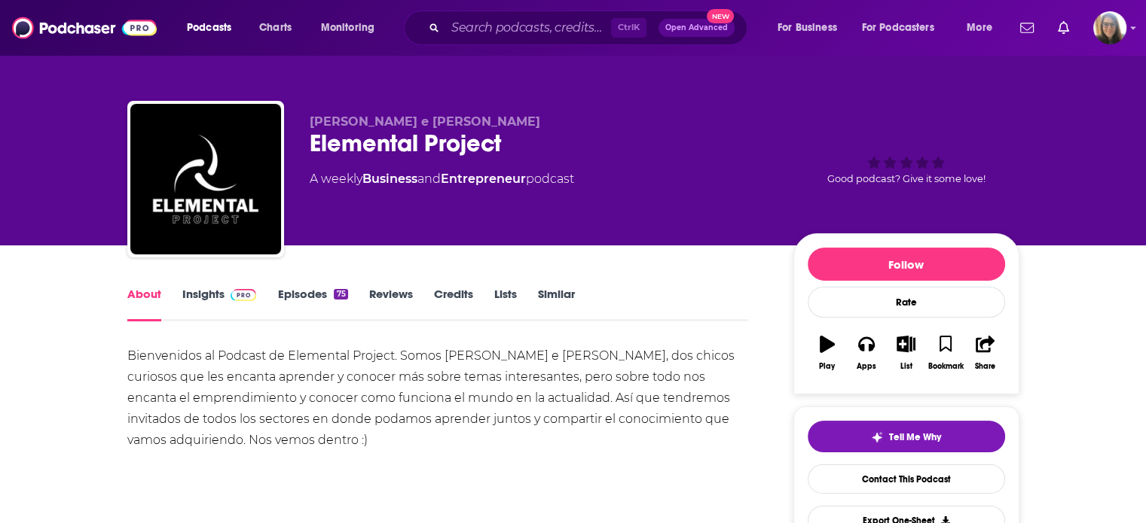
click at [312, 296] on link "Episodes 75" at bounding box center [312, 304] width 70 height 35
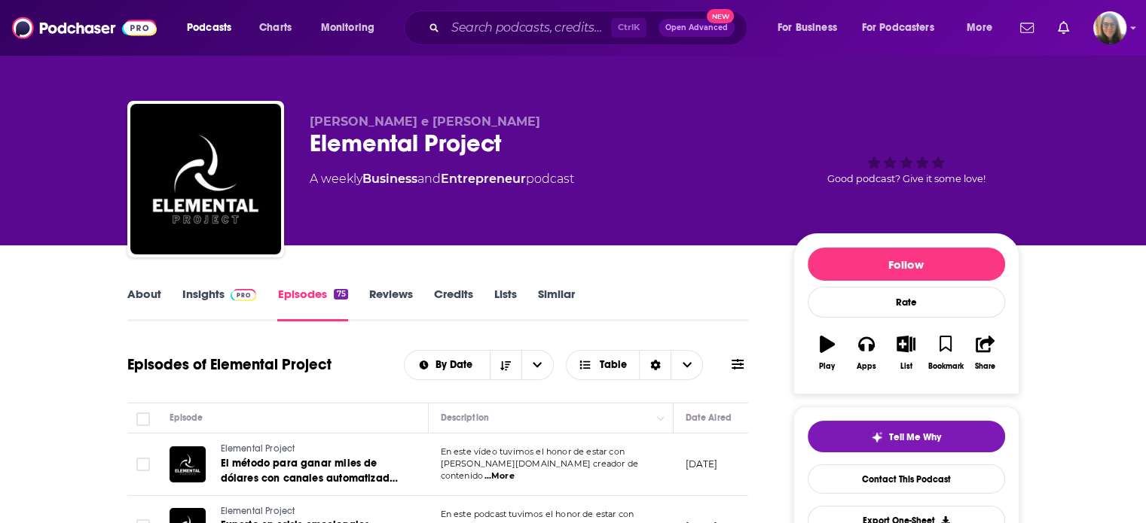
click at [205, 297] on link "Insights" at bounding box center [219, 304] width 75 height 35
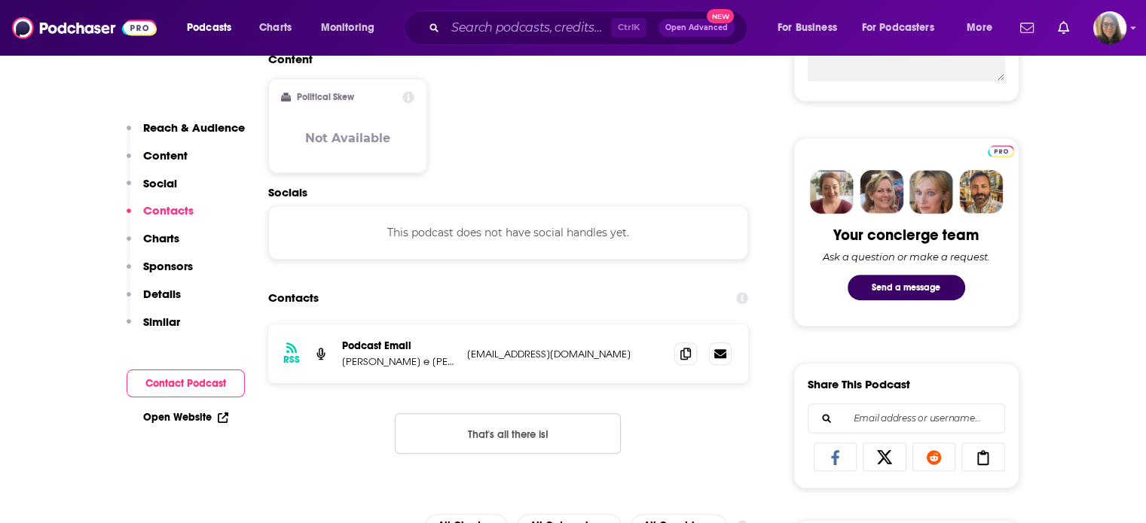
scroll to position [673, 0]
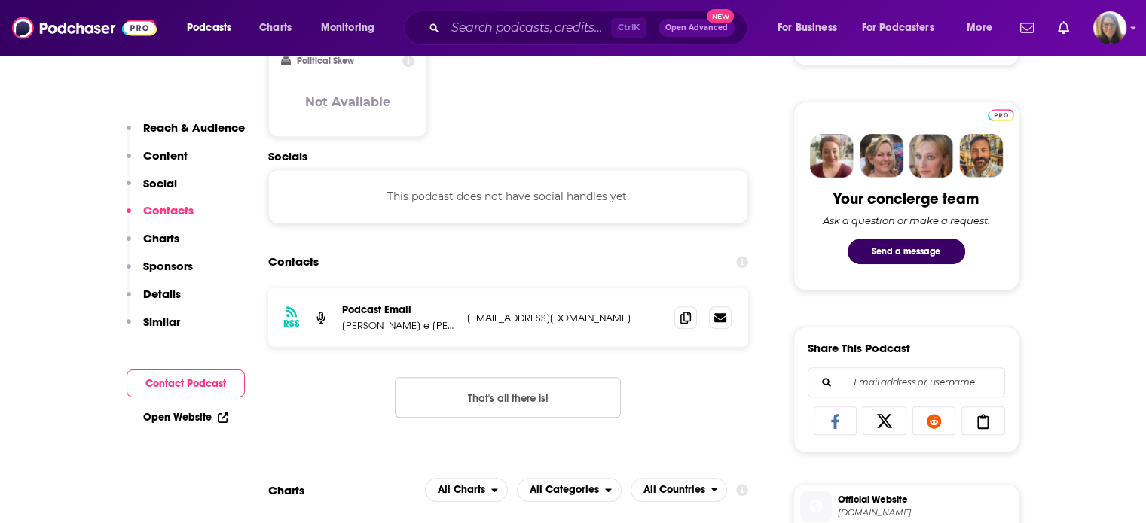
drag, startPoint x: 463, startPoint y: 317, endPoint x: 648, endPoint y: 314, distance: 184.5
click at [648, 314] on div "RSS Podcast Email [PERSON_NAME] e [PERSON_NAME] [EMAIL_ADDRESS][DOMAIN_NAME] [E…" at bounding box center [508, 317] width 481 height 59
copy p "[EMAIL_ADDRESS][DOMAIN_NAME]"
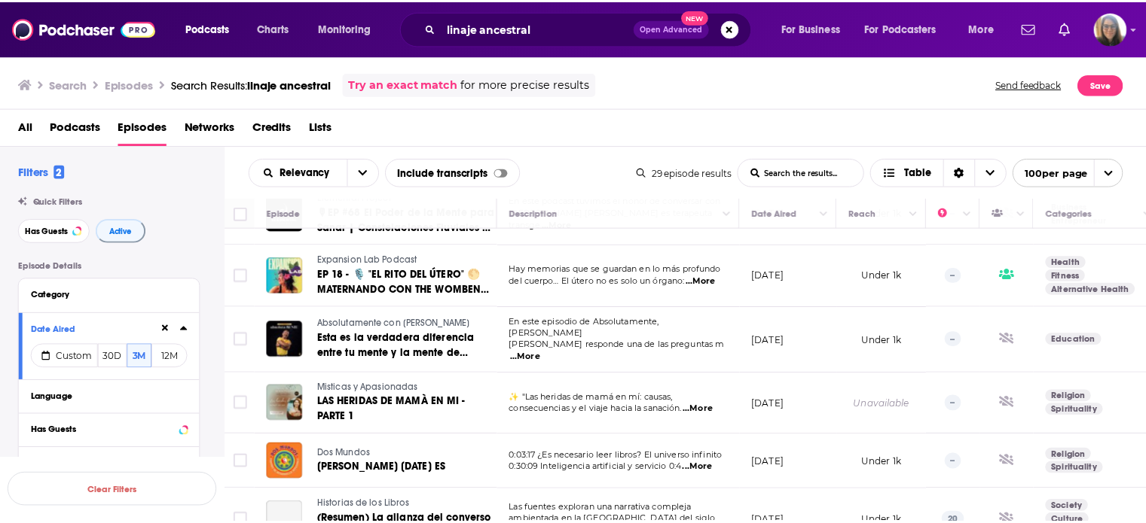
scroll to position [624, 0]
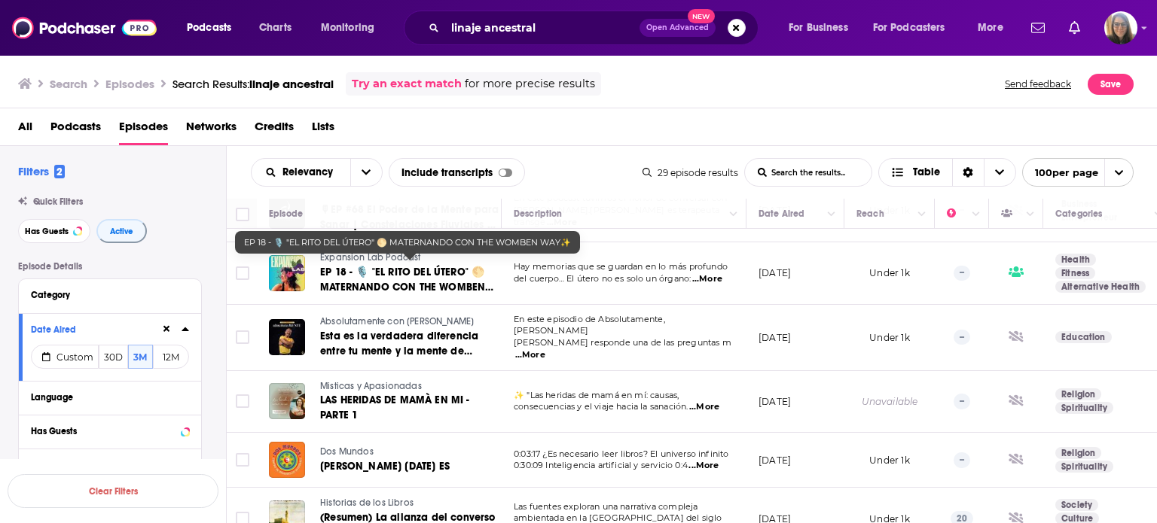
click at [401, 267] on span "EP 18 - 🎙️ "EL RITO DEL ÚTERO" 🌕 MATERNANDO CON THE WOMBEN WAY✨" at bounding box center [406, 287] width 173 height 43
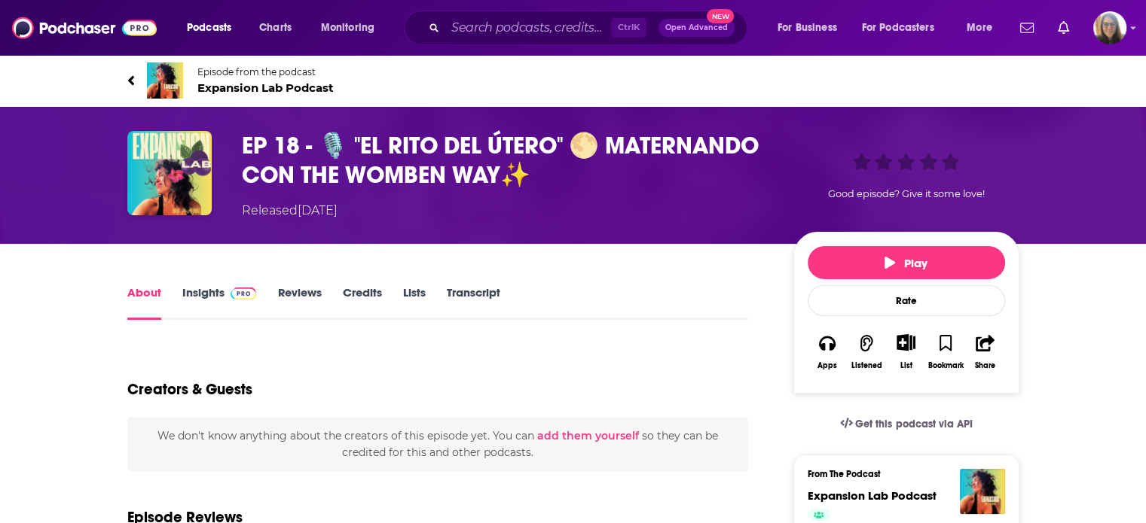
click at [206, 297] on link "Insights" at bounding box center [219, 302] width 75 height 35
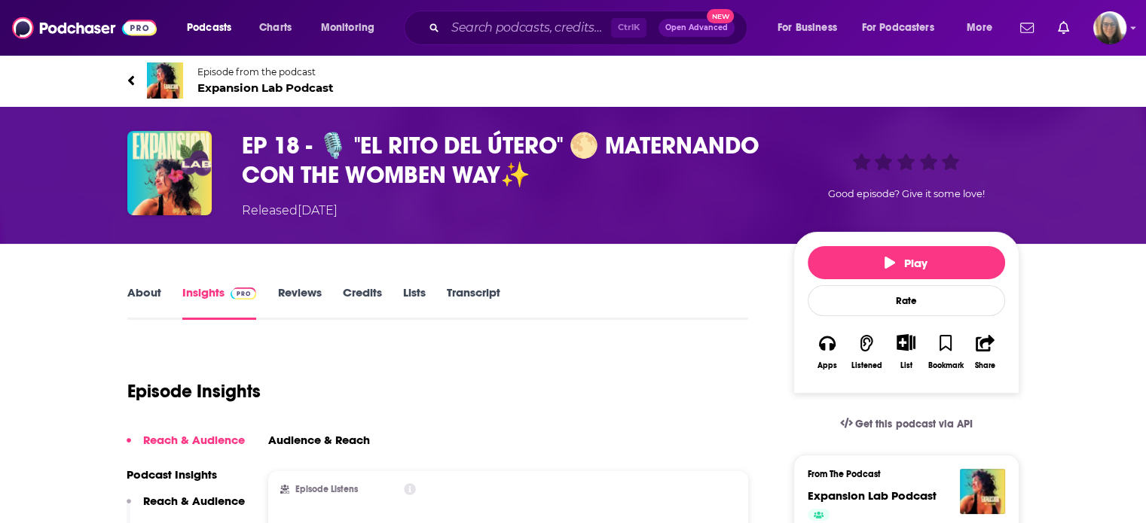
click at [292, 84] on span "Expansion Lab Podcast" at bounding box center [265, 88] width 136 height 14
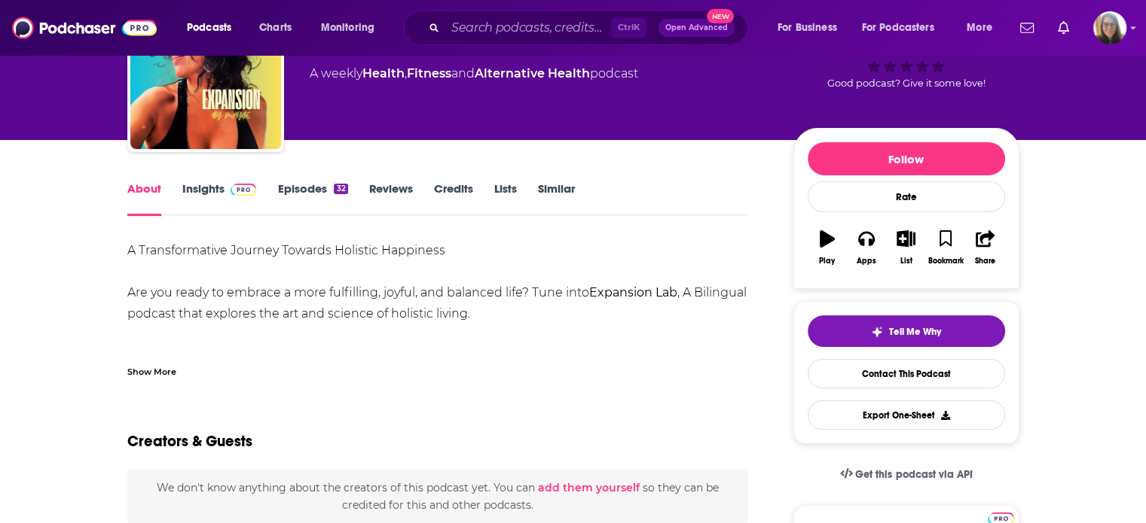
scroll to position [108, 0]
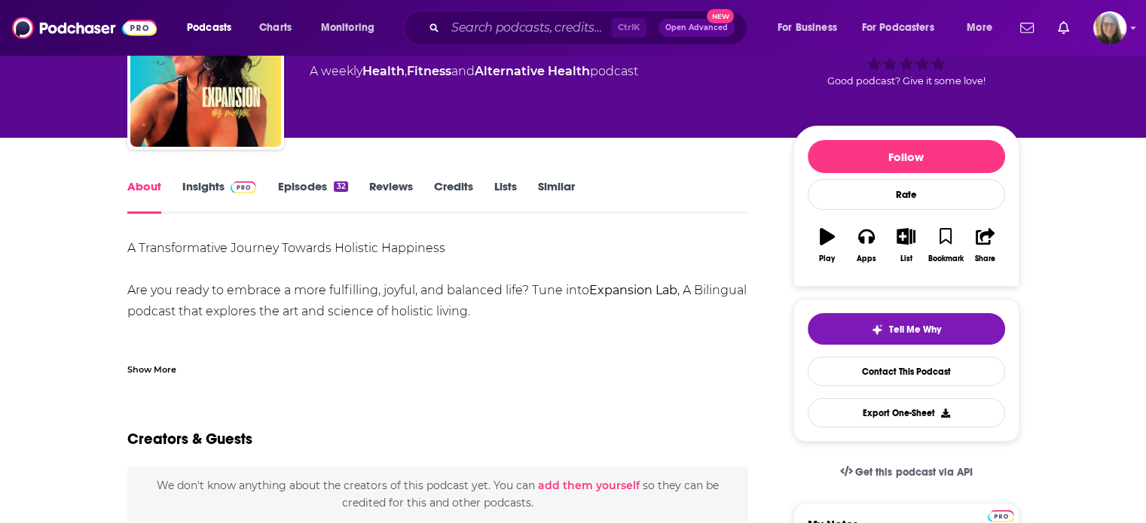
click at [309, 188] on link "Episodes 32" at bounding box center [312, 196] width 70 height 35
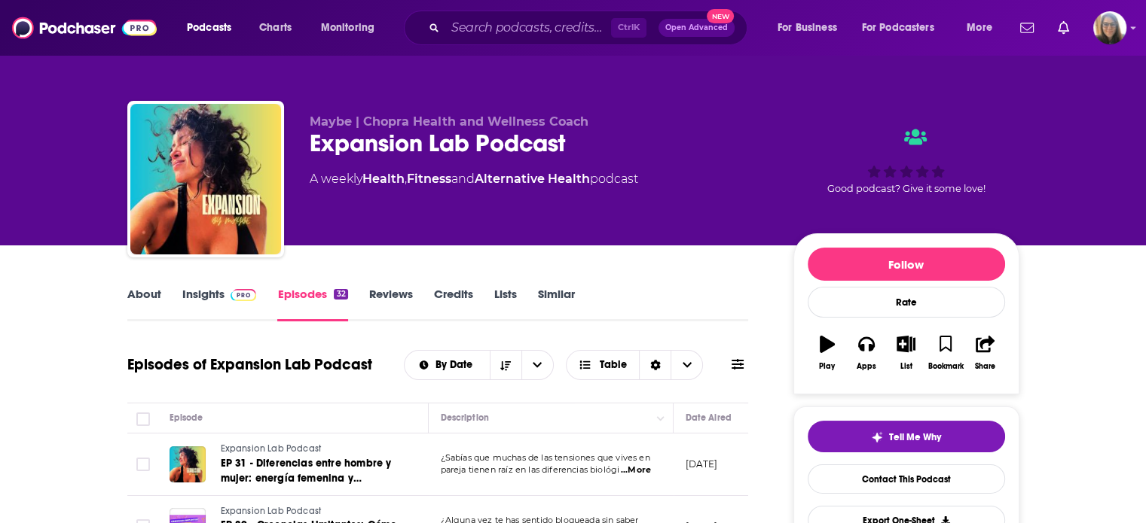
scroll to position [337, 0]
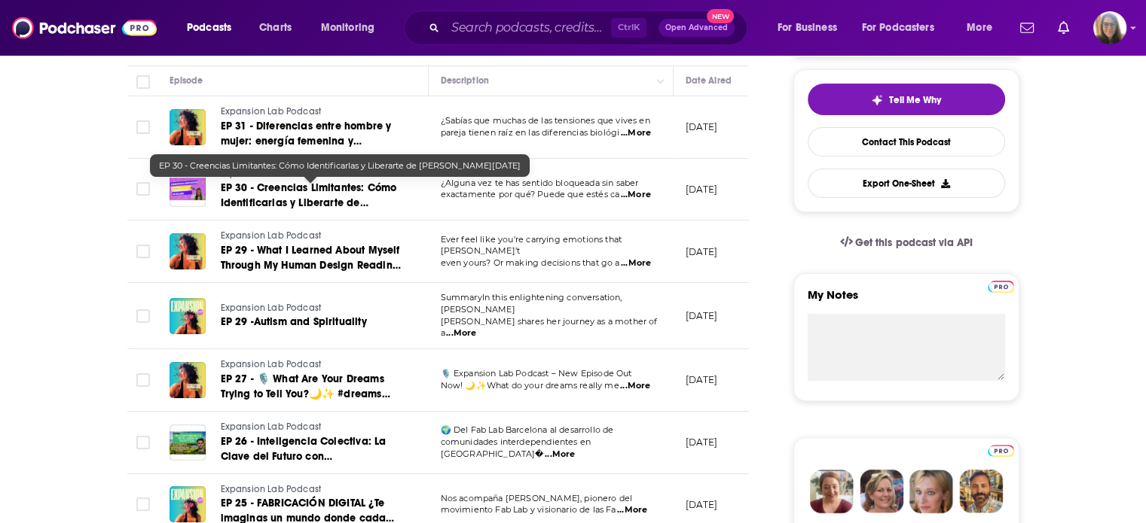
click at [307, 197] on span "EP 30 - Creencias Limitantes: Cómo Identificarlas y Liberarte de [PERSON_NAME][…" at bounding box center [309, 203] width 176 height 43
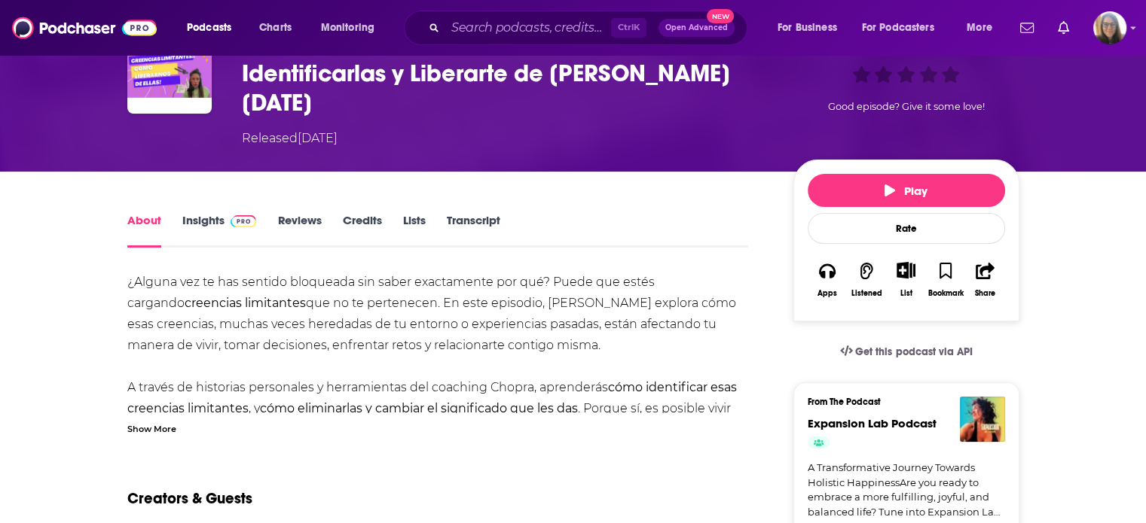
scroll to position [103, 0]
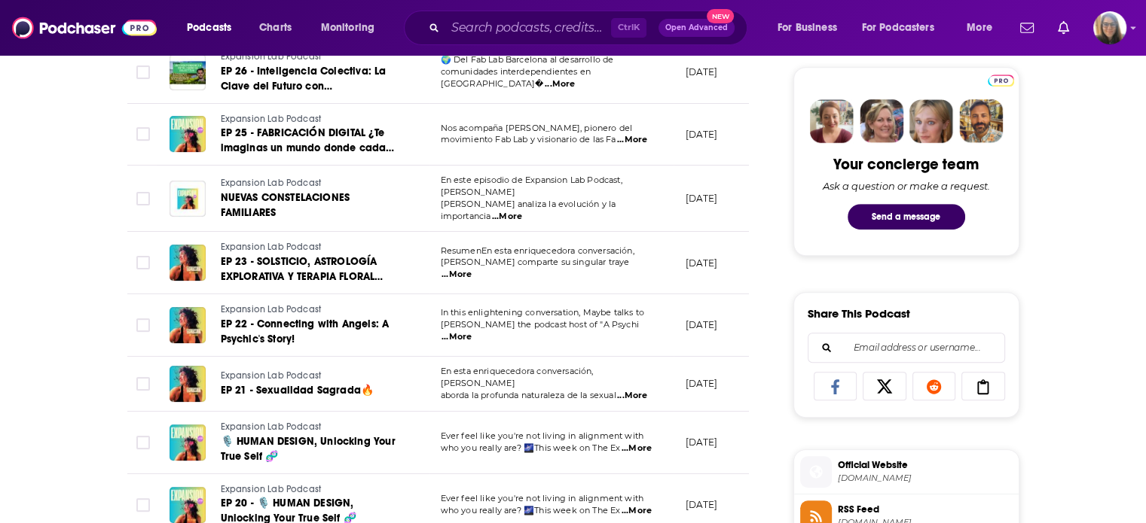
scroll to position [716, 0]
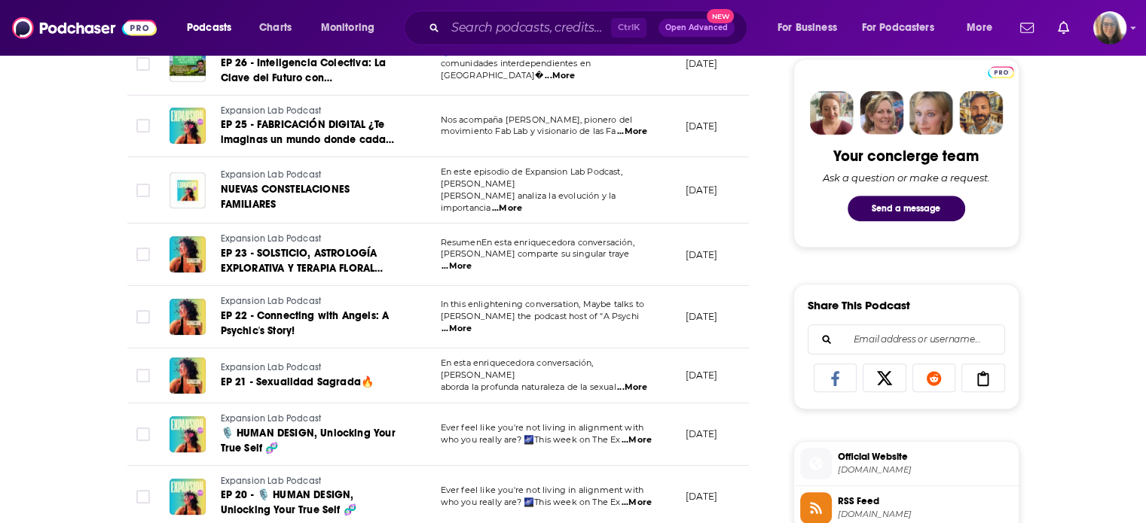
click at [522, 203] on span "...More" at bounding box center [507, 209] width 30 height 12
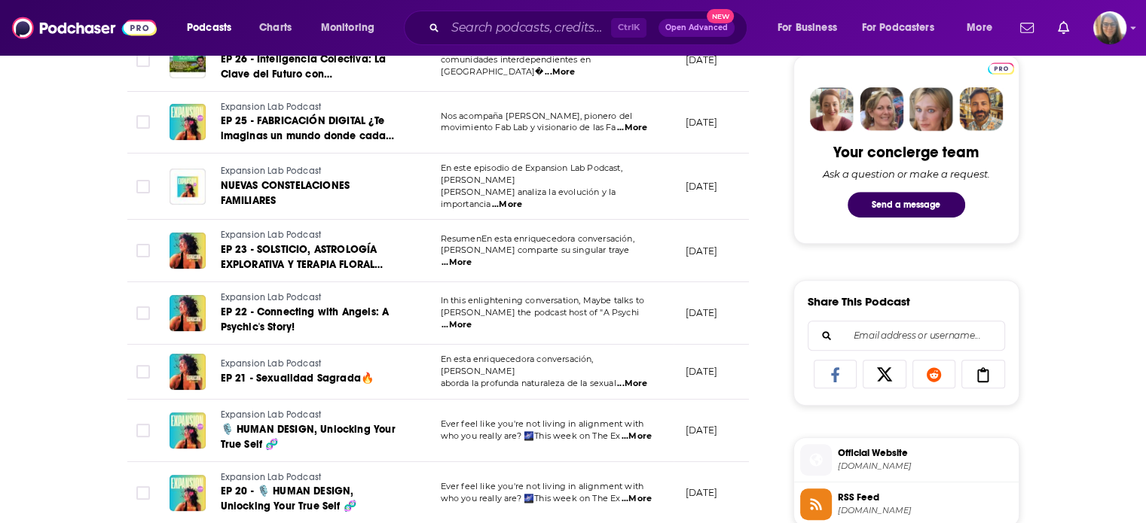
click at [645, 378] on span "...More" at bounding box center [632, 384] width 30 height 12
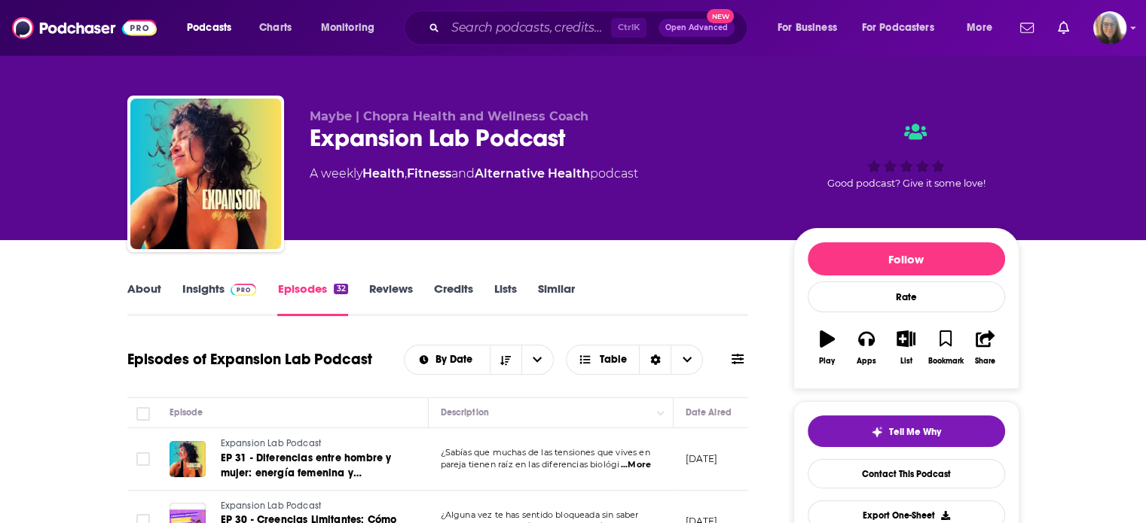
scroll to position [2, 0]
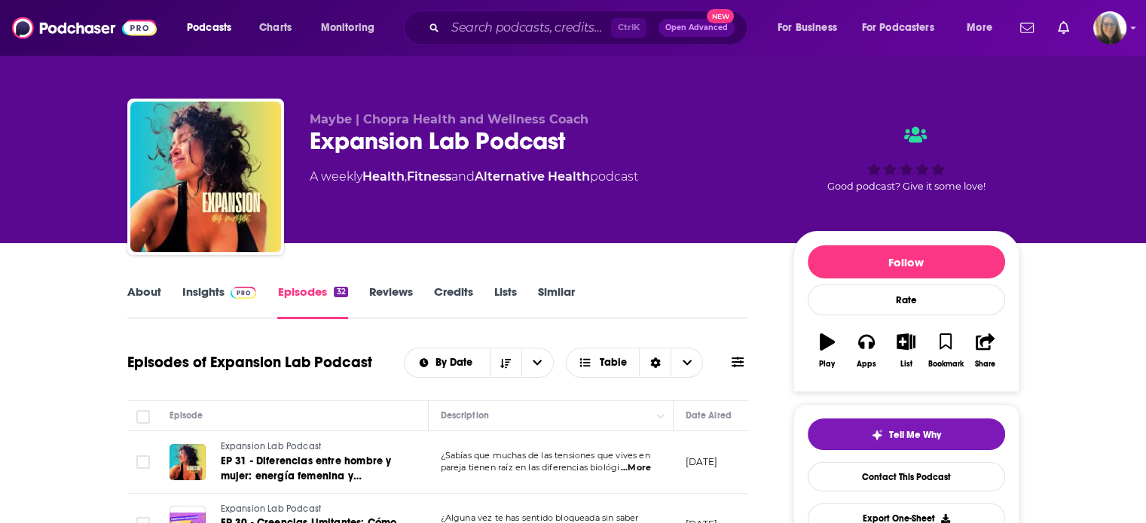
click at [208, 290] on link "Insights" at bounding box center [219, 302] width 75 height 35
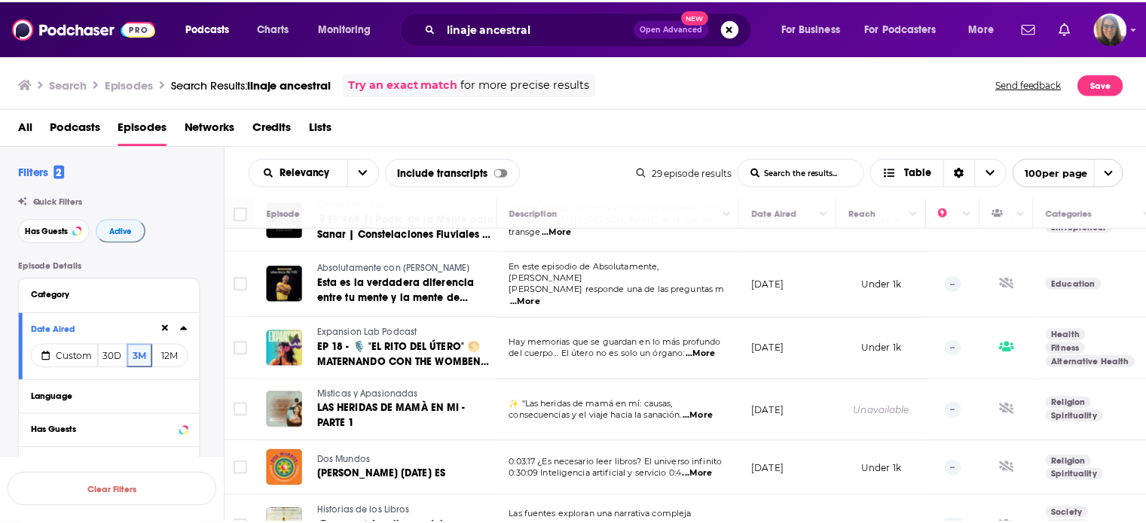
scroll to position [609, 0]
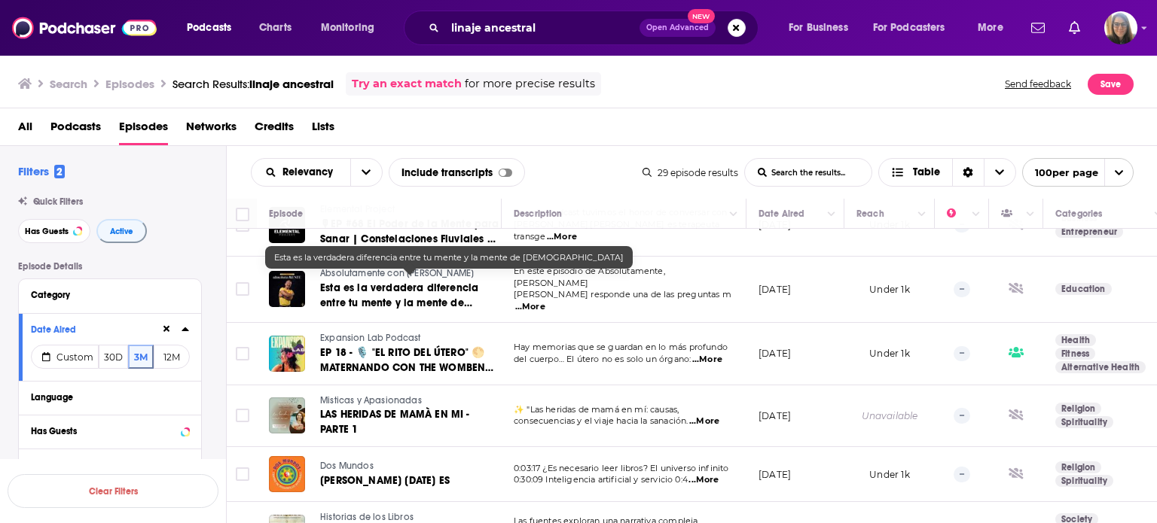
click at [430, 282] on span "Esta es la verdadera diferencia entre tu mente y la mente de [DEMOGRAPHIC_DATA]" at bounding box center [399, 303] width 158 height 43
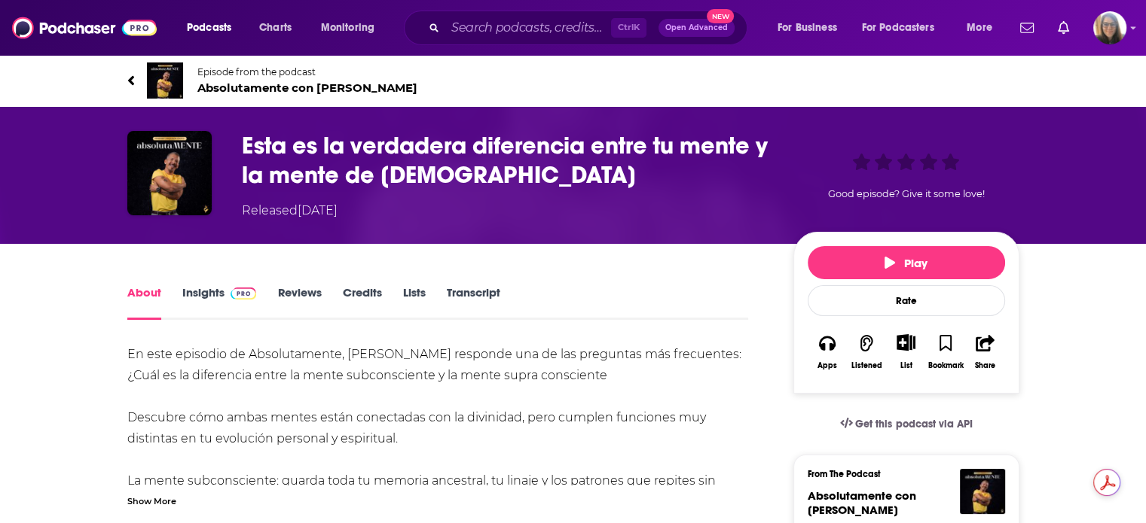
click at [214, 295] on link "Insights" at bounding box center [219, 302] width 75 height 35
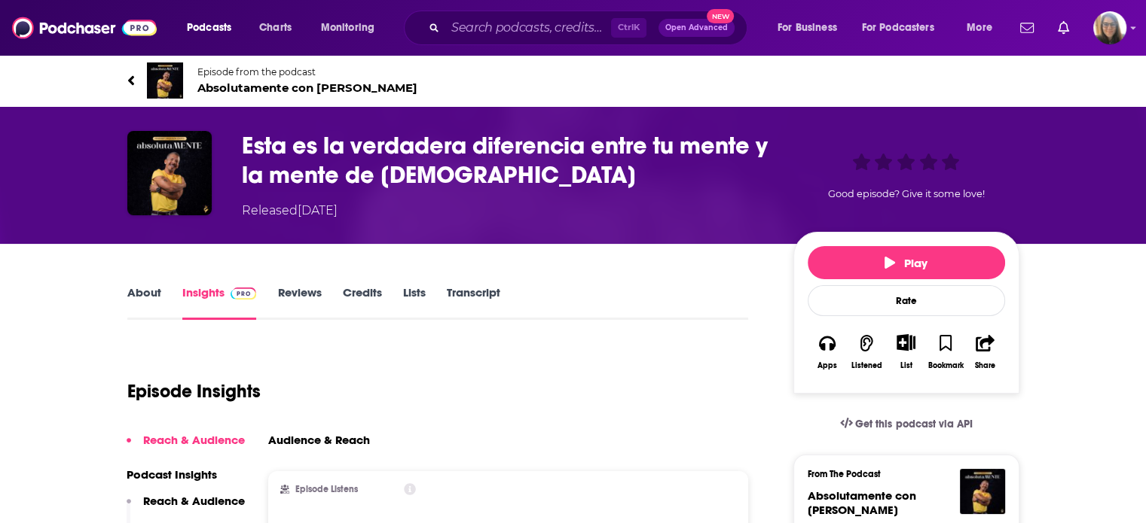
click at [274, 86] on span "Absolutamente con Eduardo Barreto" at bounding box center [307, 88] width 220 height 14
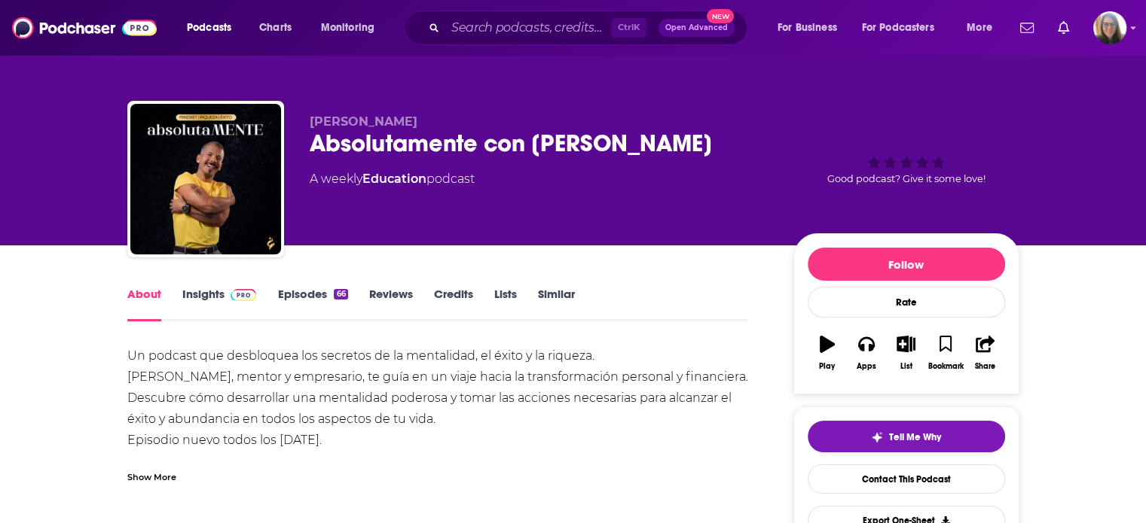
click at [334, 298] on div "66" at bounding box center [341, 294] width 14 height 11
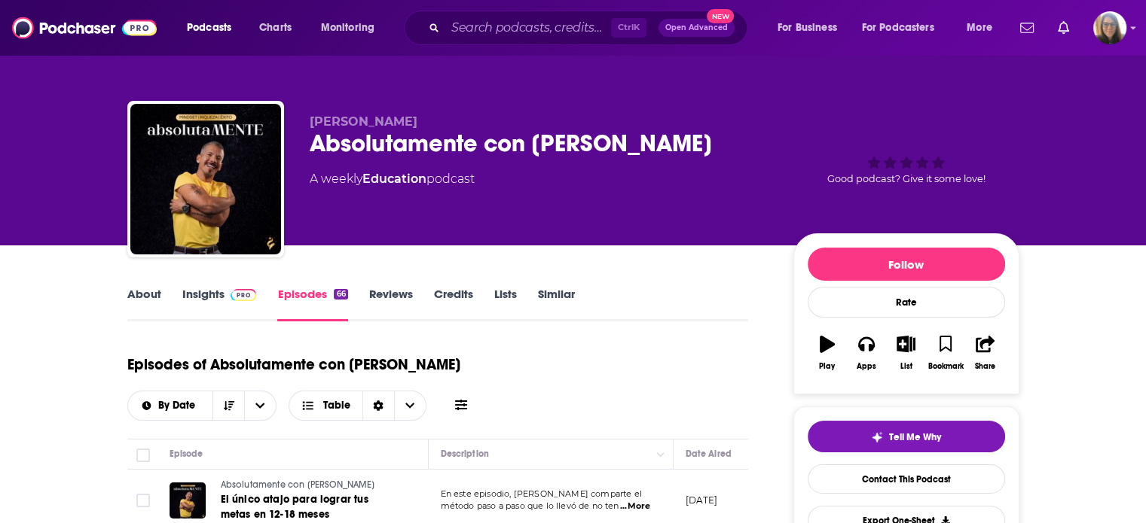
click at [218, 294] on link "Insights" at bounding box center [219, 304] width 75 height 35
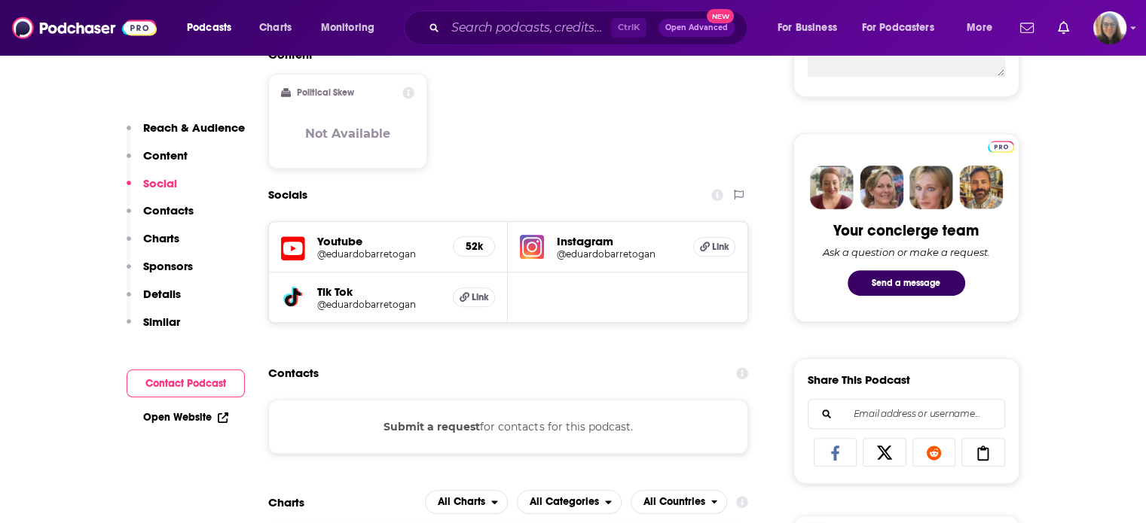
scroll to position [677, 0]
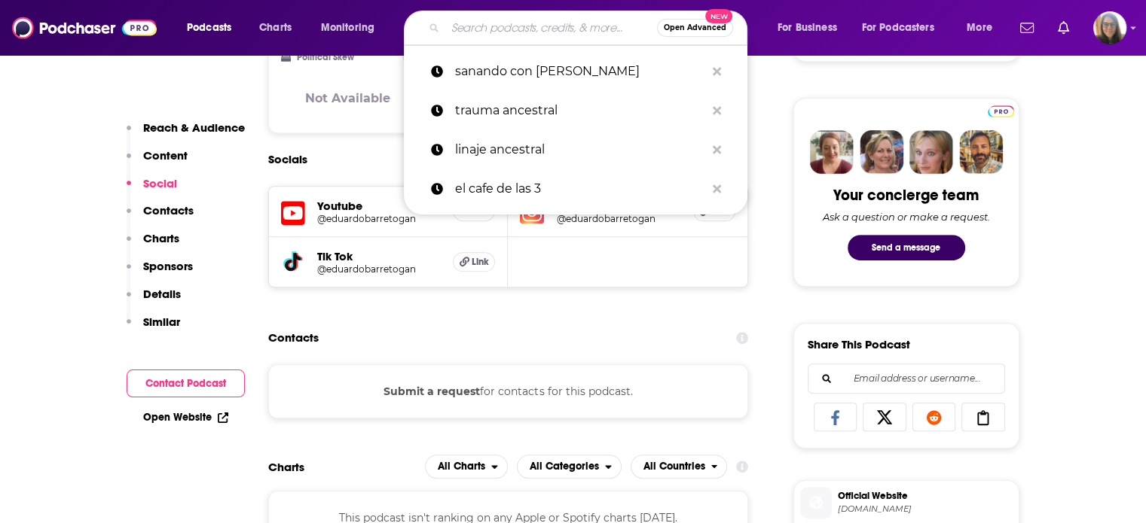
click at [492, 32] on input "Search podcasts, credits, & more..." at bounding box center [551, 28] width 212 height 24
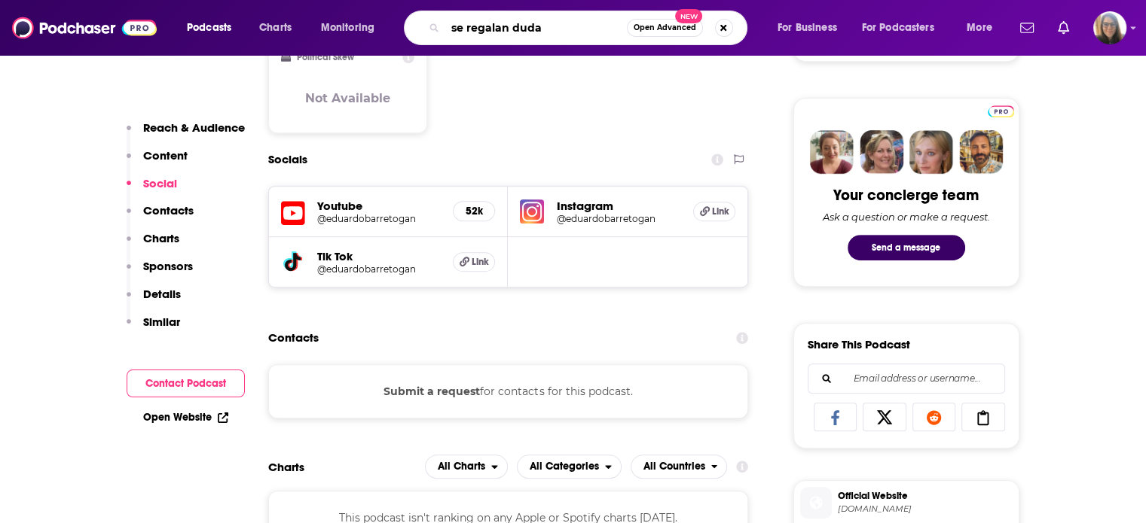
type input "se regalan dudas"
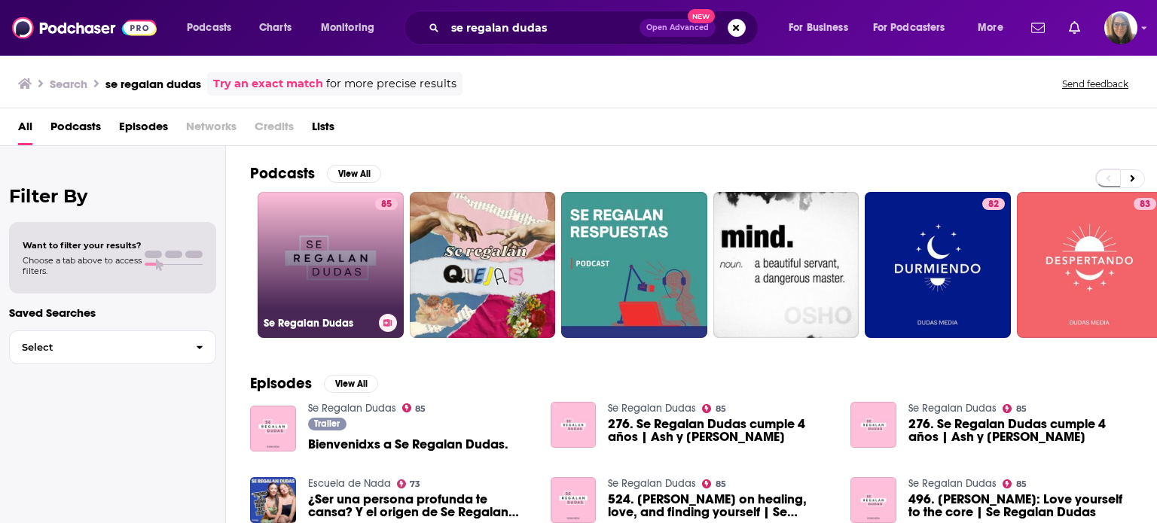
click at [367, 224] on link "85 Se Regalan Dudas" at bounding box center [331, 265] width 146 height 146
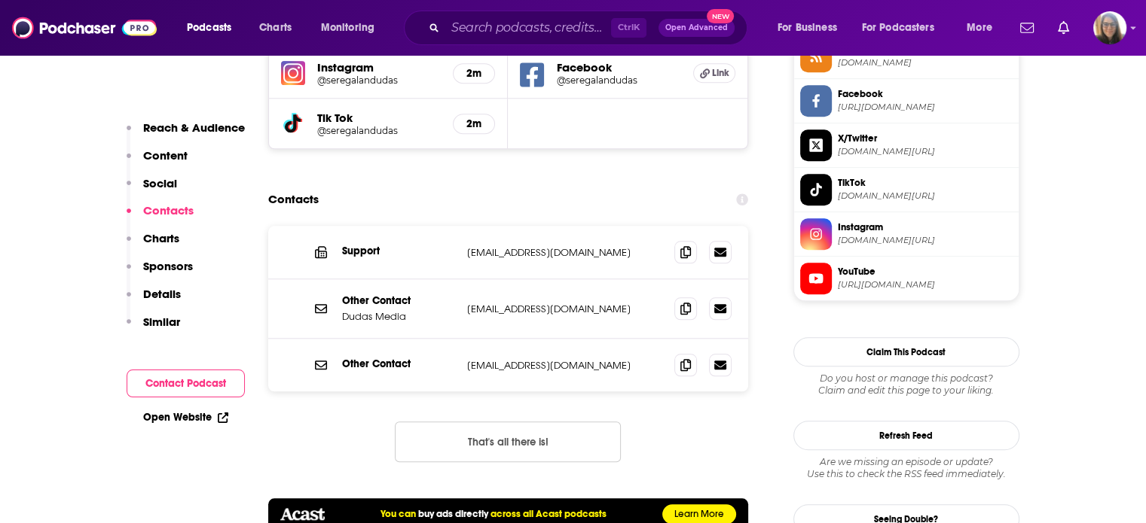
scroll to position [1478, 0]
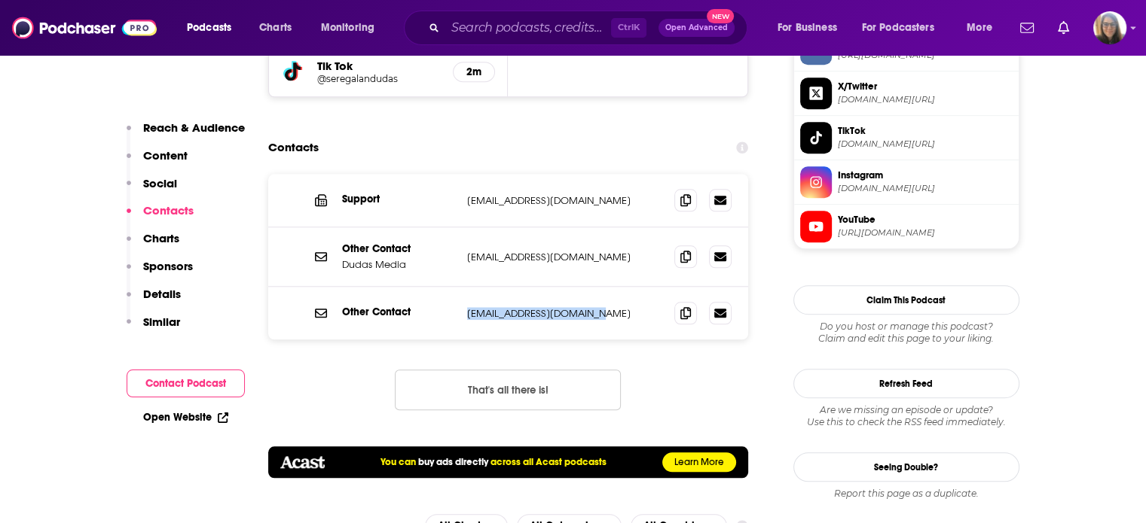
drag, startPoint x: 464, startPoint y: 279, endPoint x: 627, endPoint y: 279, distance: 162.7
click at [627, 287] on div "Other Contact amate@seregalandudas.com amate@seregalandudas.com" at bounding box center [508, 313] width 481 height 53
copy p "amate@seregalandudas.com"
click at [627, 307] on p "amate@seregalandudas.com" at bounding box center [565, 313] width 196 height 13
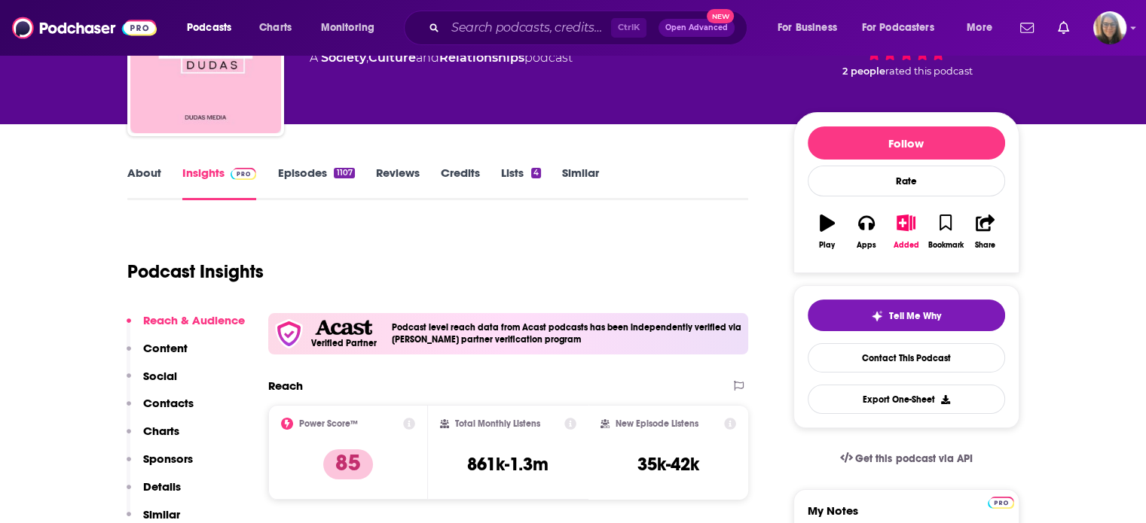
scroll to position [80, 0]
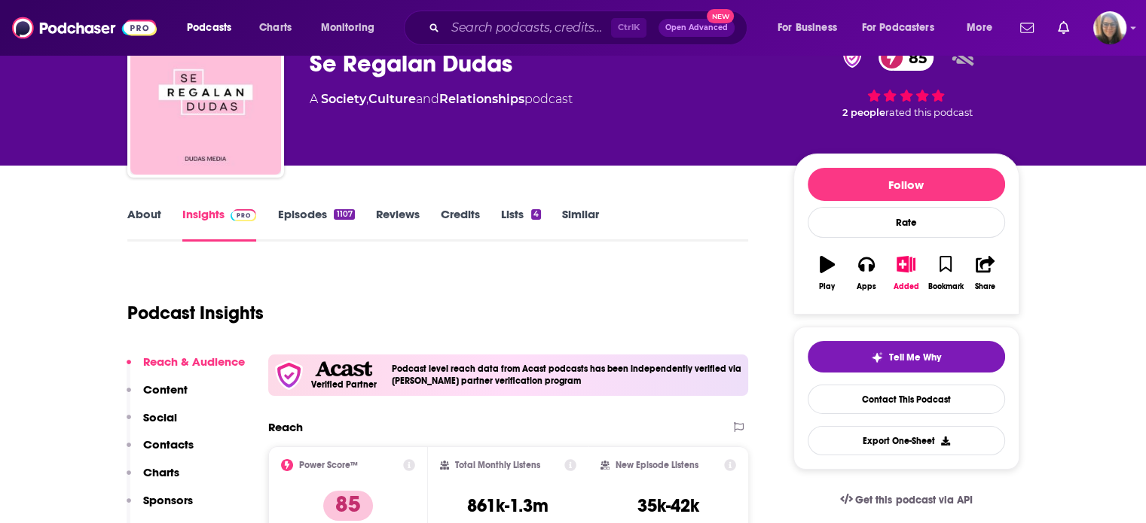
click at [314, 213] on link "Episodes 1107" at bounding box center [315, 224] width 77 height 35
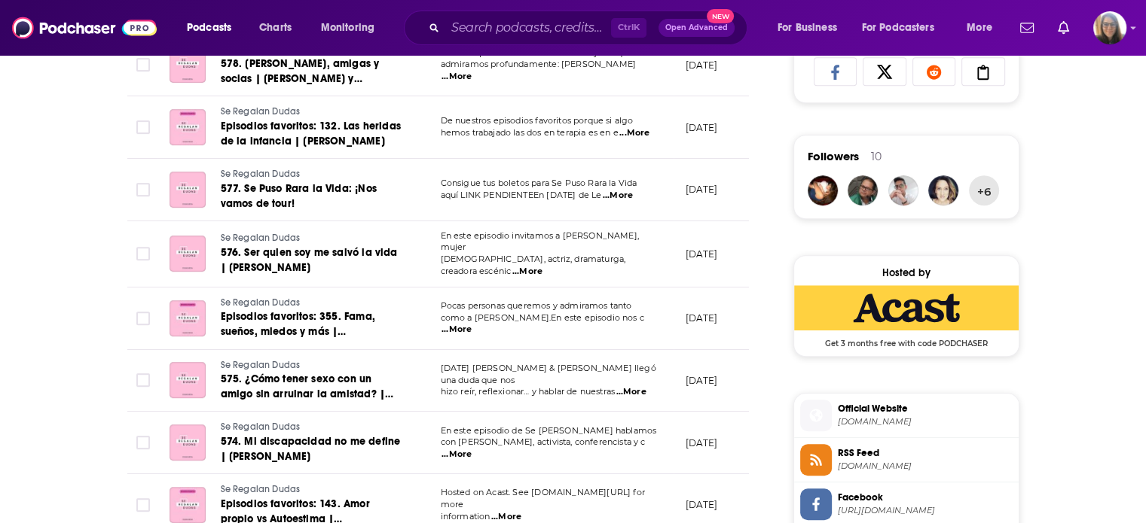
scroll to position [1009, 0]
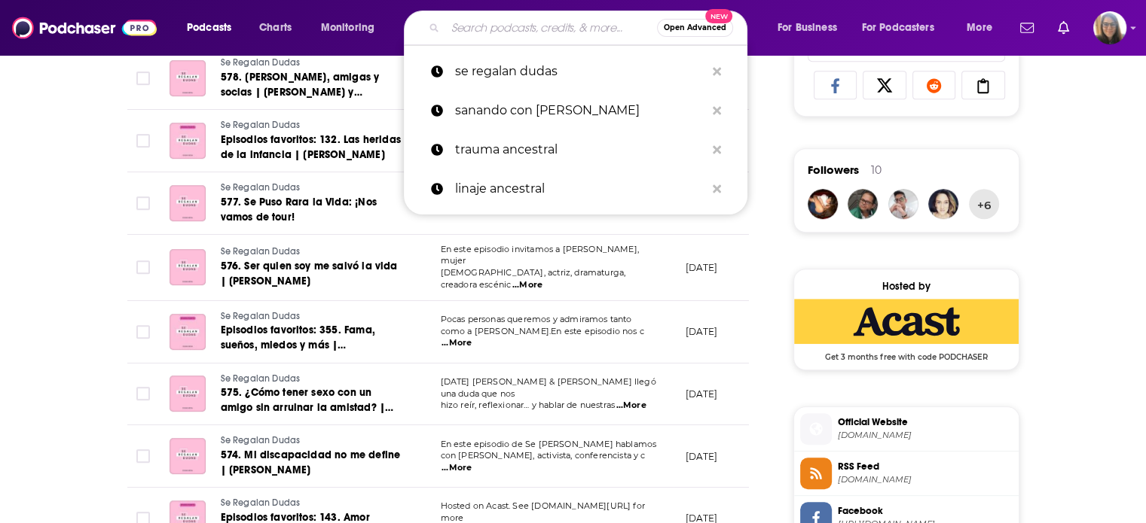
click at [457, 29] on input "Search podcasts, credits, & more..." at bounding box center [551, 28] width 212 height 24
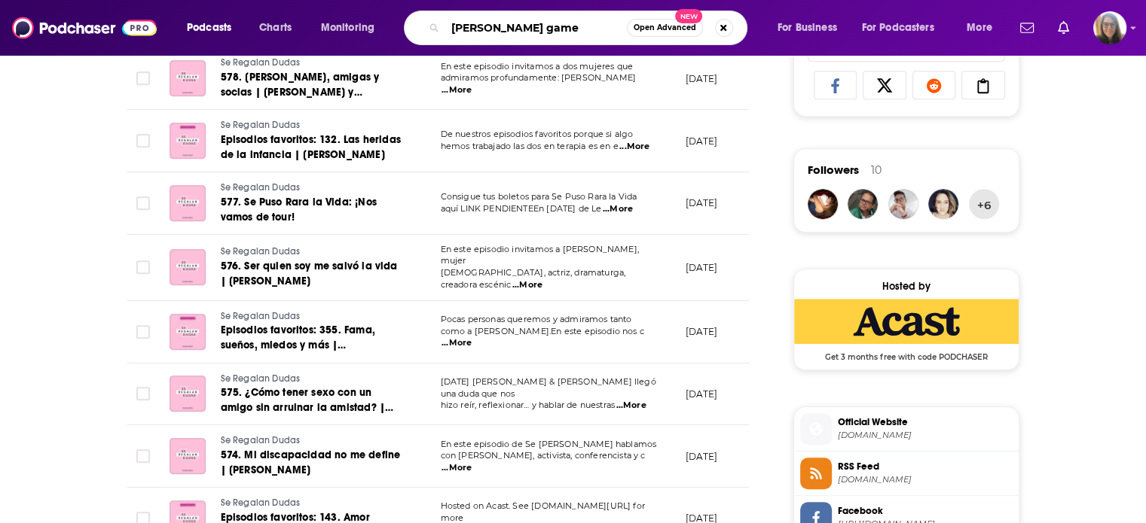
type input "laura gamez"
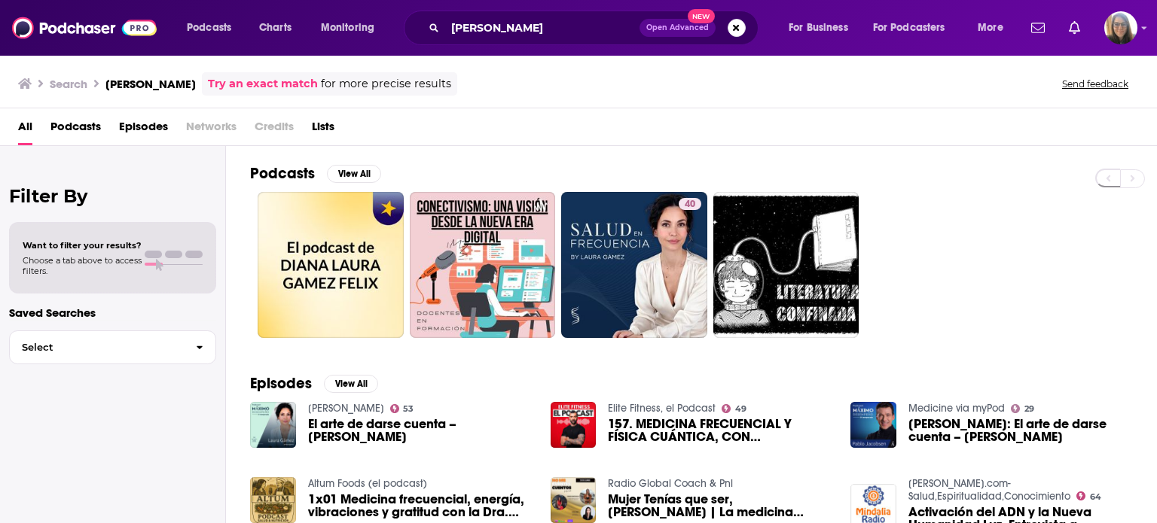
click at [1042, 264] on div "40" at bounding box center [703, 265] width 907 height 146
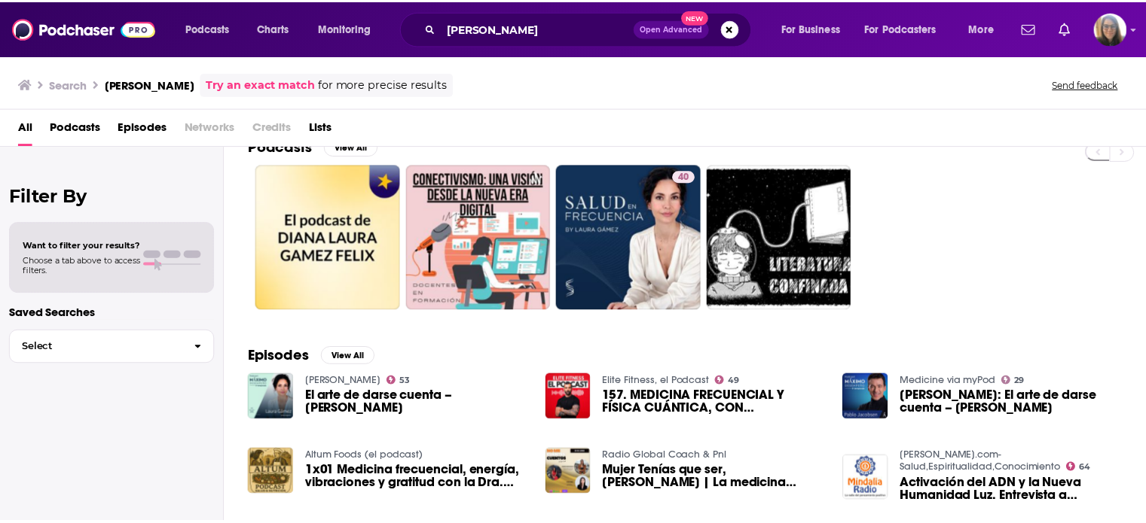
scroll to position [30, 0]
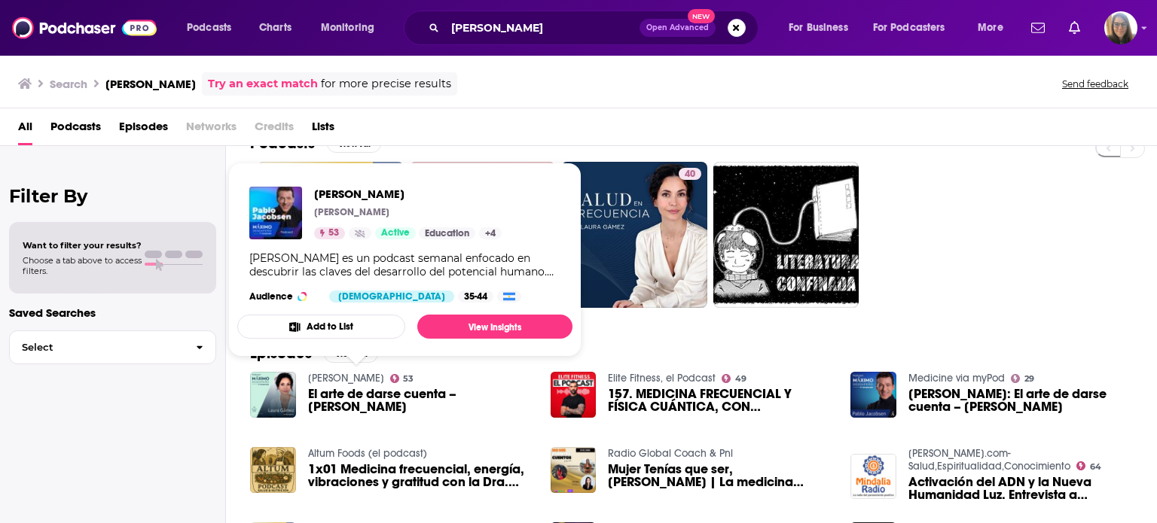
click at [348, 381] on link "Máximo Desempeño" at bounding box center [346, 378] width 76 height 13
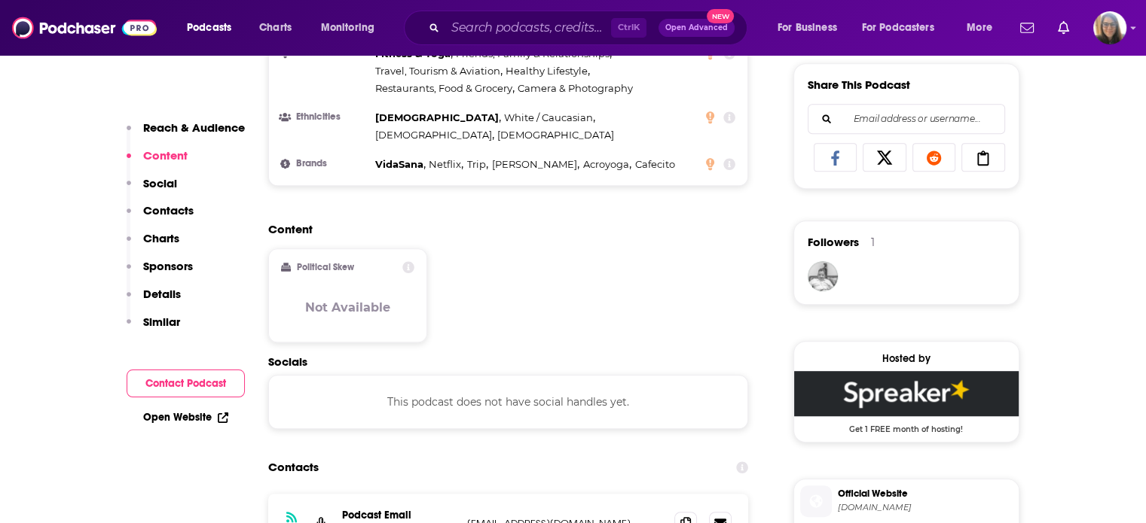
scroll to position [934, 0]
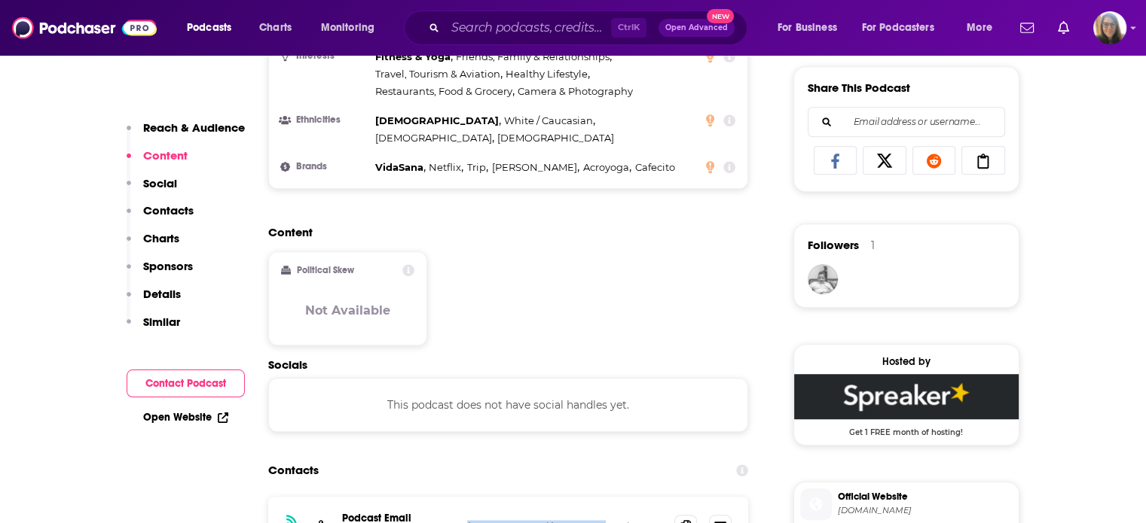
drag, startPoint x: 460, startPoint y: 493, endPoint x: 616, endPoint y: 482, distance: 156.3
click at [616, 497] on div "RSS Podcast Email ON Media audiovisionsas@gmail.com audiovisionsas@gmail.com" at bounding box center [508, 526] width 481 height 59
copy p "audiovisionsas@gmail.com"
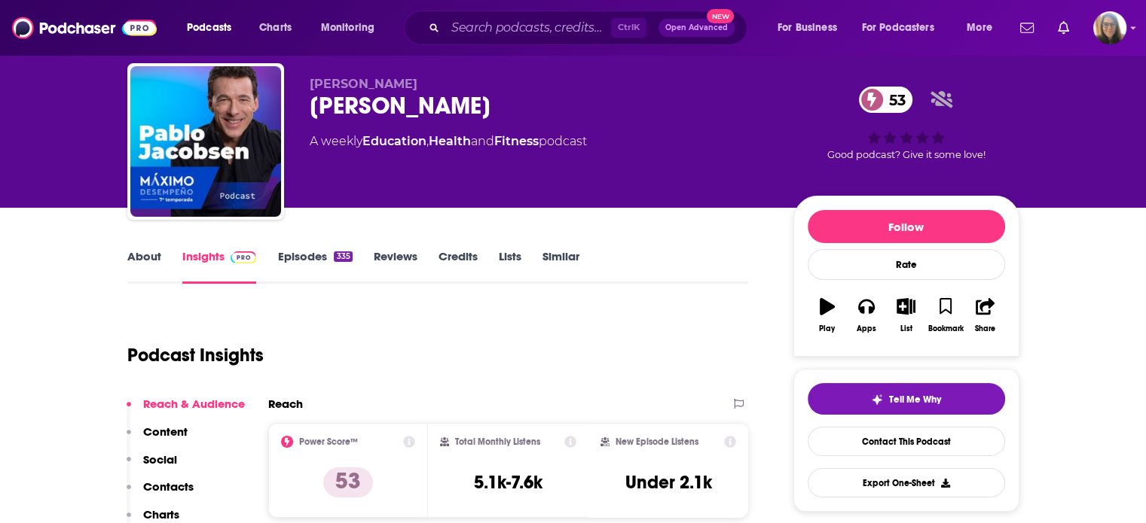
scroll to position [0, 0]
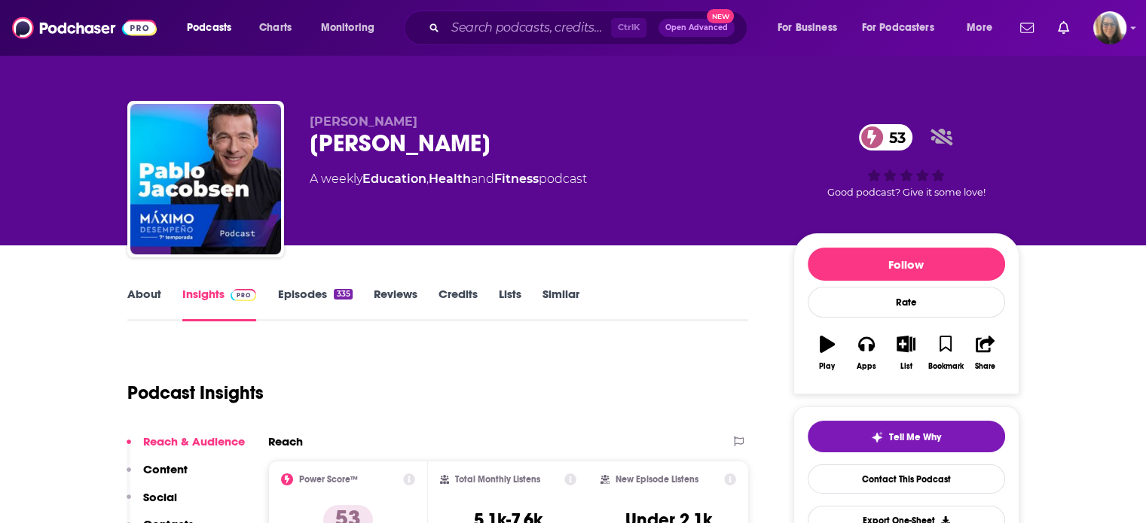
click at [341, 297] on div "335" at bounding box center [343, 294] width 18 height 11
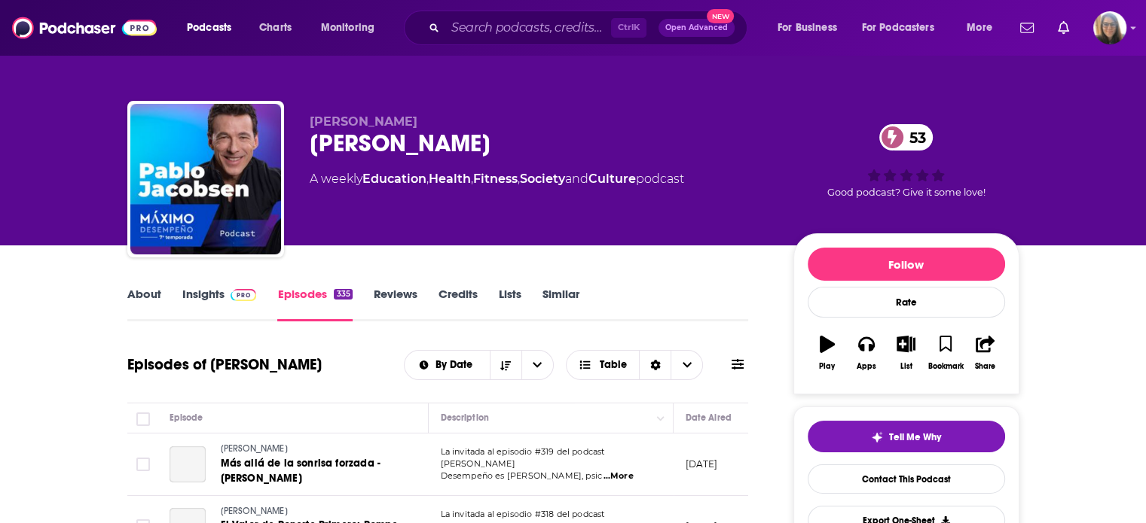
scroll to position [278, 0]
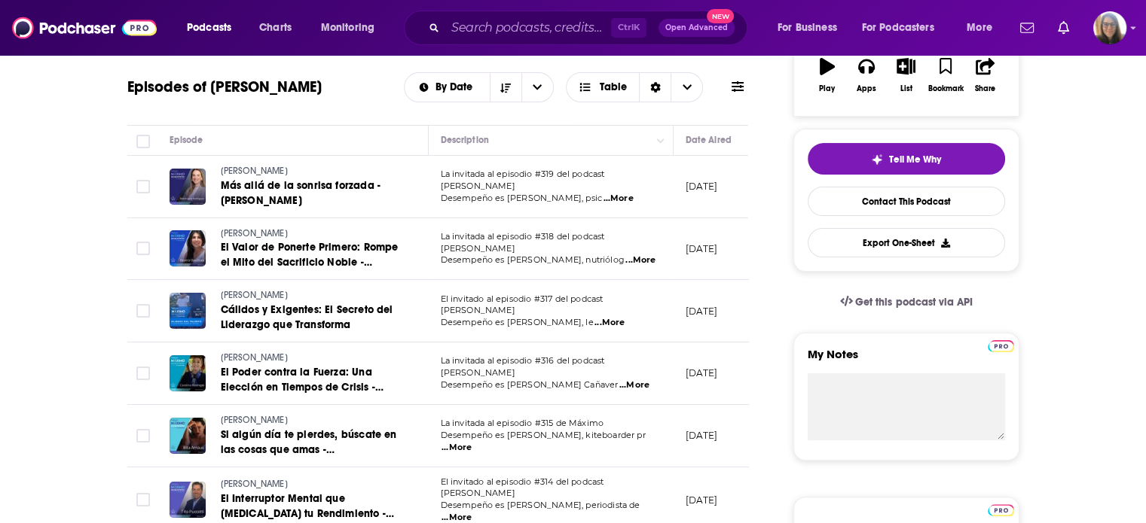
click at [438, 410] on td "La invitada al episodio #315 de Máximo Desempeño es Rita Arnaus, kiteboarder pr…" at bounding box center [551, 436] width 245 height 63
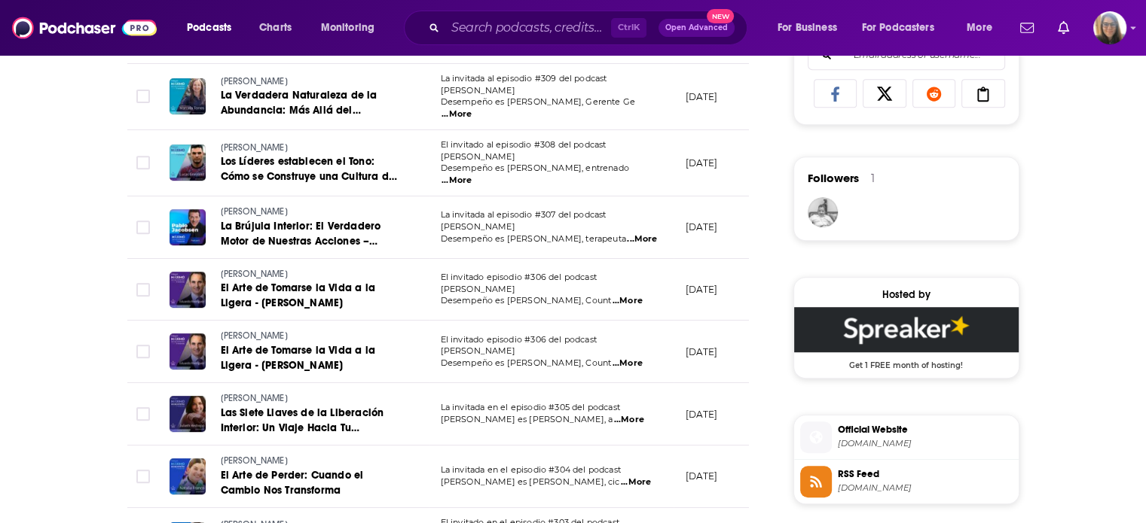
scroll to position [0, 0]
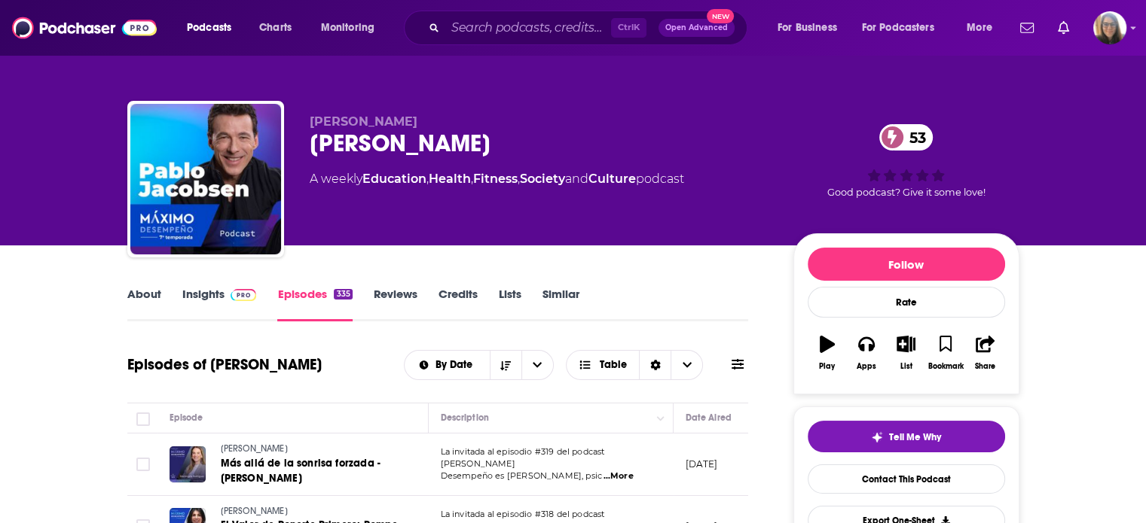
click at [206, 297] on link "Insights" at bounding box center [219, 304] width 75 height 35
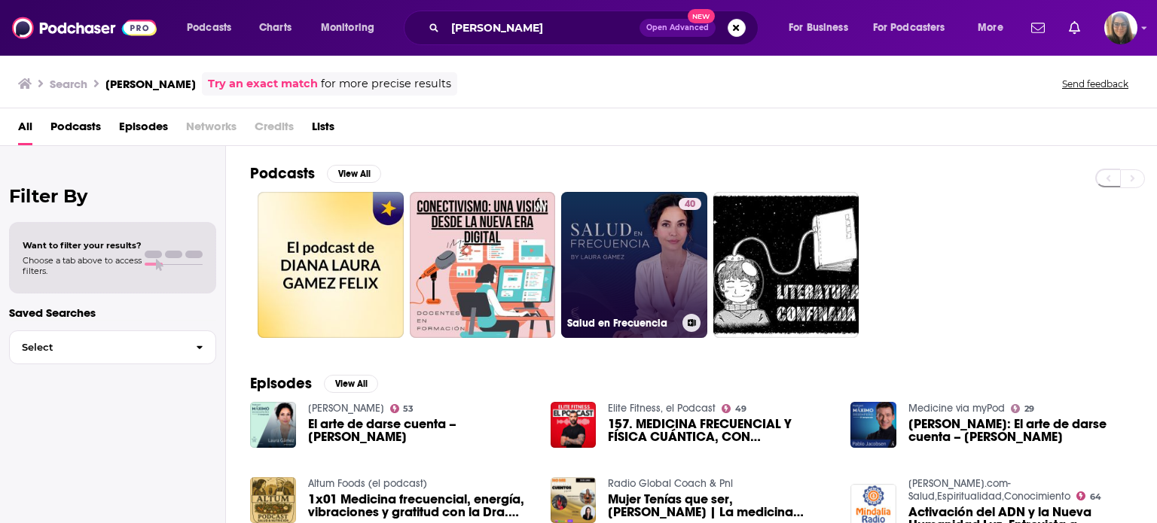
click at [642, 243] on link "40 Salud en Frecuencia" at bounding box center [634, 265] width 146 height 146
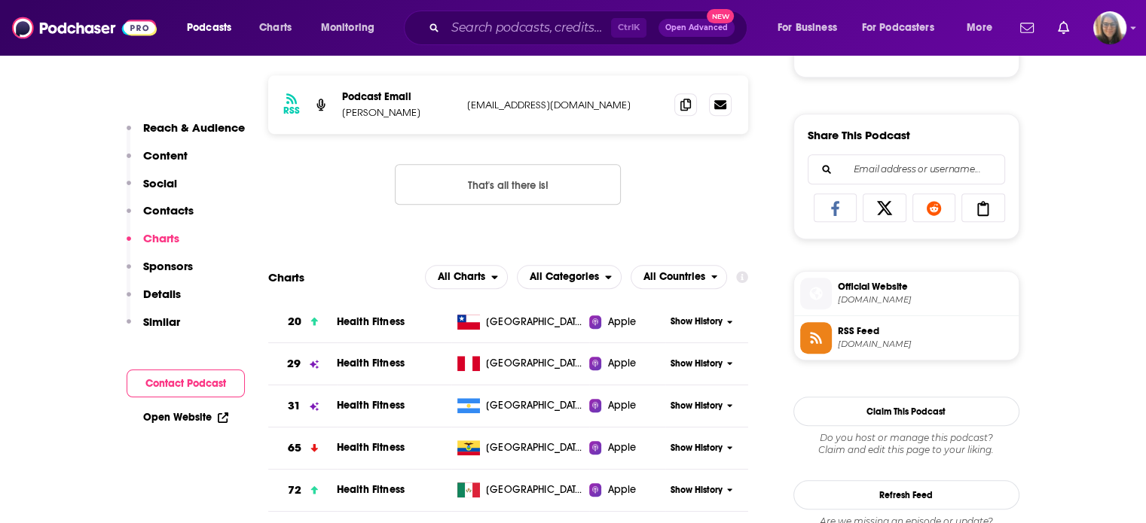
scroll to position [896, 0]
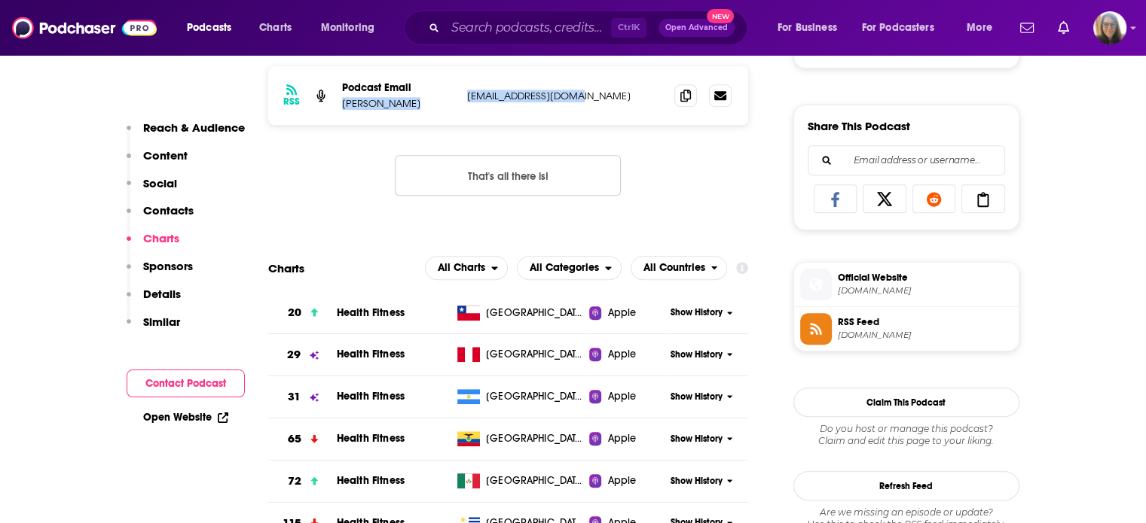
drag, startPoint x: 459, startPoint y: 93, endPoint x: 600, endPoint y: 92, distance: 141.6
click at [600, 92] on div "RSS Podcast Email Laura Gámez codigolyra@gmail.com codigolyra@gmail.com" at bounding box center [508, 95] width 481 height 59
click at [600, 93] on p "codigolyra@gmail.com" at bounding box center [565, 96] width 196 height 13
drag, startPoint x: 464, startPoint y: 96, endPoint x: 578, endPoint y: 93, distance: 113.8
click at [578, 93] on div "RSS Podcast Email Laura Gámez codigolyra@gmail.com codigolyra@gmail.com" at bounding box center [508, 95] width 481 height 59
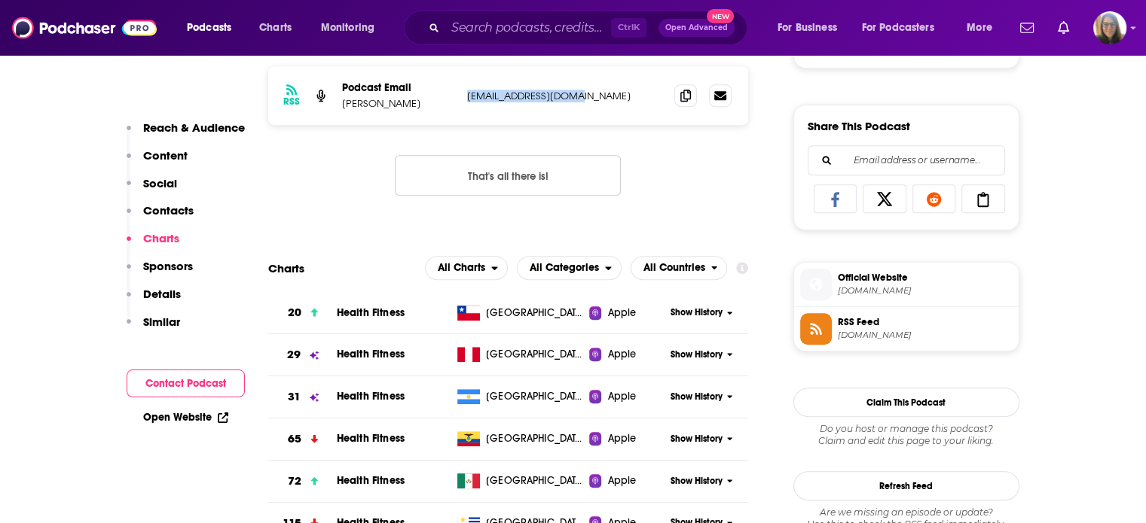
copy p "codigolyra@gmail.com"
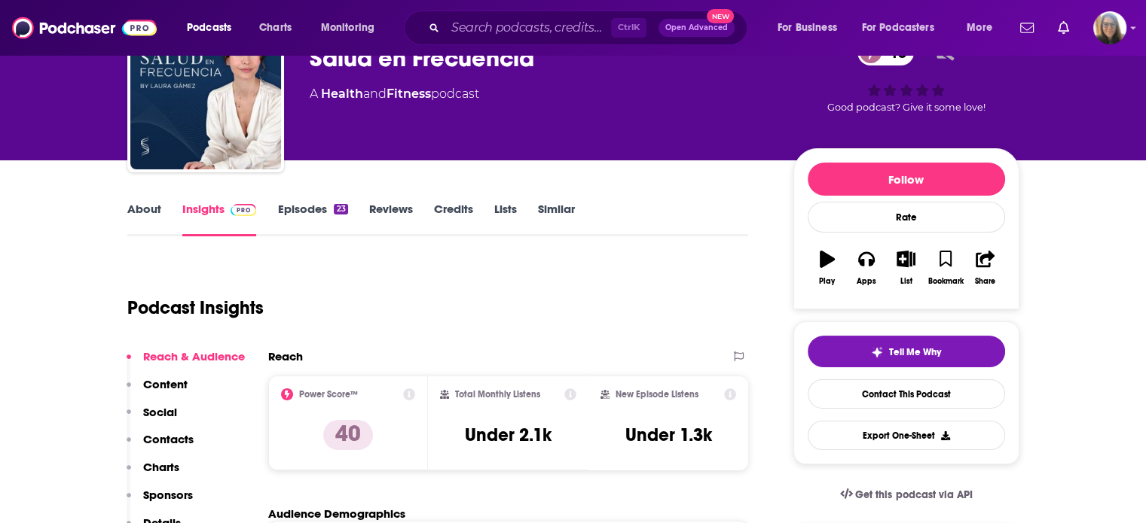
scroll to position [76, 0]
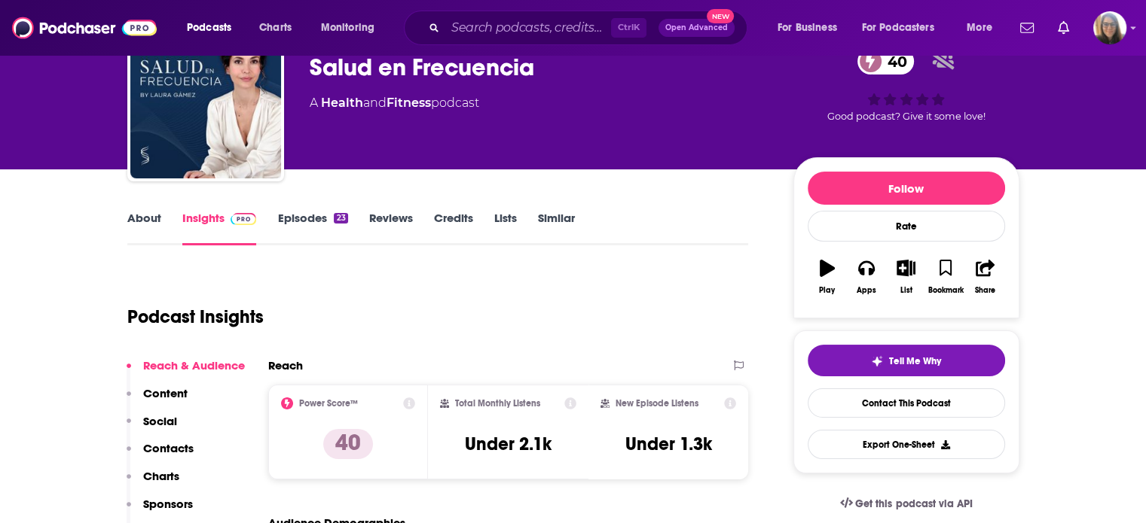
click at [322, 215] on link "Episodes 23" at bounding box center [312, 228] width 70 height 35
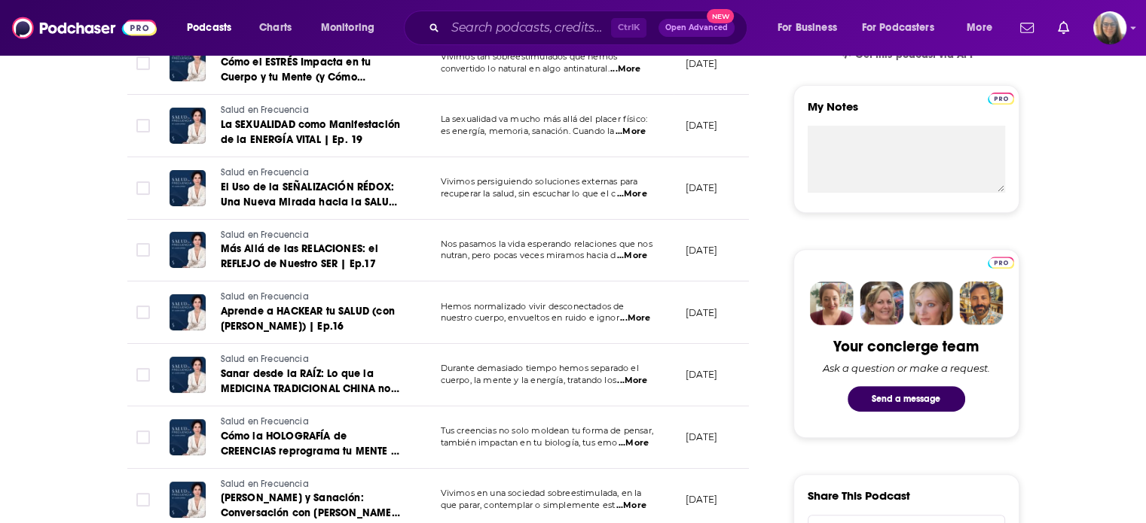
scroll to position [529, 0]
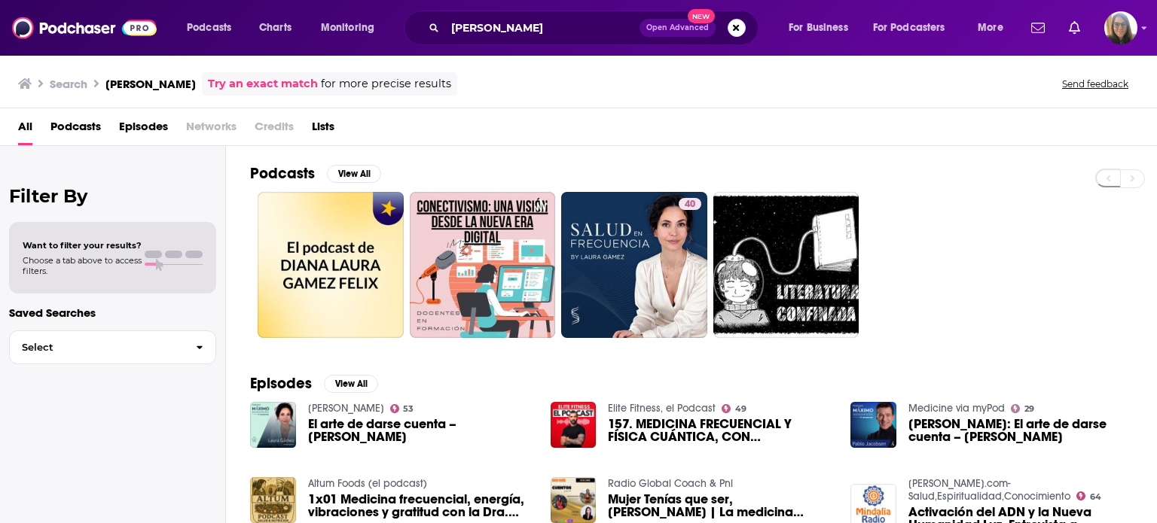
click at [1145, 234] on div "40" at bounding box center [703, 265] width 907 height 146
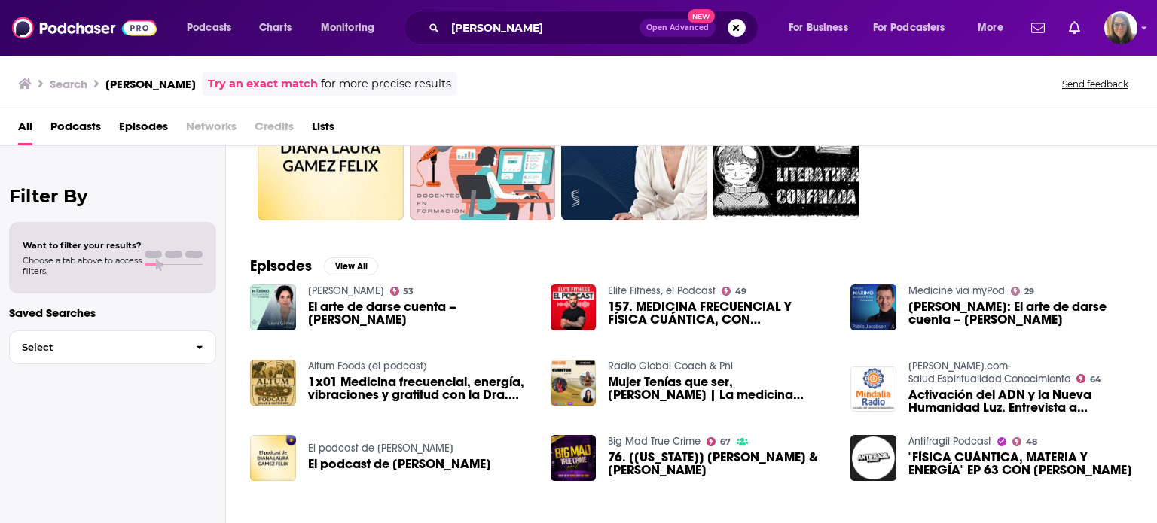
scroll to position [121, 0]
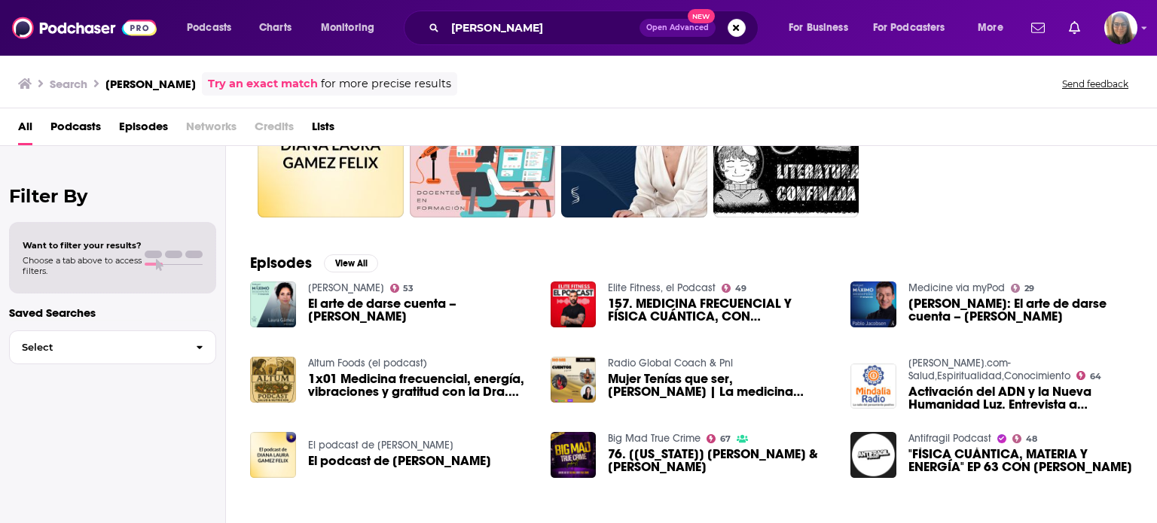
click at [632, 109] on div "All Podcasts Episodes Networks Credits Lists" at bounding box center [578, 127] width 1157 height 38
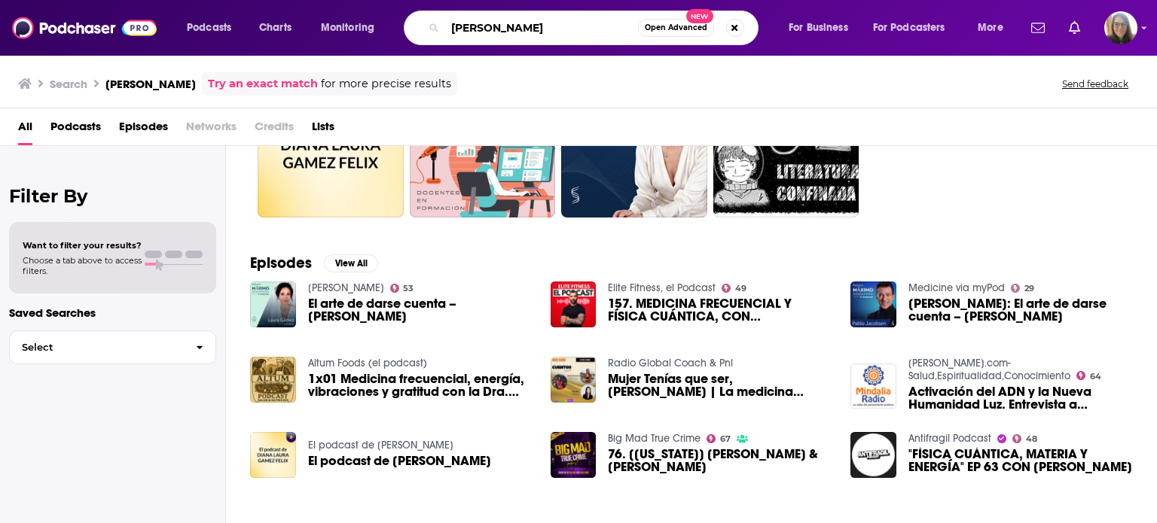
drag, startPoint x: 548, startPoint y: 20, endPoint x: 401, endPoint y: 37, distance: 148.5
click at [401, 37] on div "Podcasts Charts Monitoring laura gamez Open Advanced New For Business For Podca…" at bounding box center [596, 28] width 841 height 35
drag, startPoint x: 514, startPoint y: 26, endPoint x: 401, endPoint y: 26, distance: 113.0
click at [401, 26] on div "Podcasts Charts Monitoring esencials Open Advanced New For Business For Podcast…" at bounding box center [596, 28] width 841 height 35
type input "sanacion"
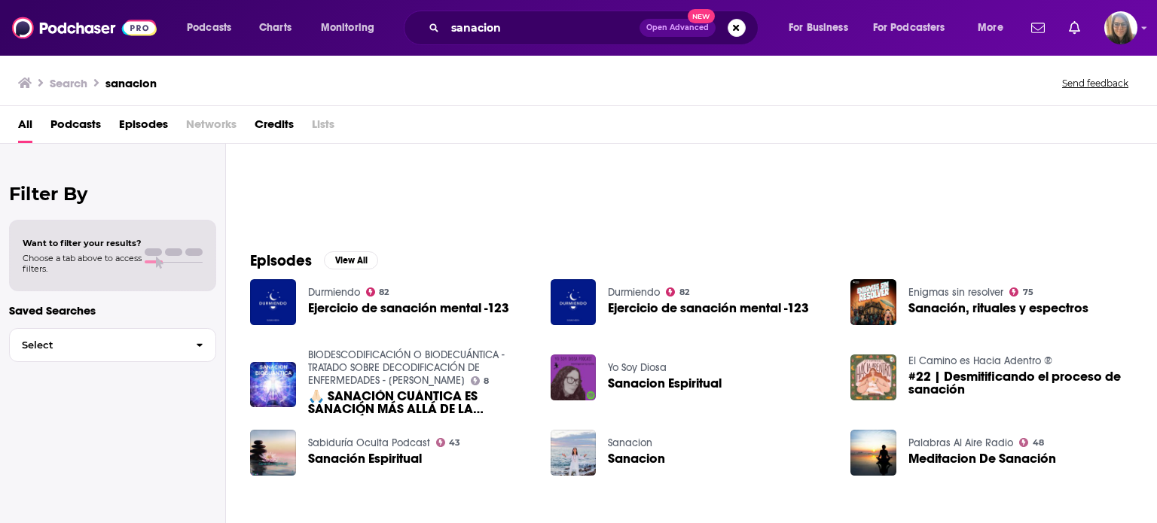
click at [60, 124] on span "Podcasts" at bounding box center [75, 127] width 50 height 31
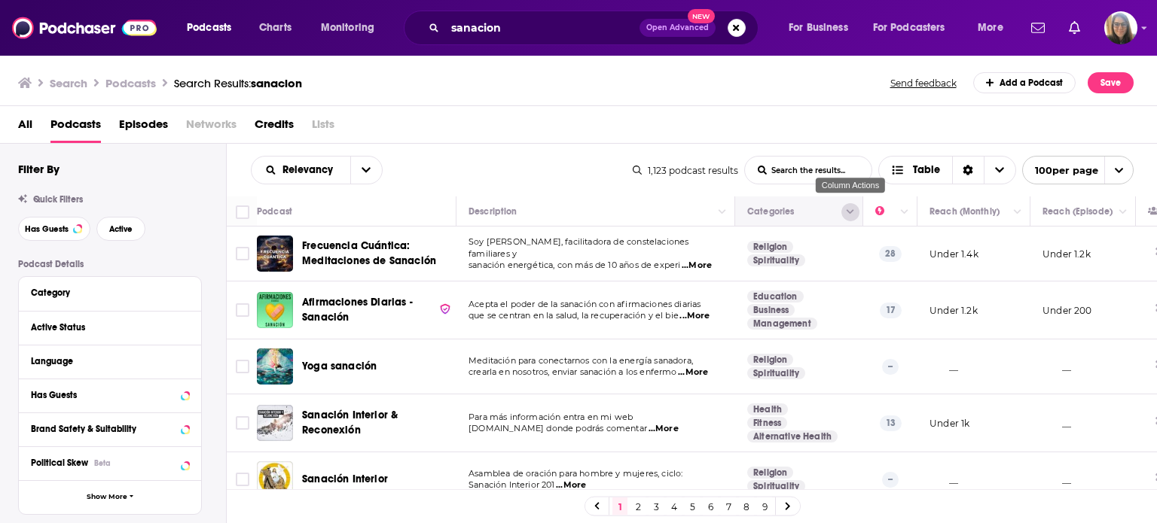
click at [850, 213] on icon "Column Actions" at bounding box center [851, 212] width 8 height 5
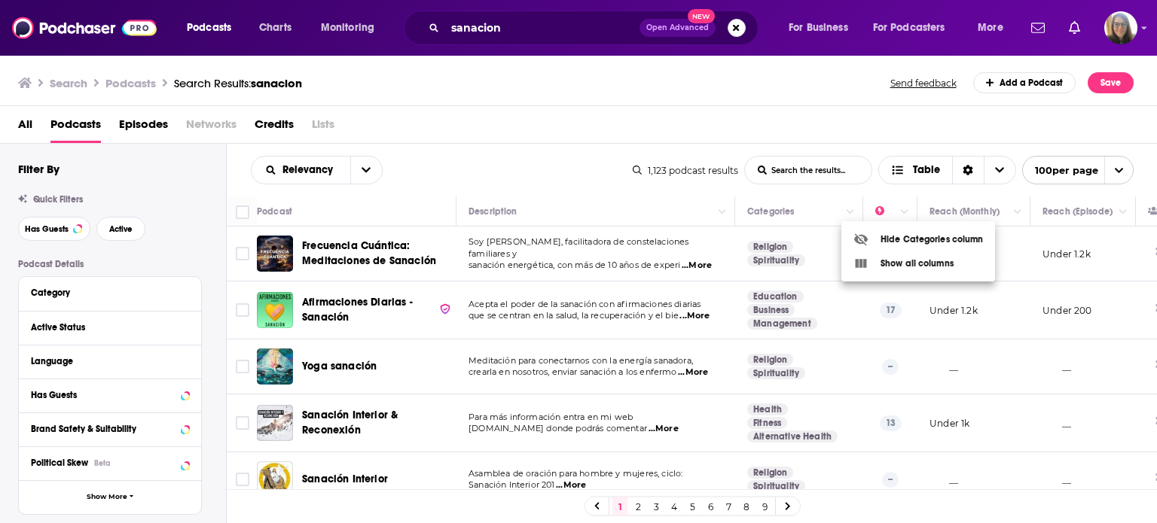
click at [808, 215] on div at bounding box center [578, 261] width 1157 height 523
click at [777, 261] on link "Spirituality" at bounding box center [776, 261] width 58 height 12
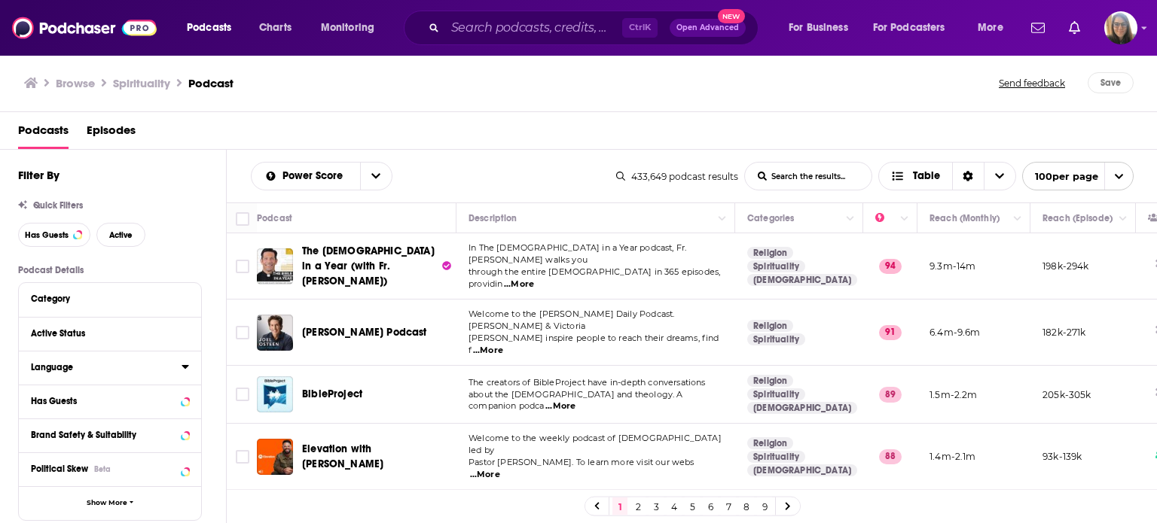
click at [187, 369] on icon at bounding box center [186, 367] width 8 height 12
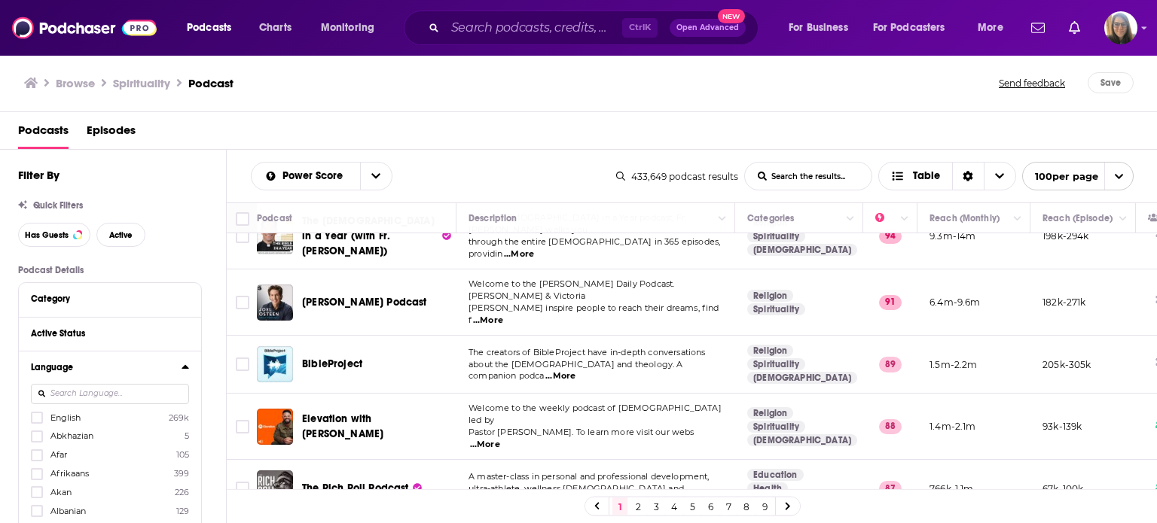
scroll to position [60, 0]
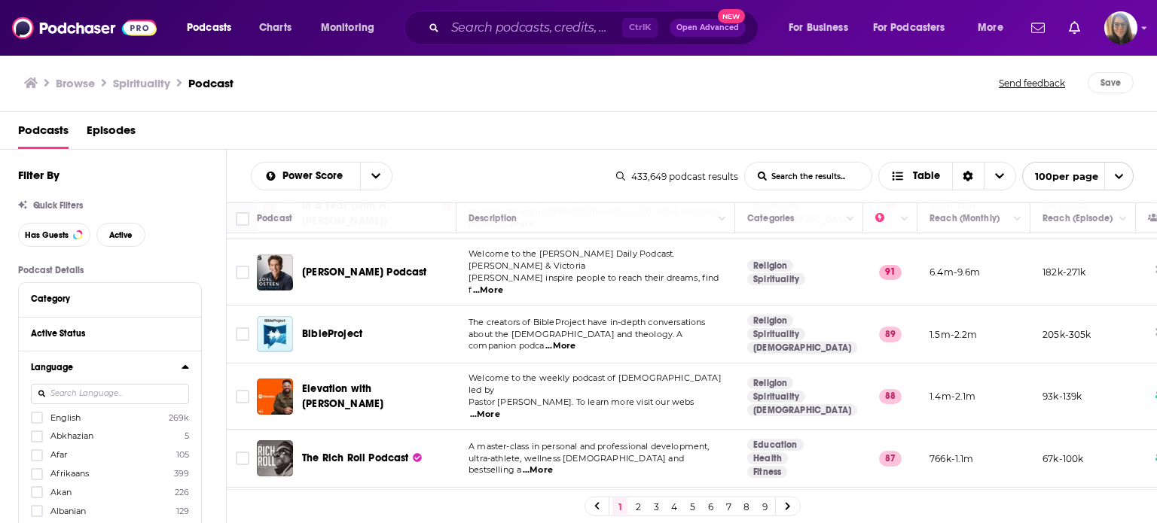
click at [84, 392] on input at bounding box center [110, 394] width 158 height 20
type input "B"
type input "Sp"
click at [86, 419] on label "Spanish 58k" at bounding box center [110, 417] width 158 height 13
click at [37, 423] on input "multiSelectOption-es-0" at bounding box center [37, 423] width 0 height 0
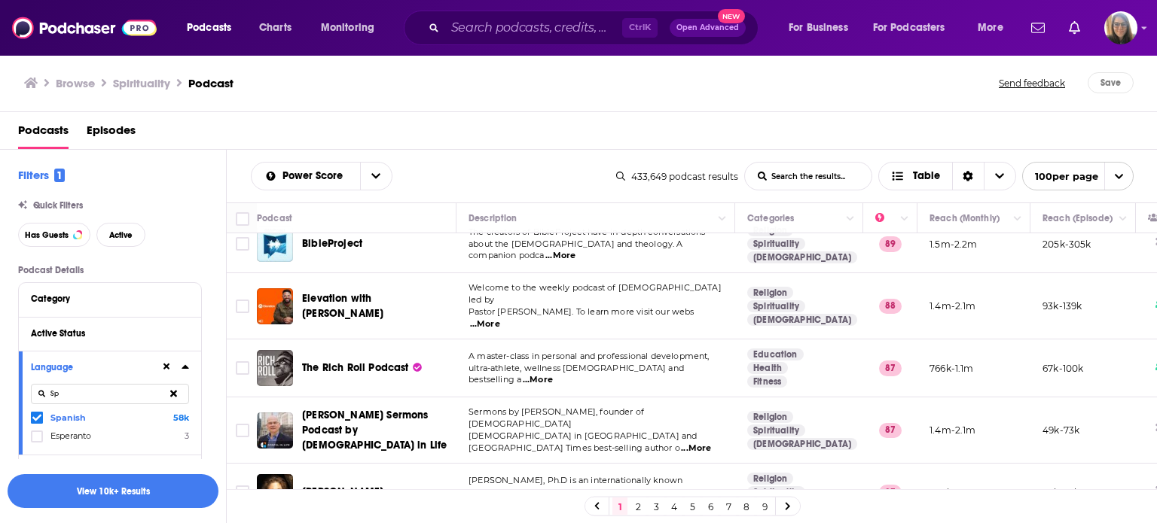
scroll to position [181, 0]
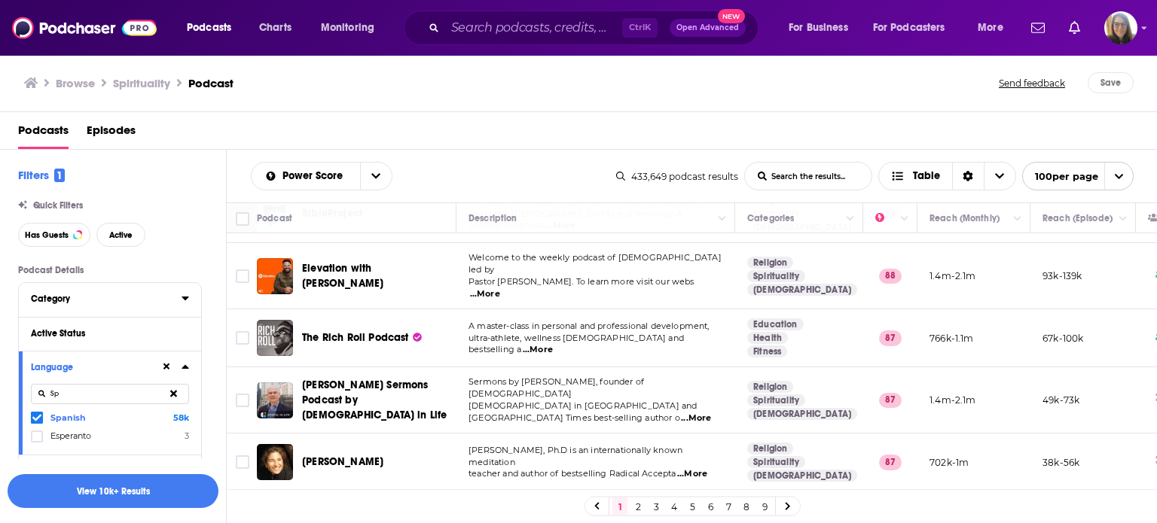
click at [186, 296] on icon at bounding box center [186, 298] width 8 height 12
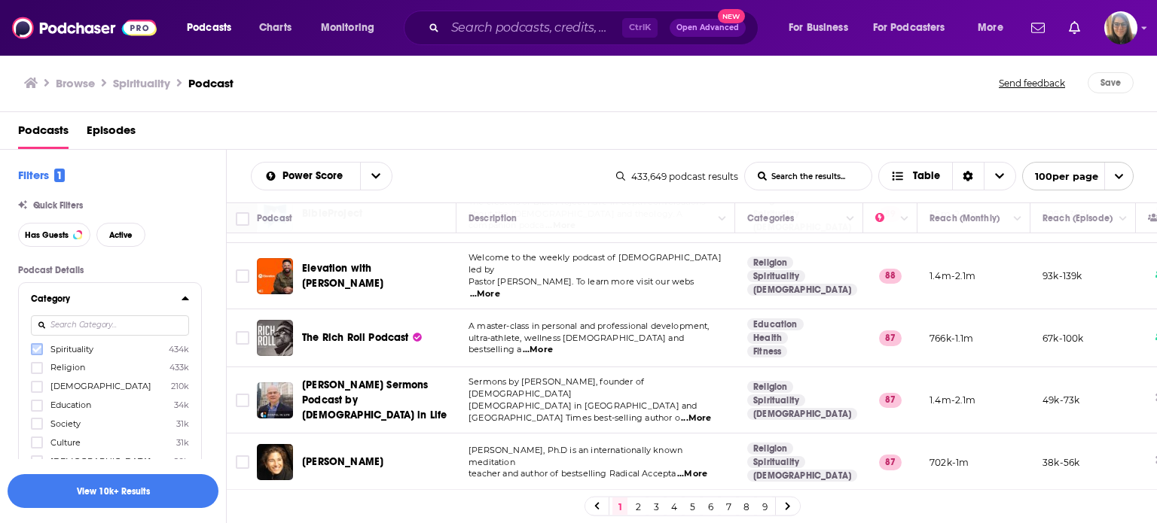
click at [34, 346] on icon at bounding box center [36, 349] width 9 height 9
click at [34, 365] on icon at bounding box center [36, 368] width 9 height 9
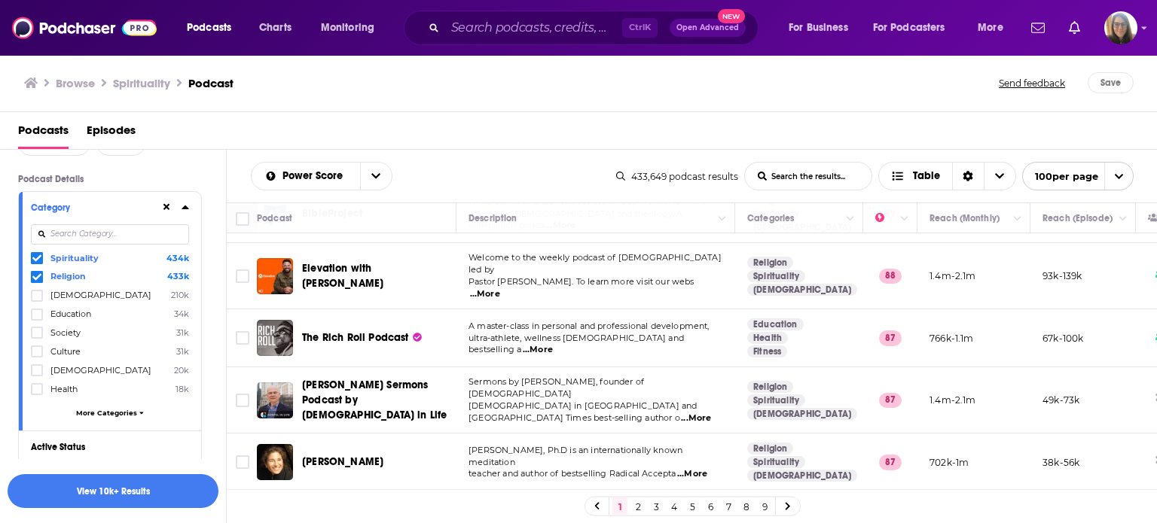
scroll to position [121, 0]
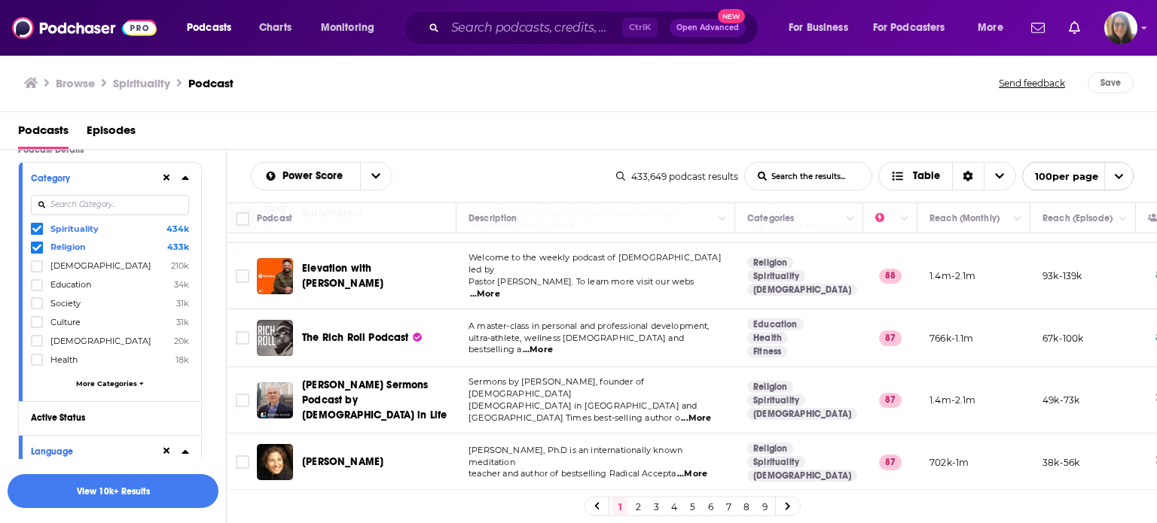
click at [108, 386] on span "More Categories" at bounding box center [106, 384] width 61 height 8
click at [35, 358] on icon at bounding box center [36, 359] width 9 height 9
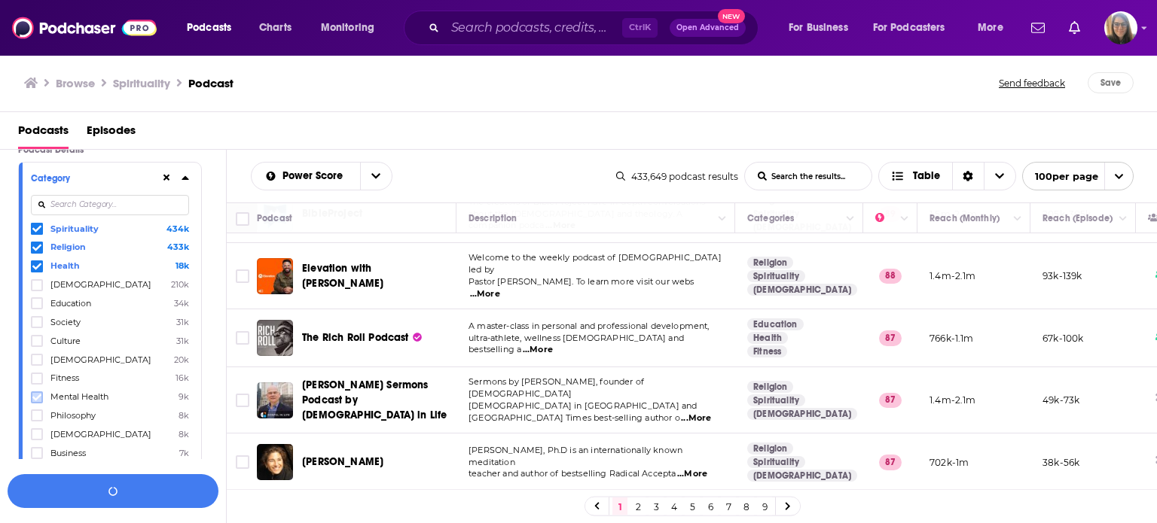
click at [37, 399] on icon at bounding box center [36, 397] width 9 height 7
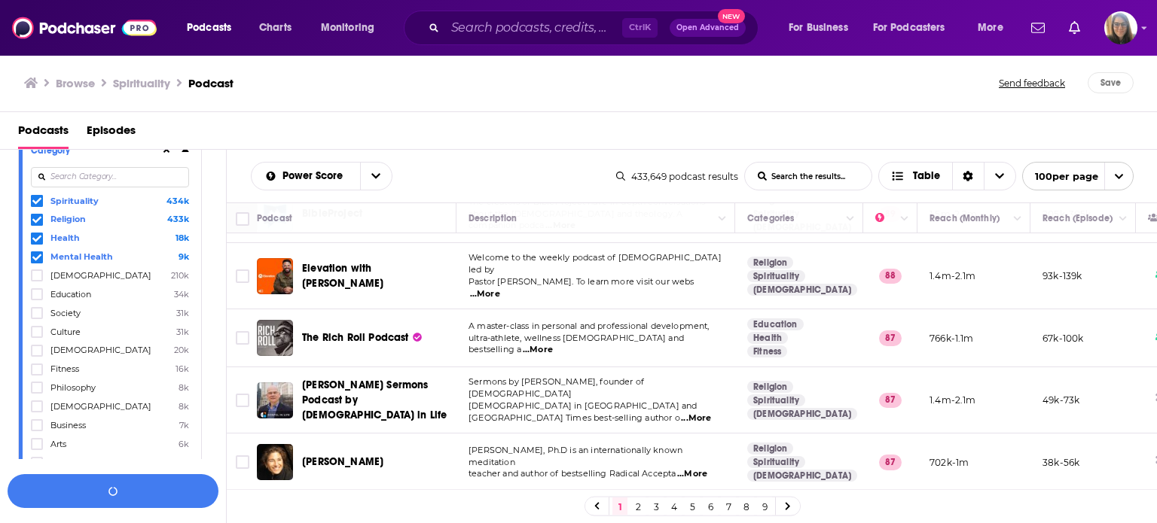
scroll to position [151, 0]
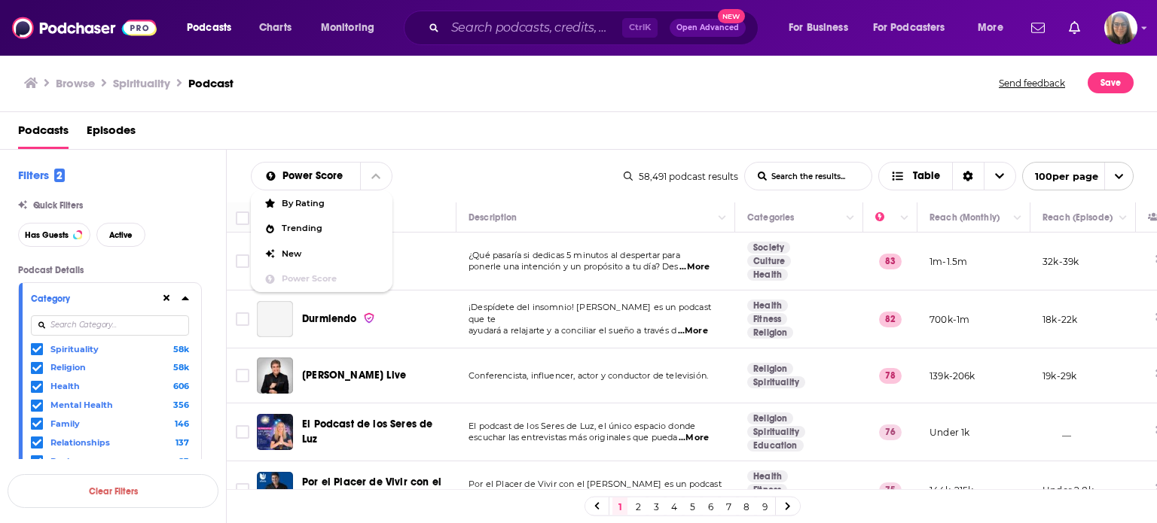
scroll to position [181, 0]
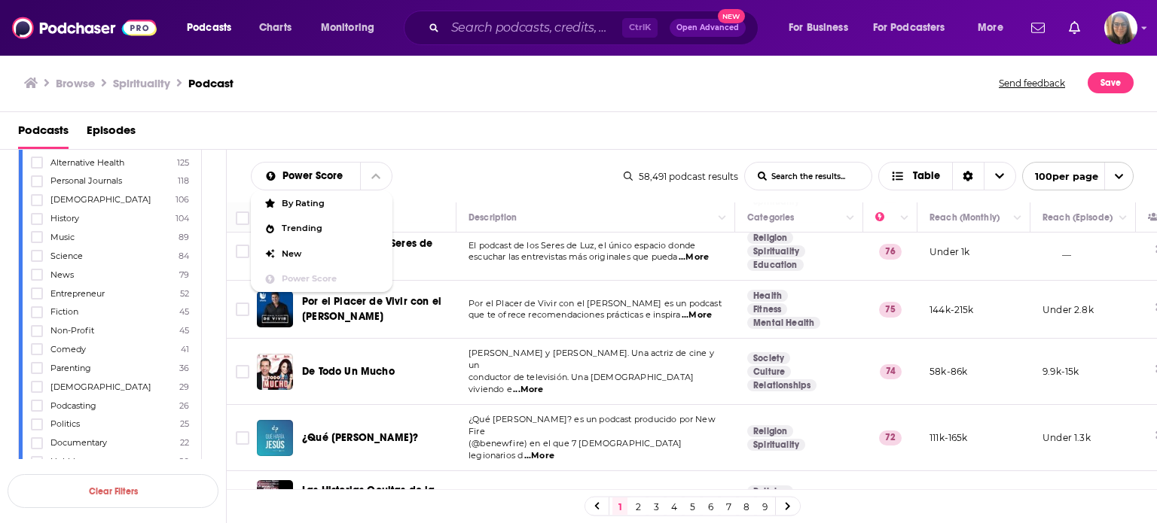
click at [440, 180] on div "Power Score By Rating Trending New Power Score List Search Input Search the res…" at bounding box center [437, 176] width 373 height 29
click at [54, 122] on span "Podcasts" at bounding box center [43, 133] width 50 height 31
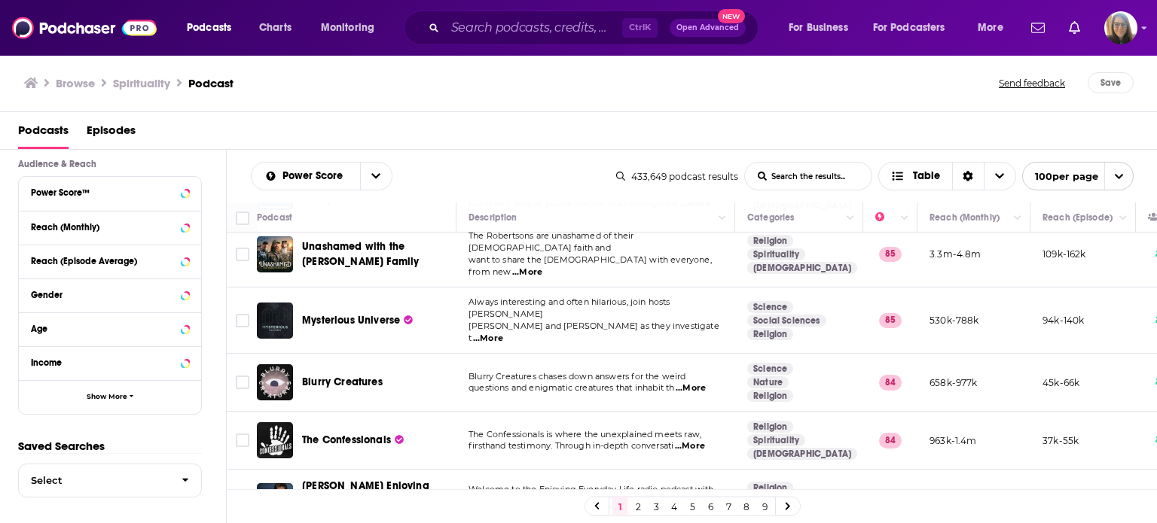
scroll to position [603, 0]
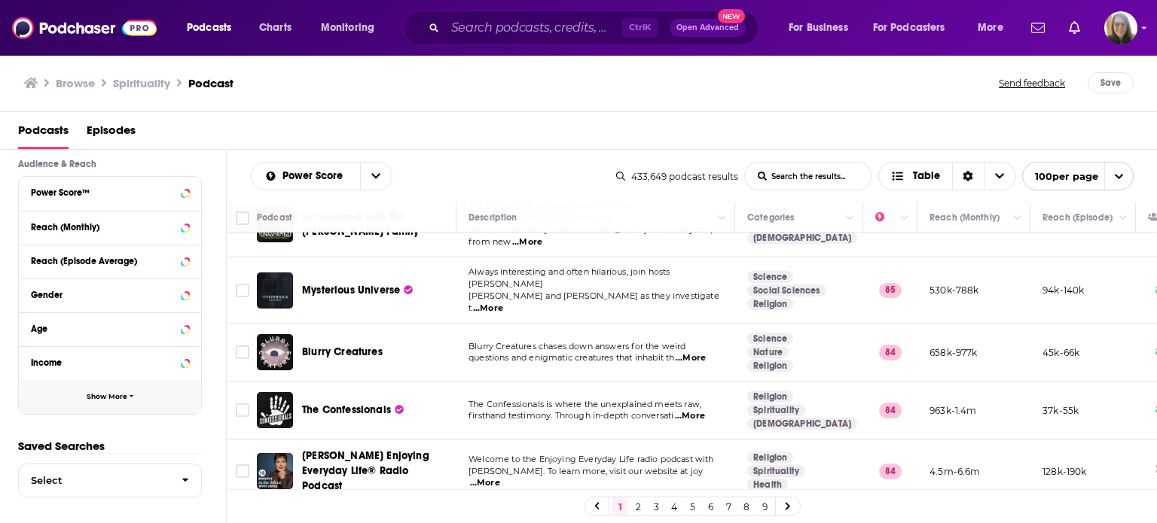
click at [130, 398] on span "button" at bounding box center [132, 397] width 5 height 8
click at [214, 469] on div "Podcast Details Category Filter results too narrow. Please broaden your search …" at bounding box center [122, 198] width 208 height 906
click at [218, 384] on div "Podcast Details Category Filter results too narrow. Please broaden your search …" at bounding box center [122, 198] width 208 height 906
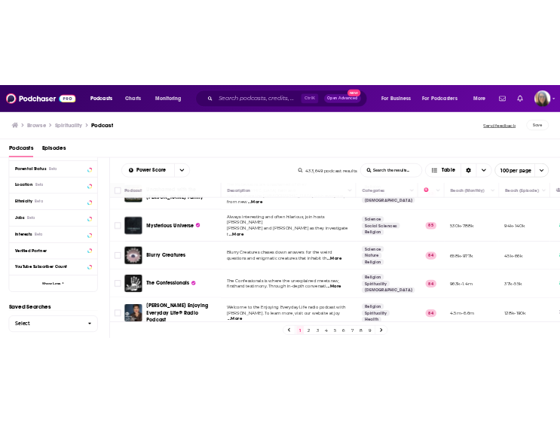
scroll to position [757, 0]
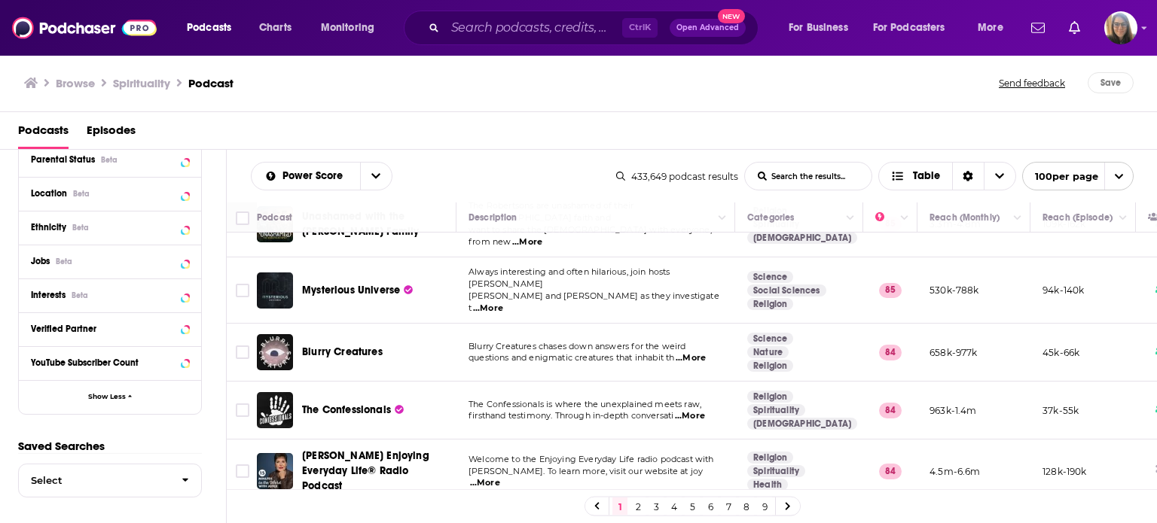
click at [51, 129] on span "Podcasts" at bounding box center [43, 133] width 50 height 31
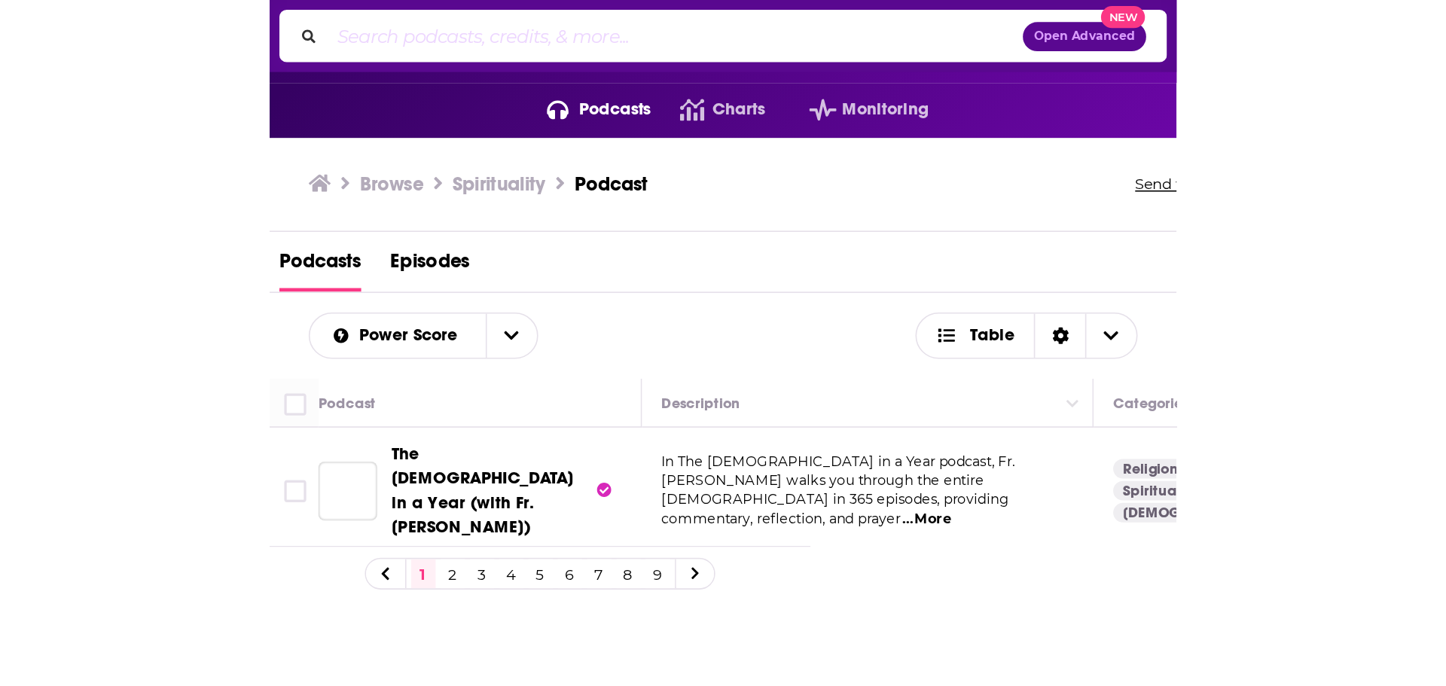
scroll to position [0, 0]
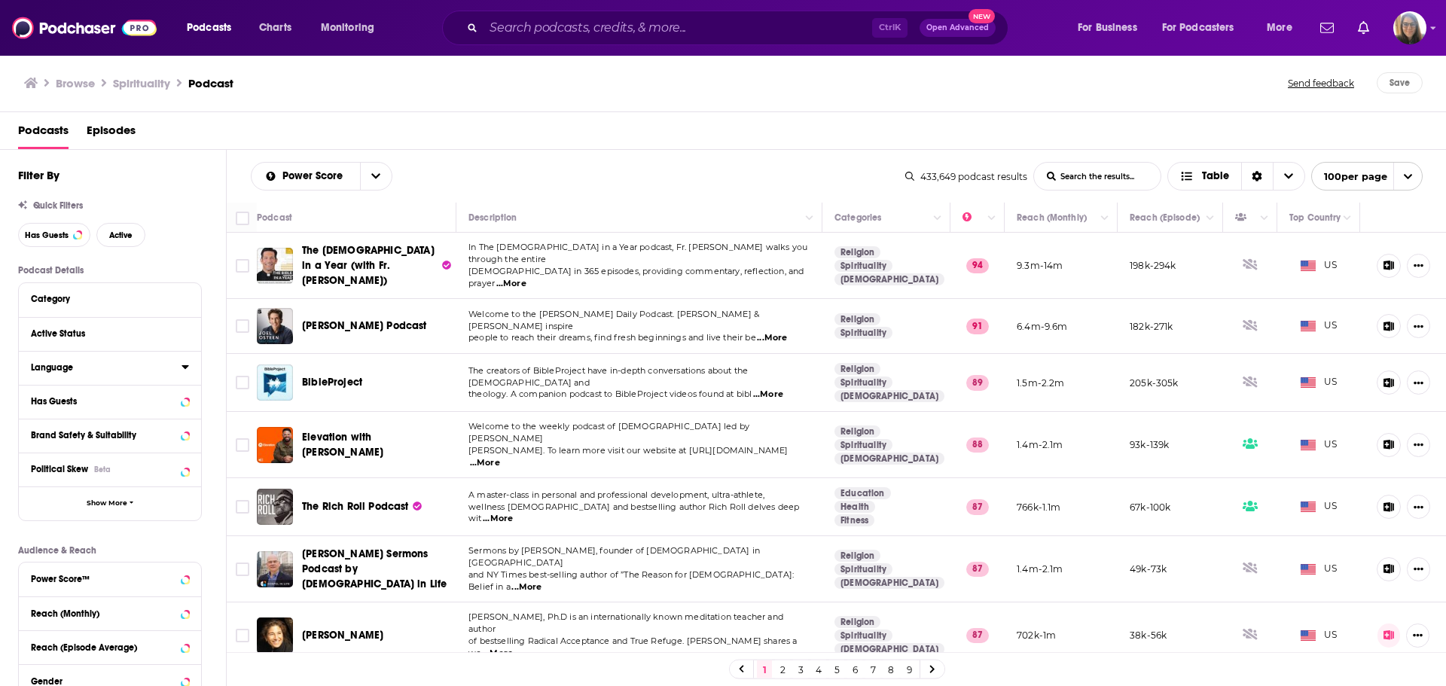
click at [56, 368] on div "Language" at bounding box center [101, 367] width 141 height 11
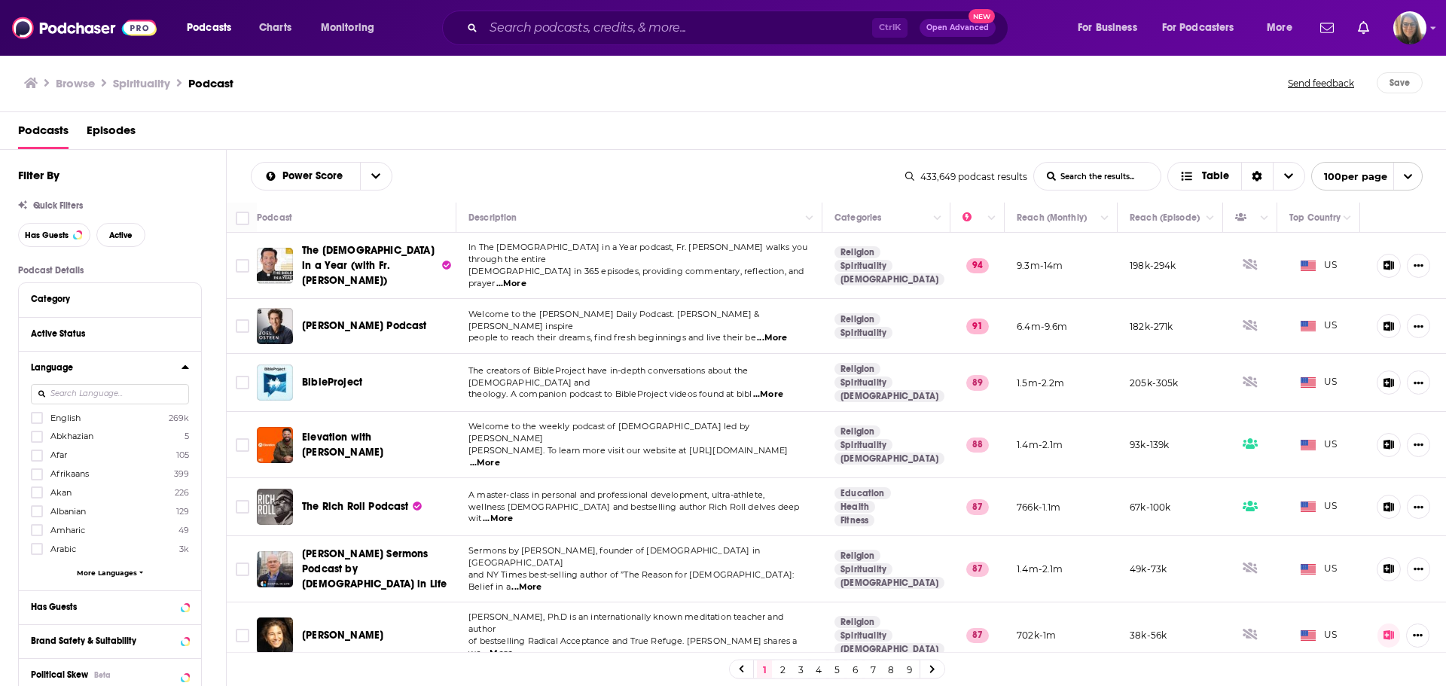
click at [122, 392] on input at bounding box center [110, 394] width 158 height 20
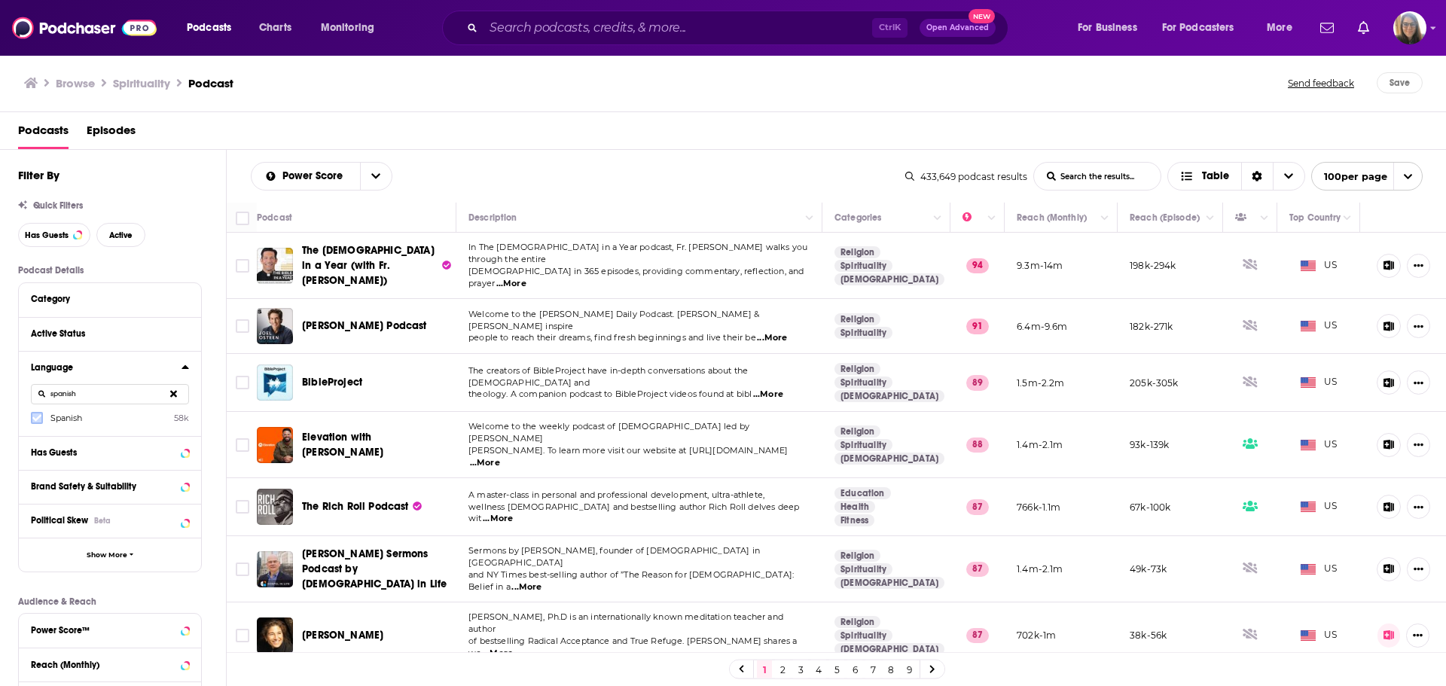
type input "spanish"
click at [35, 417] on icon at bounding box center [36, 417] width 9 height 9
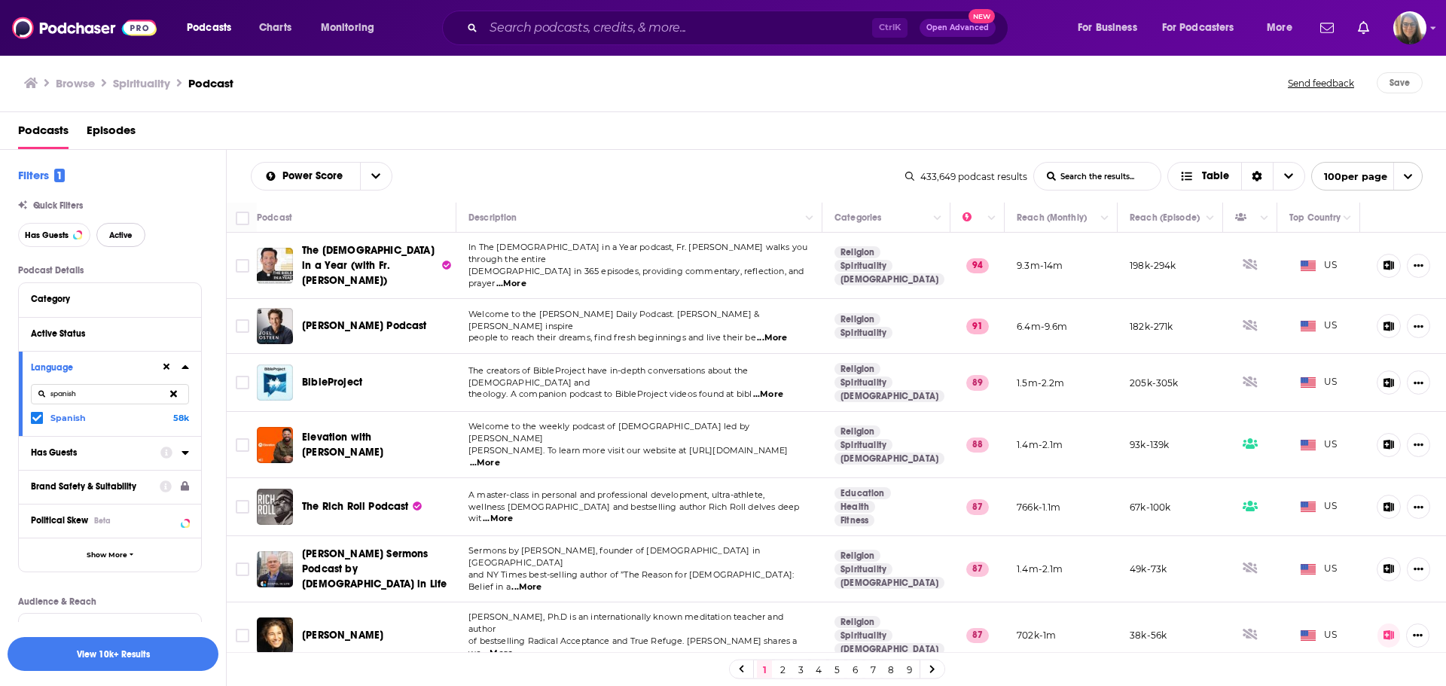
click at [117, 228] on button "Active" at bounding box center [120, 235] width 49 height 24
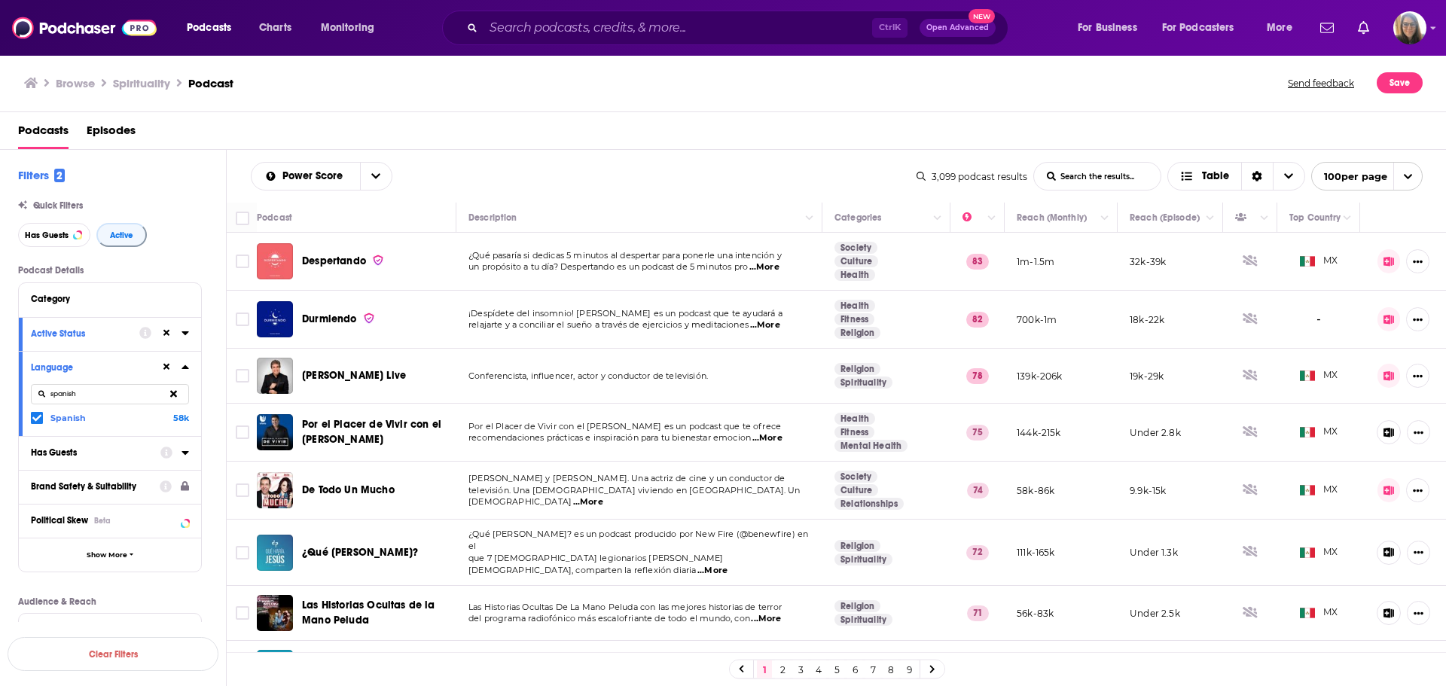
click at [760, 142] on div "Podcasts Episodes" at bounding box center [726, 133] width 1417 height 31
click at [86, 298] on div "Category" at bounding box center [101, 299] width 141 height 11
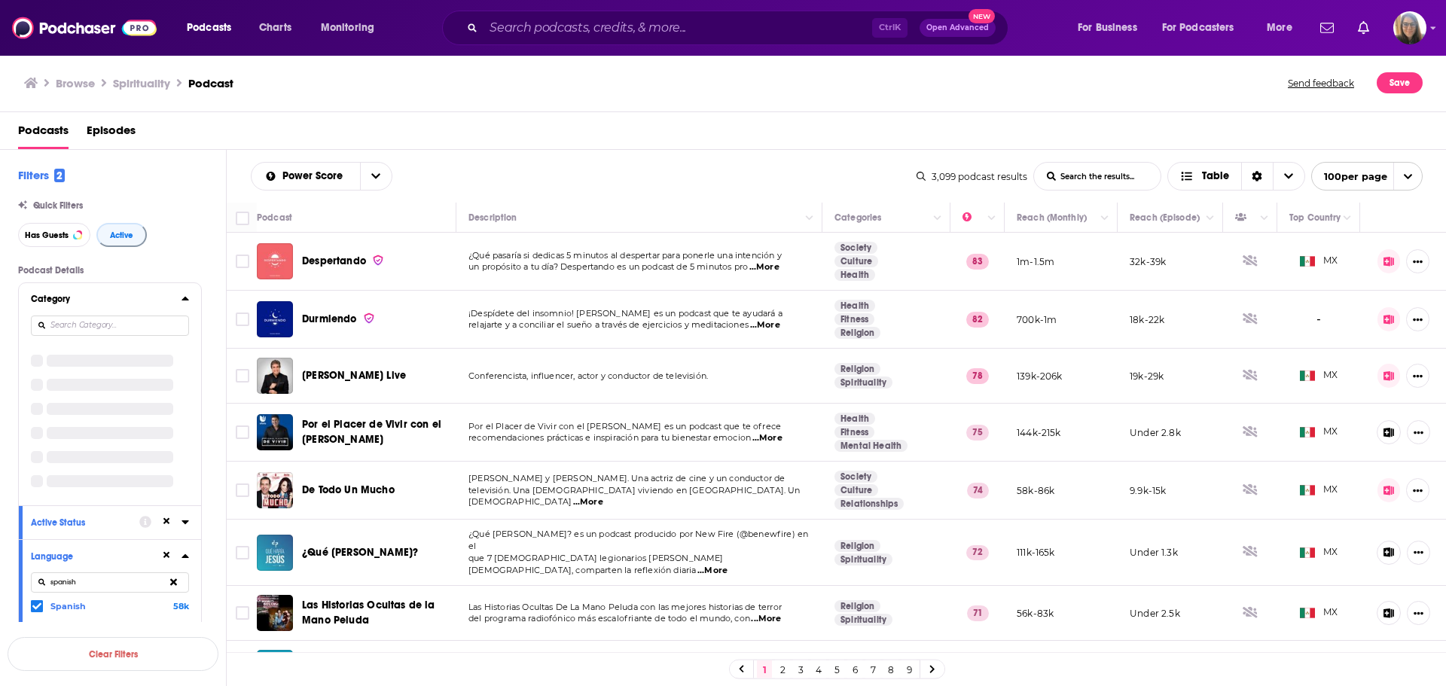
click at [182, 303] on icon at bounding box center [186, 298] width 8 height 12
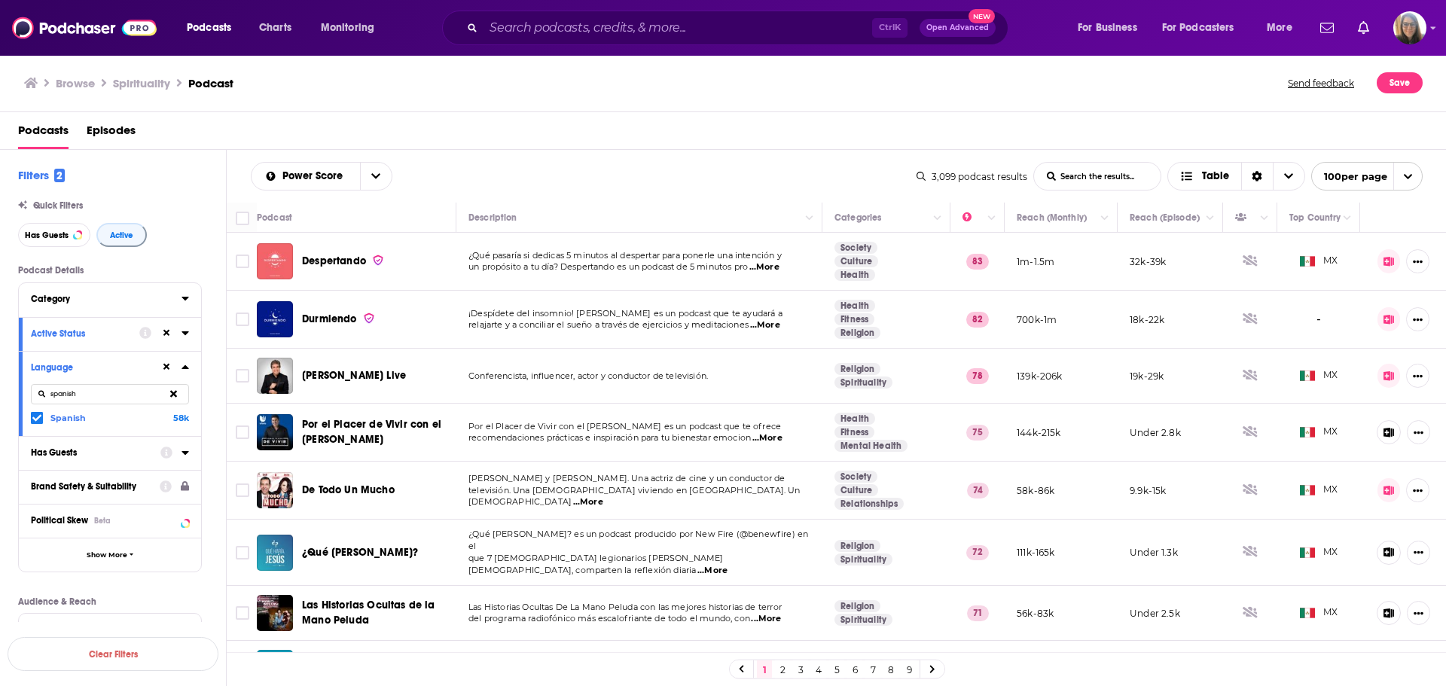
click at [182, 303] on icon at bounding box center [186, 298] width 8 height 12
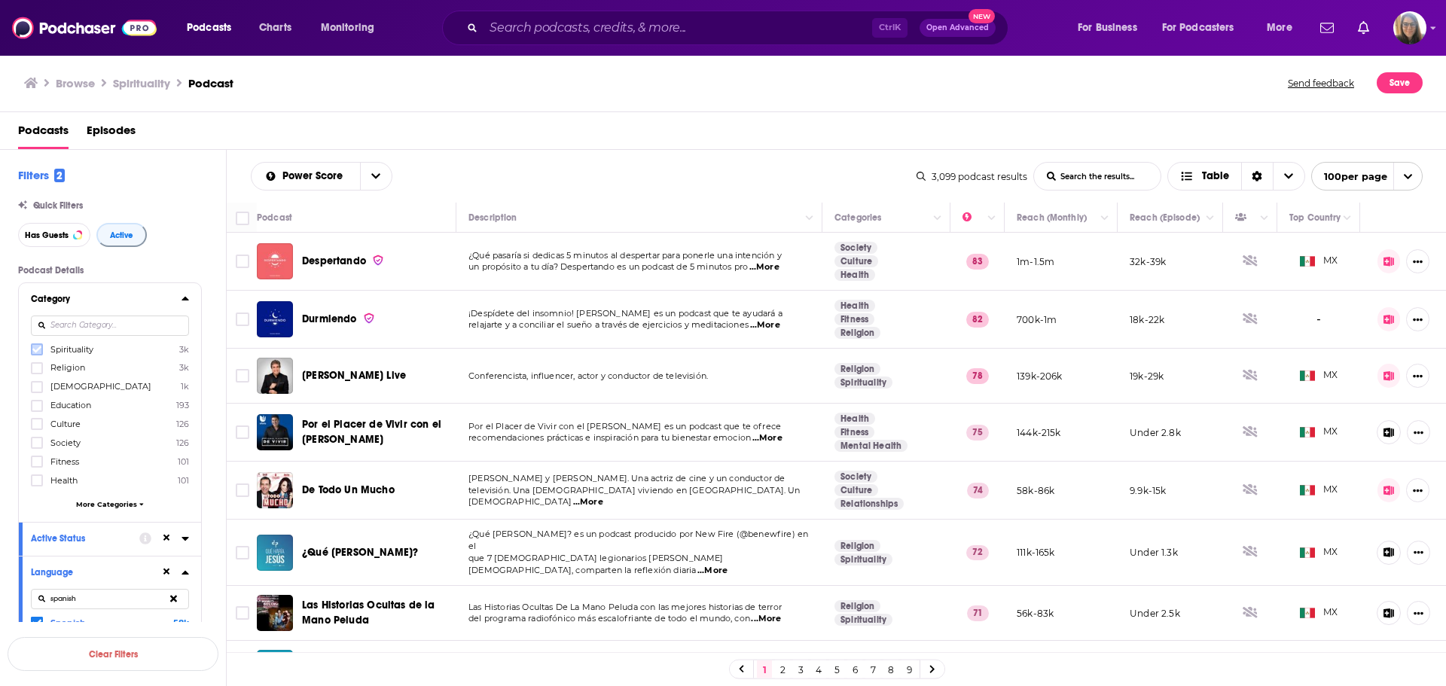
click at [38, 348] on icon at bounding box center [36, 349] width 9 height 9
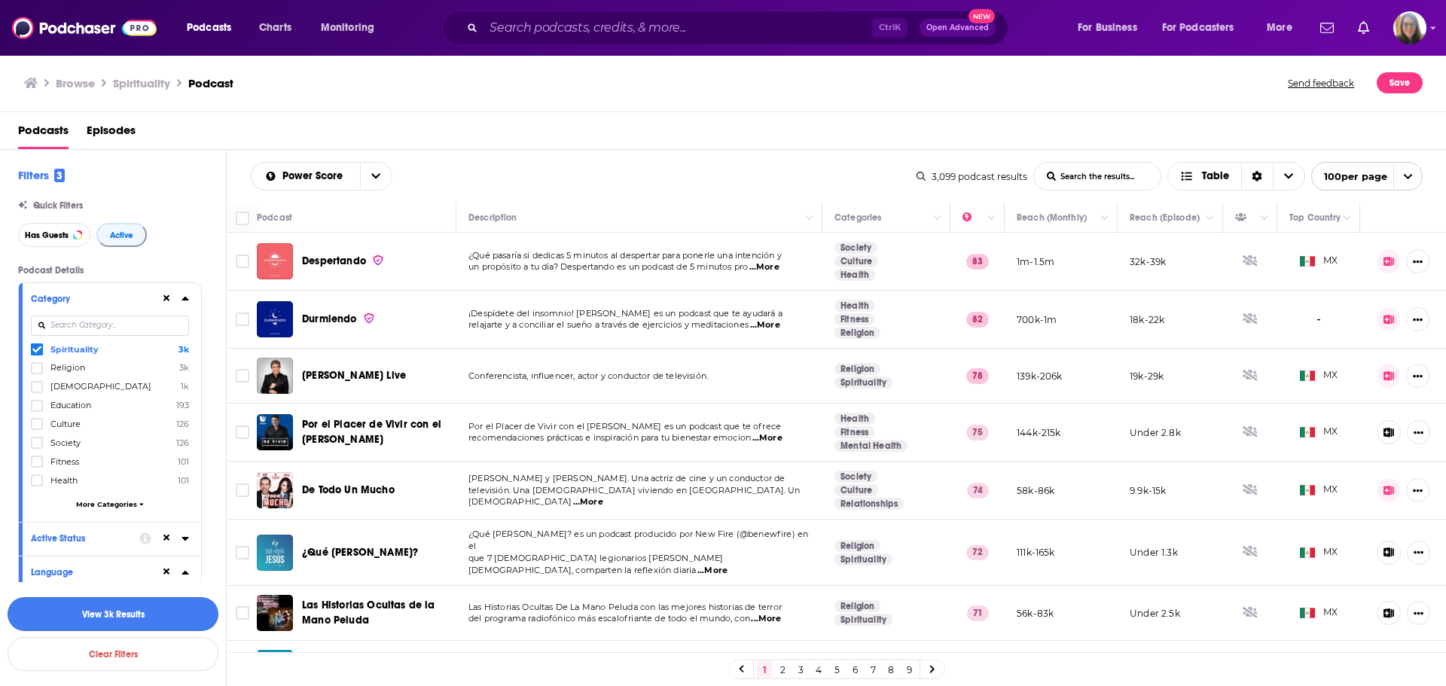
click at [104, 523] on button "View 3k Results" at bounding box center [113, 614] width 211 height 34
click at [187, 294] on icon at bounding box center [186, 298] width 8 height 12
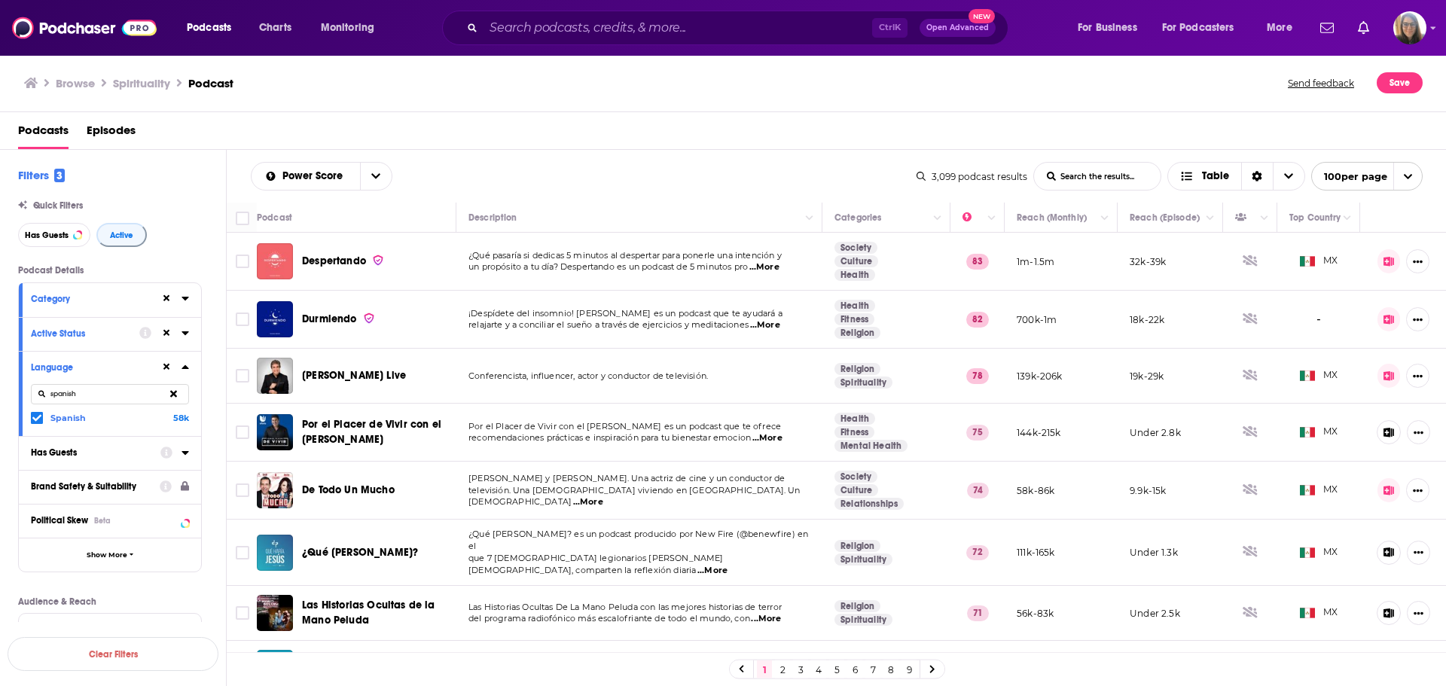
click at [186, 366] on icon at bounding box center [185, 367] width 7 height 4
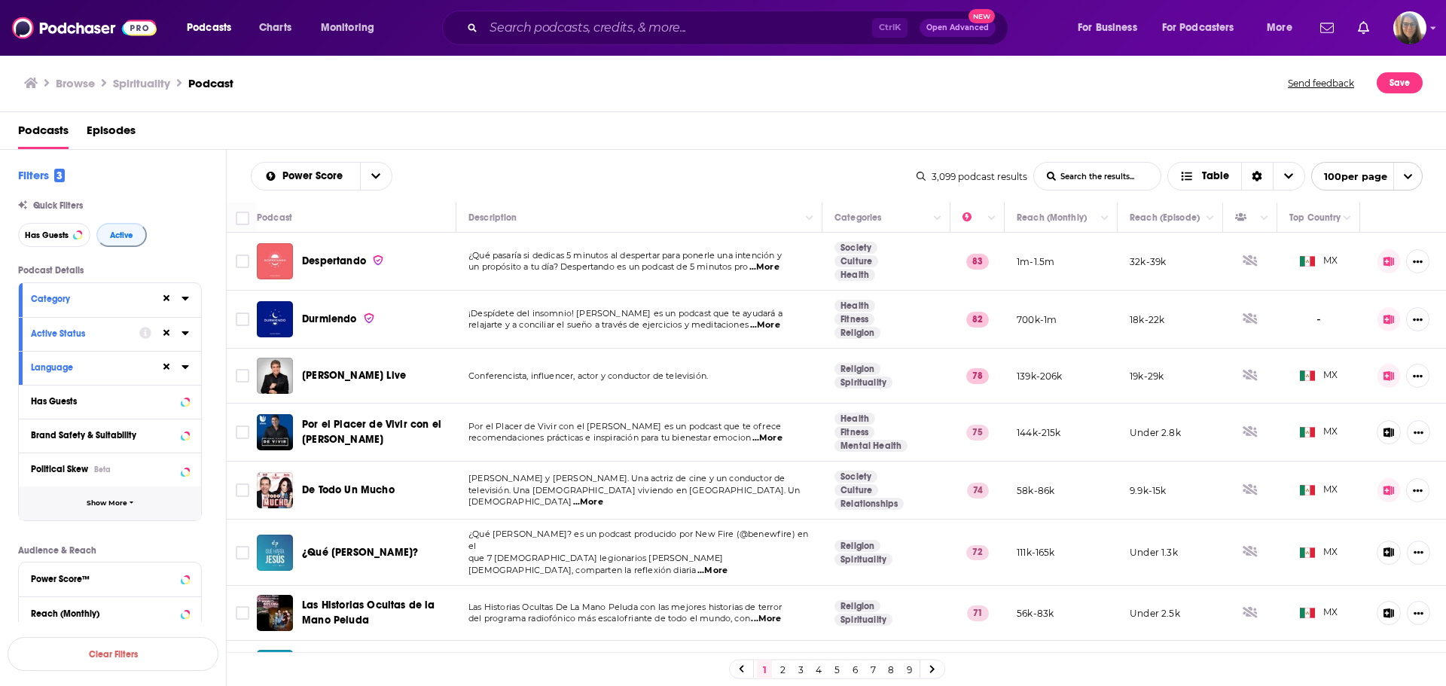
click at [121, 496] on button "Show More" at bounding box center [110, 504] width 182 height 34
click at [185, 523] on icon at bounding box center [185, 571] width 7 height 4
click at [107, 523] on button "30D" at bounding box center [113, 598] width 29 height 24
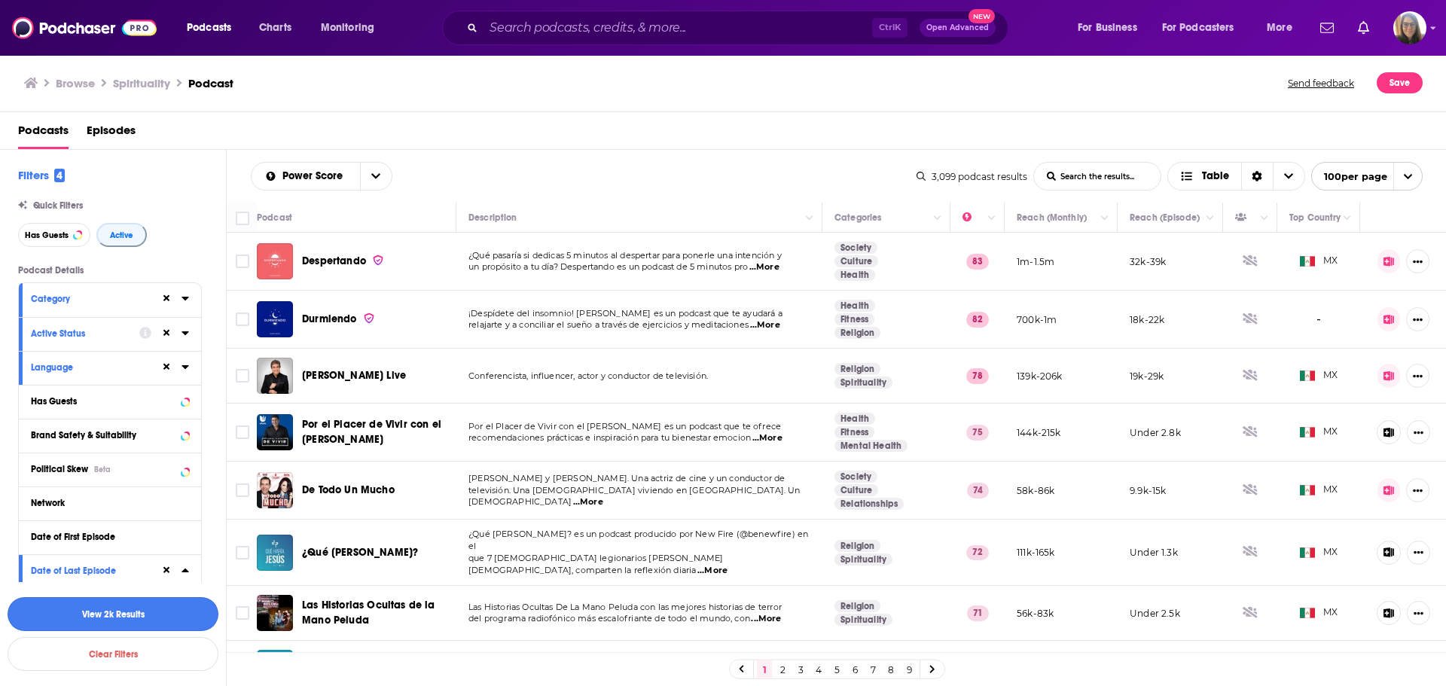
click at [146, 523] on button "View 2k Results" at bounding box center [113, 614] width 211 height 34
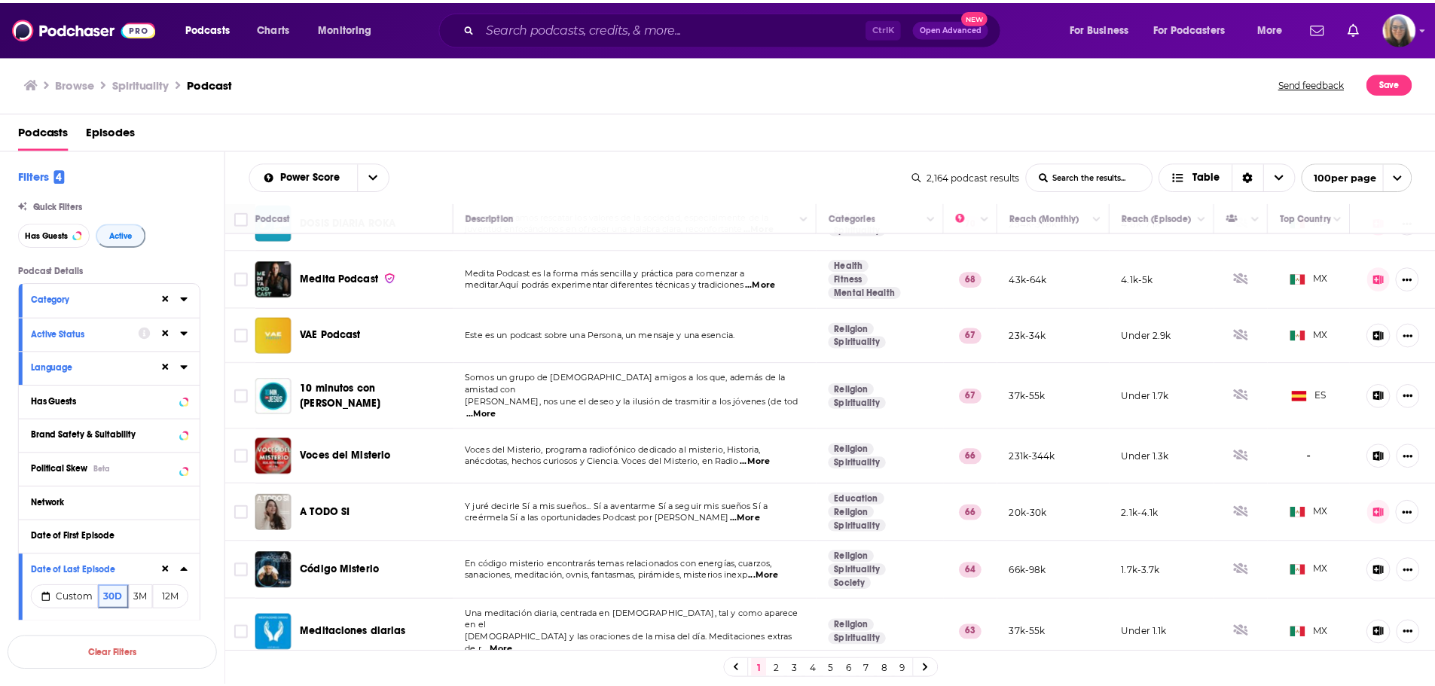
scroll to position [216, 0]
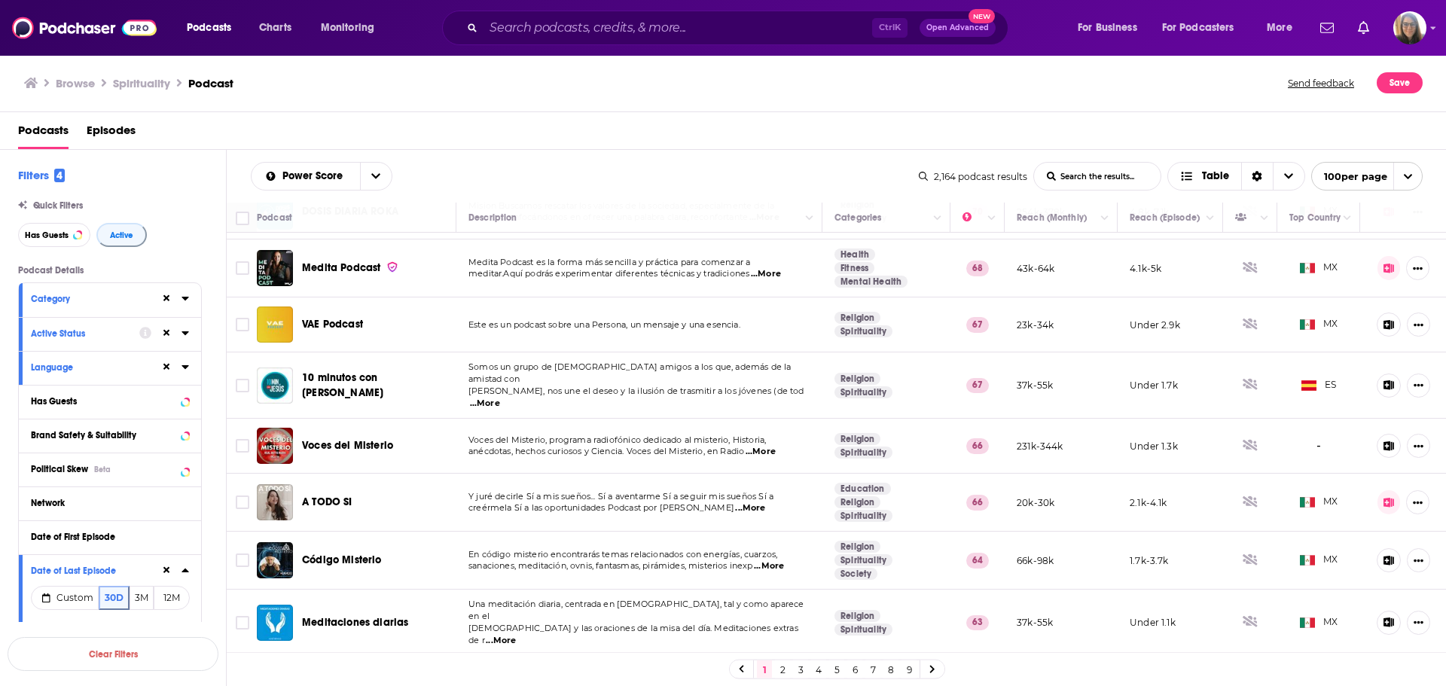
click at [765, 502] on span "...More" at bounding box center [750, 508] width 30 height 12
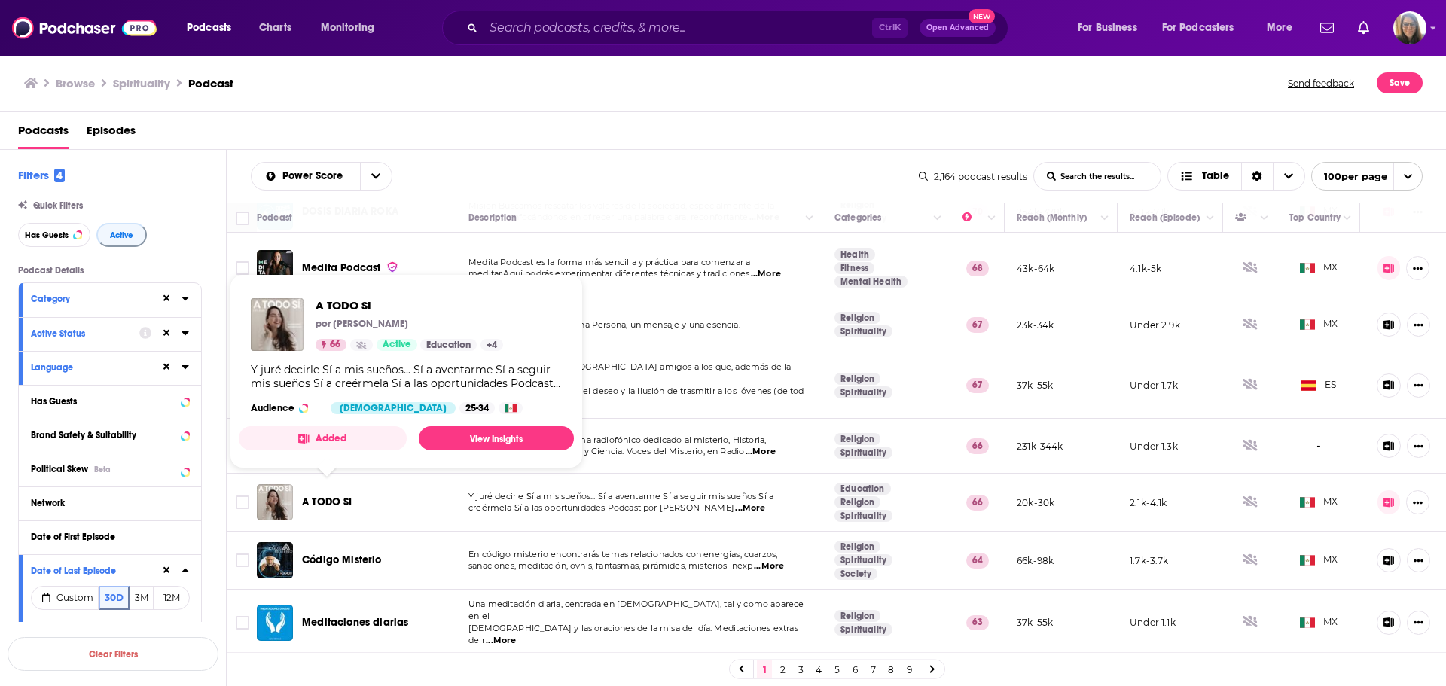
click at [329, 496] on span "A TODO SI" at bounding box center [327, 502] width 50 height 13
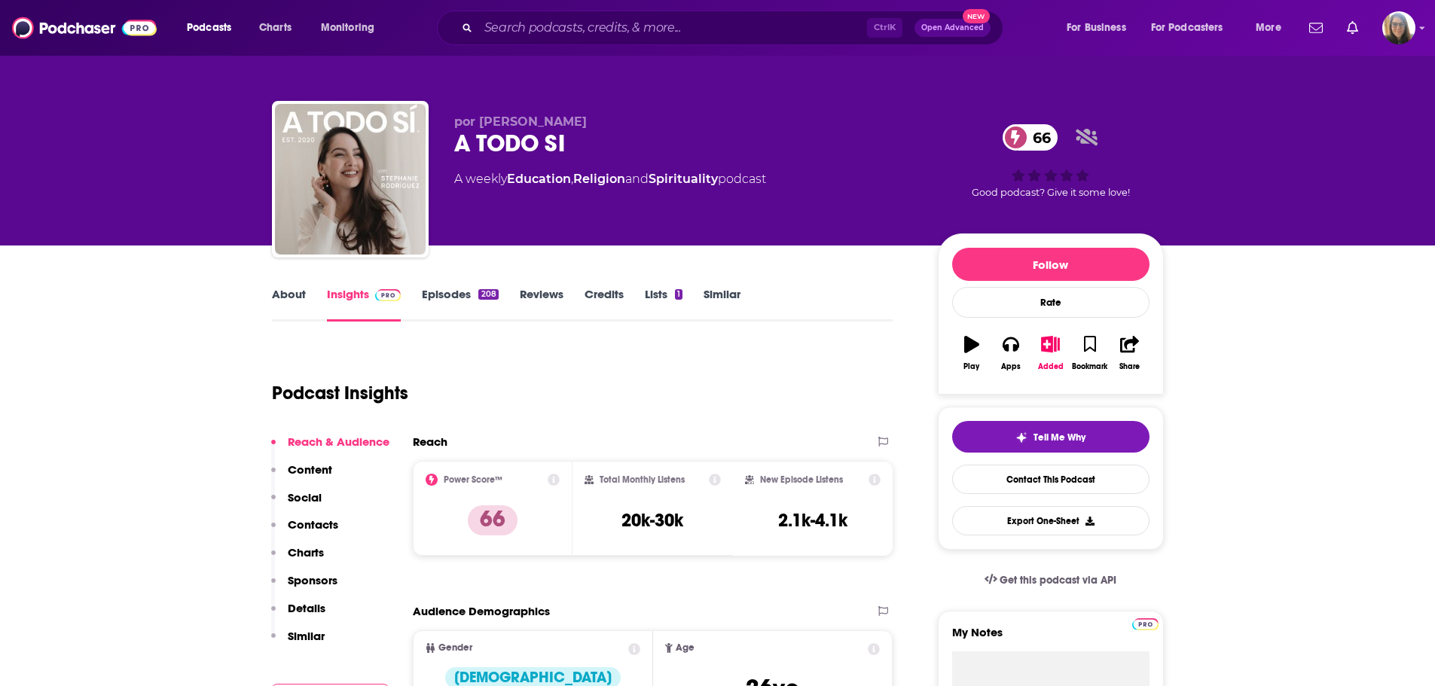
click at [517, 401] on div "Podcast Insights" at bounding box center [576, 384] width 609 height 77
click at [478, 293] on div "208" at bounding box center [488, 294] width 20 height 11
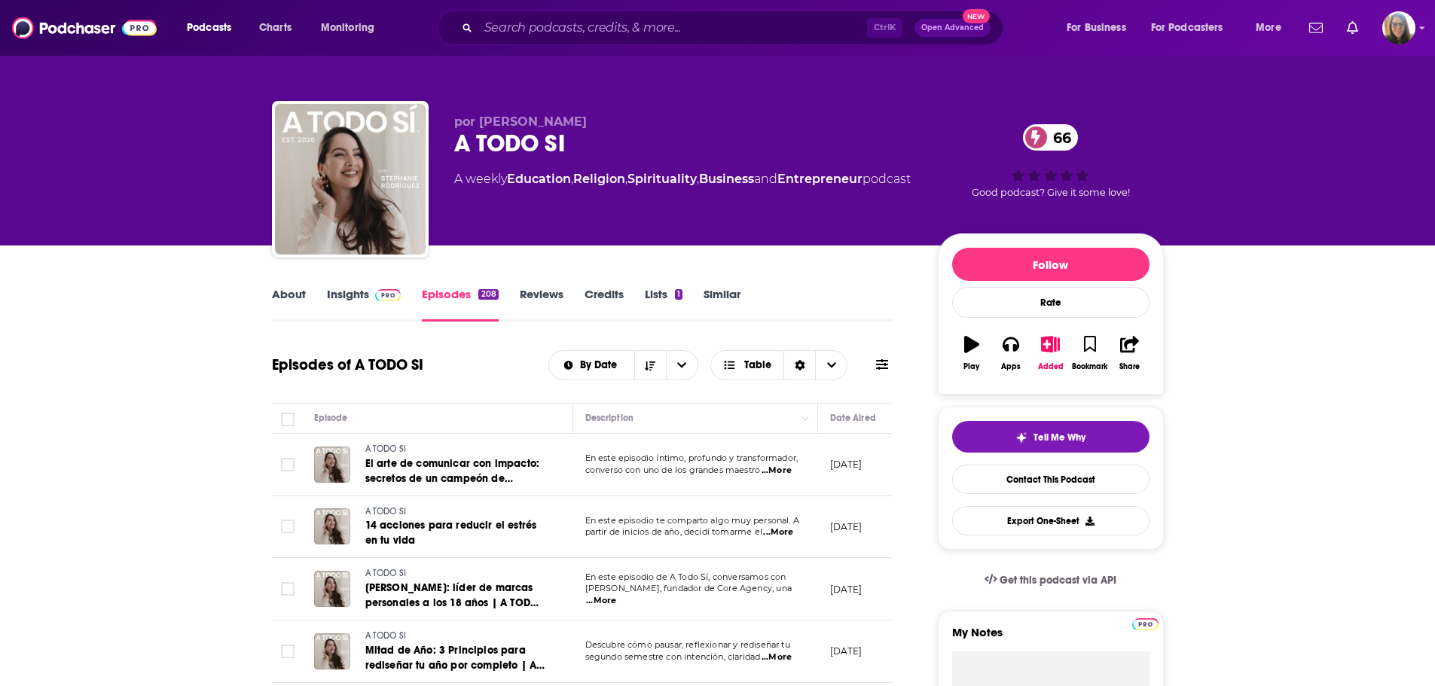
click at [359, 294] on link "Insights" at bounding box center [364, 304] width 75 height 35
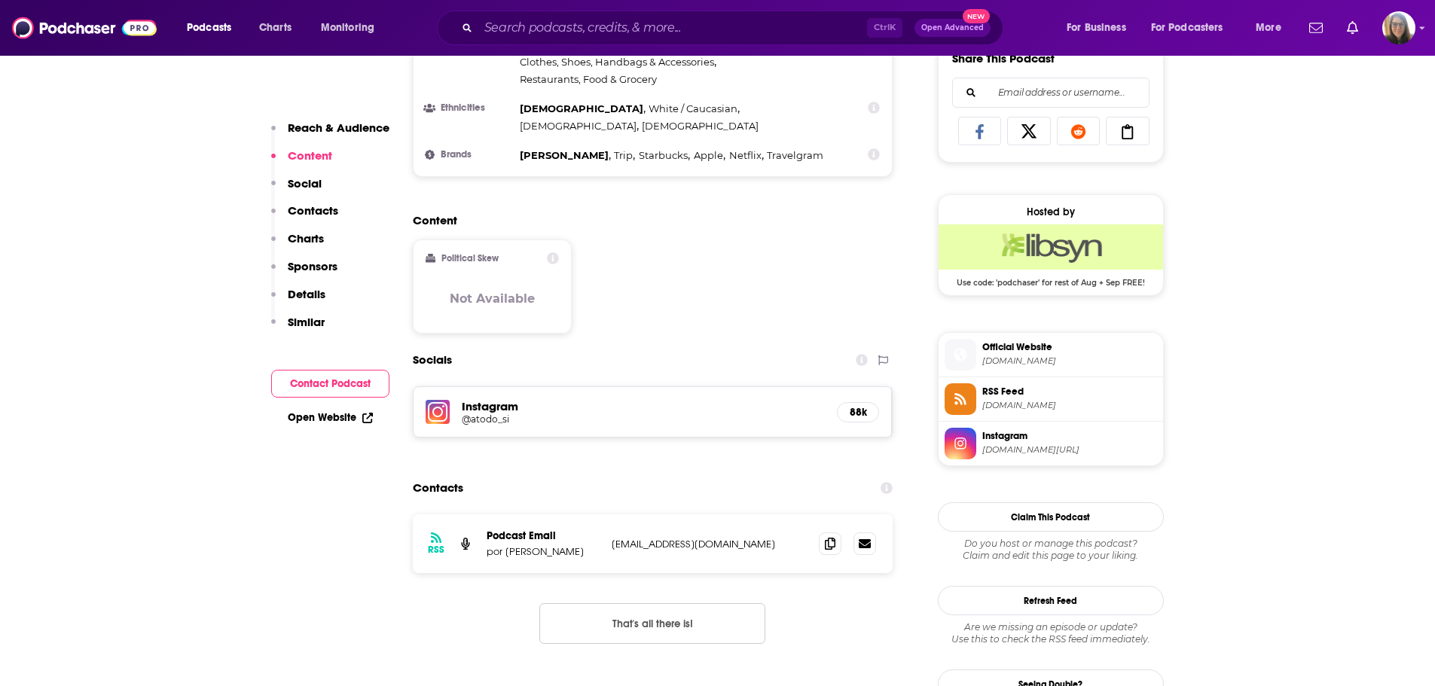
scroll to position [972, 0]
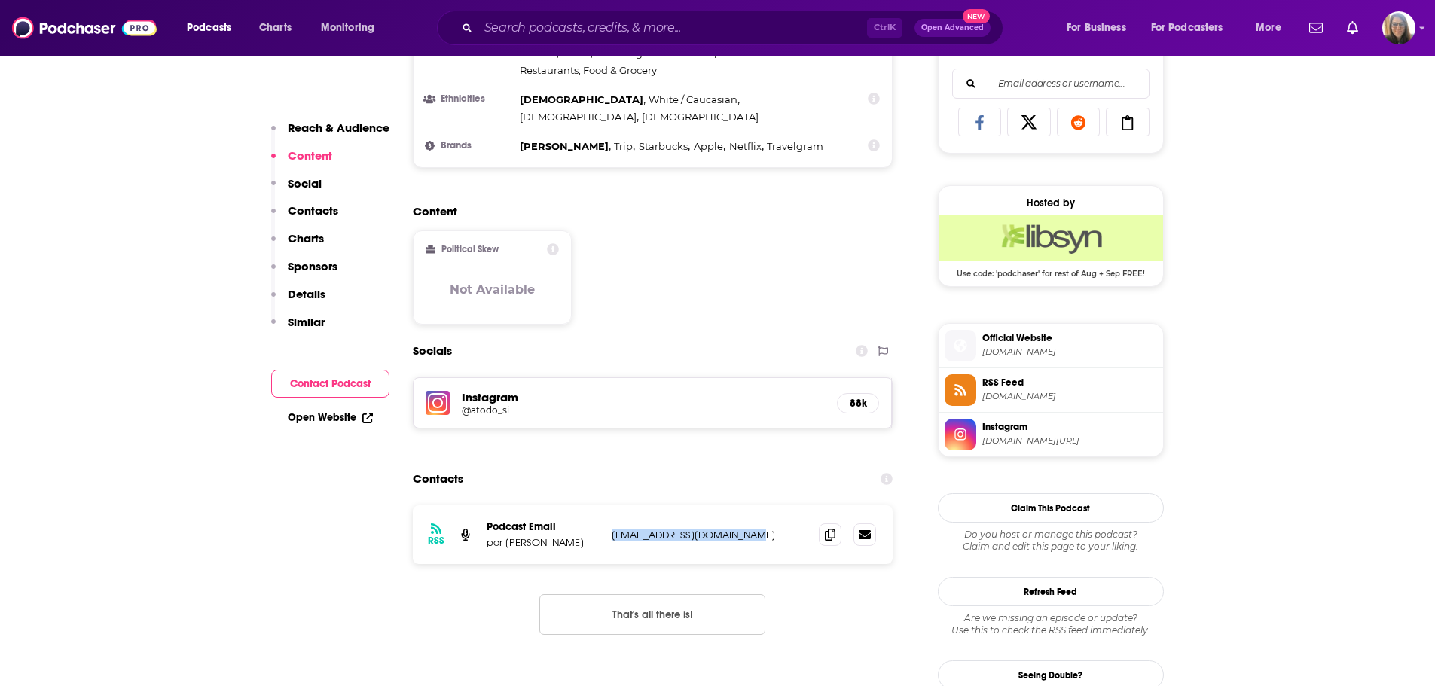
drag, startPoint x: 755, startPoint y: 500, endPoint x: 609, endPoint y: 500, distance: 146.9
click at [609, 505] on div "RSS Podcast Email por Stephanie Rodríguez hola@stephanierodriguez.mx hola@steph…" at bounding box center [653, 534] width 481 height 59
copy p "hola@stephanierodriguez.mx"
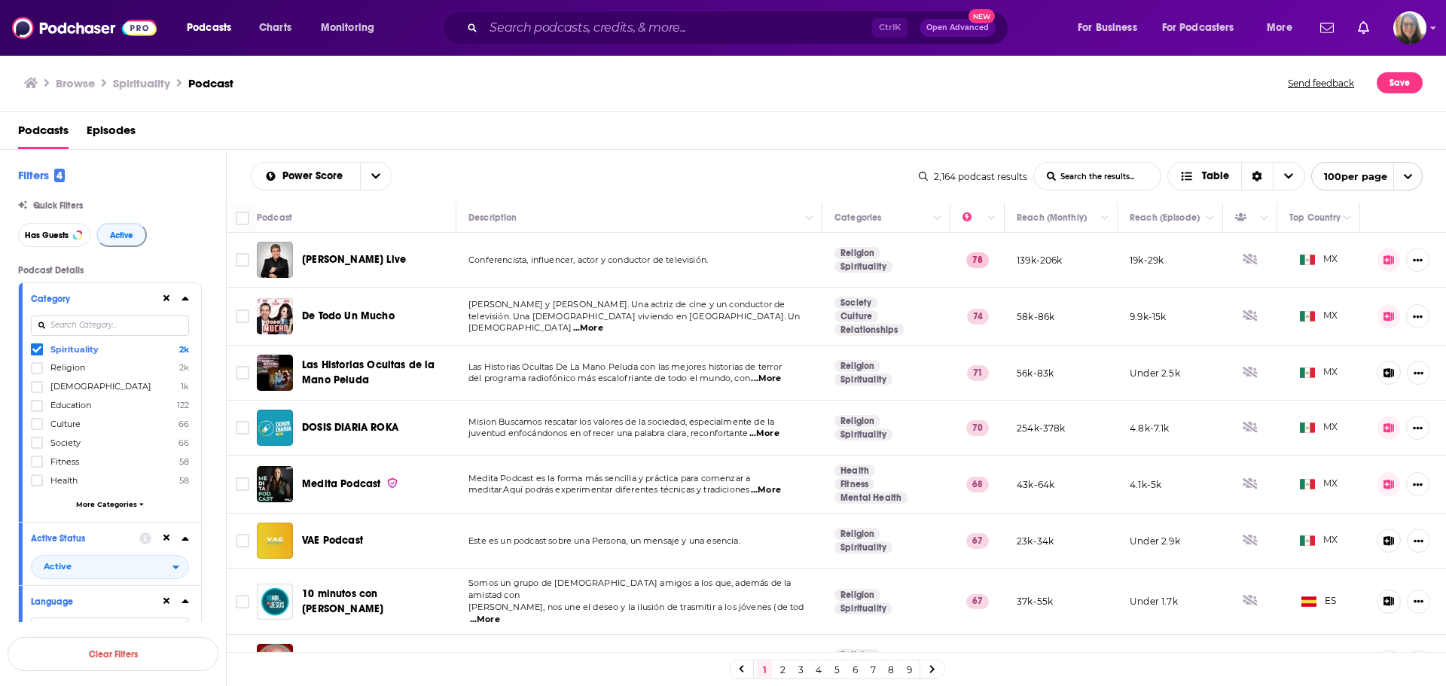
click at [187, 300] on icon at bounding box center [185, 299] width 7 height 4
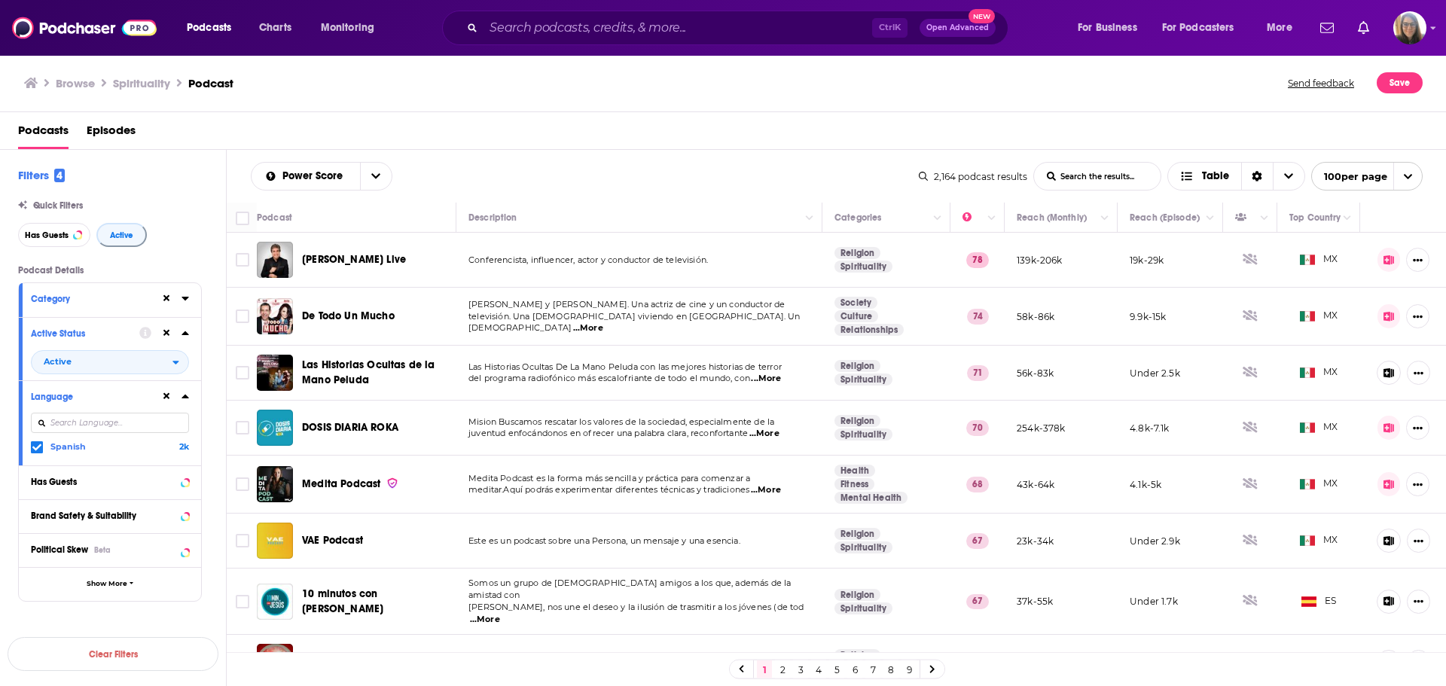
click at [186, 396] on icon at bounding box center [185, 397] width 7 height 4
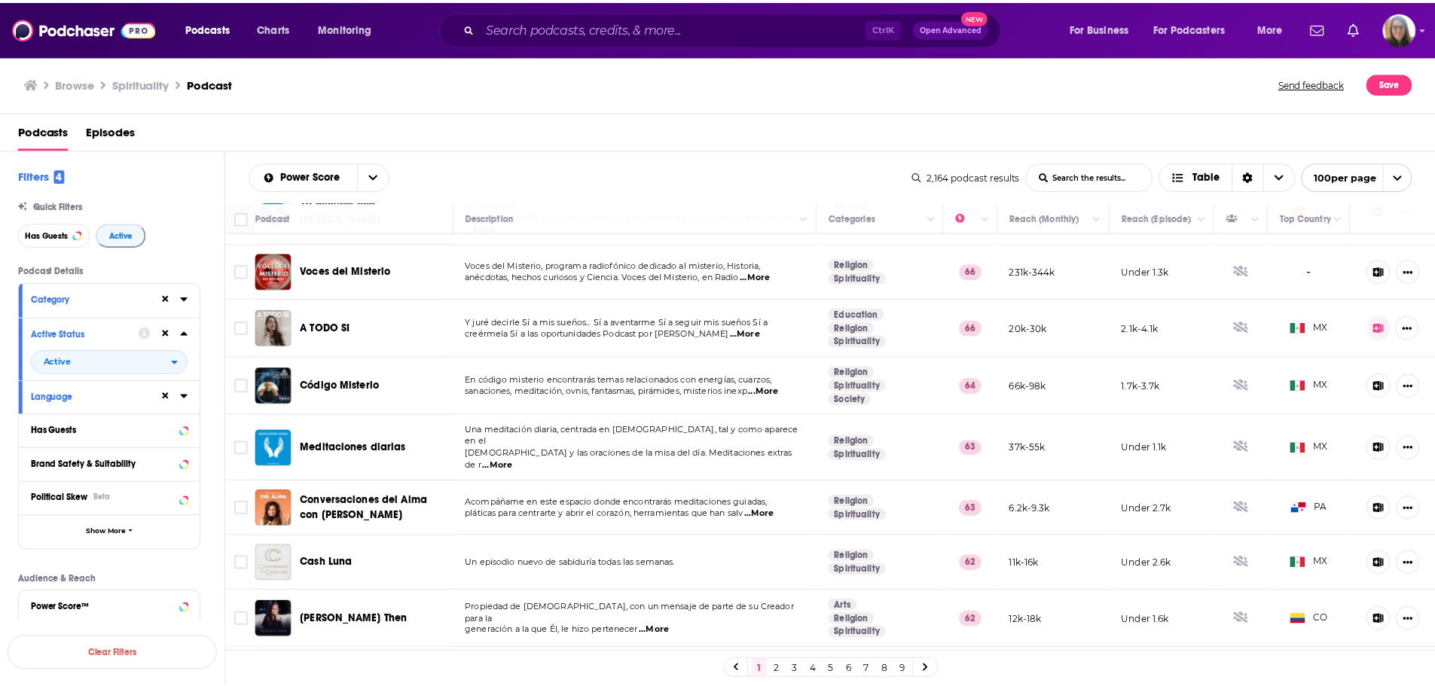
scroll to position [411, 0]
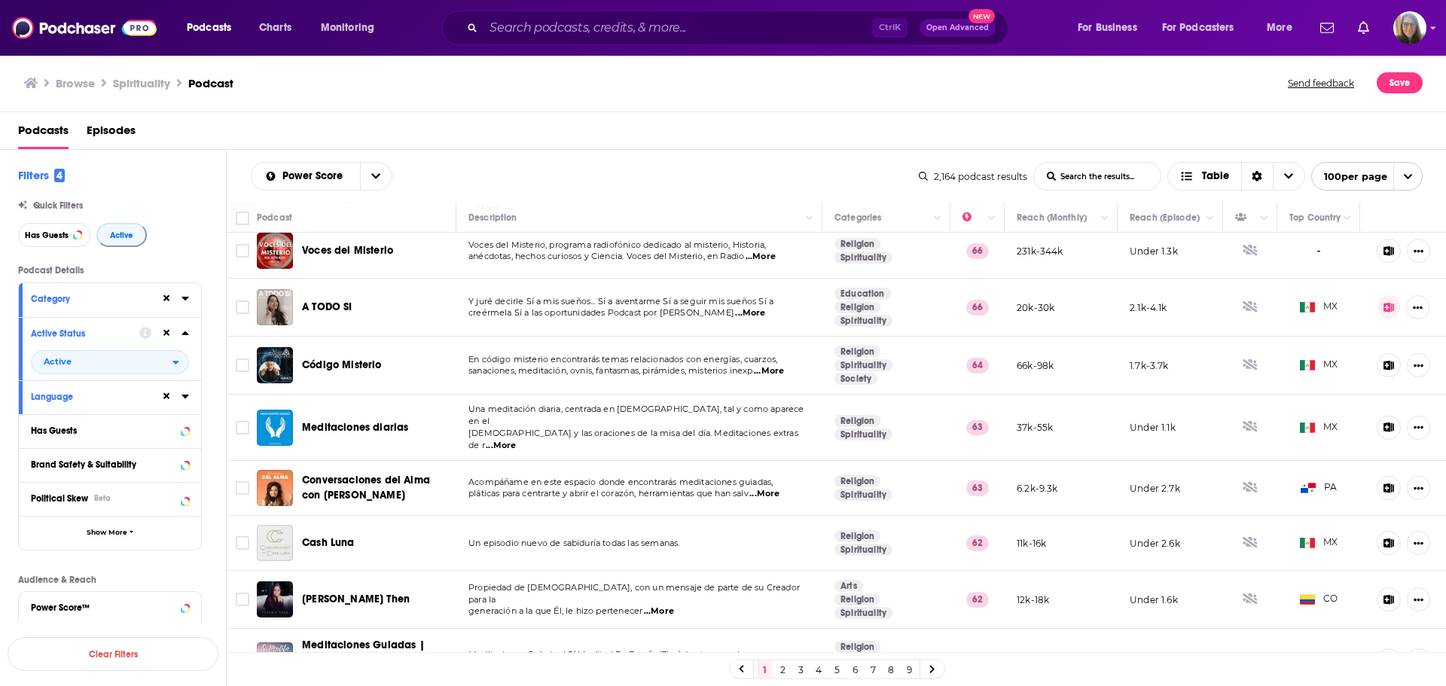
click at [774, 488] on span "...More" at bounding box center [764, 494] width 30 height 12
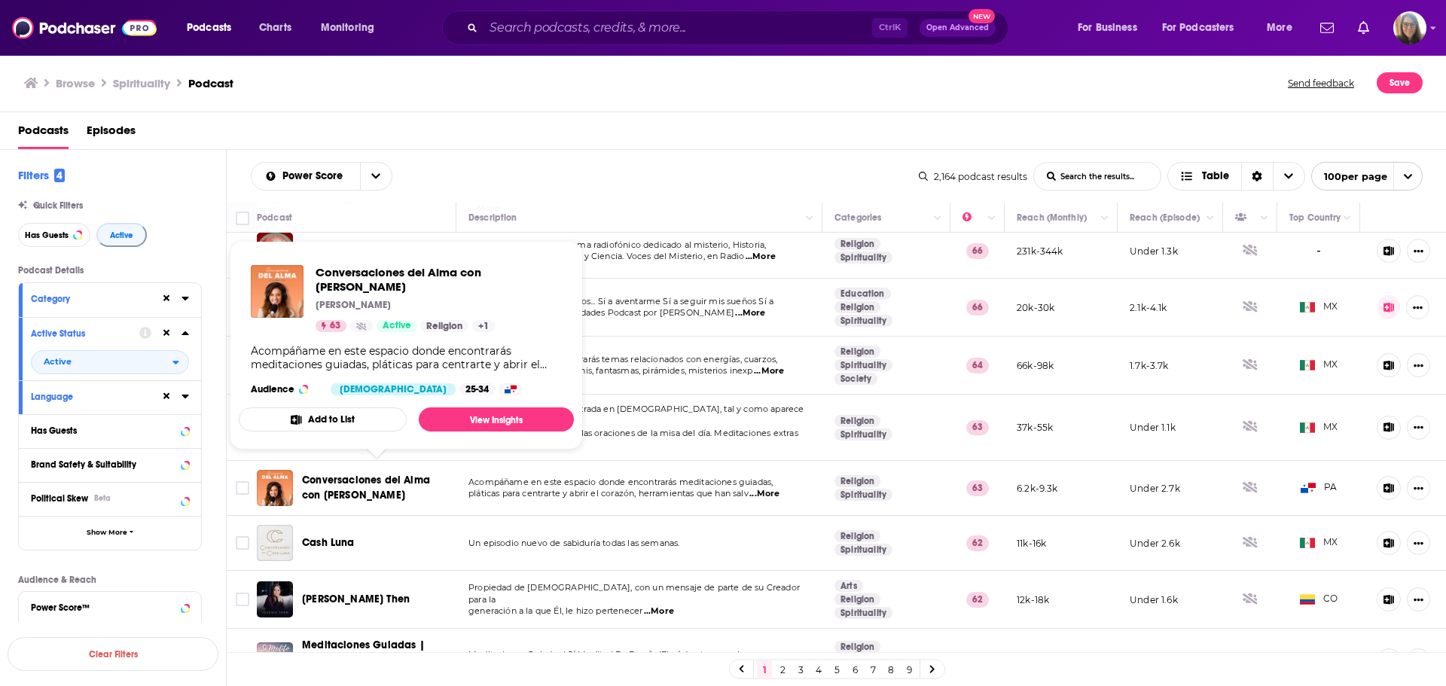
click at [367, 474] on span "Conversaciones del Alma con Durga Stef" at bounding box center [366, 488] width 128 height 28
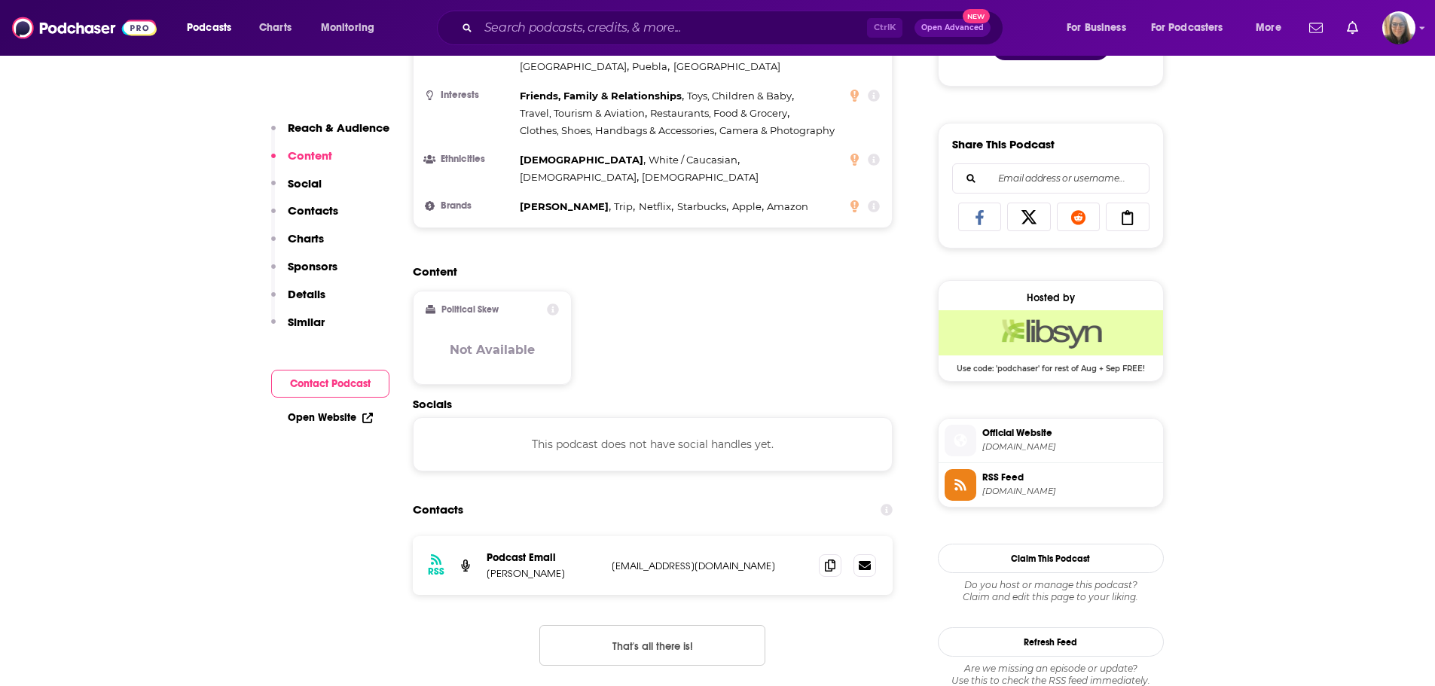
scroll to position [1014, 0]
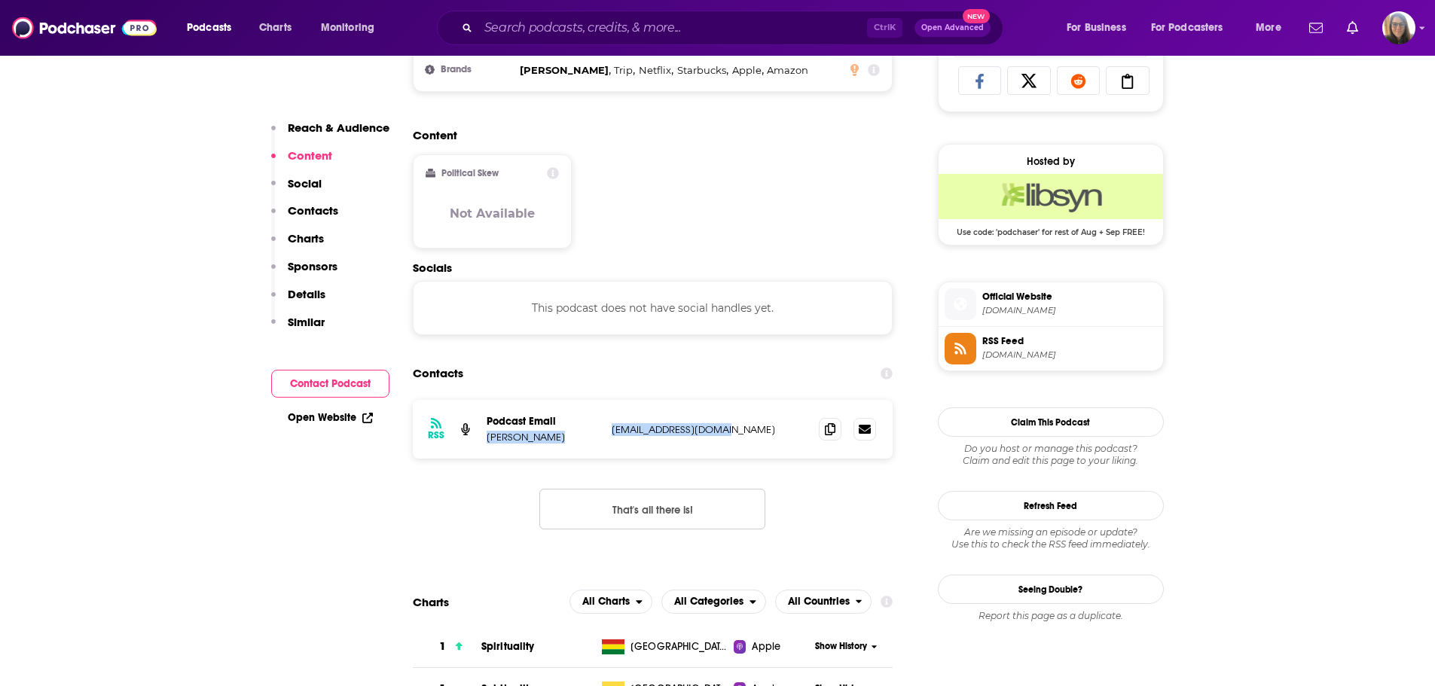
drag, startPoint x: 744, startPoint y: 395, endPoint x: 595, endPoint y: 390, distance: 149.2
click at [0, 0] on div "Podcast Email Durga Stef adrianwolfb@gmail.com adrianwolfb@gmail.com" at bounding box center [0, 0] width 0 height 0
copy div "Durga Stef adrianwolfb@gmail.com"
click at [692, 418] on div "RSS Podcast Email Durga Stef adrianwolfb@gmail.com adrianwolfb@gmail.com" at bounding box center [653, 429] width 481 height 59
drag, startPoint x: 742, startPoint y: 398, endPoint x: 612, endPoint y: 395, distance: 129.6
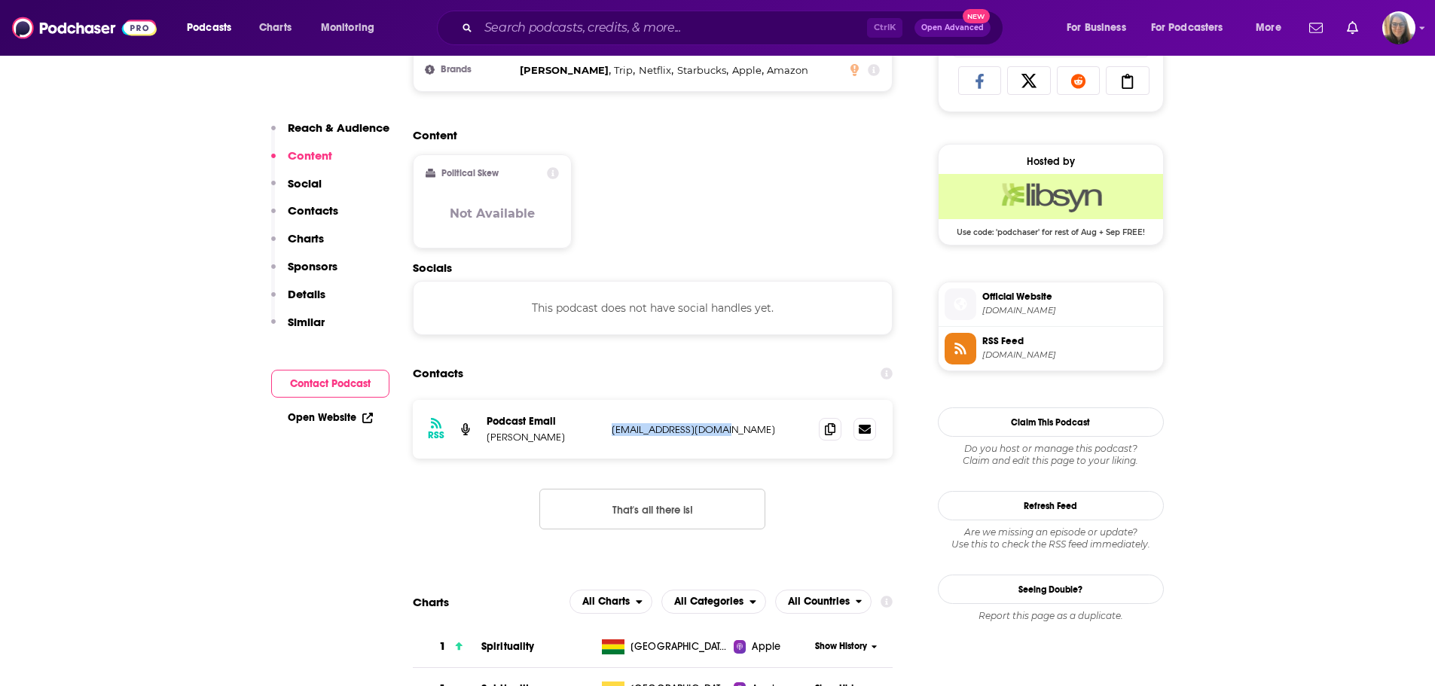
click at [612, 423] on p "adrianwolfb@gmail.com" at bounding box center [710, 429] width 196 height 13
copy p "adrianwolfb@gmail.com"
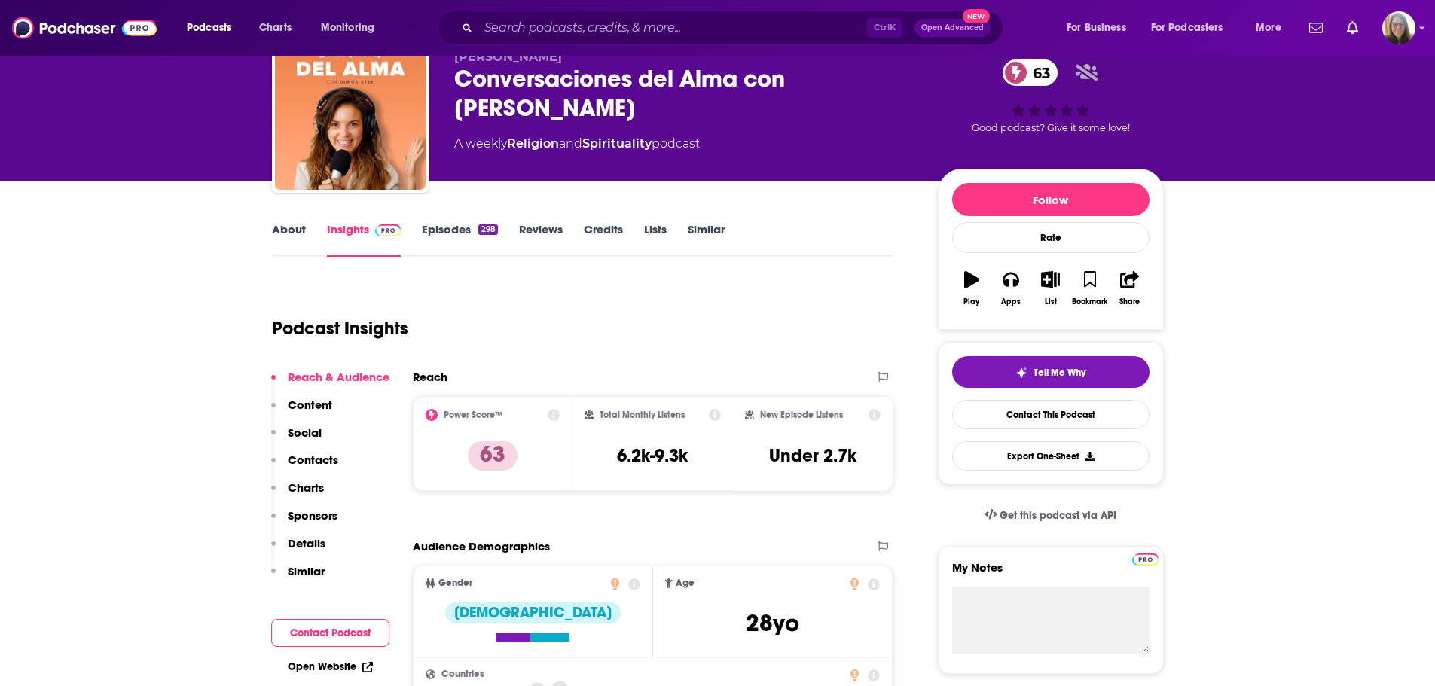
scroll to position [56, 0]
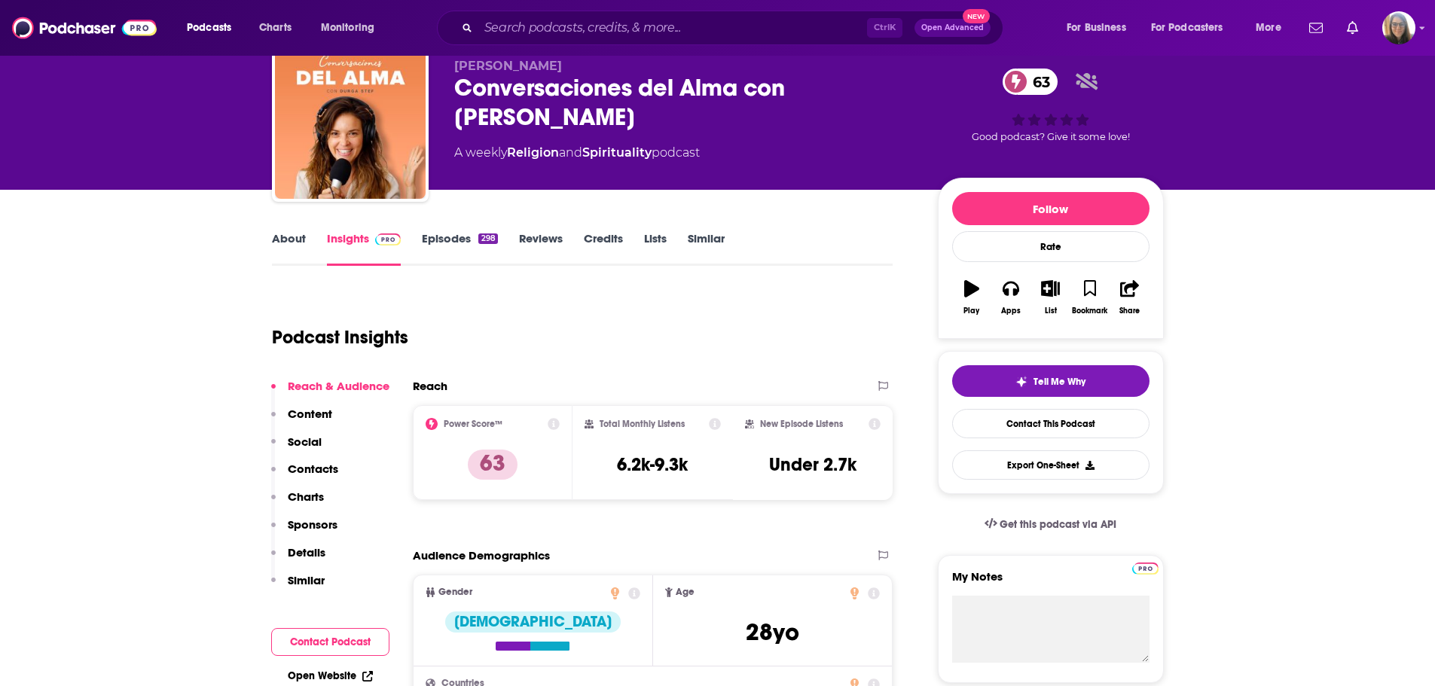
click at [467, 246] on link "Episodes 298" at bounding box center [459, 248] width 75 height 35
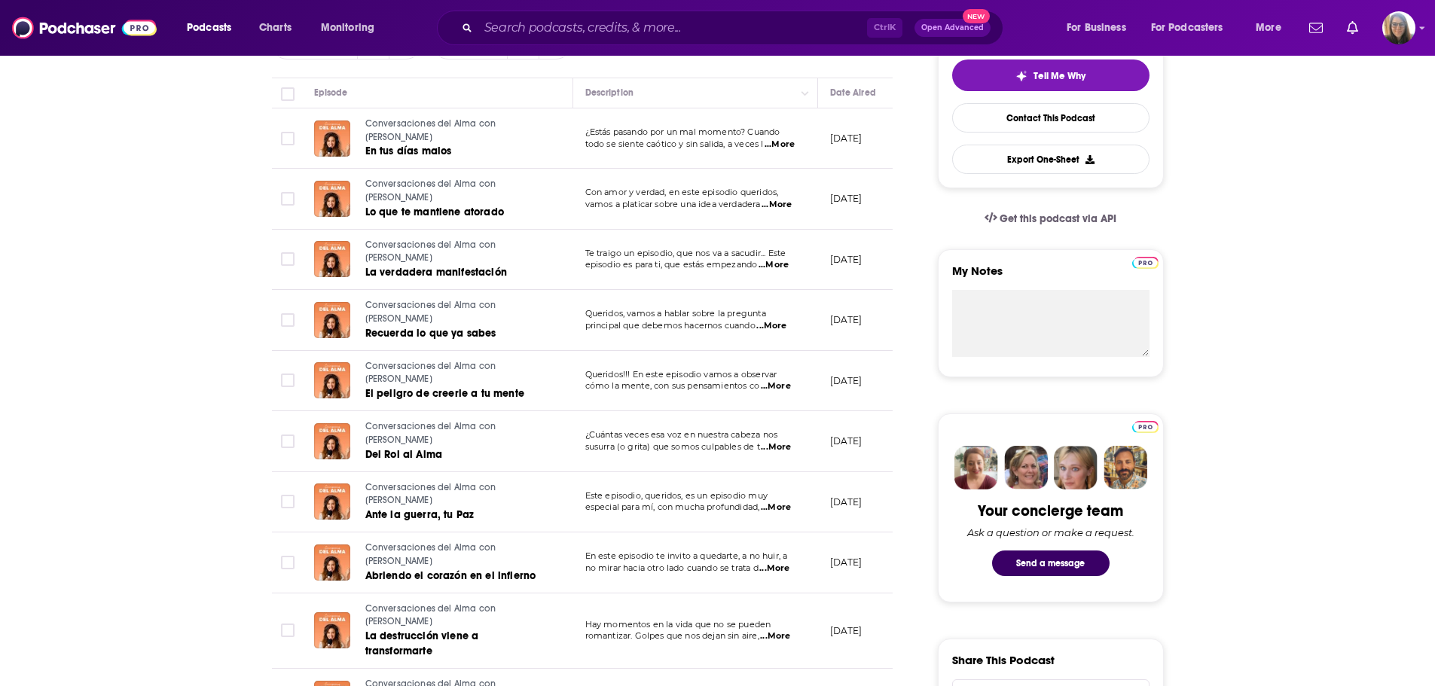
scroll to position [392, 0]
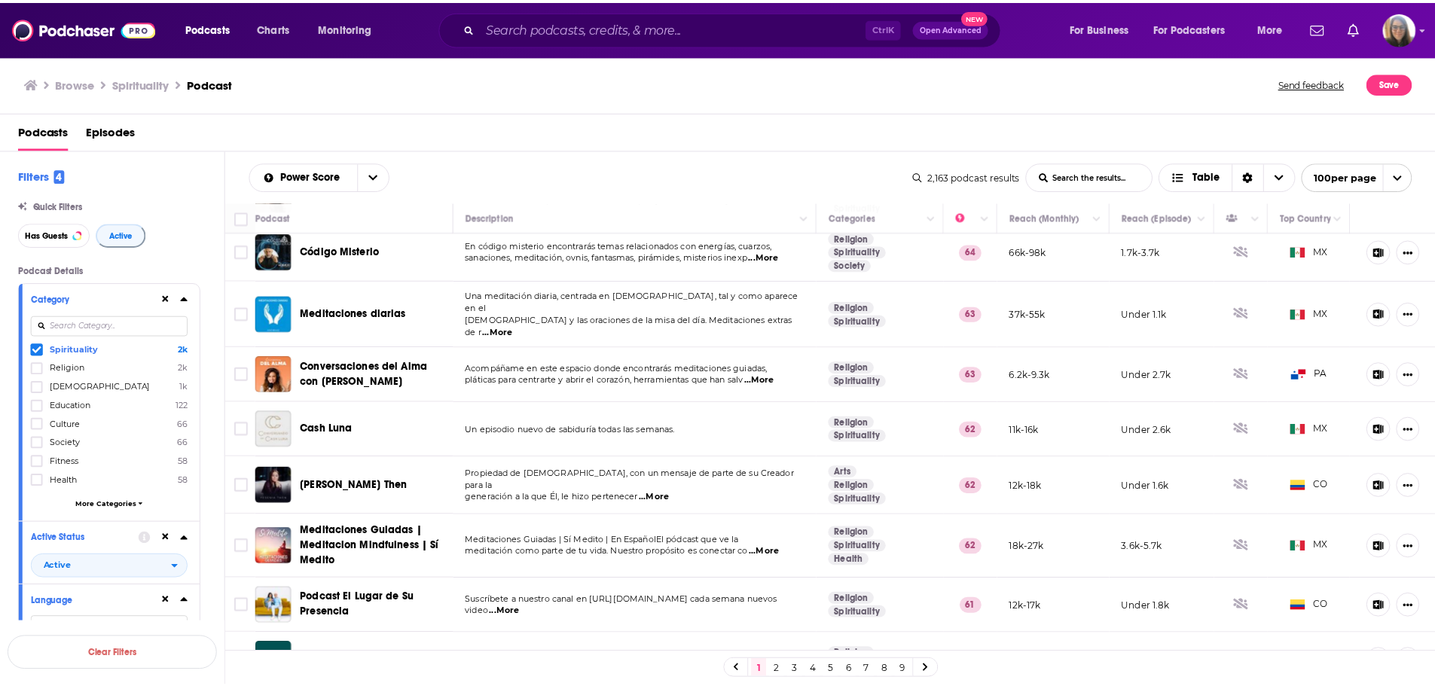
scroll to position [566, 0]
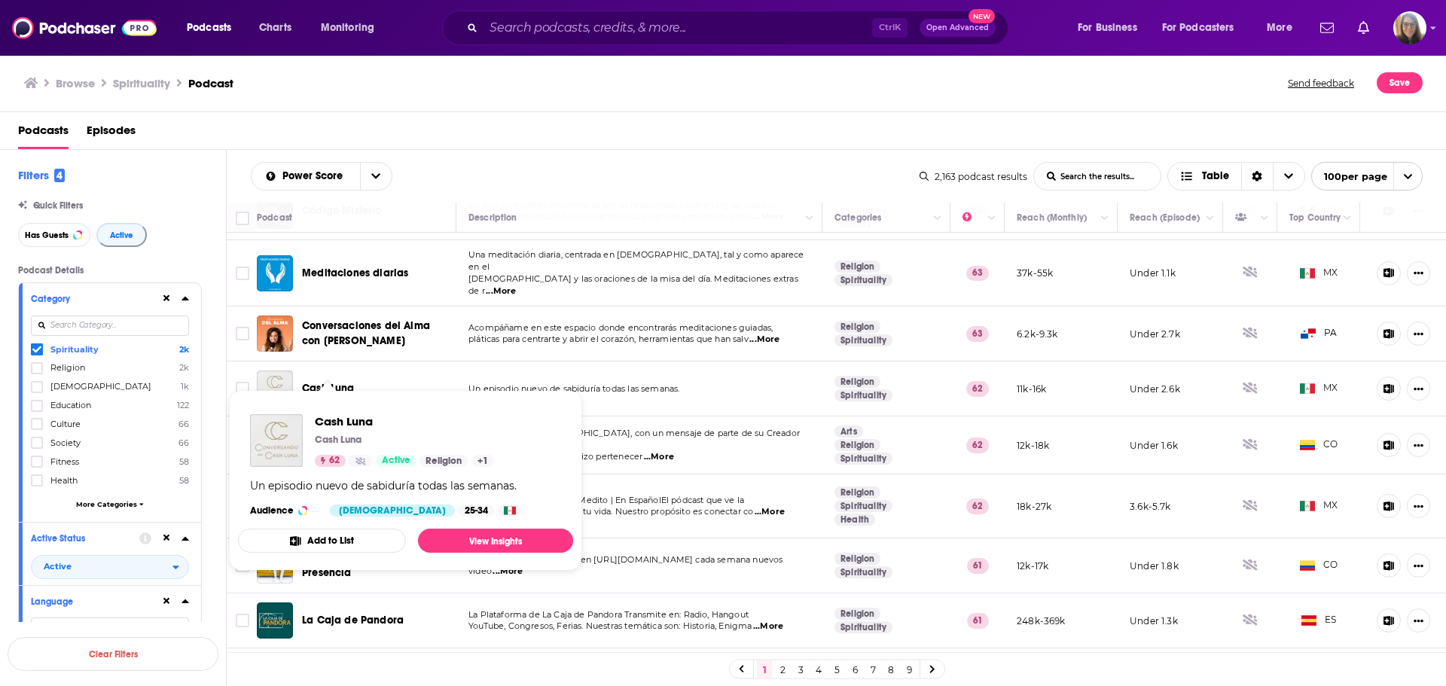
click at [337, 382] on span "Cash Luna" at bounding box center [328, 388] width 53 height 13
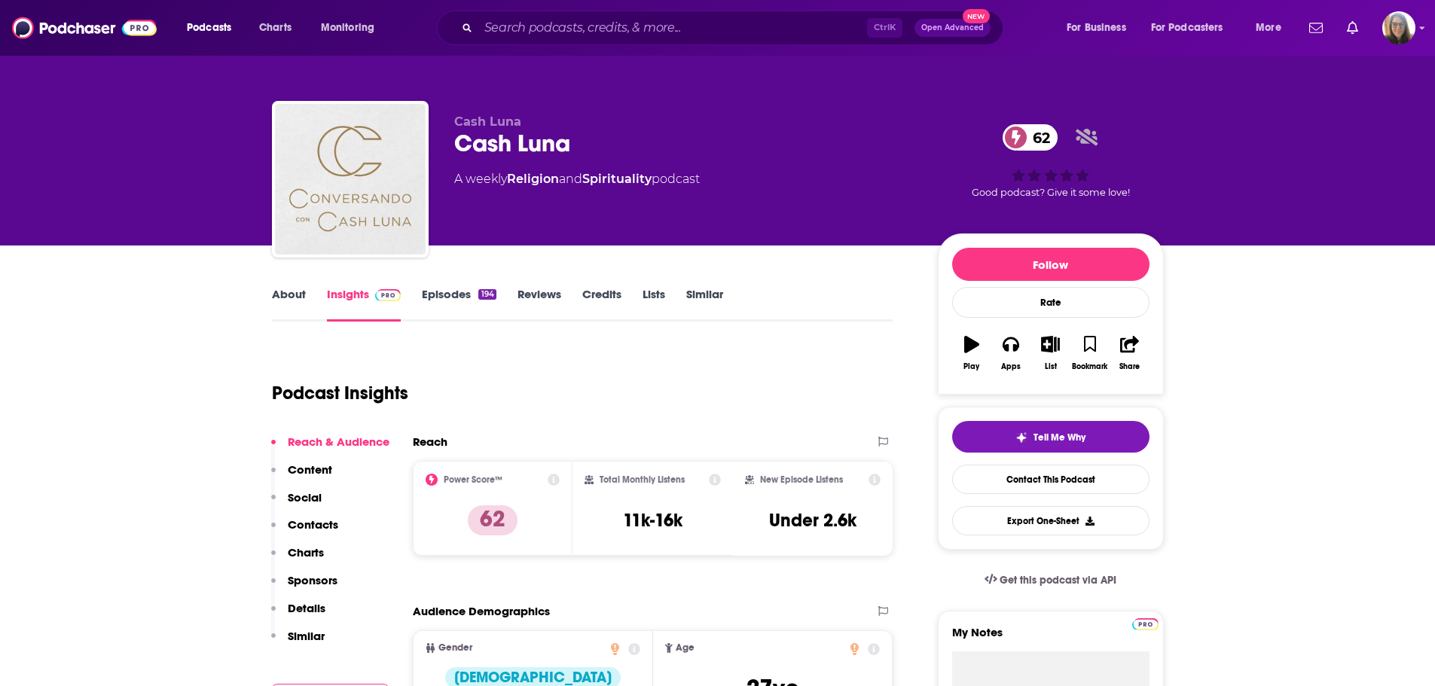
click at [472, 296] on link "Episodes 194" at bounding box center [459, 304] width 74 height 35
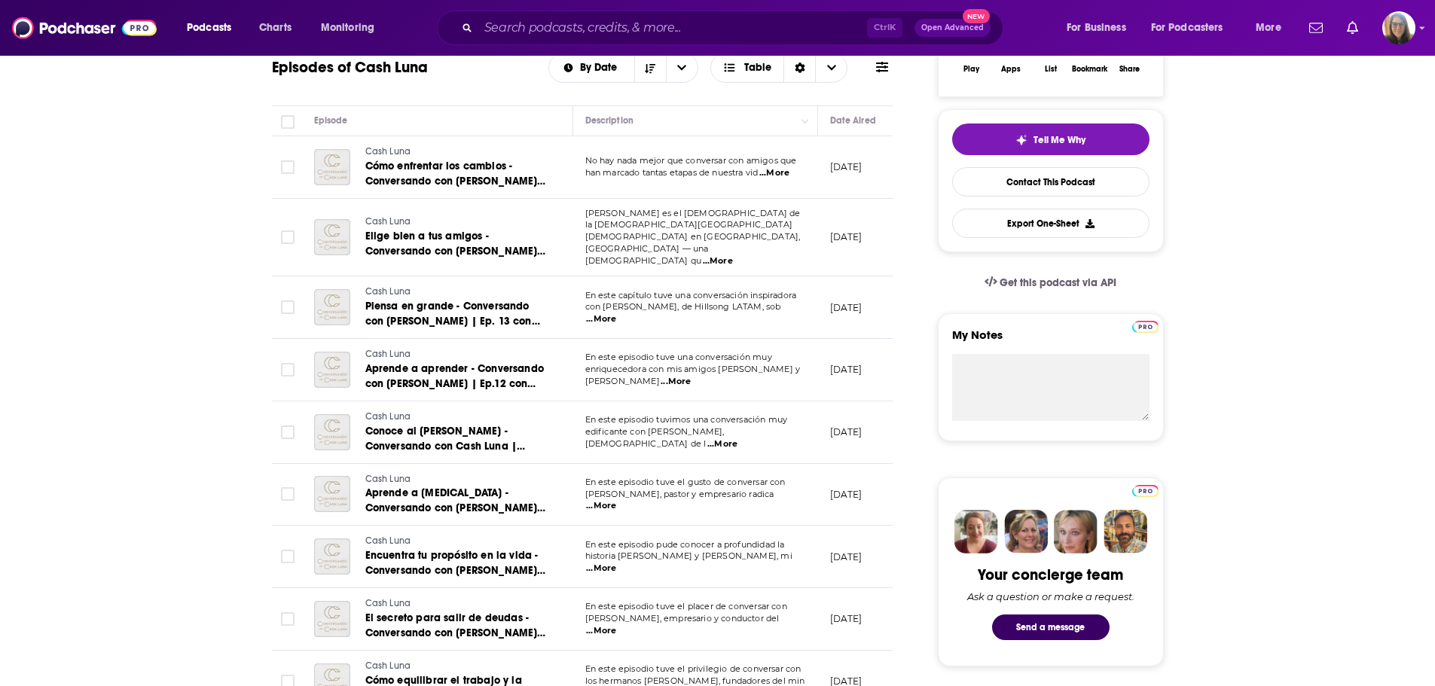
scroll to position [252, 0]
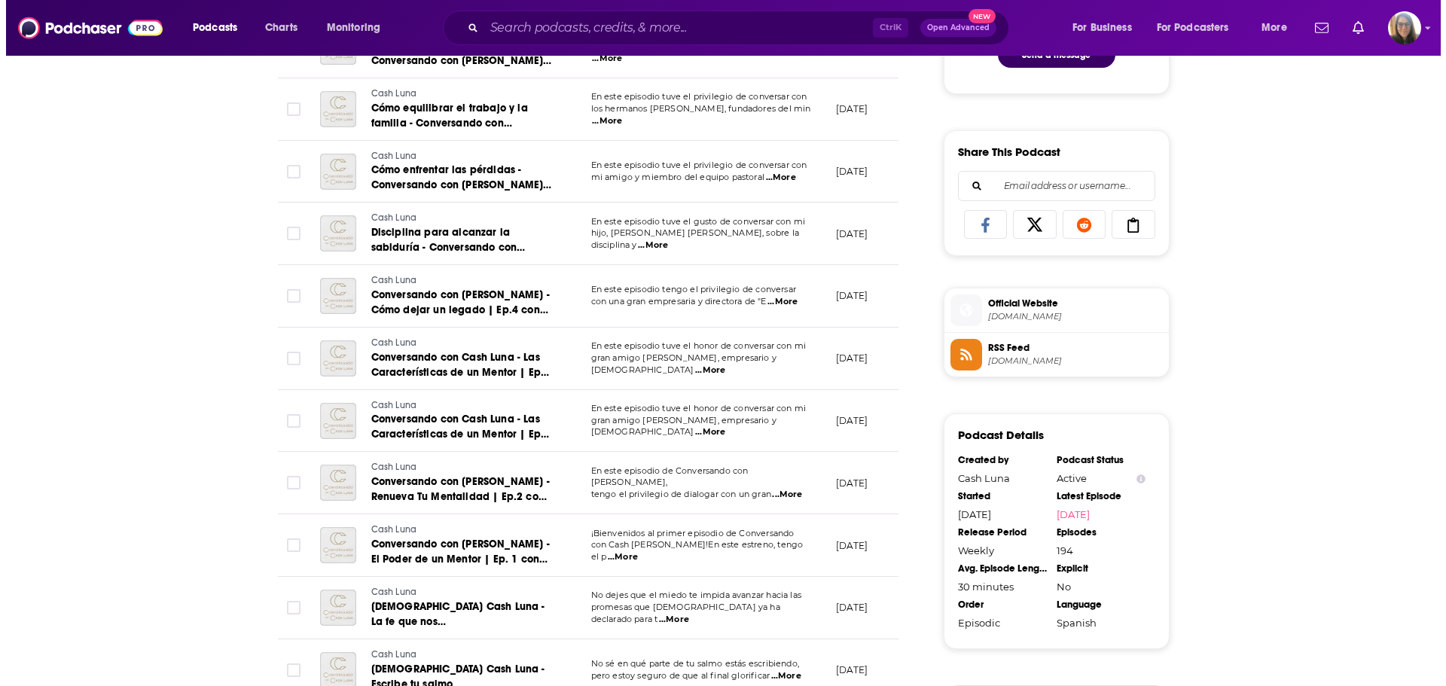
scroll to position [0, 0]
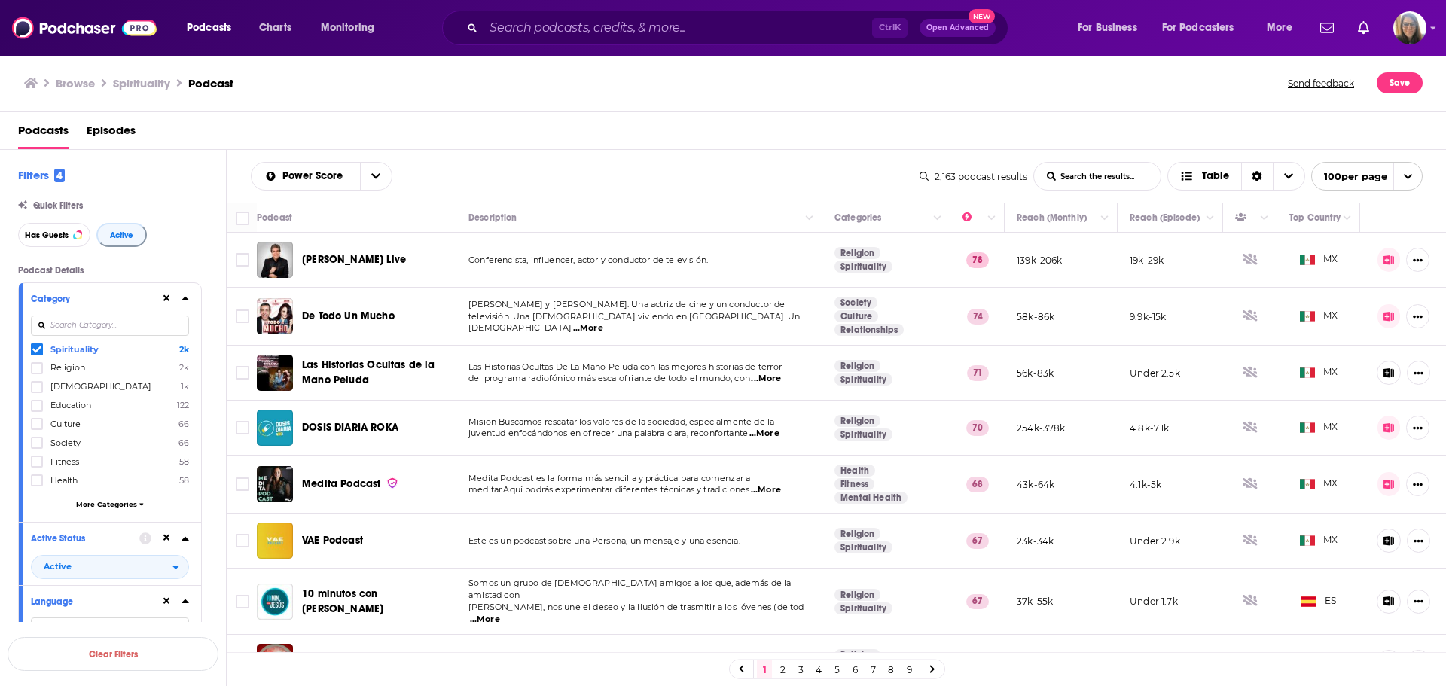
scroll to position [72, 0]
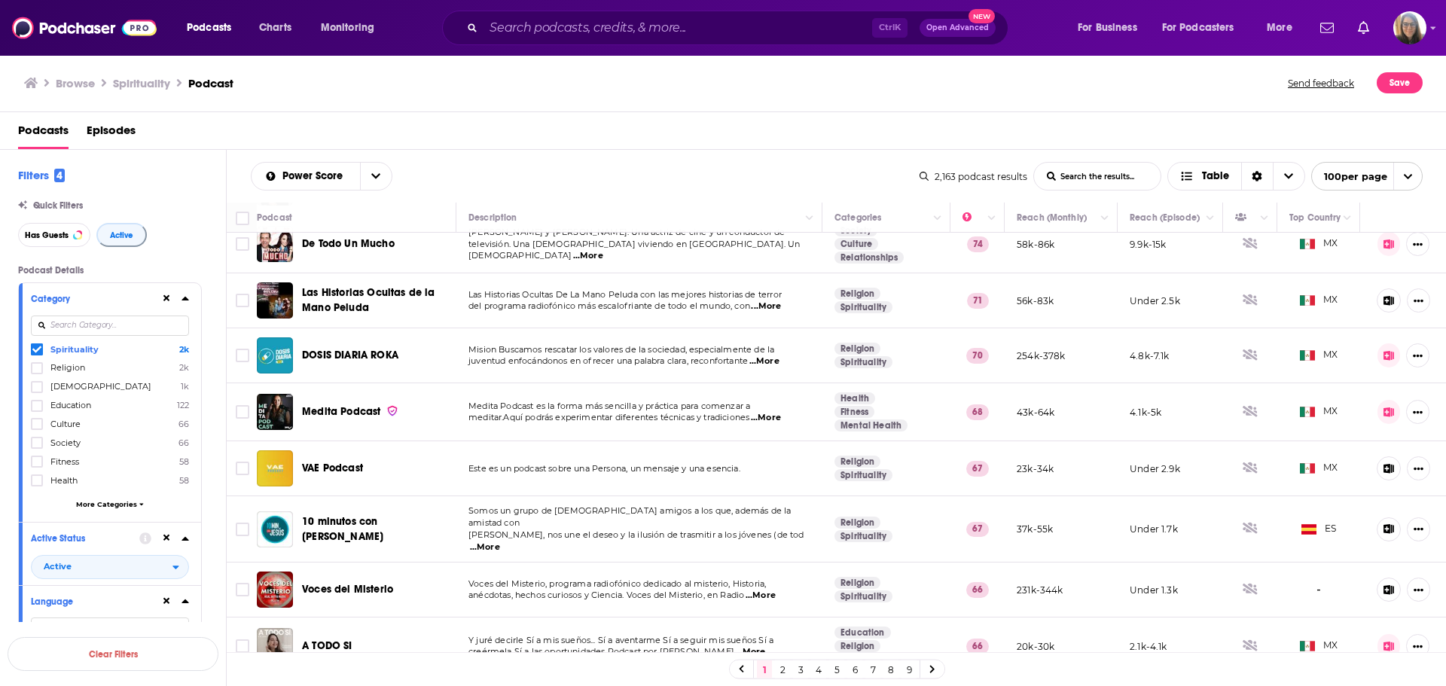
click at [1033, 129] on div "Podcasts Episodes" at bounding box center [726, 133] width 1417 height 31
click at [184, 298] on icon at bounding box center [185, 299] width 7 height 4
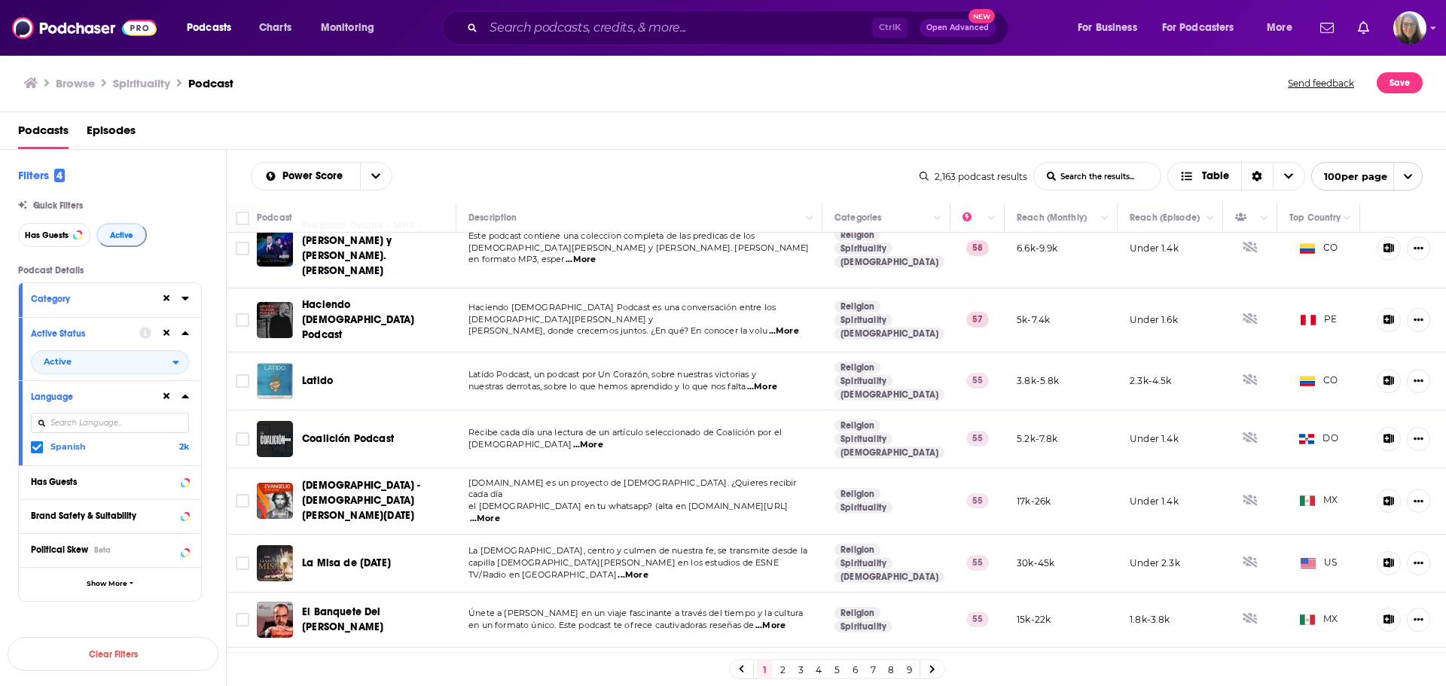
scroll to position [1478, 0]
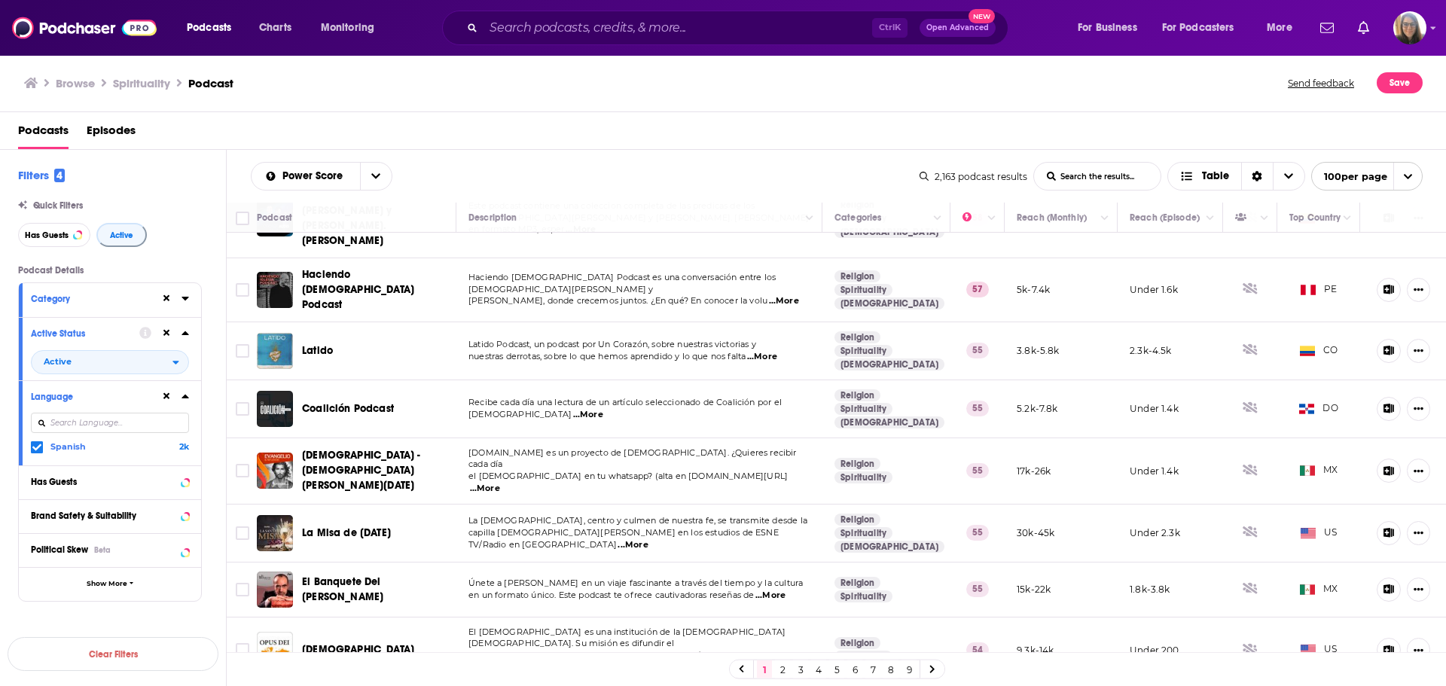
click at [182, 296] on icon at bounding box center [186, 298] width 8 height 12
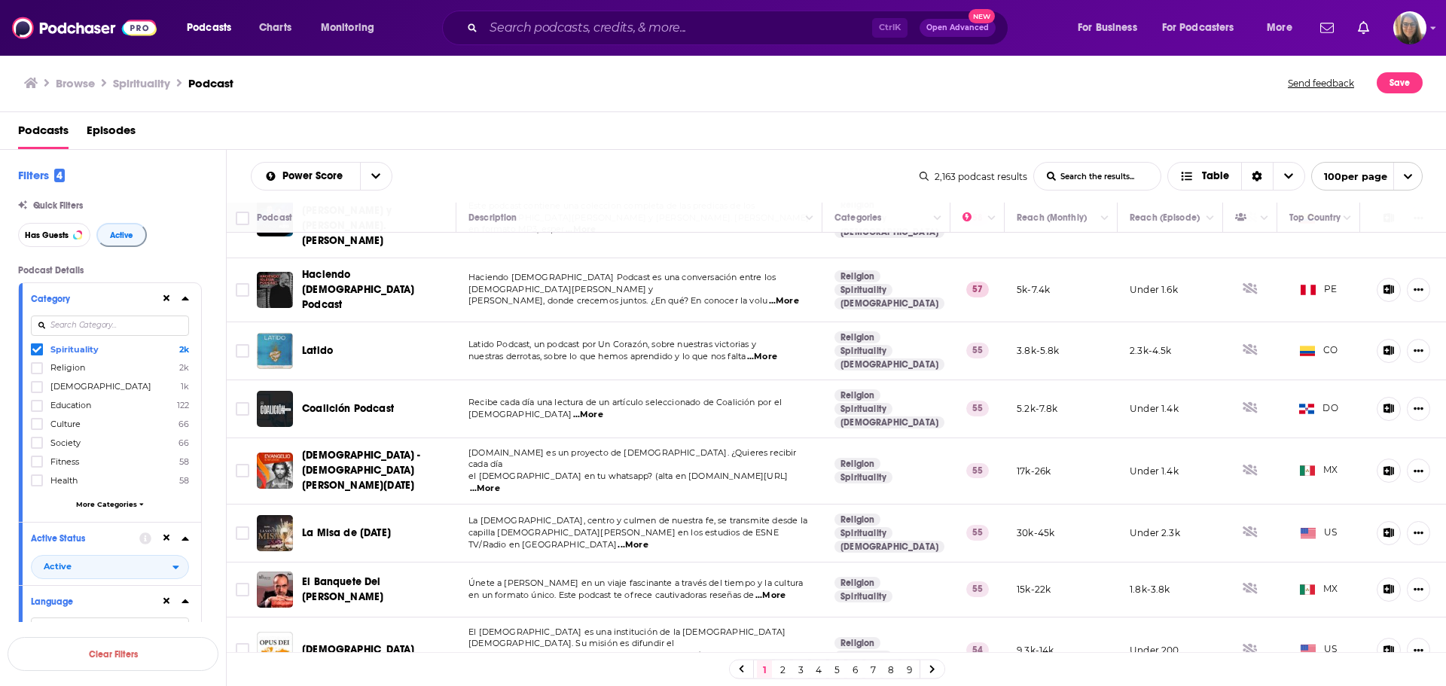
click at [124, 503] on span "More Categories" at bounding box center [106, 504] width 61 height 8
click at [78, 523] on span "Alternative Health" at bounding box center [87, 592] width 74 height 11
click at [37, 523] on input "multiSelectOption-alternative-health-13" at bounding box center [37, 597] width 0 height 0
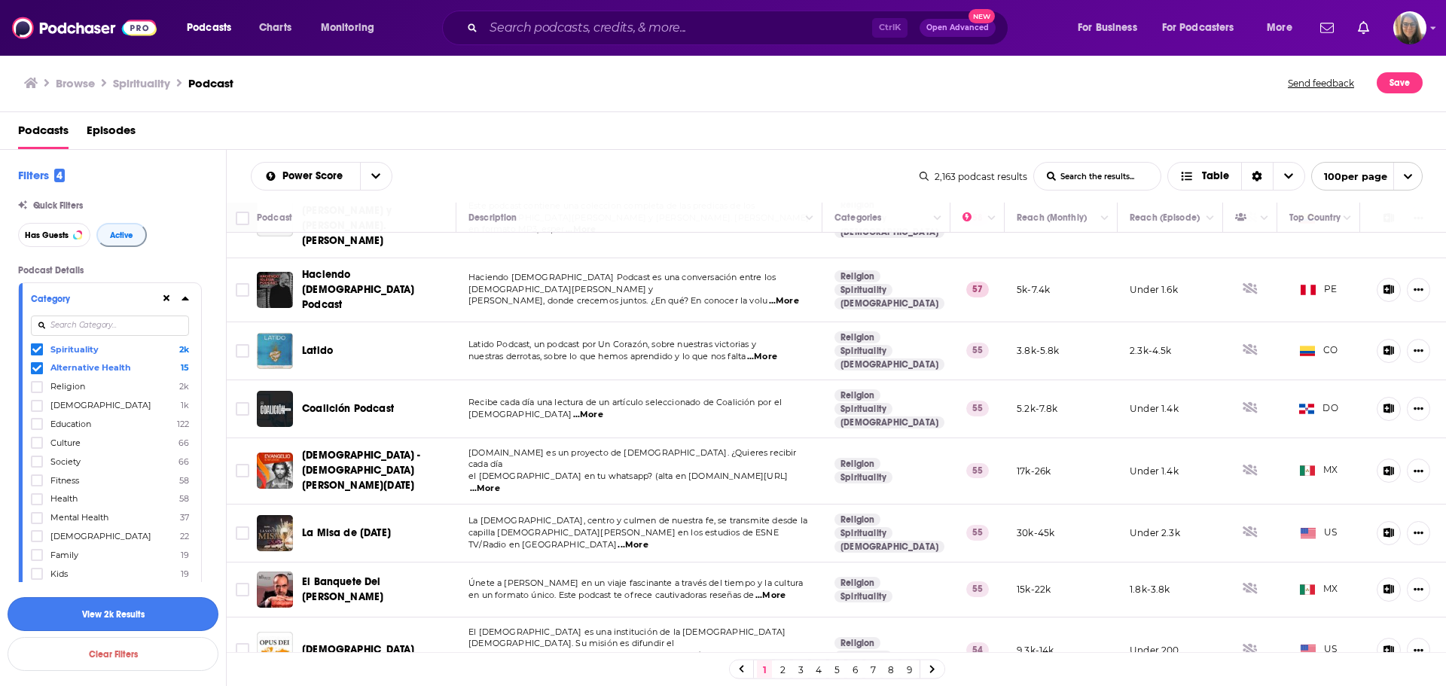
click at [81, 523] on button "View 2k Results" at bounding box center [113, 614] width 211 height 34
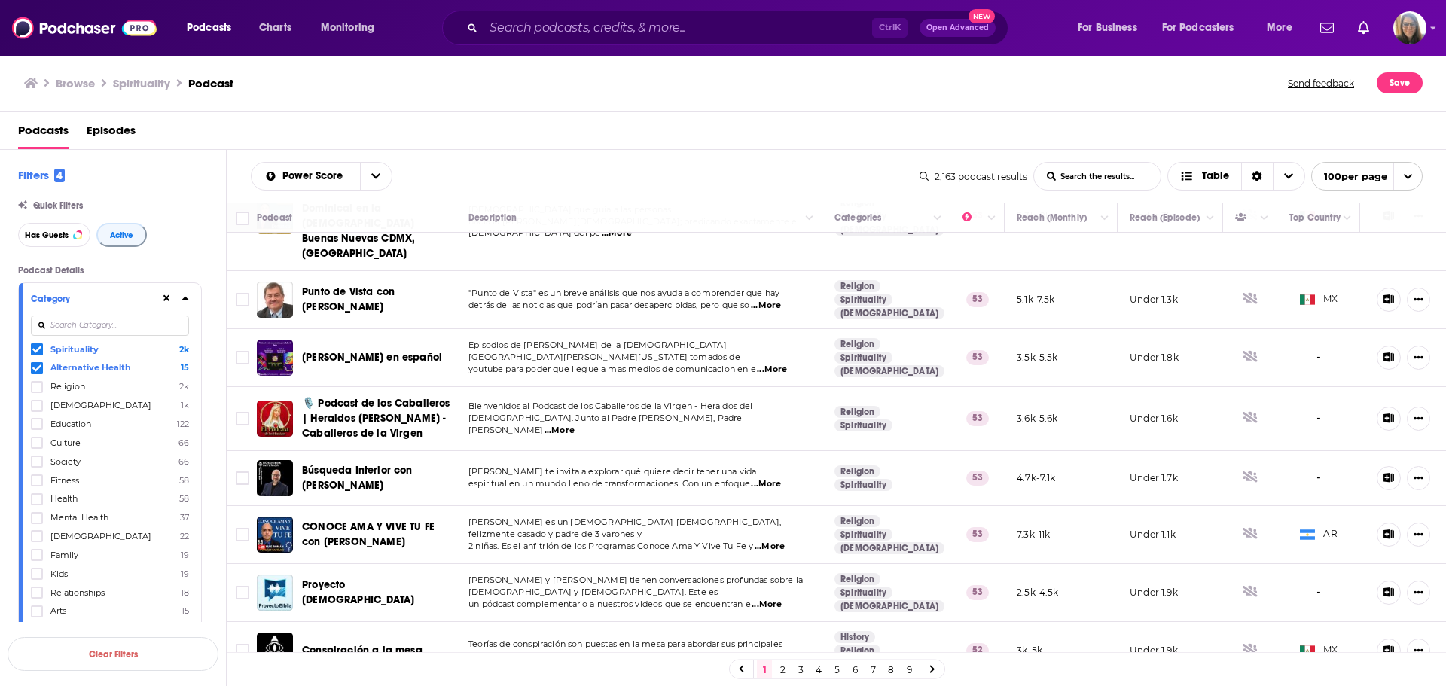
scroll to position [2424, 0]
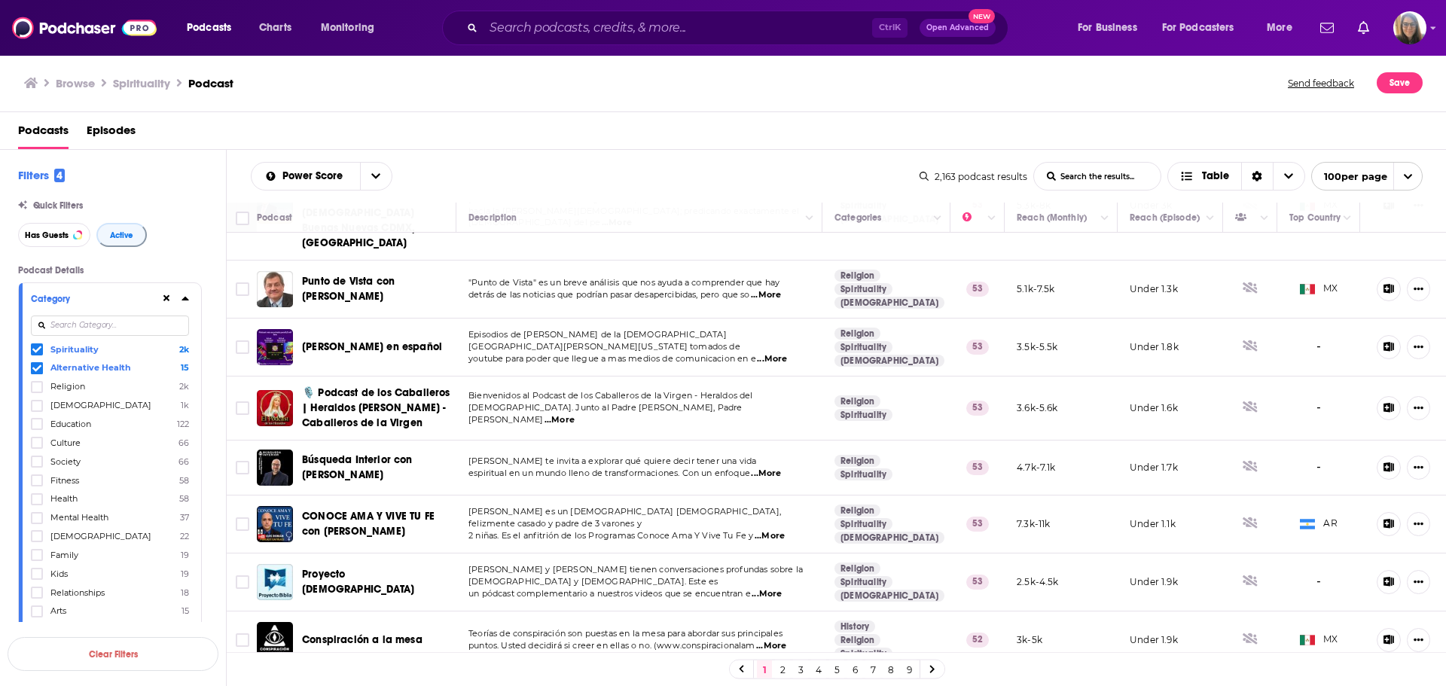
click at [33, 343] on span at bounding box center [37, 349] width 12 height 12
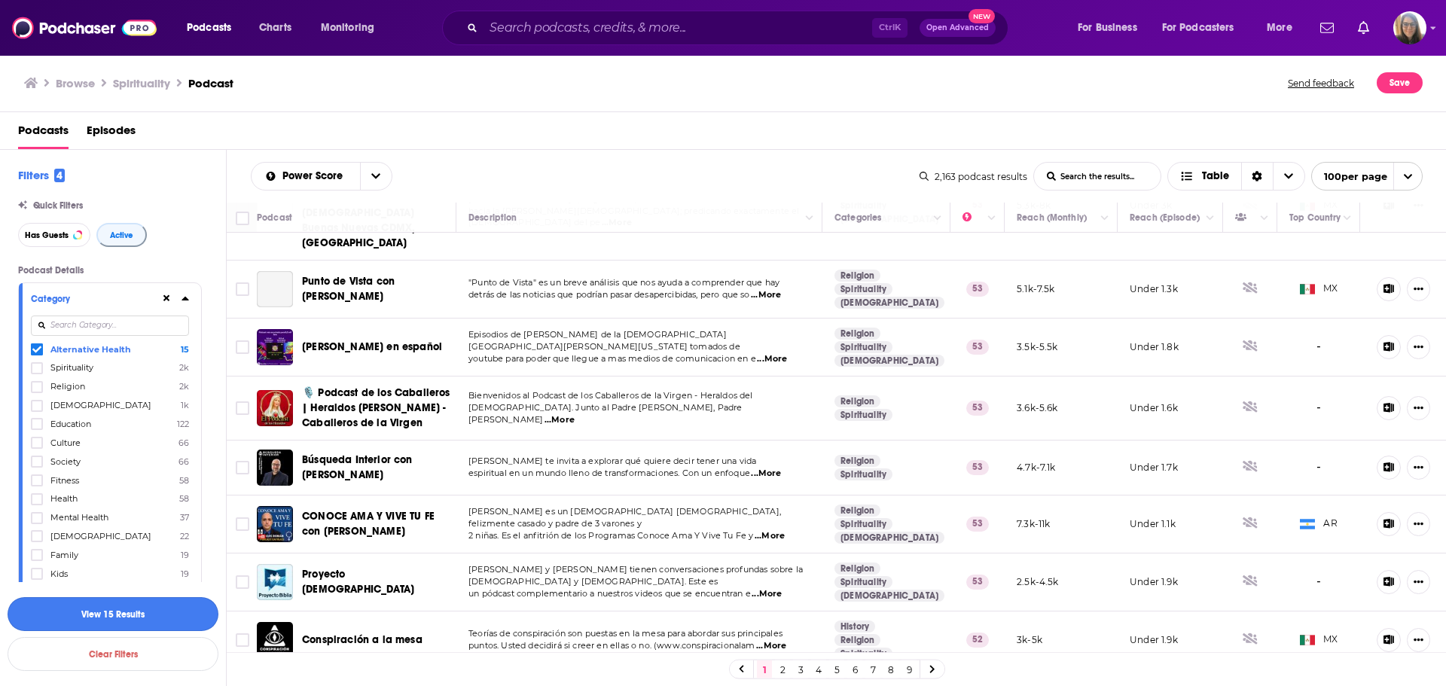
click at [69, 523] on button "View 15 Results" at bounding box center [113, 614] width 211 height 34
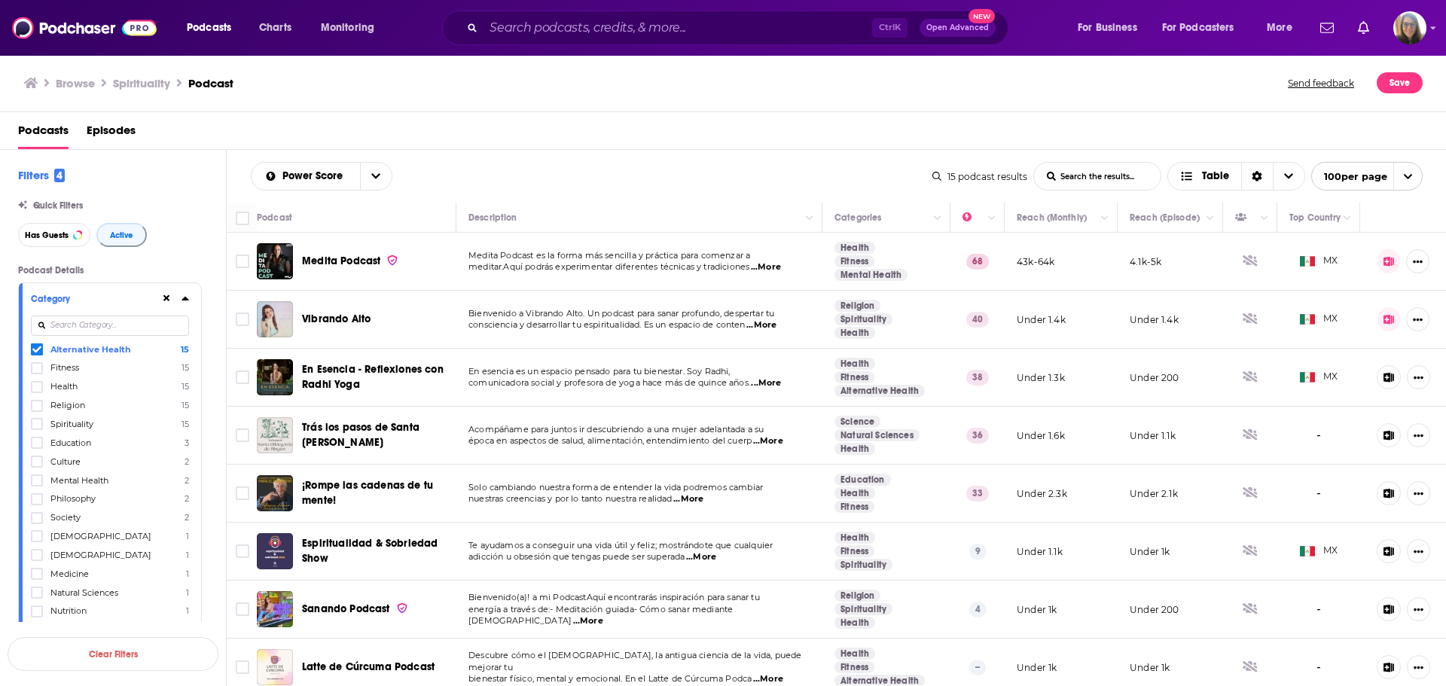
click at [101, 347] on span "Alternative Health" at bounding box center [90, 349] width 81 height 11
click at [37, 352] on input "multiSelectOption-alternative-health-0" at bounding box center [37, 352] width 0 height 0
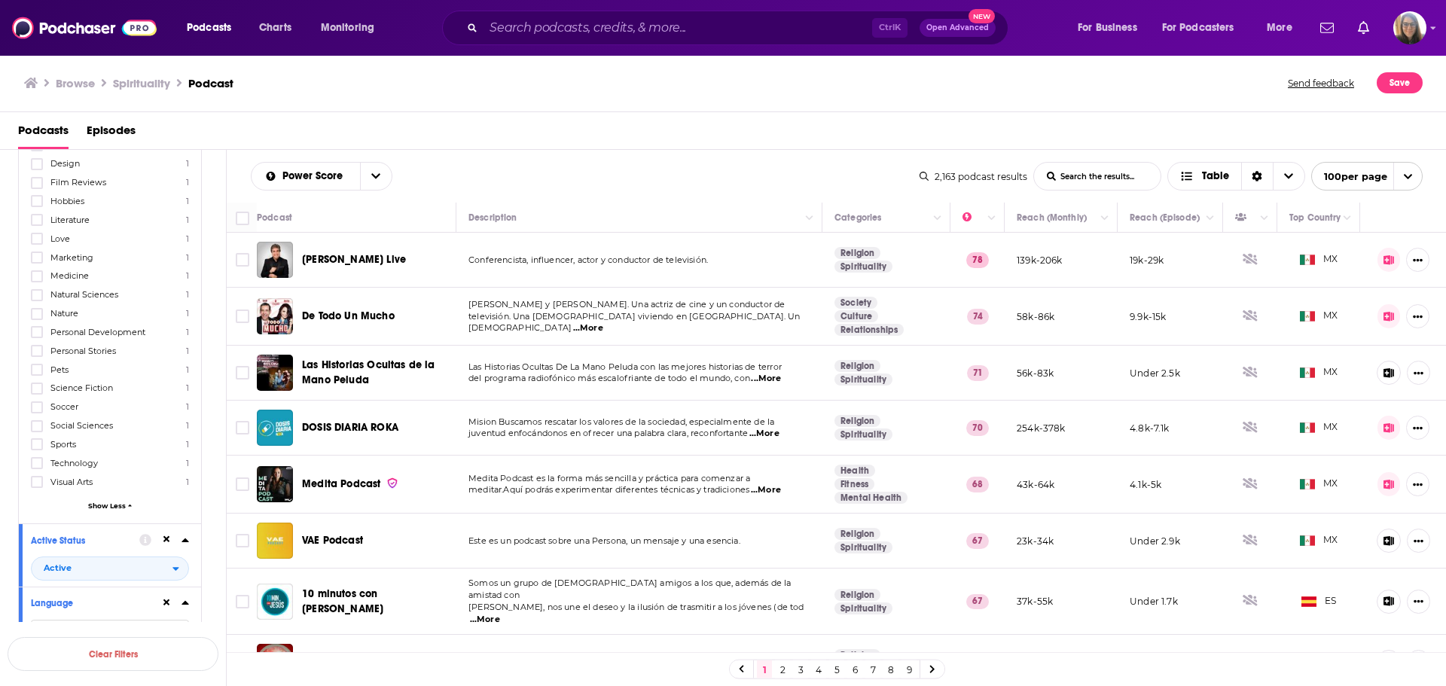
scroll to position [964, 0]
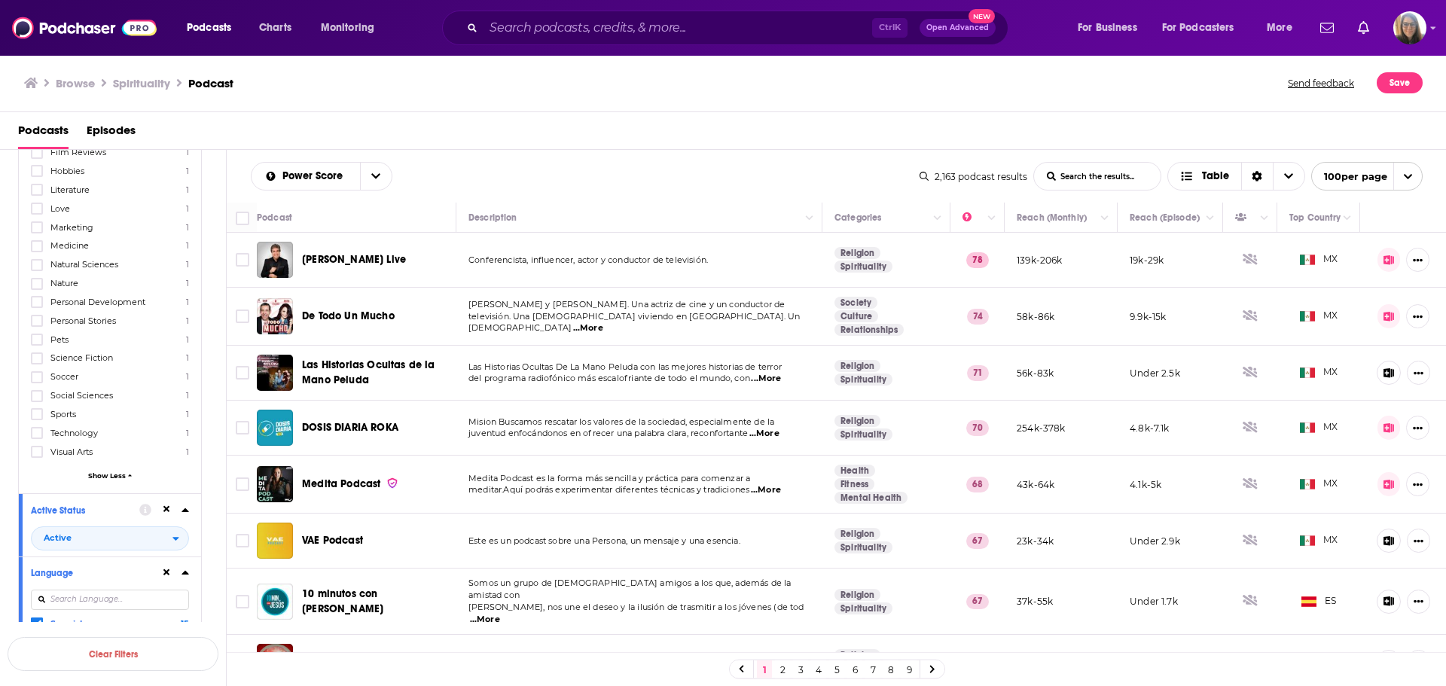
click at [185, 523] on icon at bounding box center [186, 572] width 8 height 12
click at [219, 476] on div "Podcast Details Category Spirituality 2k Religion 2k Christianity 1k Education …" at bounding box center [122, 153] width 208 height 1705
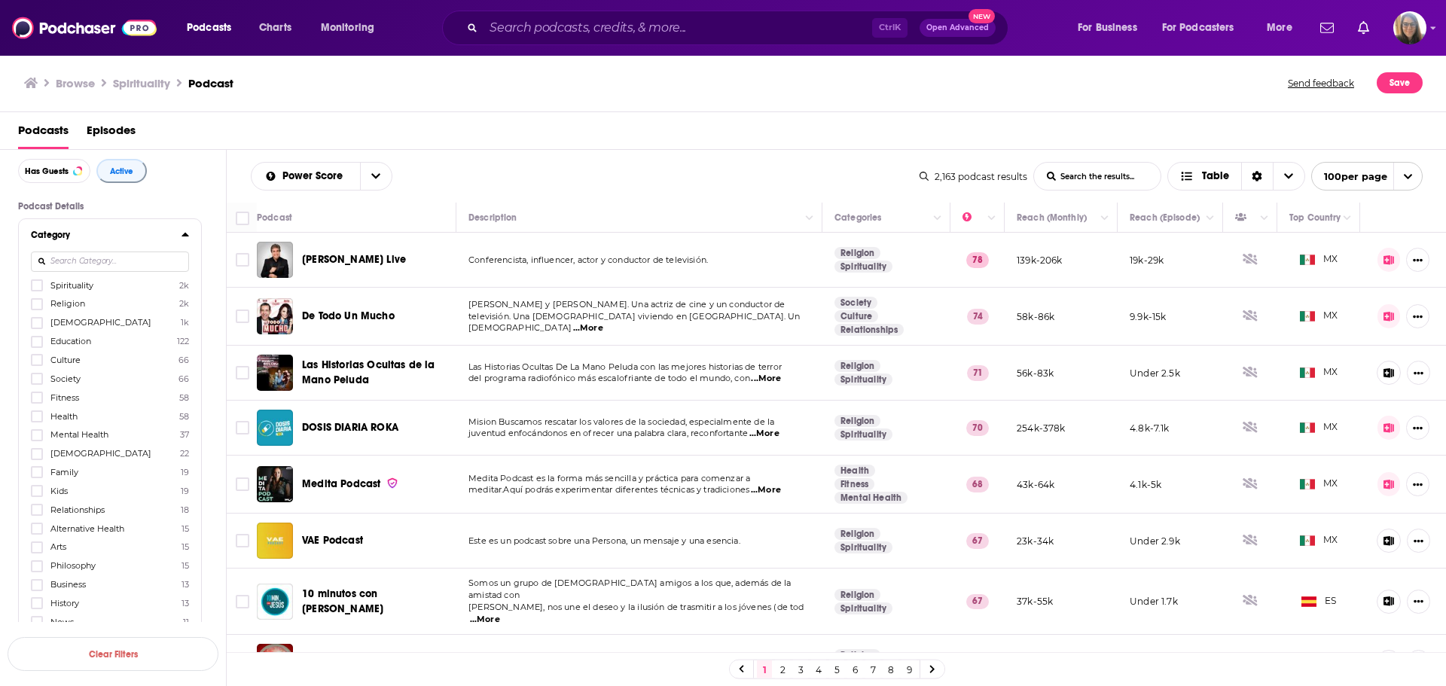
scroll to position [60, 0]
click at [38, 416] on icon at bounding box center [36, 420] width 9 height 9
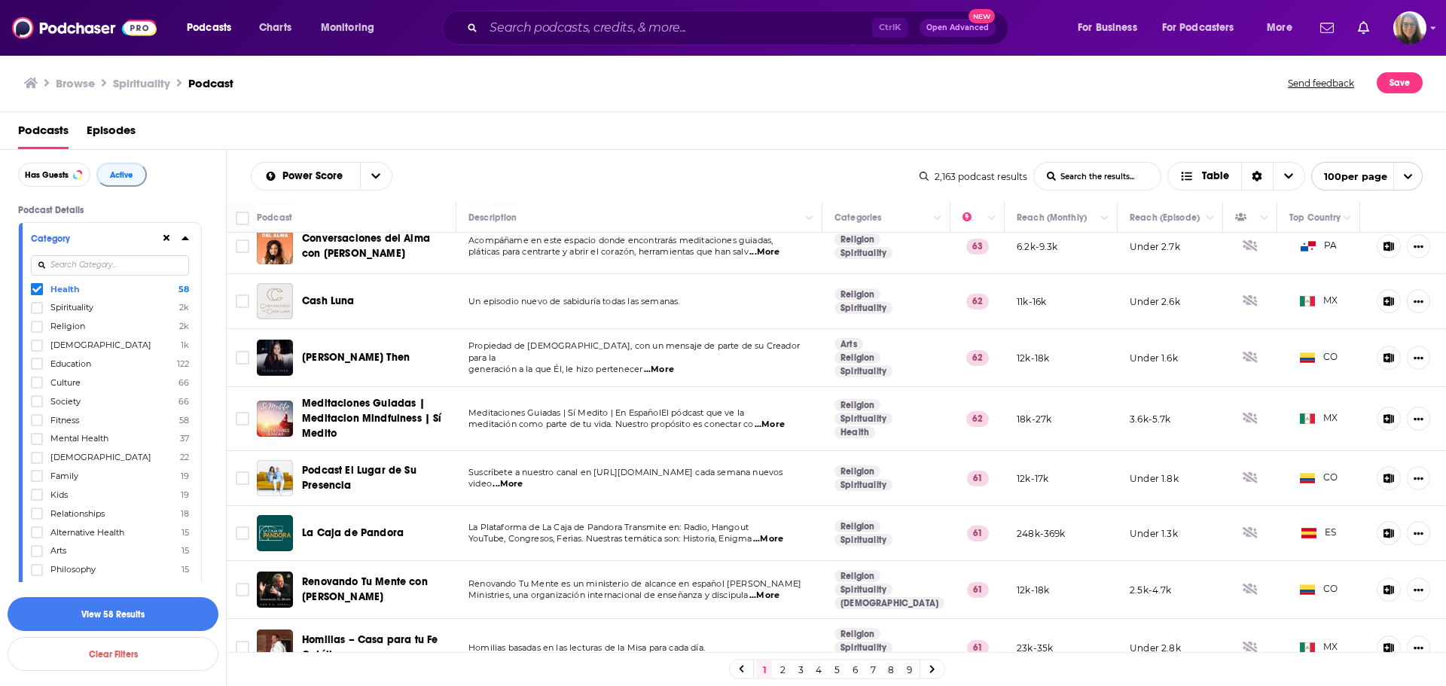
scroll to position [683, 0]
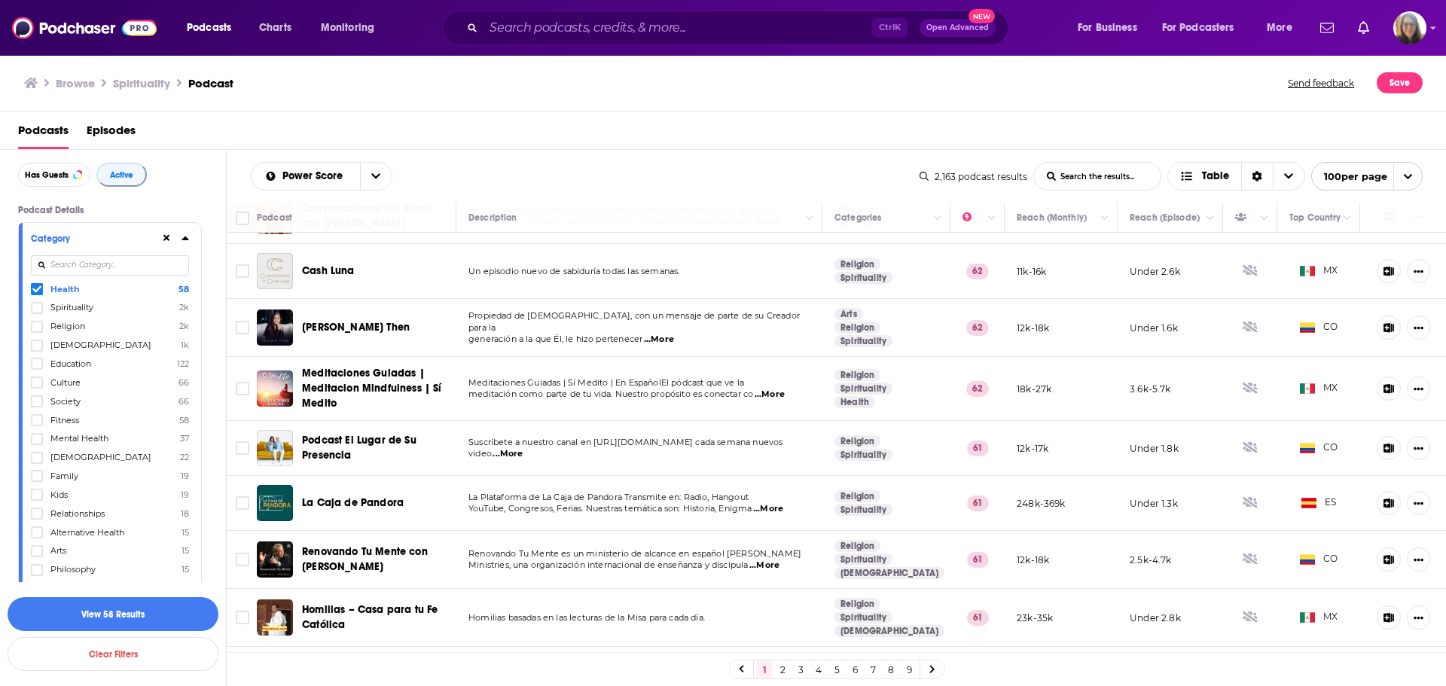
click at [511, 448] on span "...More" at bounding box center [508, 454] width 30 height 12
click at [843, 218] on button "Move" at bounding box center [884, 218] width 103 height 18
click at [841, 272] on link "Spirituality" at bounding box center [863, 278] width 58 height 12
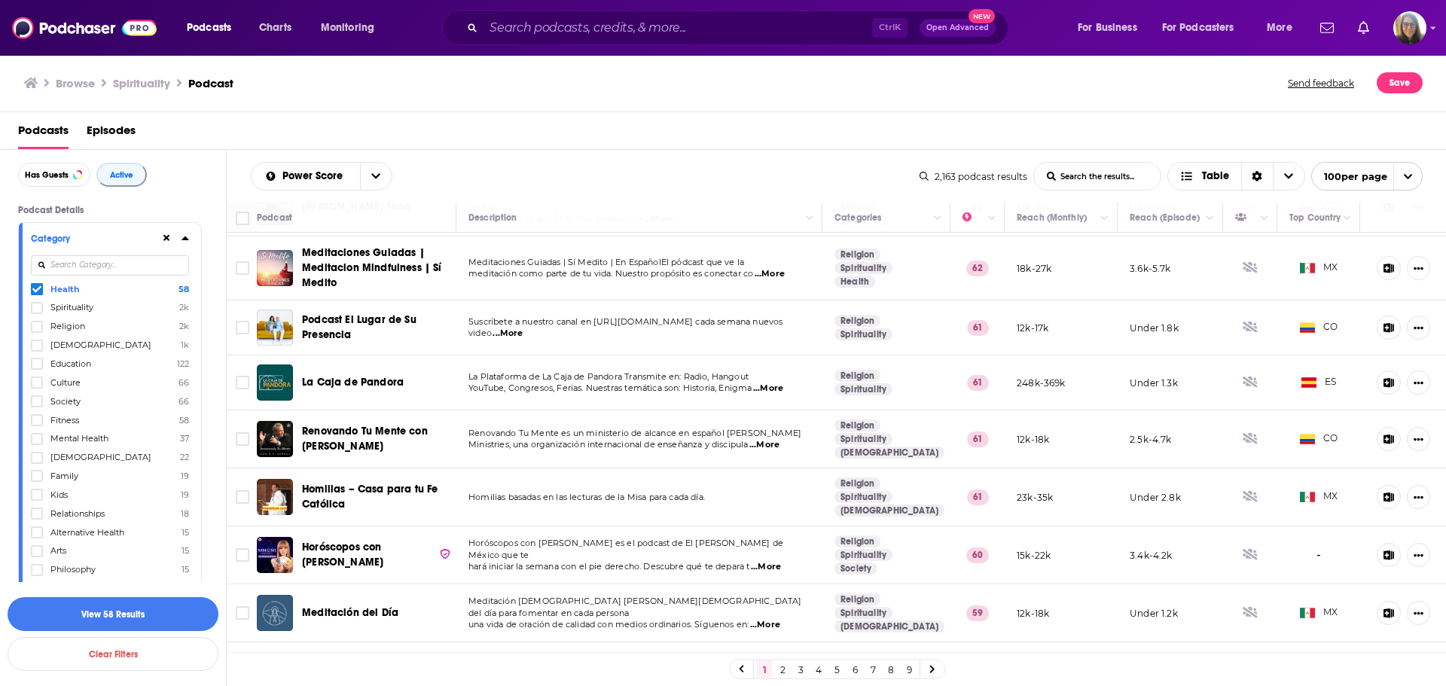
scroll to position [844, 0]
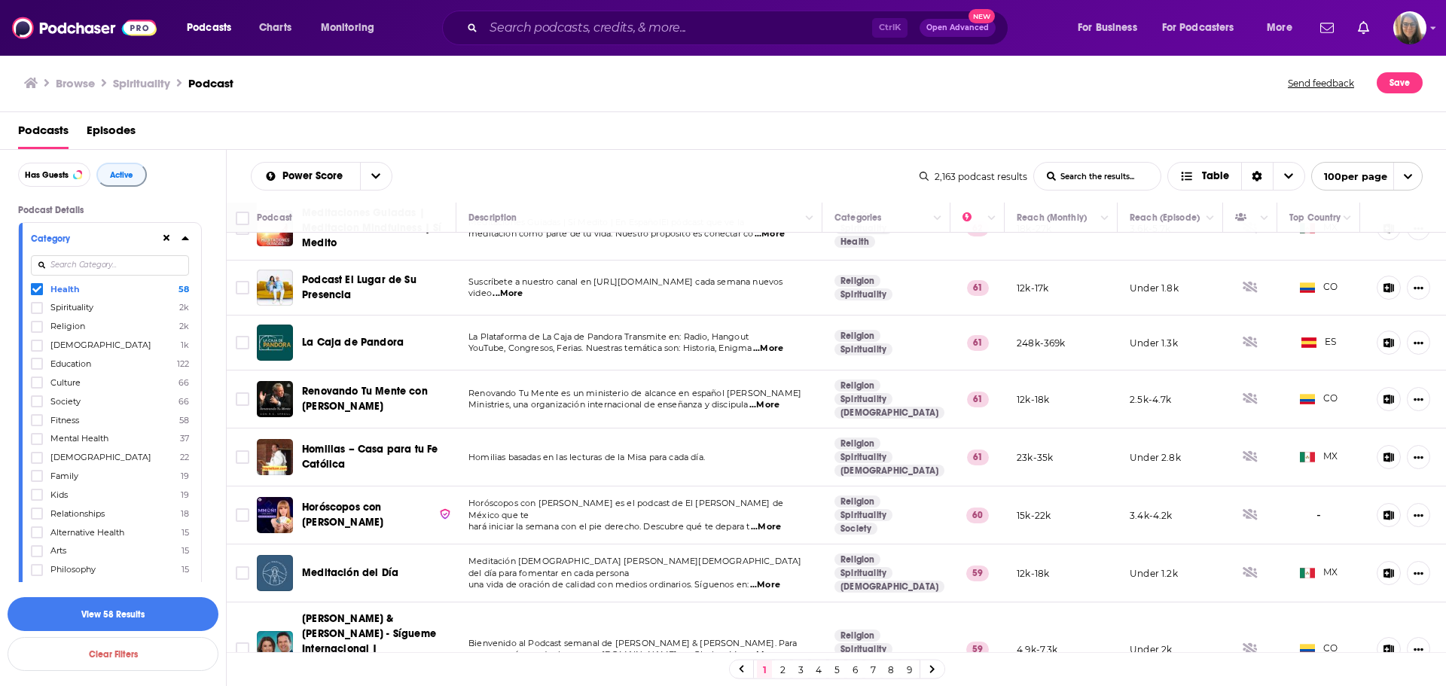
click at [773, 399] on span "...More" at bounding box center [764, 405] width 30 height 12
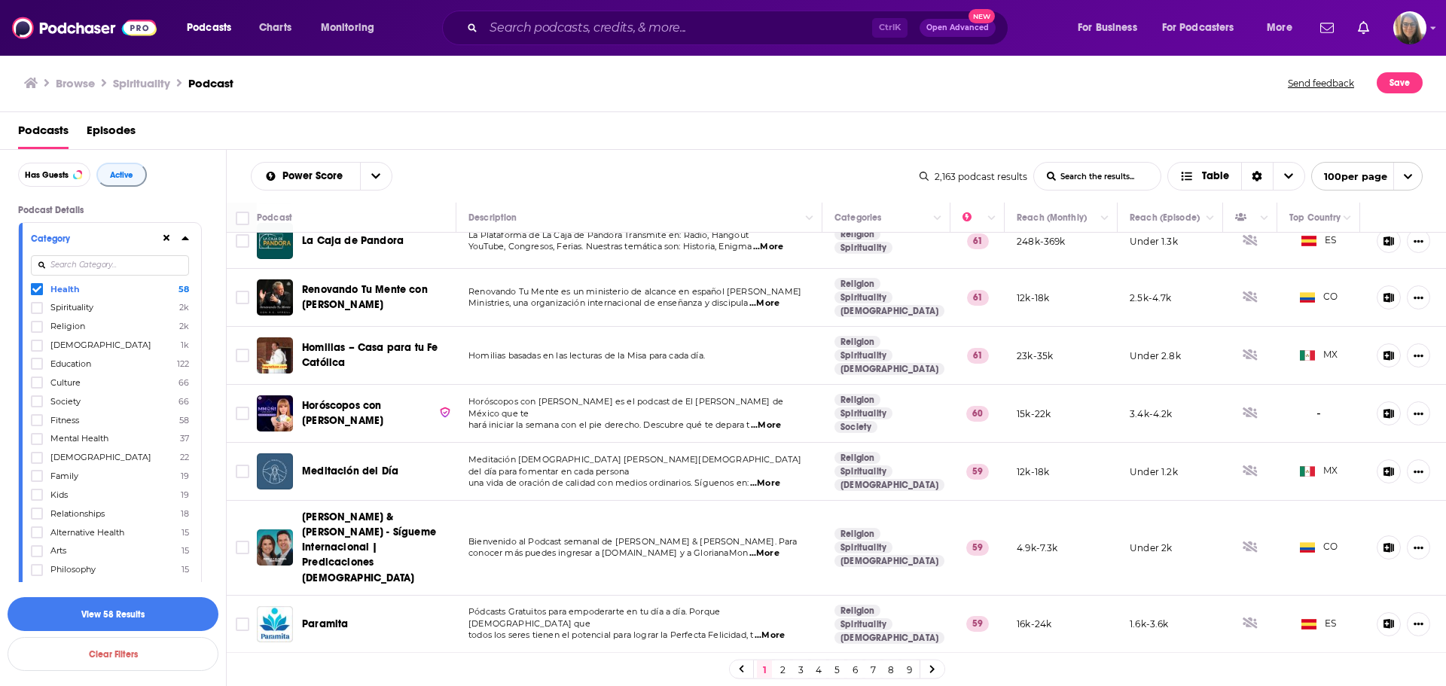
scroll to position [964, 0]
